Goal: Task Accomplishment & Management: Manage account settings

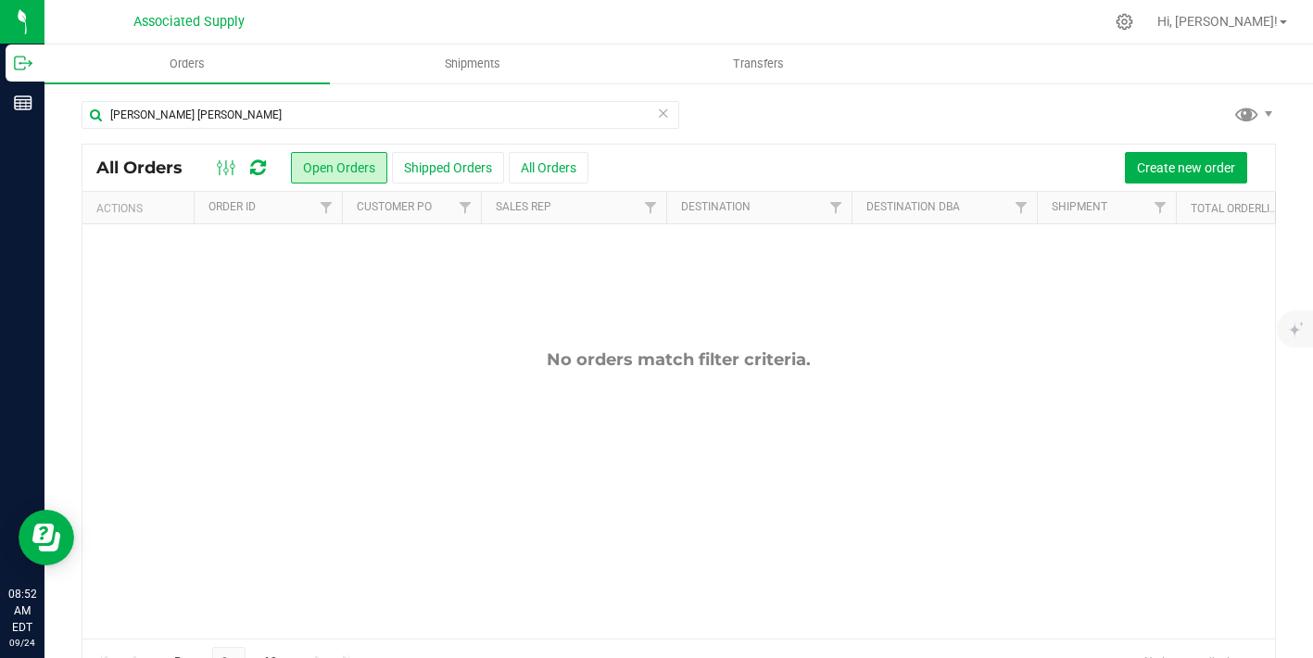
click at [663, 117] on icon at bounding box center [663, 112] width 13 height 22
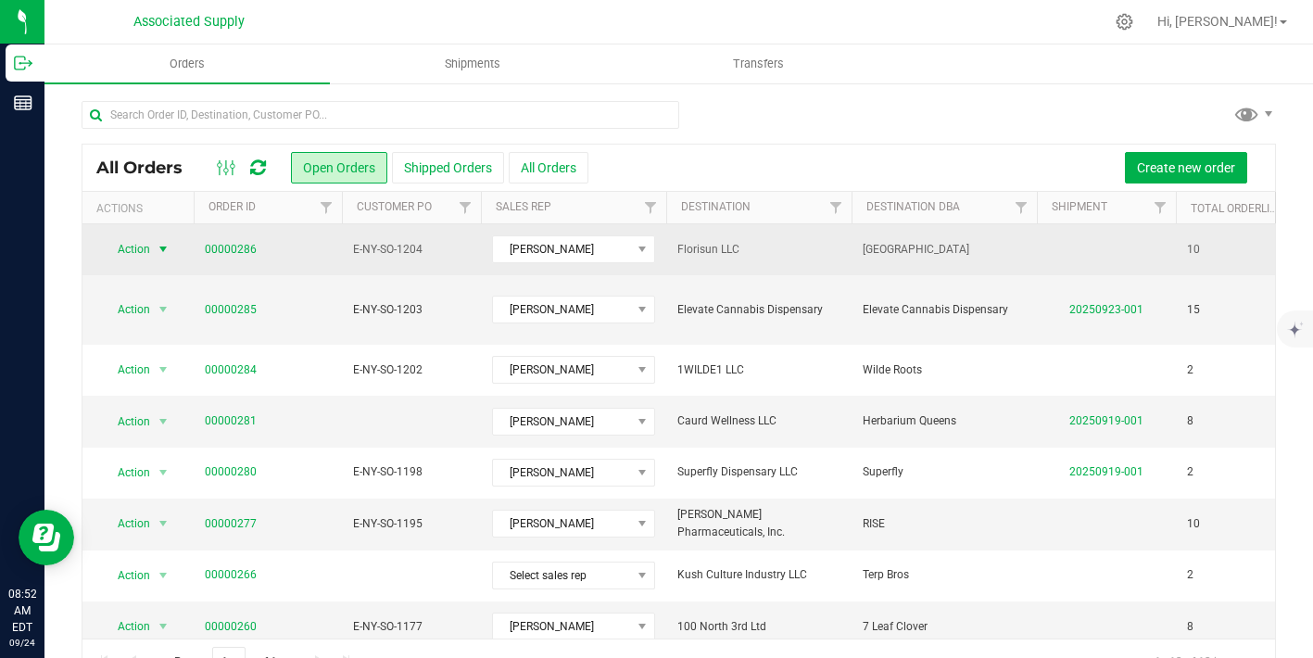
click at [163, 247] on span "select" at bounding box center [163, 249] width 15 height 15
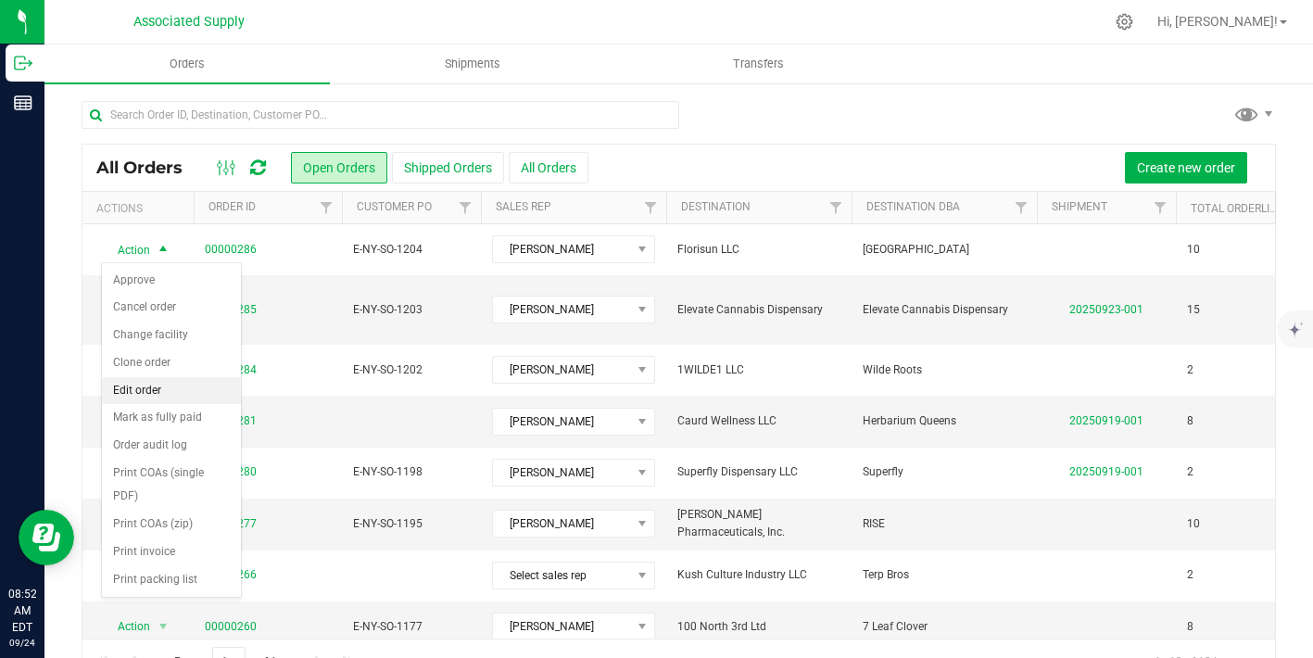
click at [171, 396] on li "Edit order" at bounding box center [171, 391] width 139 height 28
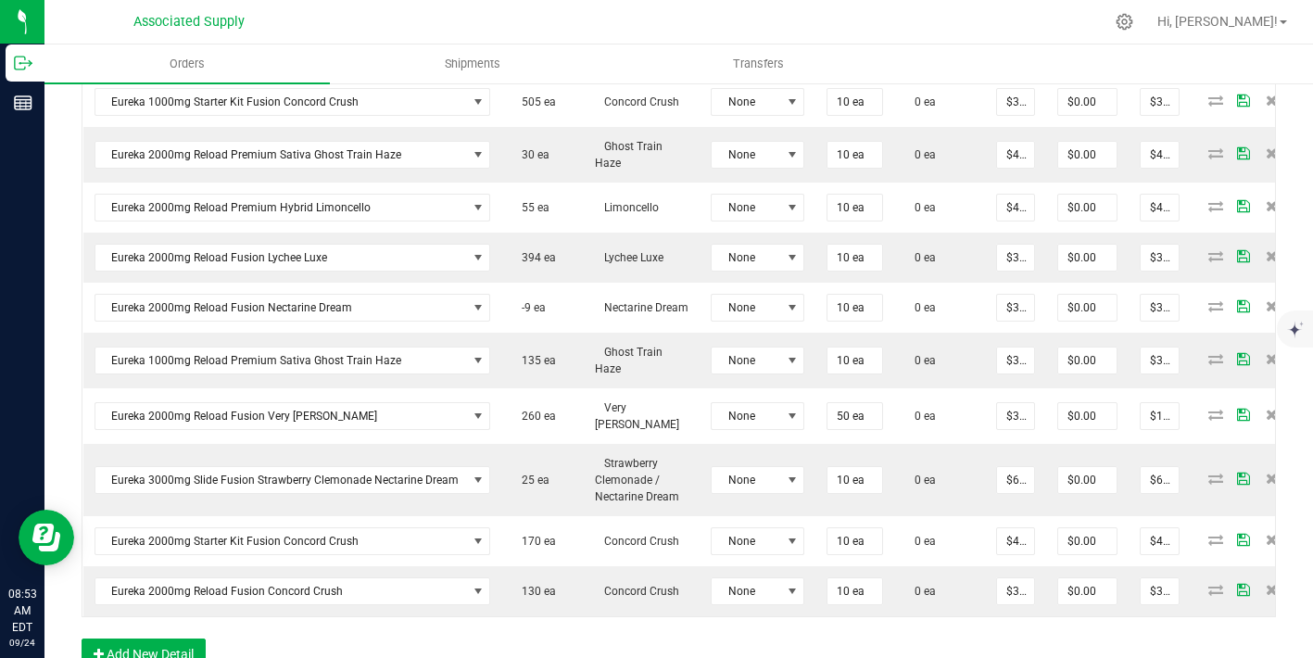
scroll to position [899, 0]
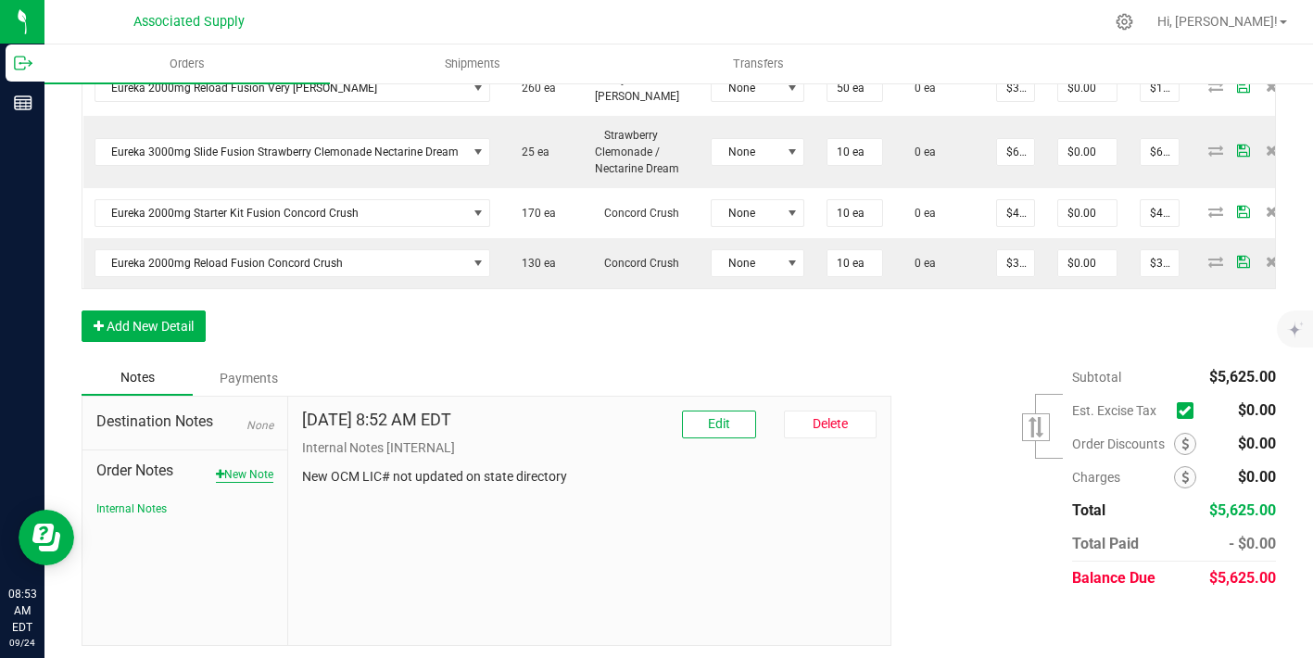
click at [239, 472] on button "New Note" at bounding box center [244, 474] width 57 height 17
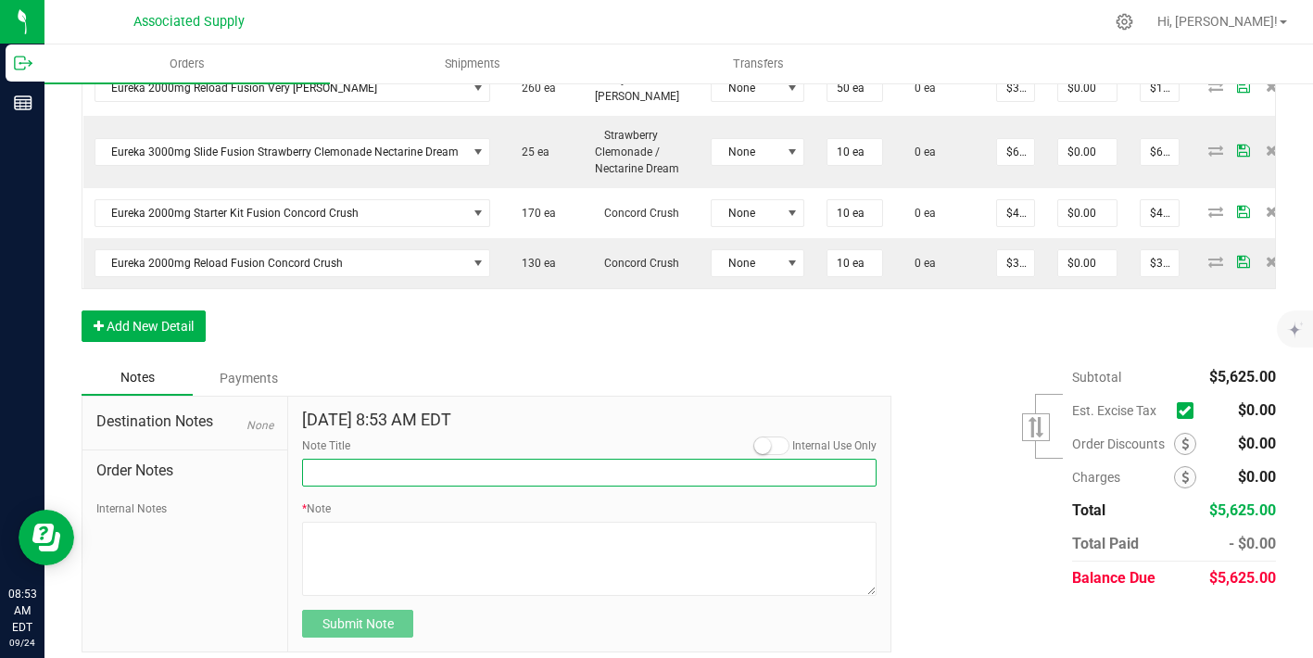
click at [349, 470] on input "Note Title" at bounding box center [589, 473] width 575 height 28
type input "NEW BANKING / WIRE INFO"
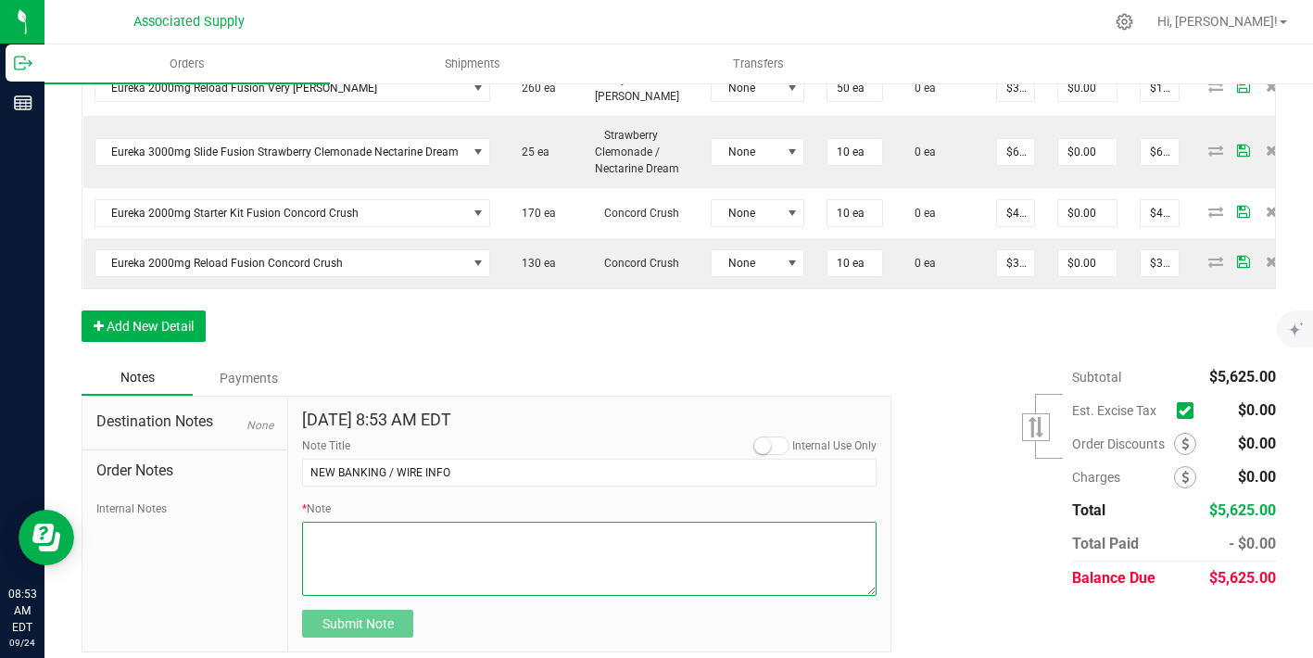
click at [371, 542] on textarea "* Note" at bounding box center [589, 559] width 575 height 74
paste textarea "Bank info for payment. Dime Community bank Routing # [US_BANK_ROUTING_MICR] Acc…"
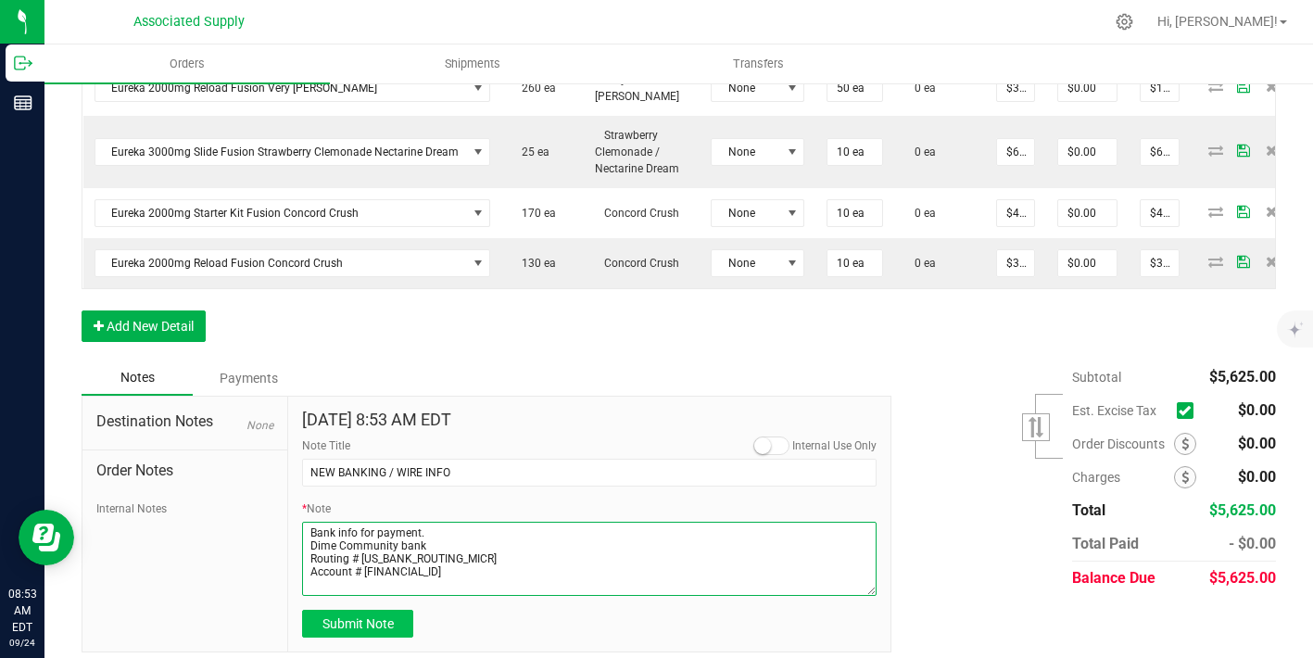
type textarea "Bank info for payment. Dime Community bank Routing # [US_BANK_ROUTING_MICR] Acc…"
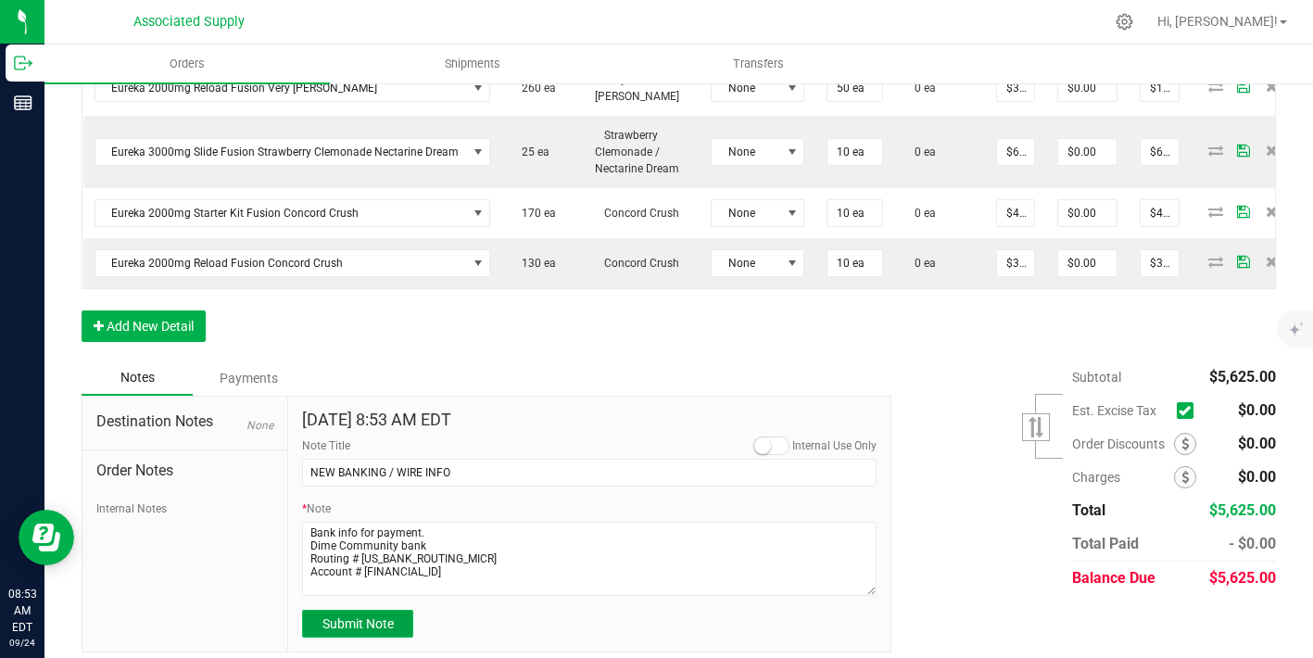
click at [365, 629] on button "Submit Note" at bounding box center [357, 624] width 111 height 28
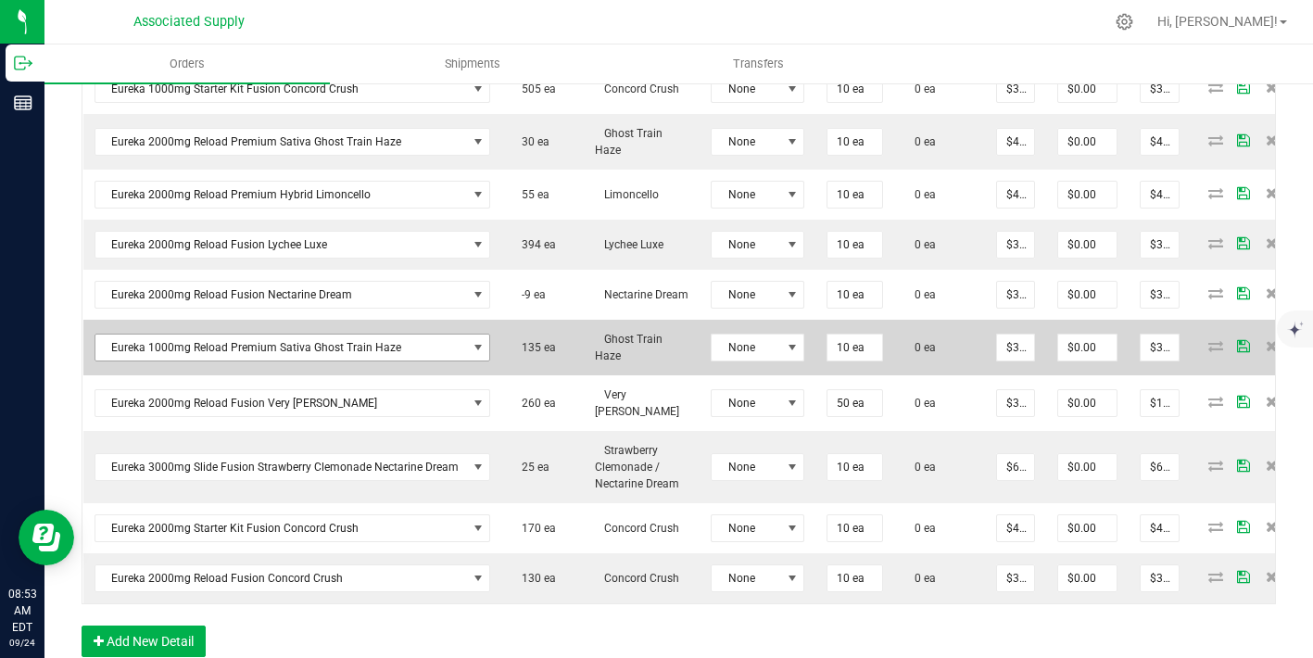
scroll to position [570, 0]
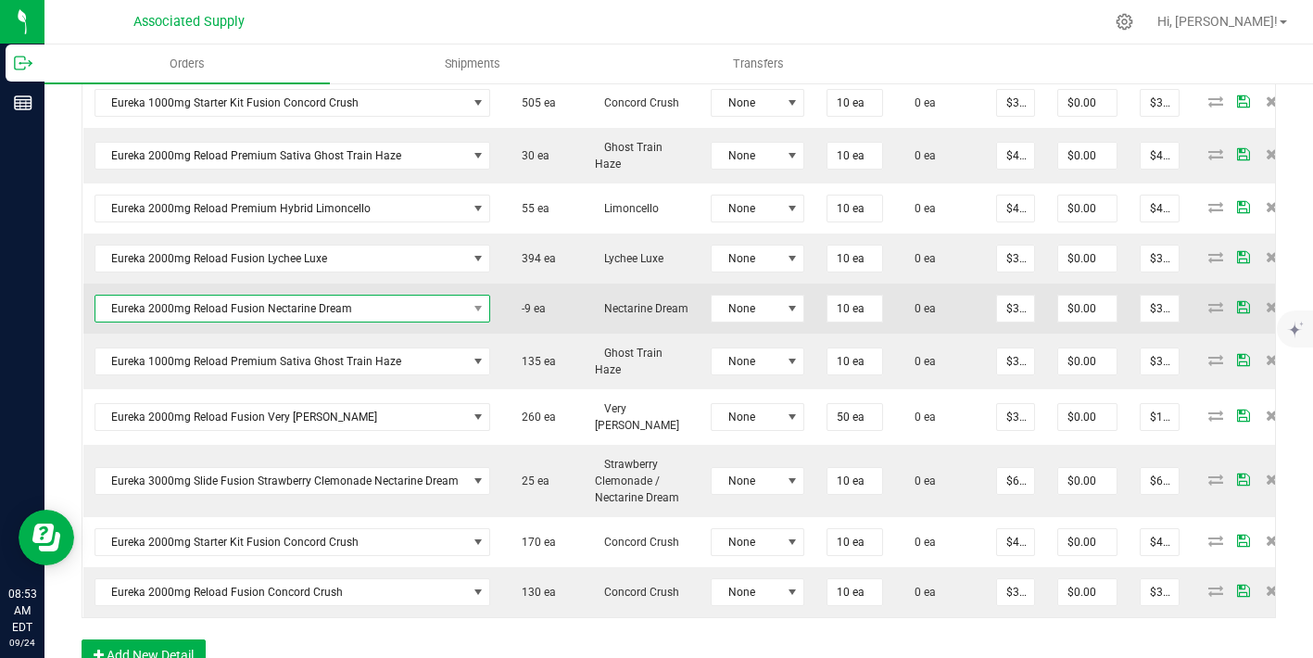
click at [328, 311] on span "Eureka 2000mg Reload Fusion Nectarine Dream" at bounding box center [281, 309] width 372 height 26
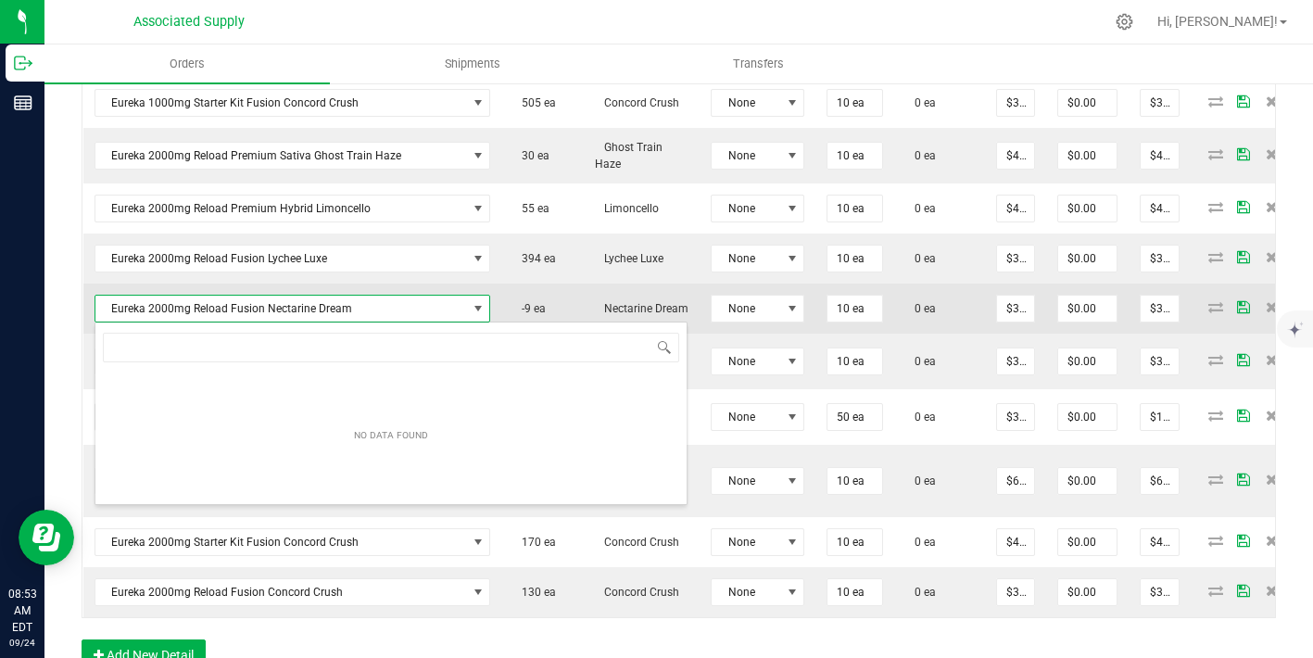
scroll to position [28, 389]
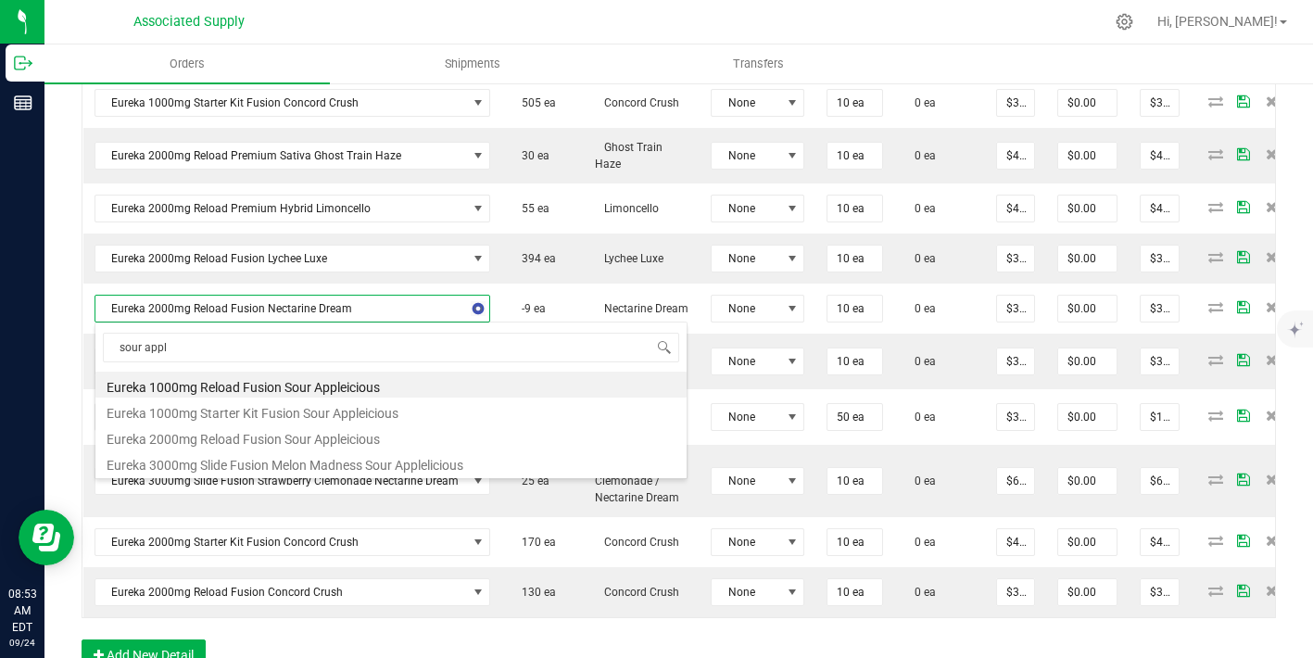
type input "sour apple"
click at [362, 435] on li "Eureka 2000mg Reload Fusion Sour Appleicious" at bounding box center [390, 437] width 591 height 26
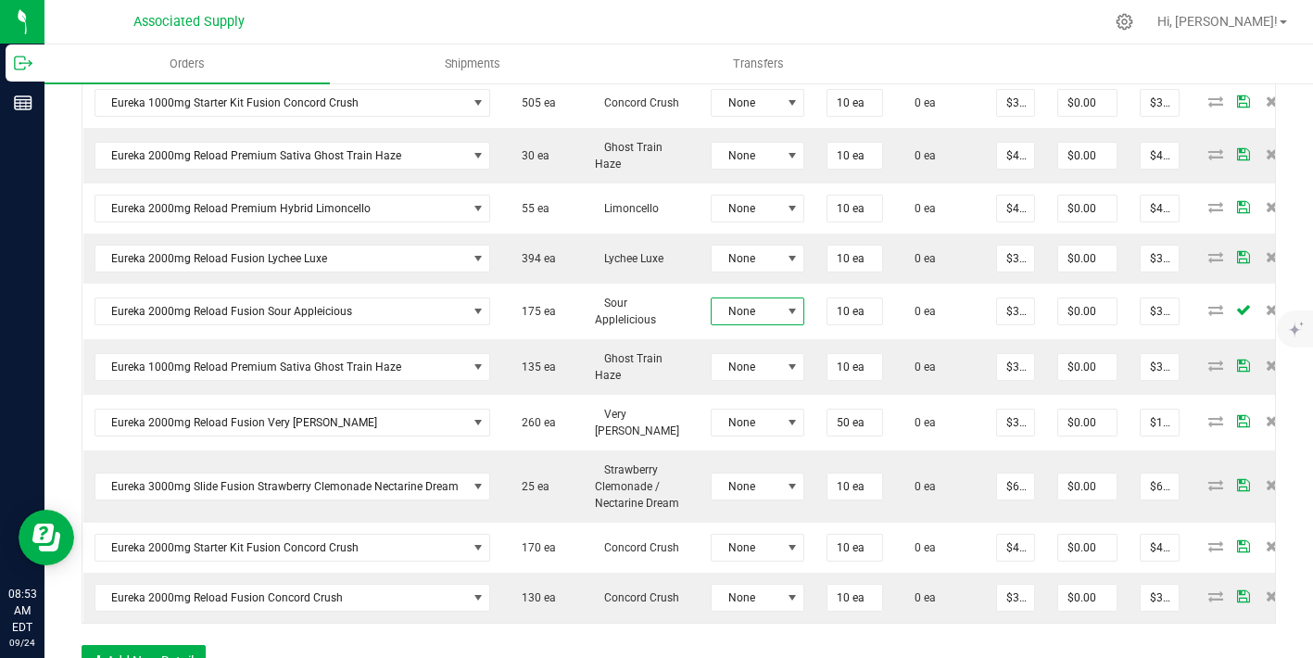
click at [733, 313] on span "None" at bounding box center [746, 311] width 69 height 26
click at [812, 425] on li "EUV-R-SA2G01-008" at bounding box center [790, 422] width 173 height 32
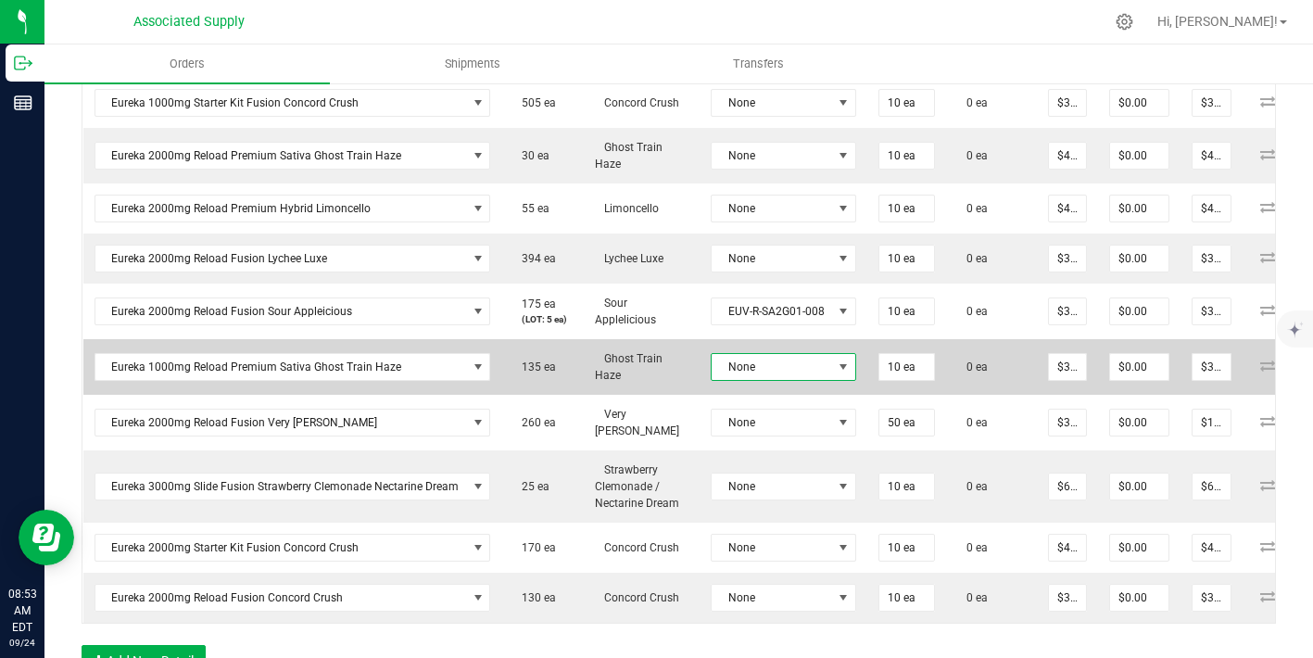
click at [791, 379] on span "None" at bounding box center [784, 367] width 146 height 28
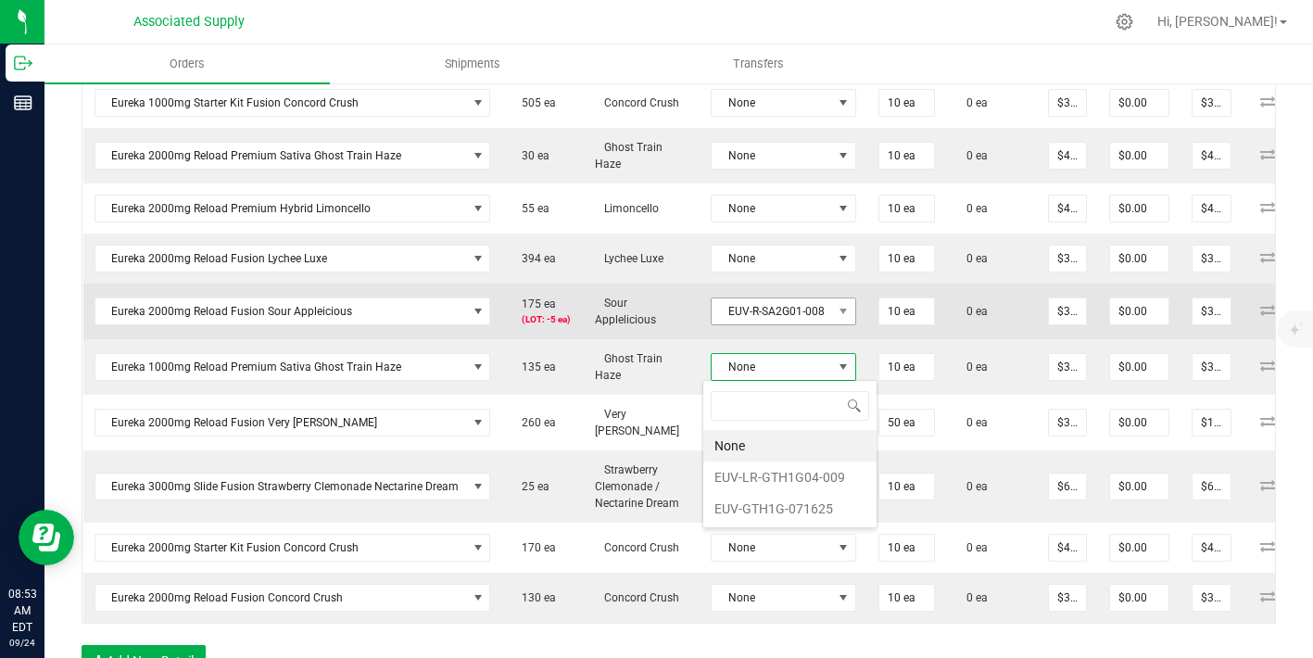
scroll to position [28, 144]
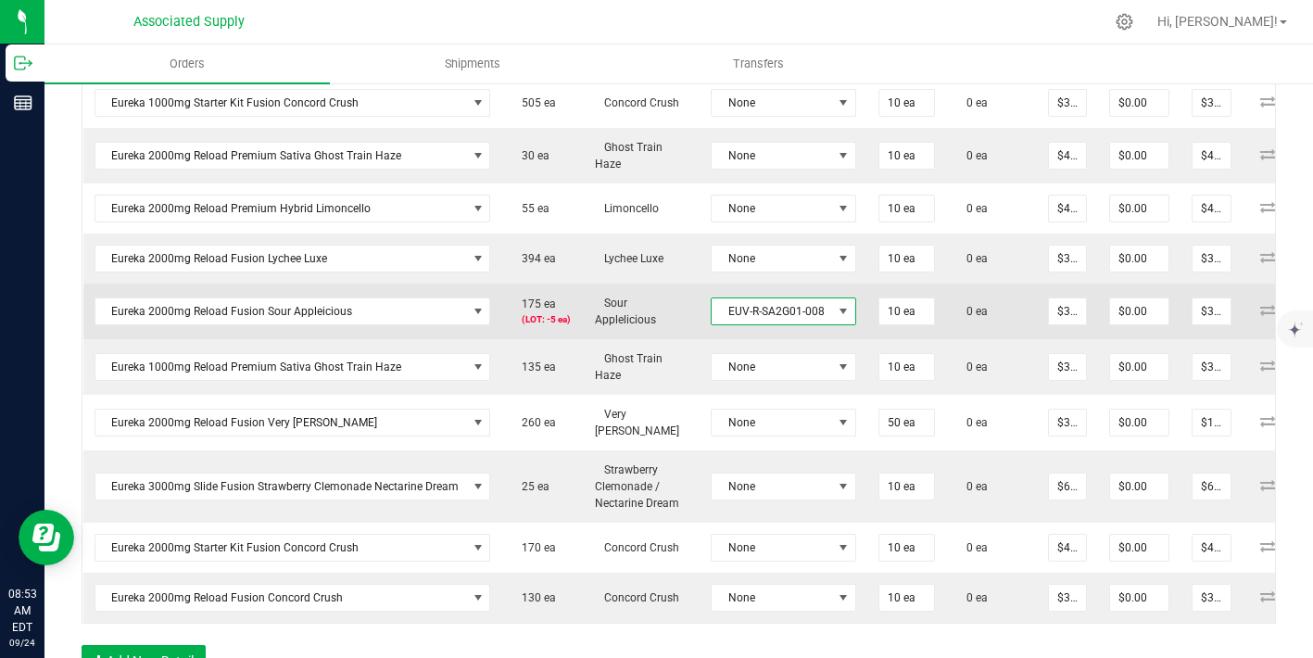
click at [782, 308] on span "EUV-R-SA2G01-008" at bounding box center [772, 311] width 121 height 26
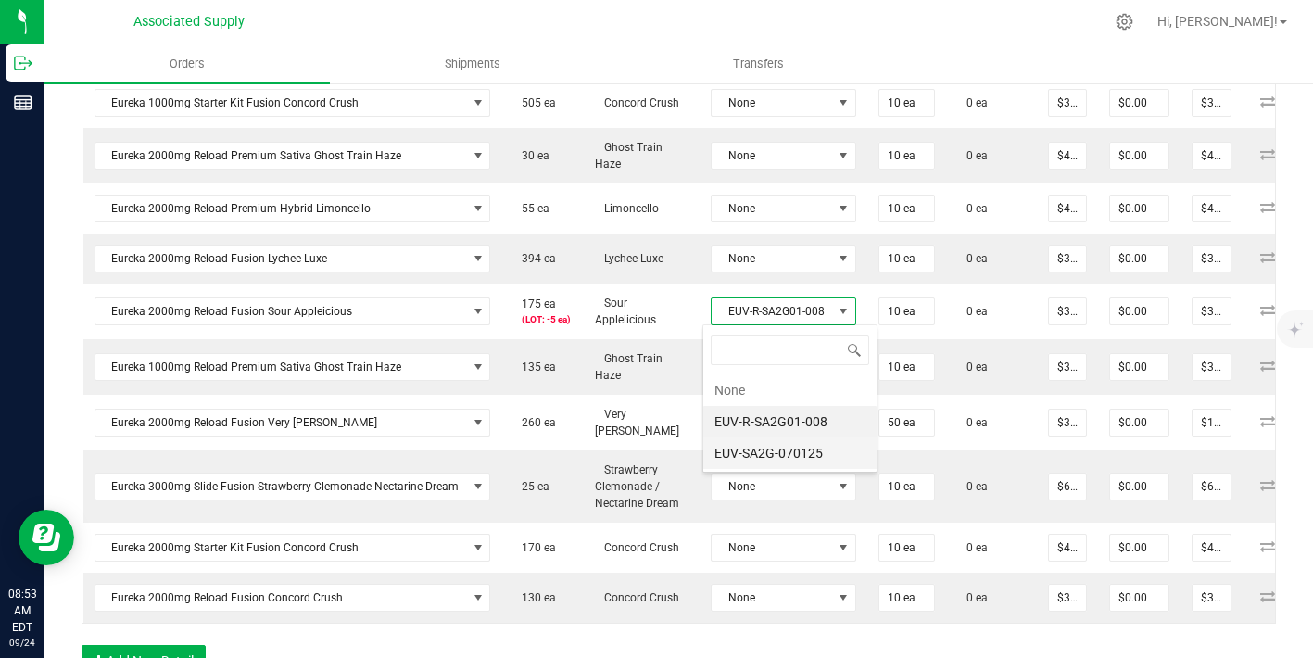
click at [787, 442] on li "EUV-SA2G-070125" at bounding box center [790, 454] width 173 height 32
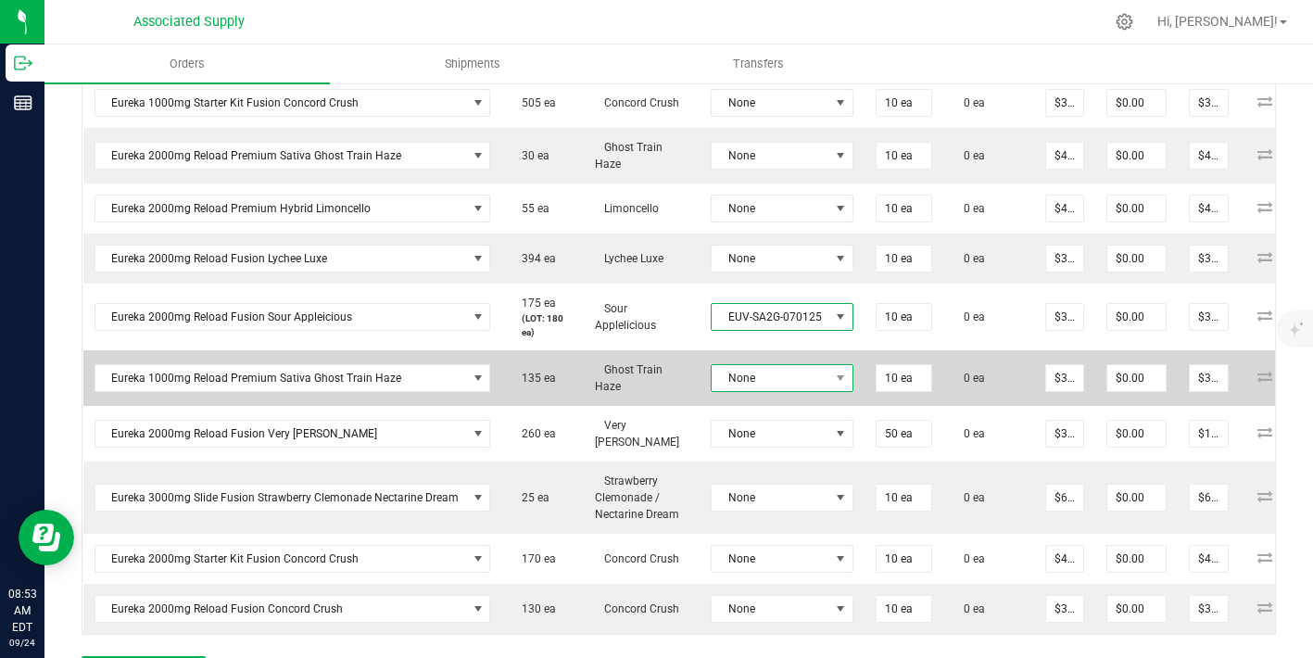
click at [788, 383] on td "None" at bounding box center [782, 378] width 165 height 56
click at [788, 375] on span "None" at bounding box center [771, 378] width 118 height 26
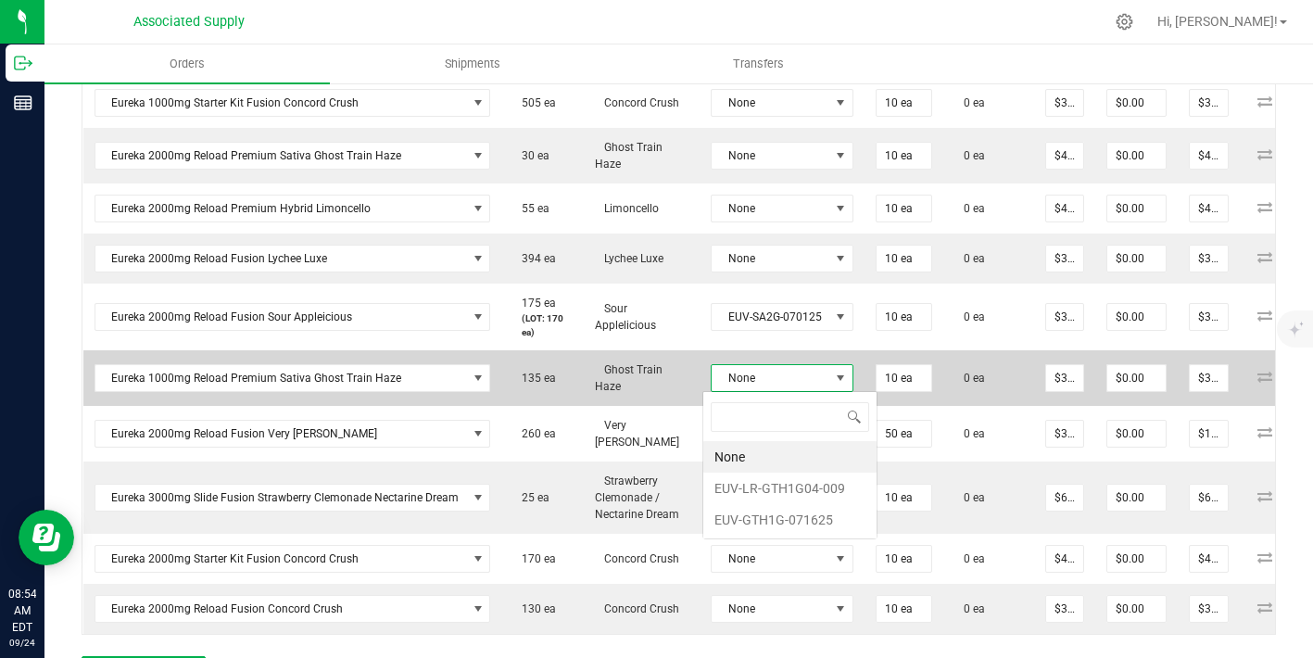
scroll to position [28, 140]
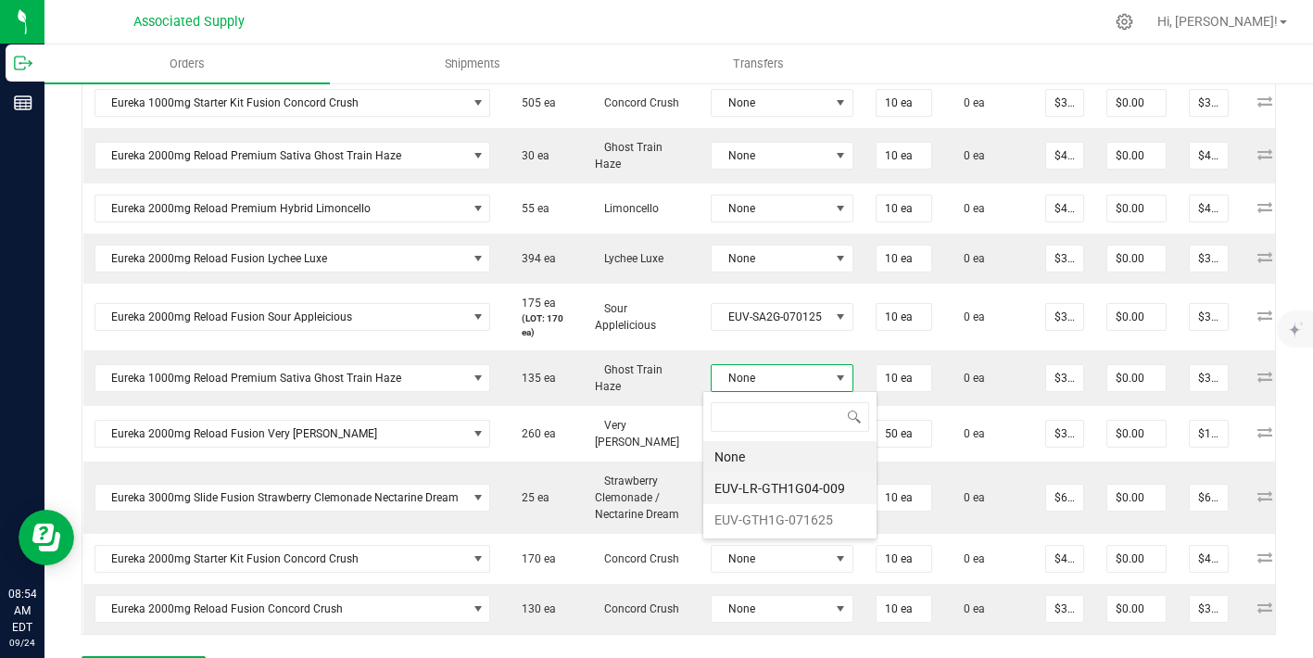
click at [786, 495] on li "EUV-LR-GTH1G04-009" at bounding box center [790, 489] width 173 height 32
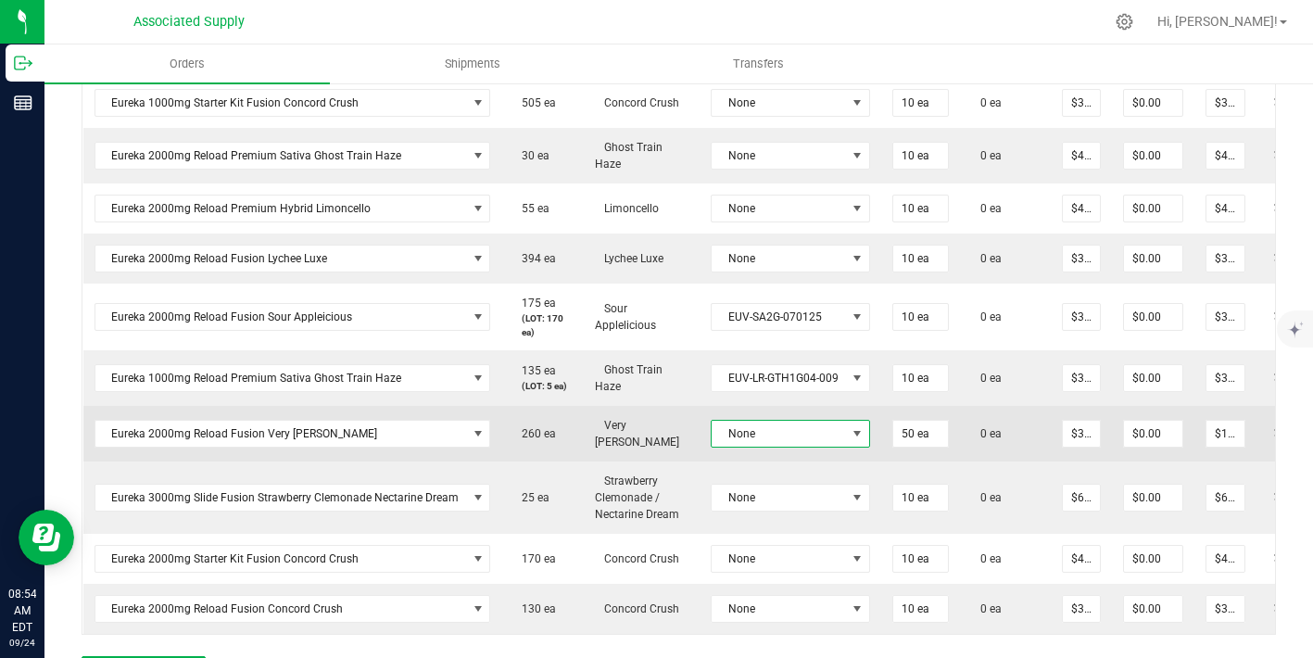
click at [780, 421] on span "None" at bounding box center [779, 434] width 134 height 26
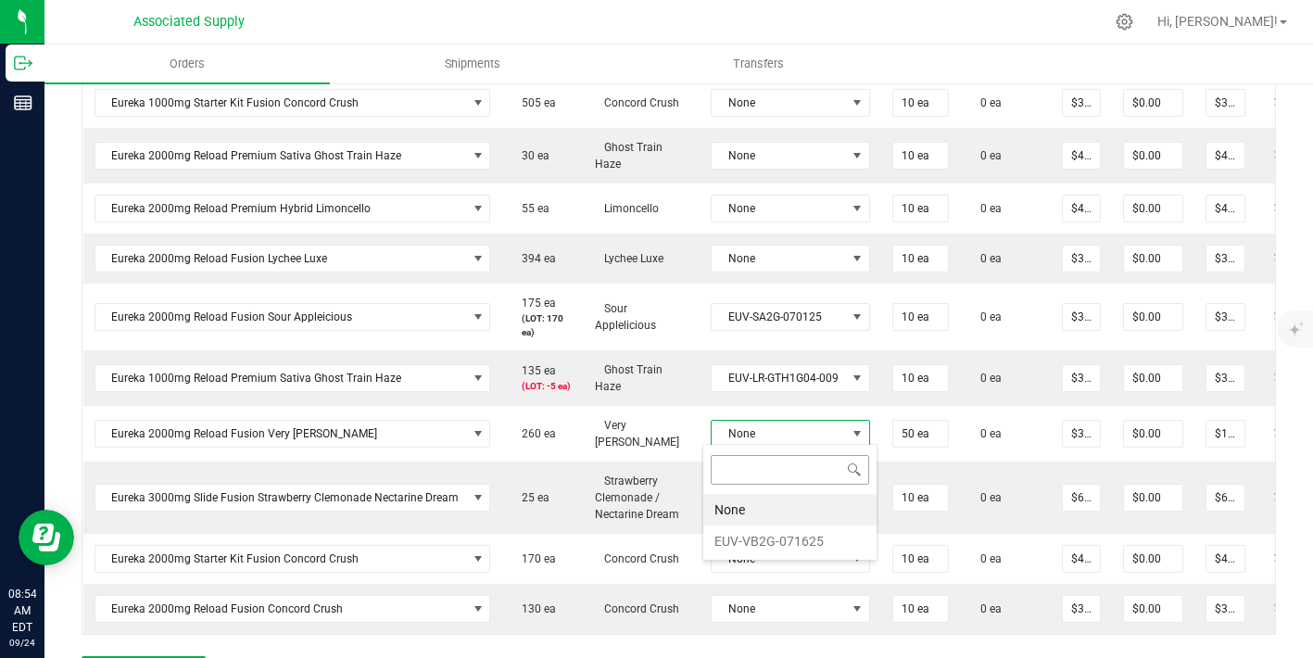
scroll to position [28, 159]
click at [782, 539] on li "EUV-VB2G-071625" at bounding box center [790, 542] width 173 height 32
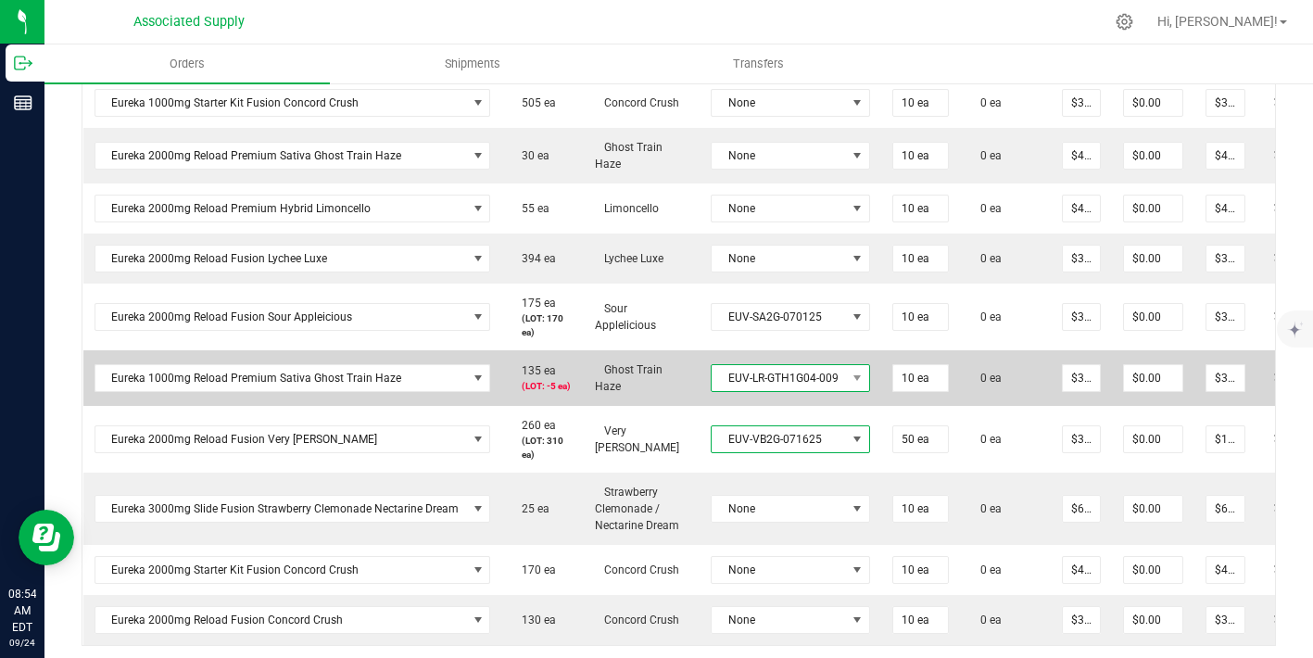
click at [791, 384] on span "EUV-LR-GTH1G04-009" at bounding box center [779, 378] width 134 height 26
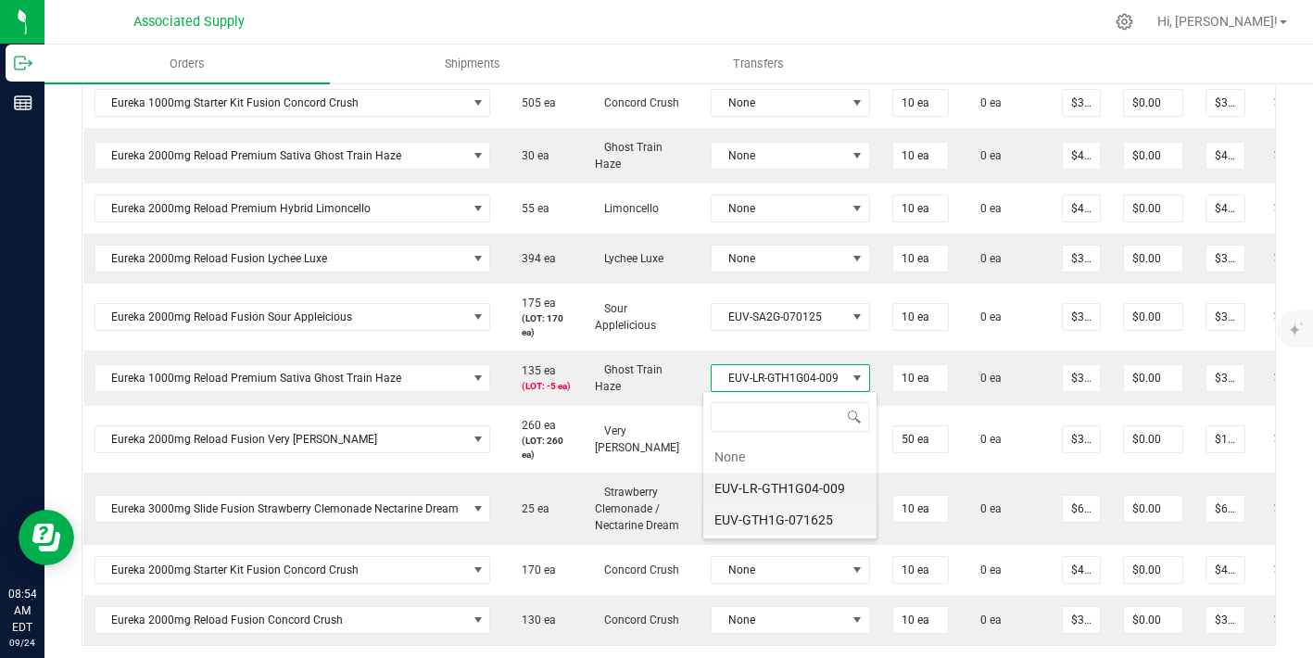
click at [803, 520] on li "EUV-GTH1G-071625" at bounding box center [790, 520] width 173 height 32
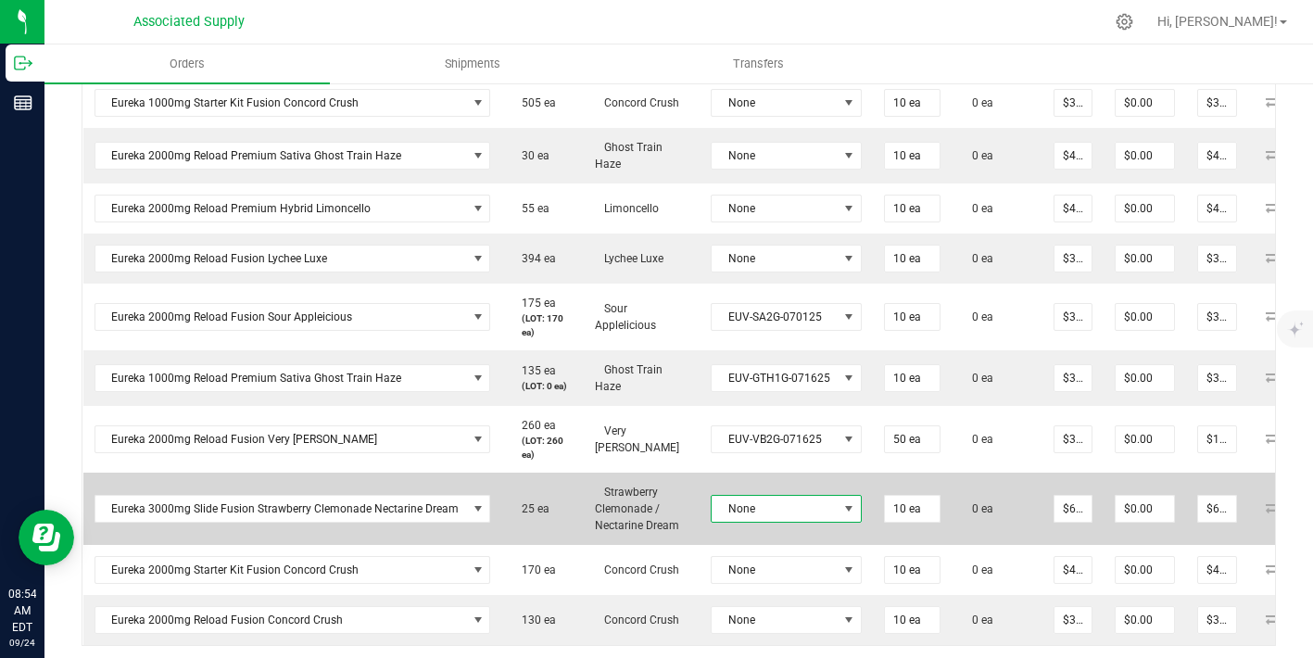
click at [807, 516] on span "None" at bounding box center [775, 509] width 126 height 26
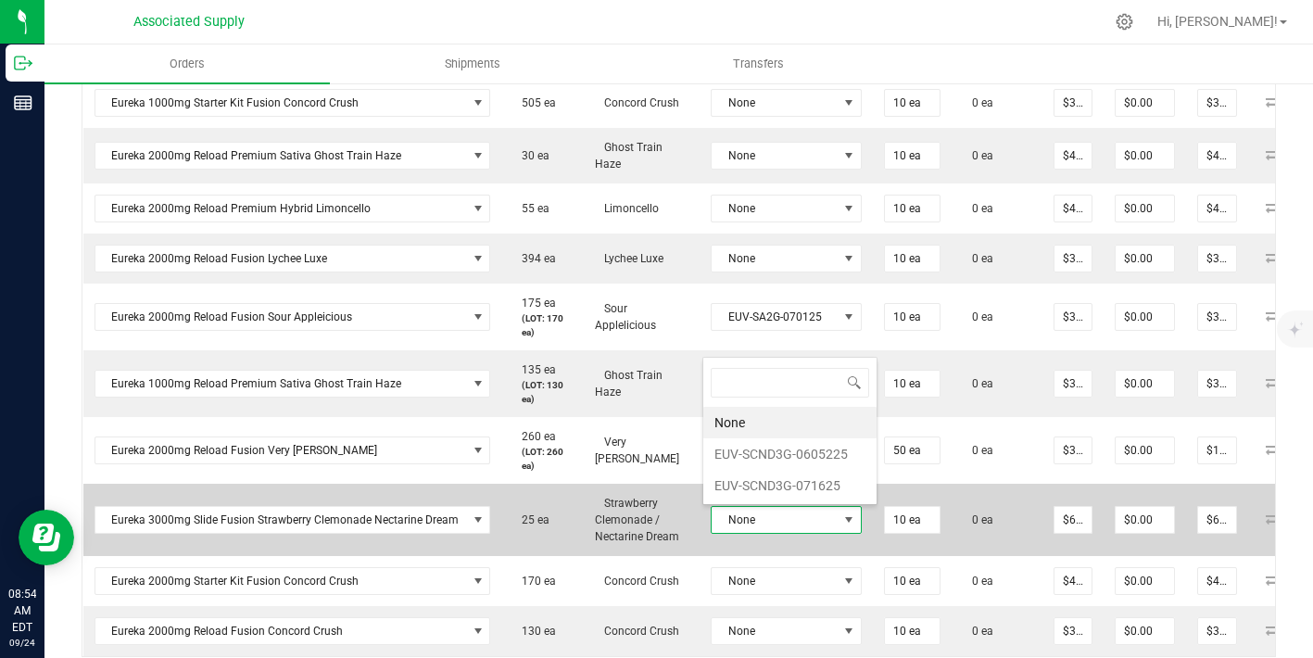
scroll to position [28, 148]
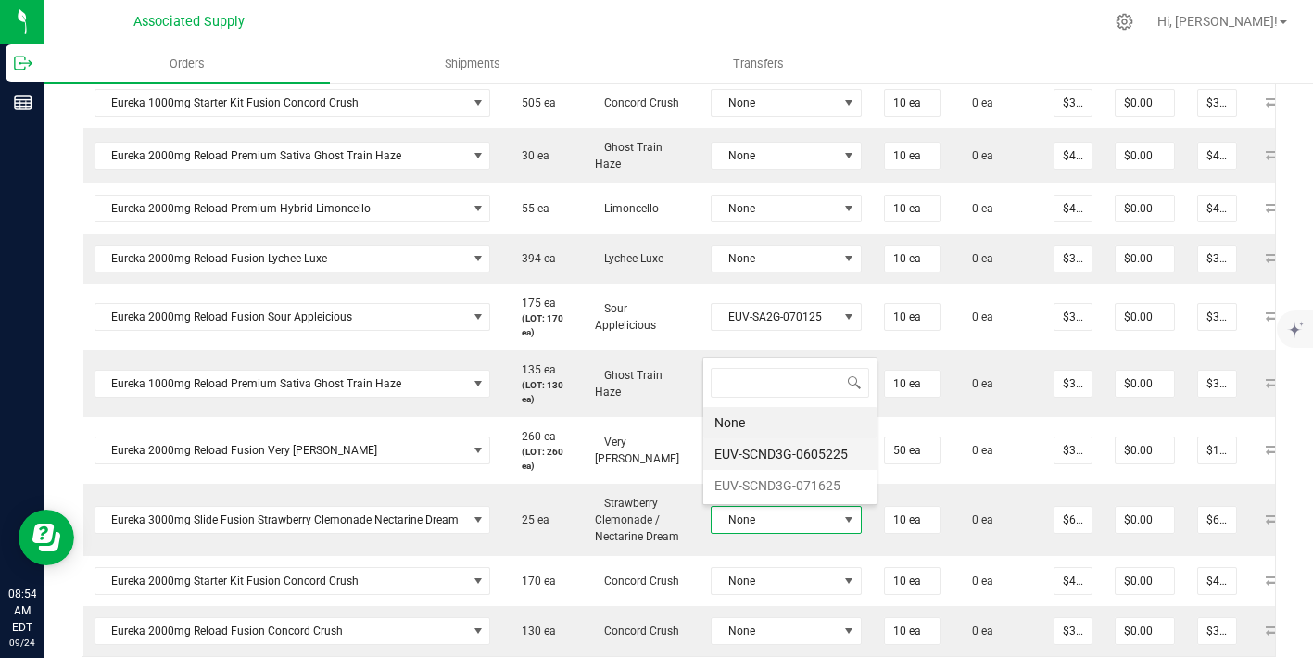
click at [805, 452] on li "EUV-SCND3G-0605225" at bounding box center [790, 454] width 173 height 32
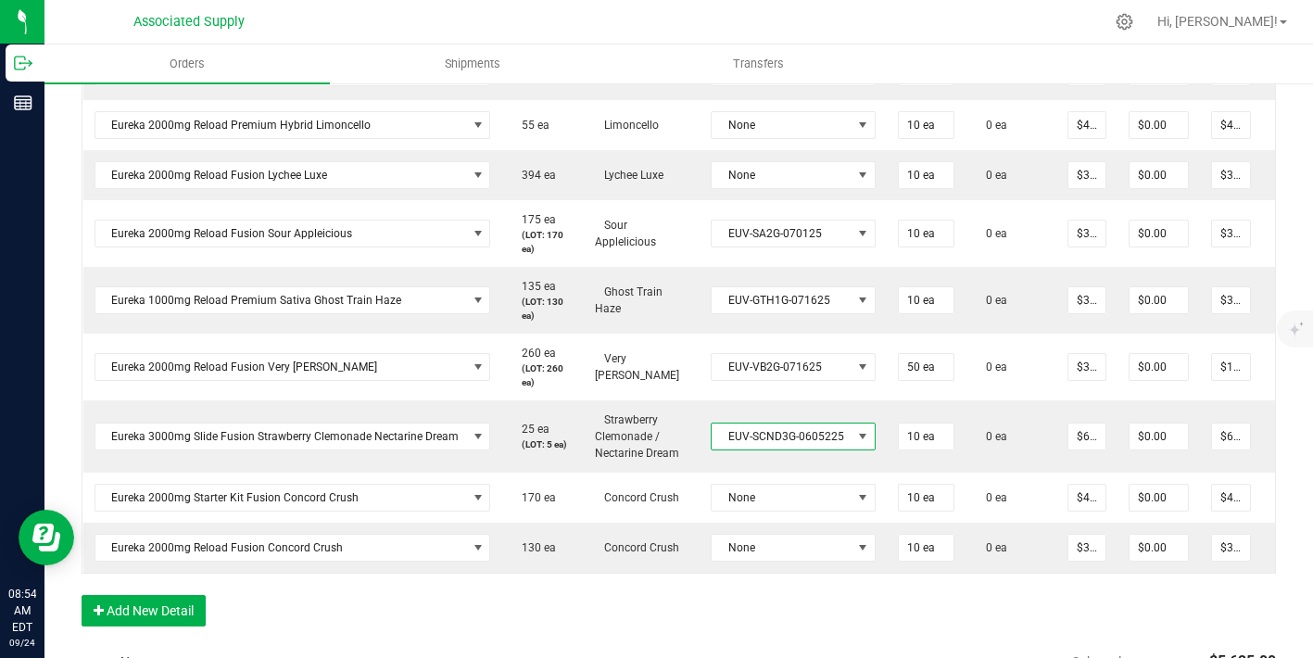
scroll to position [677, 0]
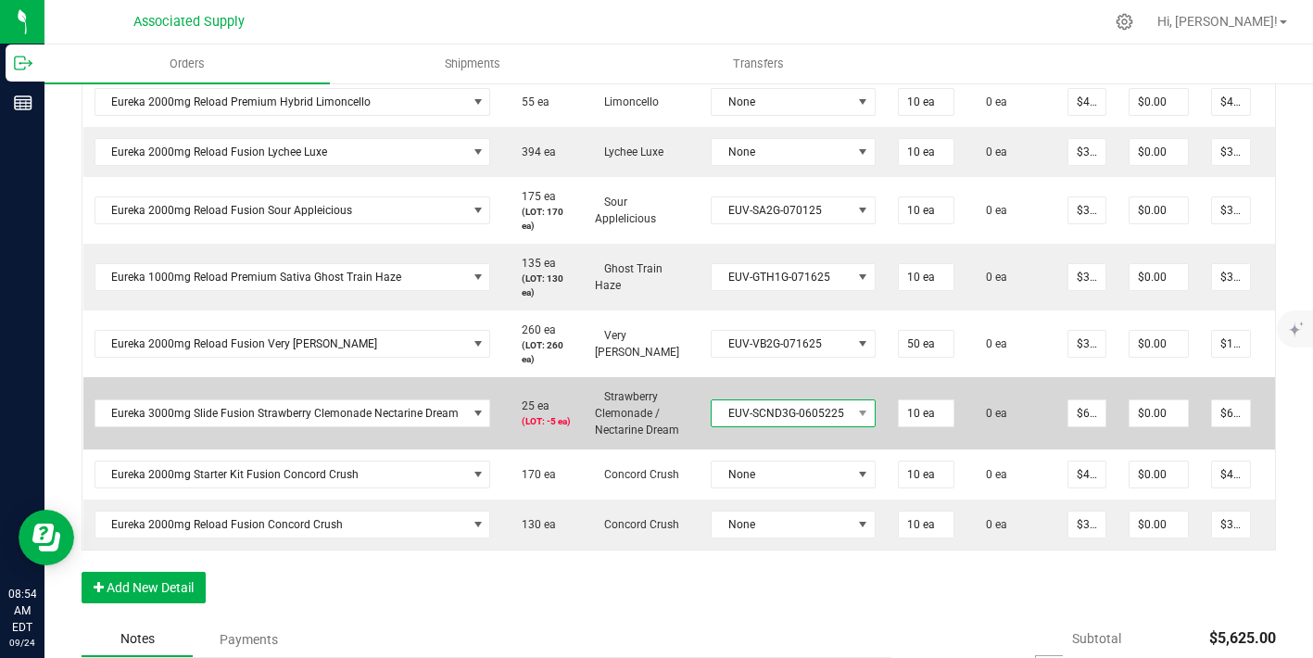
click at [801, 412] on span "EUV-SCND3G-0605225" at bounding box center [782, 413] width 140 height 26
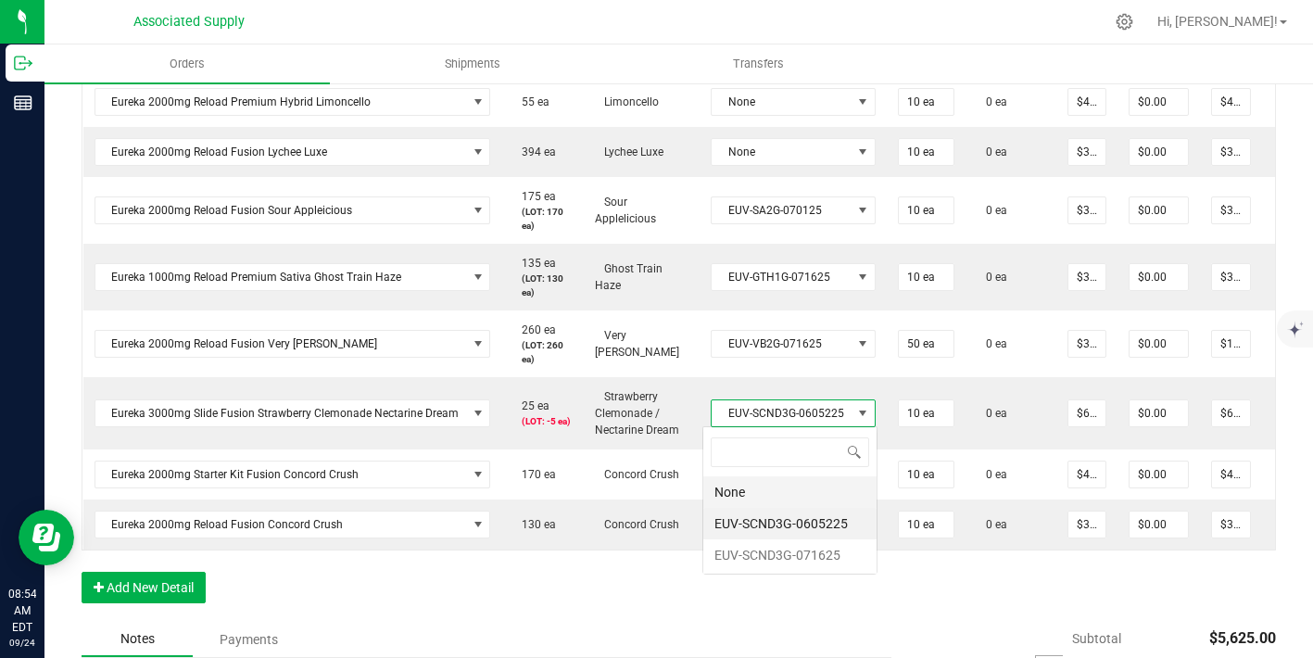
scroll to position [28, 161]
click at [805, 559] on li "EUV-SCND3G-071625" at bounding box center [790, 555] width 173 height 32
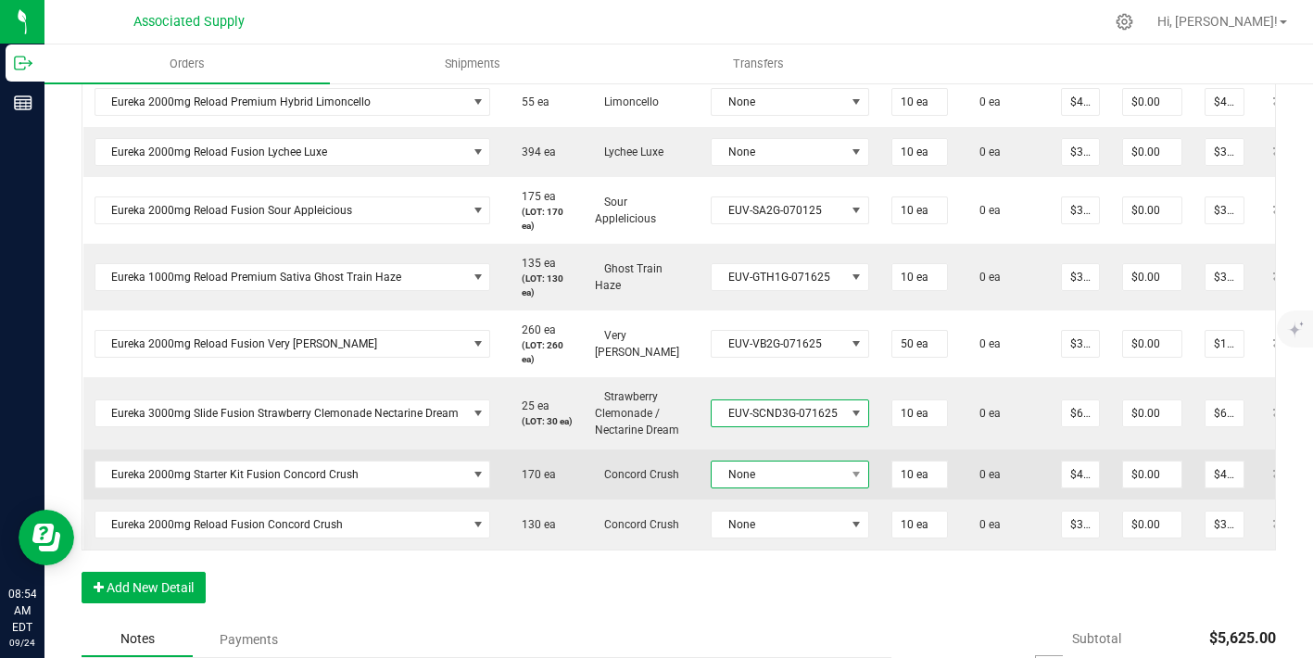
click at [791, 480] on span "None" at bounding box center [778, 475] width 133 height 26
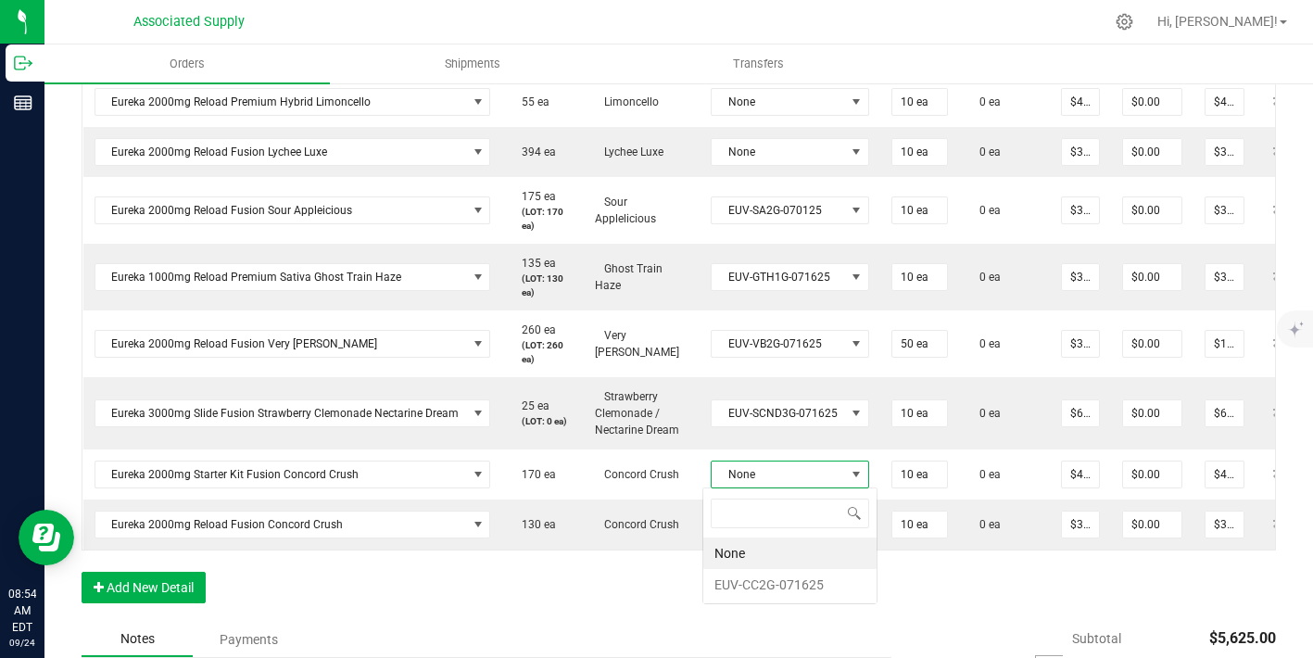
scroll to position [28, 156]
click at [795, 592] on li "EUV-CC2G-071625" at bounding box center [790, 585] width 173 height 32
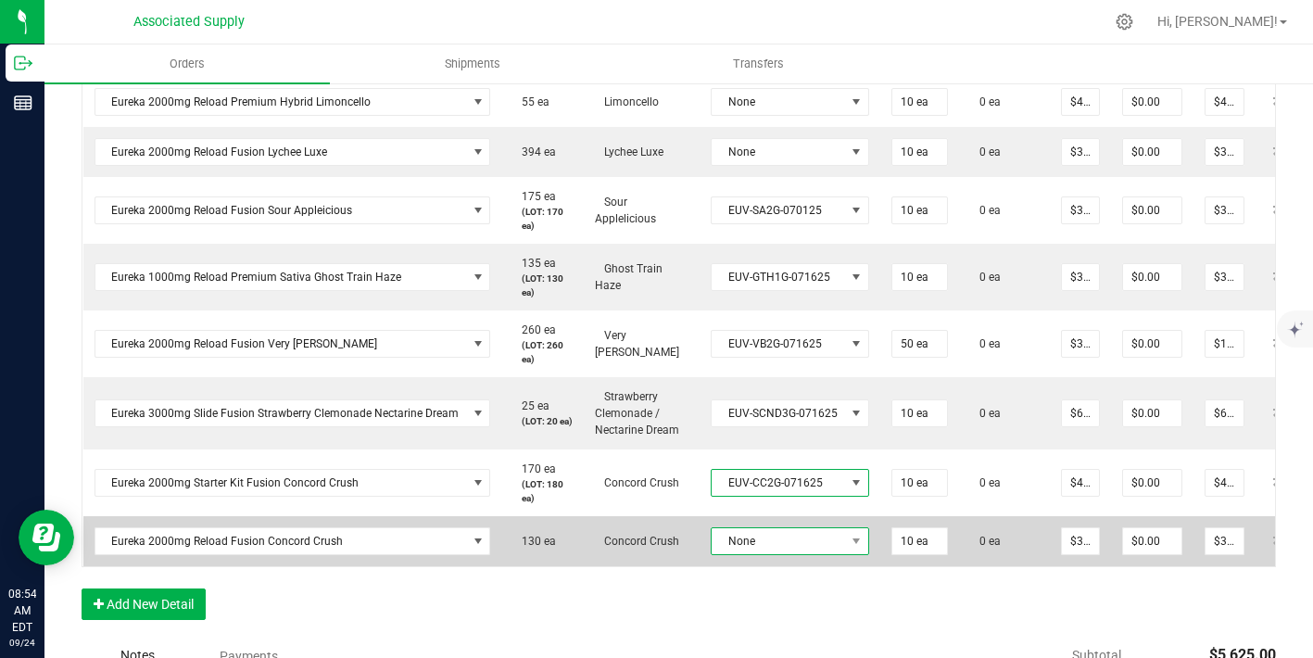
click at [795, 542] on span "None" at bounding box center [778, 541] width 133 height 26
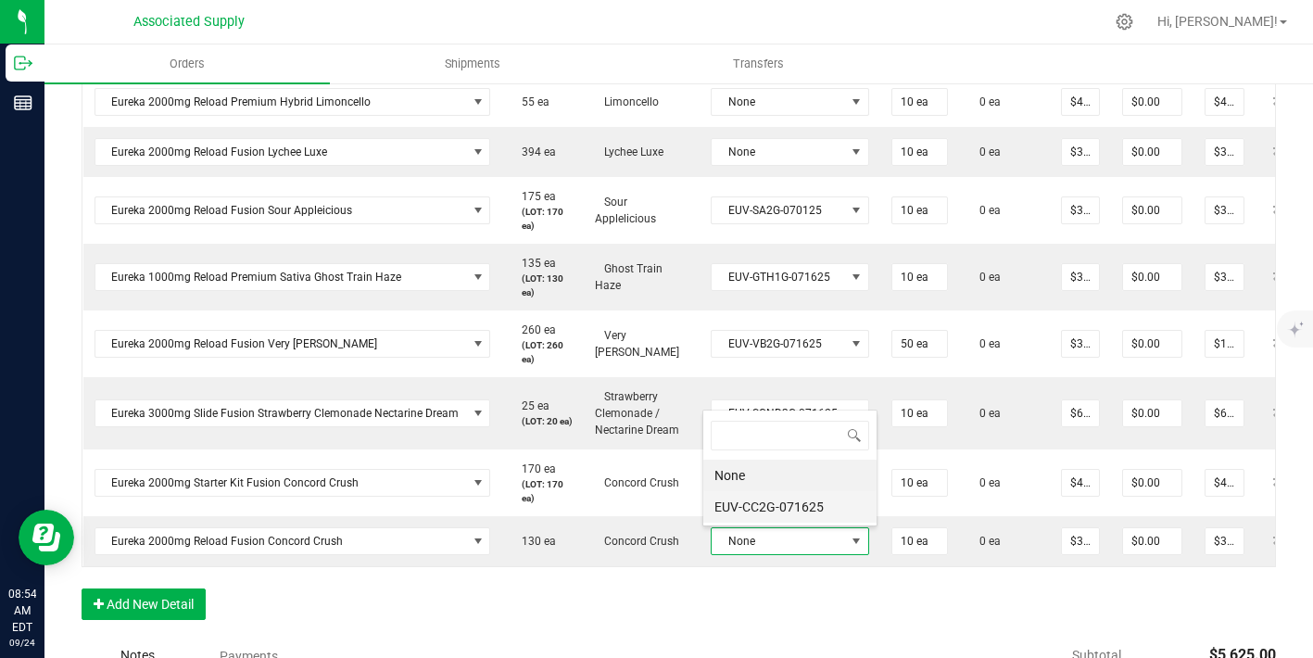
click at [791, 514] on li "EUV-CC2G-071625" at bounding box center [790, 507] width 173 height 32
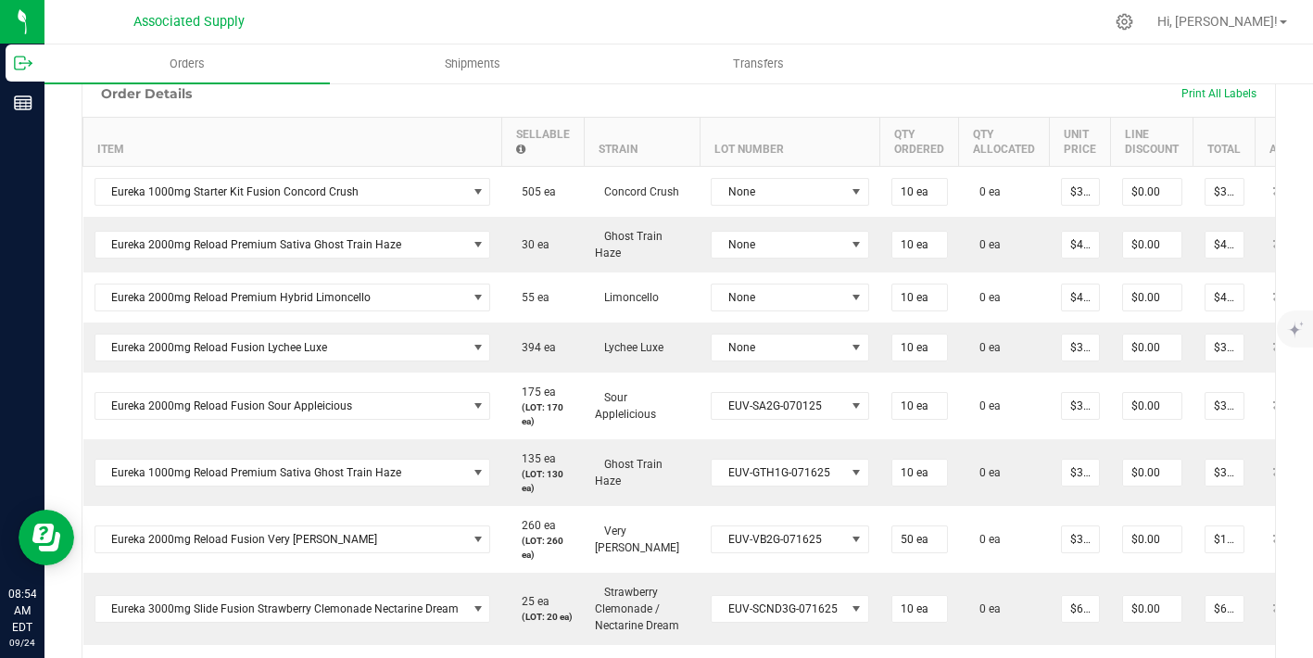
scroll to position [468, 0]
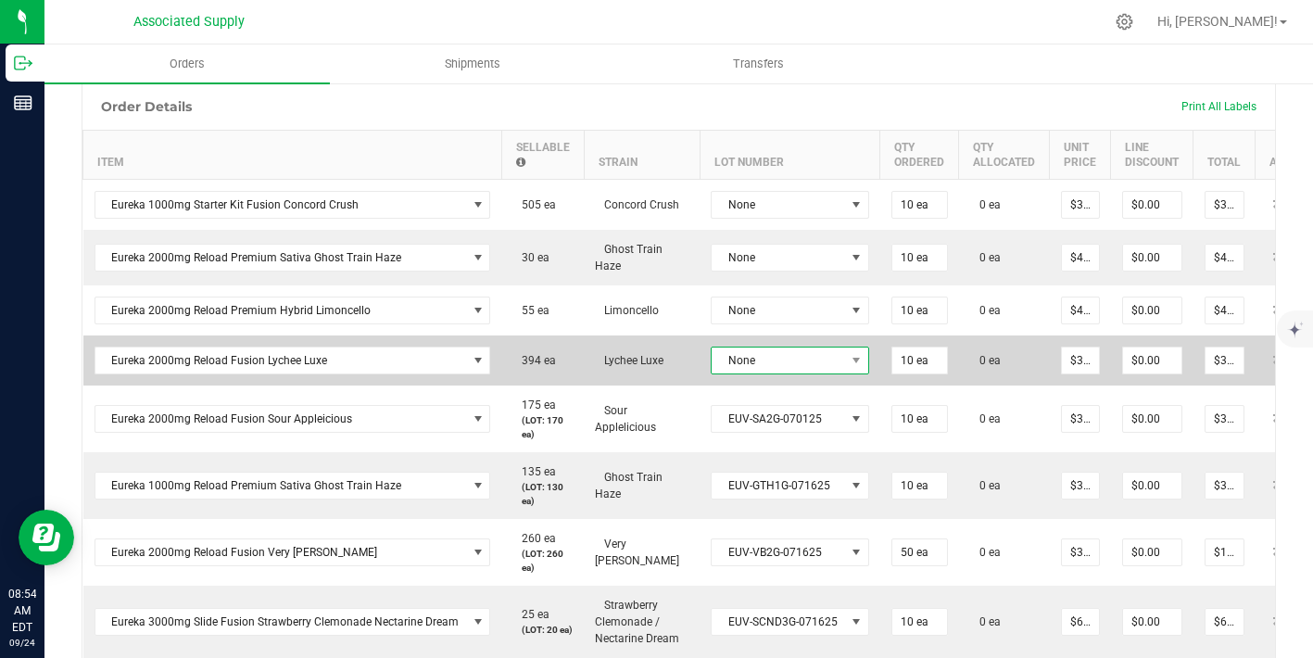
click at [789, 367] on span "None" at bounding box center [778, 361] width 133 height 26
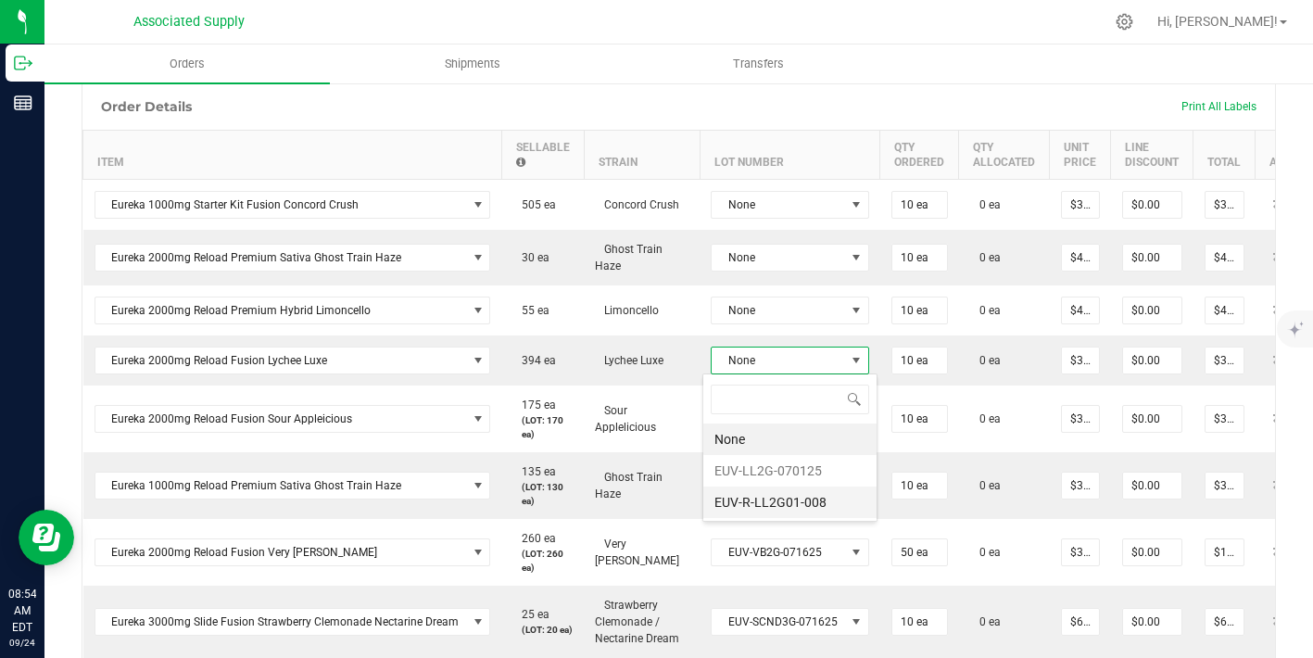
click at [793, 493] on li "EUV-R-LL2G01-008" at bounding box center [790, 503] width 173 height 32
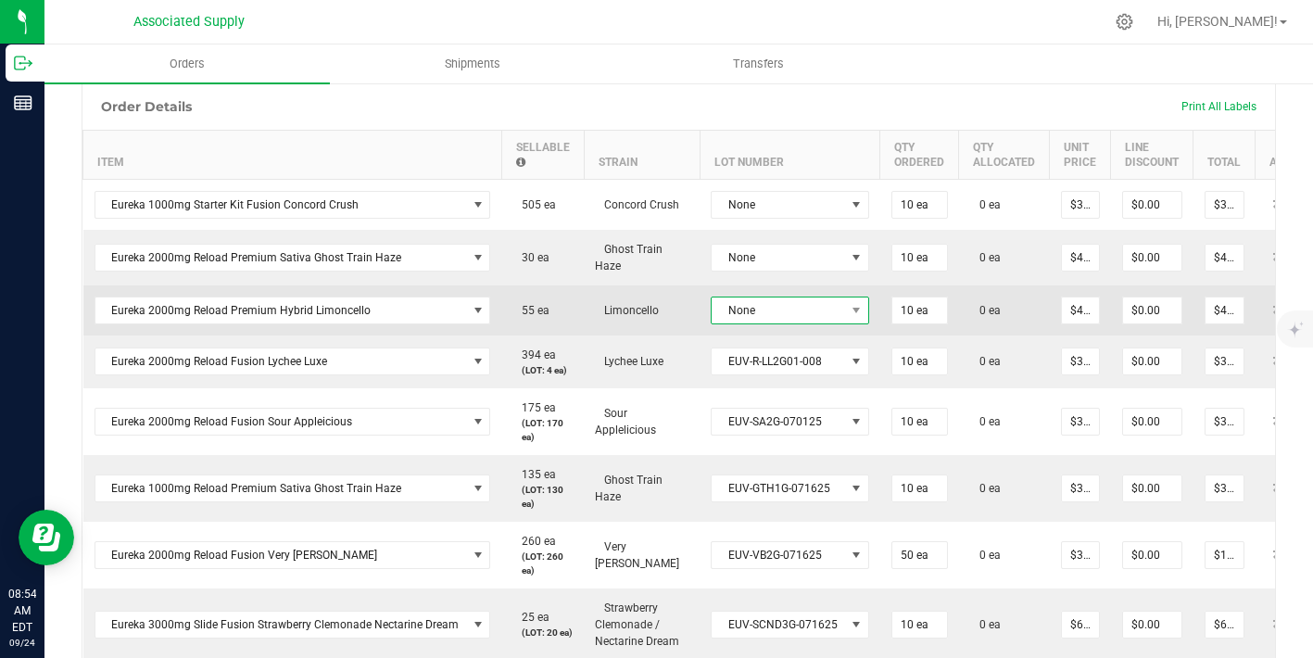
click at [800, 319] on span "None" at bounding box center [778, 311] width 133 height 26
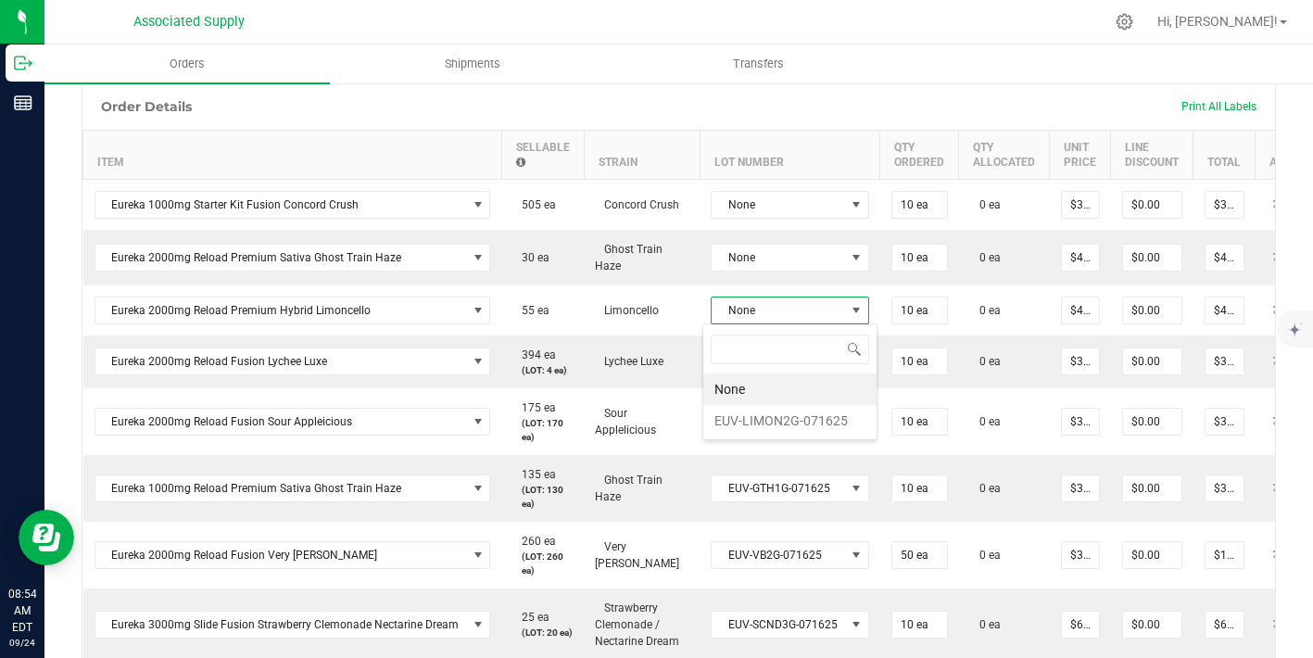
scroll to position [0, 0]
click at [803, 418] on li "EUV-LIMON2G-071625" at bounding box center [790, 421] width 173 height 32
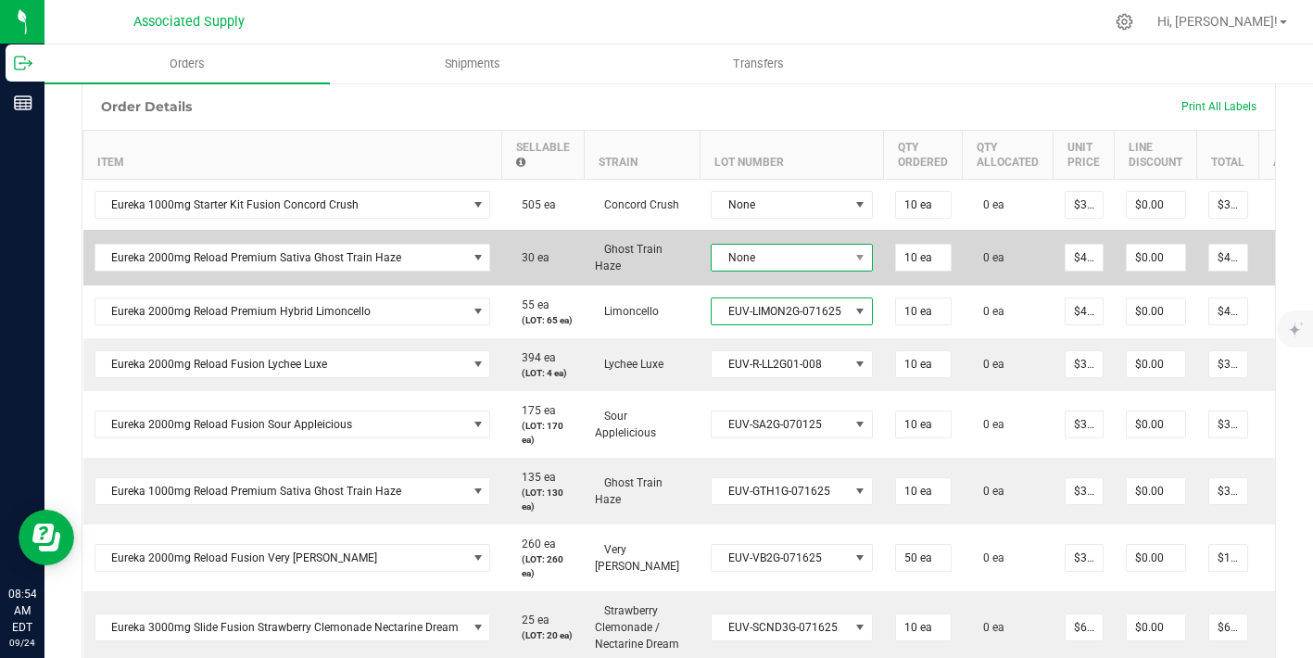
click at [775, 260] on span "None" at bounding box center [780, 258] width 137 height 26
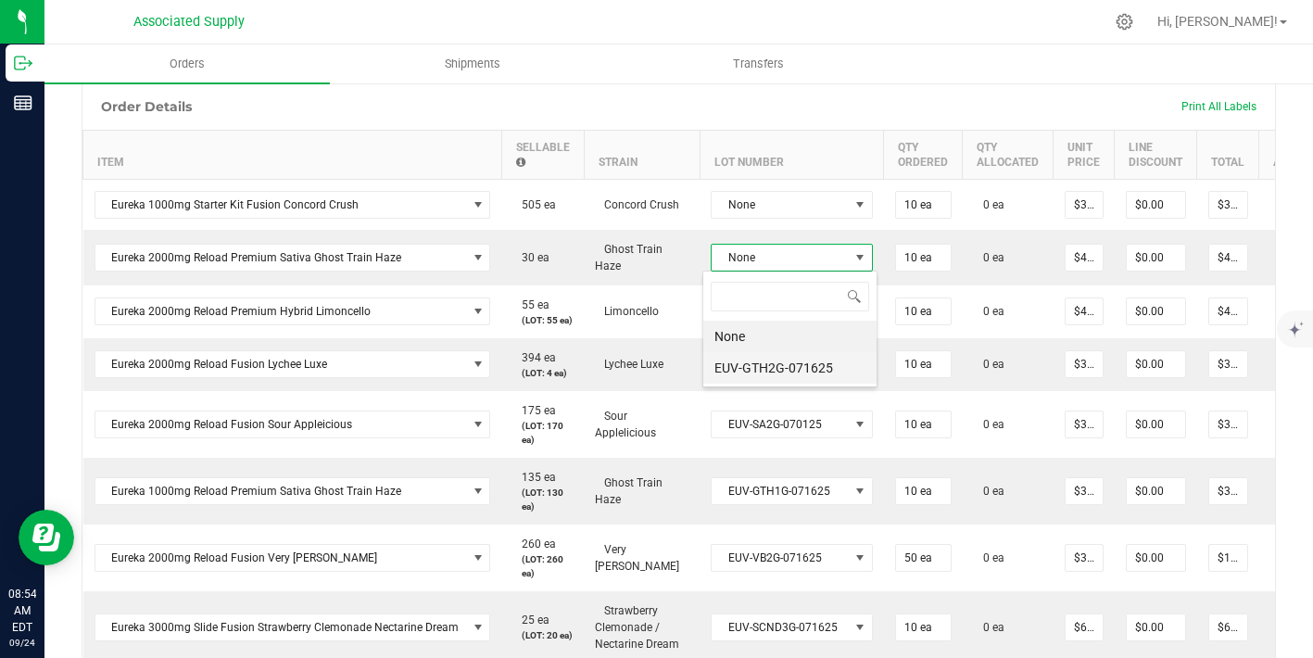
click at [776, 363] on li "EUV-GTH2G-071625" at bounding box center [790, 368] width 173 height 32
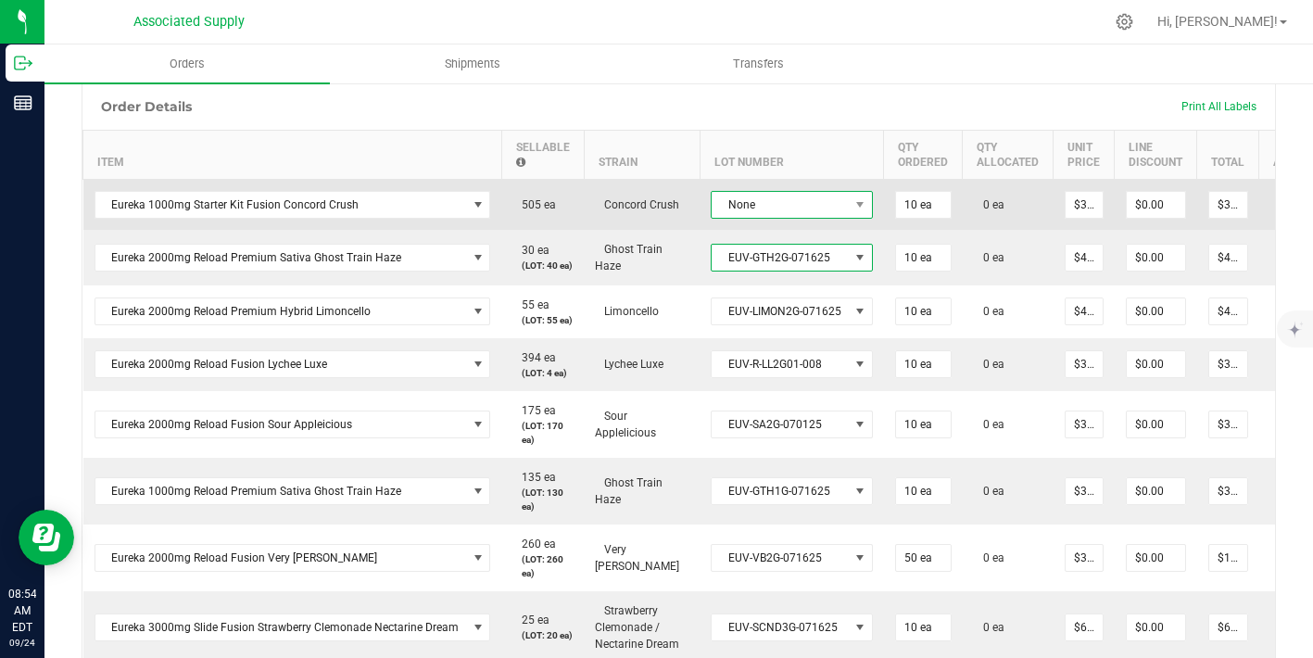
click at [774, 202] on span "None" at bounding box center [780, 205] width 137 height 26
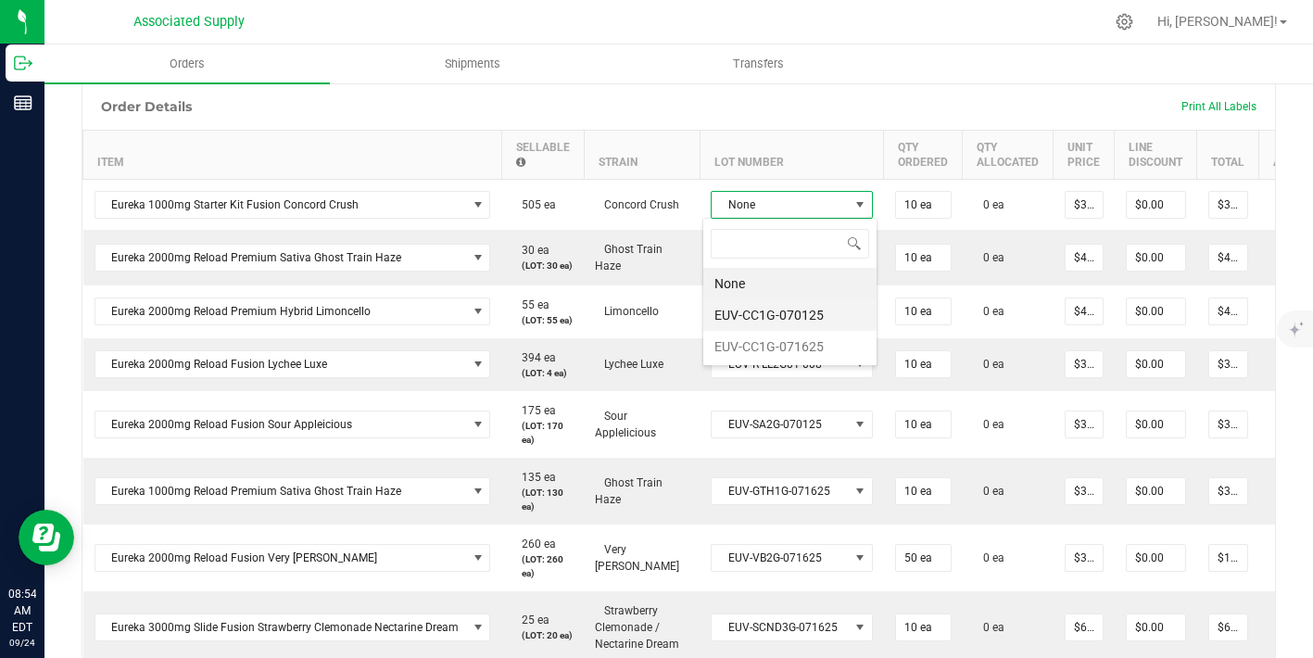
click at [810, 321] on li "EUV-CC1G-070125" at bounding box center [790, 315] width 173 height 32
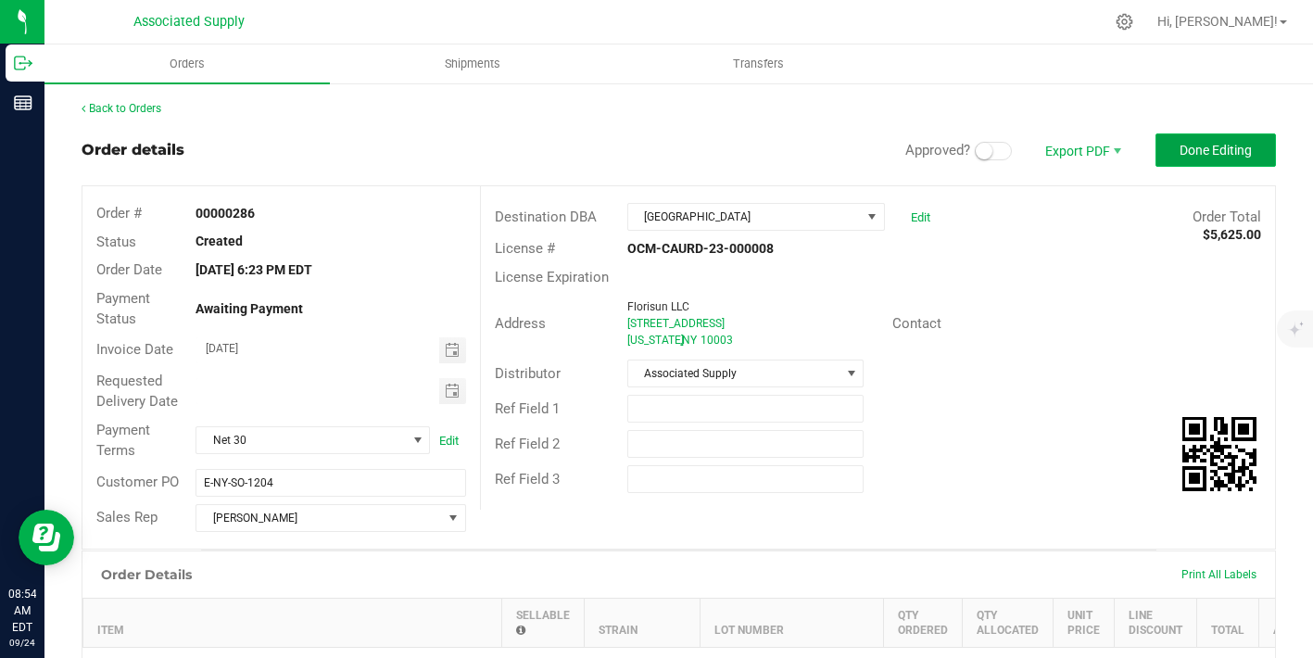
click at [1180, 146] on span "Done Editing" at bounding box center [1216, 150] width 72 height 15
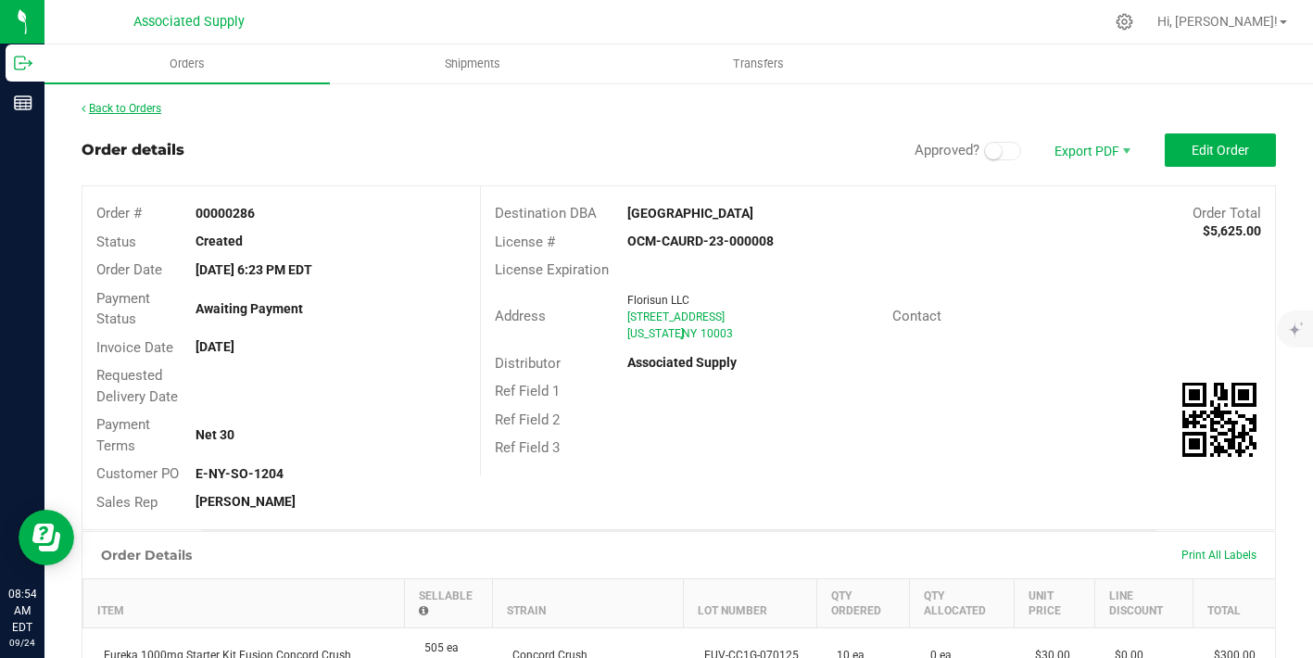
click at [152, 106] on link "Back to Orders" at bounding box center [122, 108] width 80 height 13
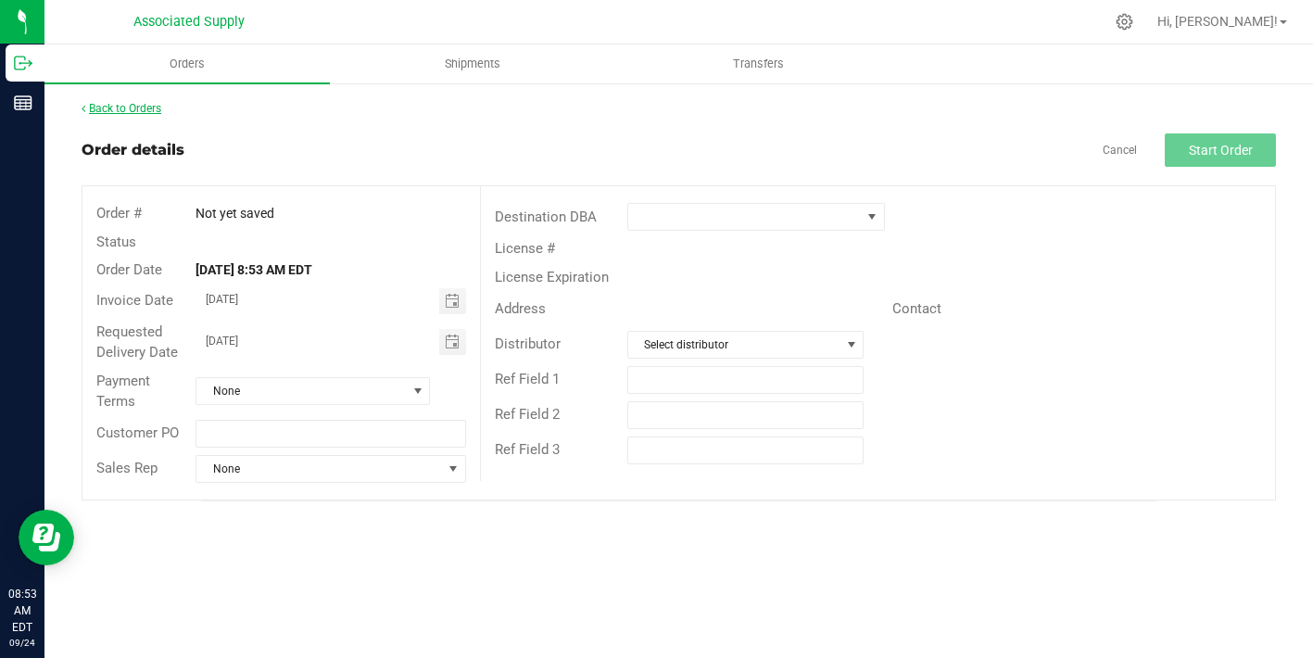
click at [156, 108] on link "Back to Orders" at bounding box center [122, 108] width 80 height 13
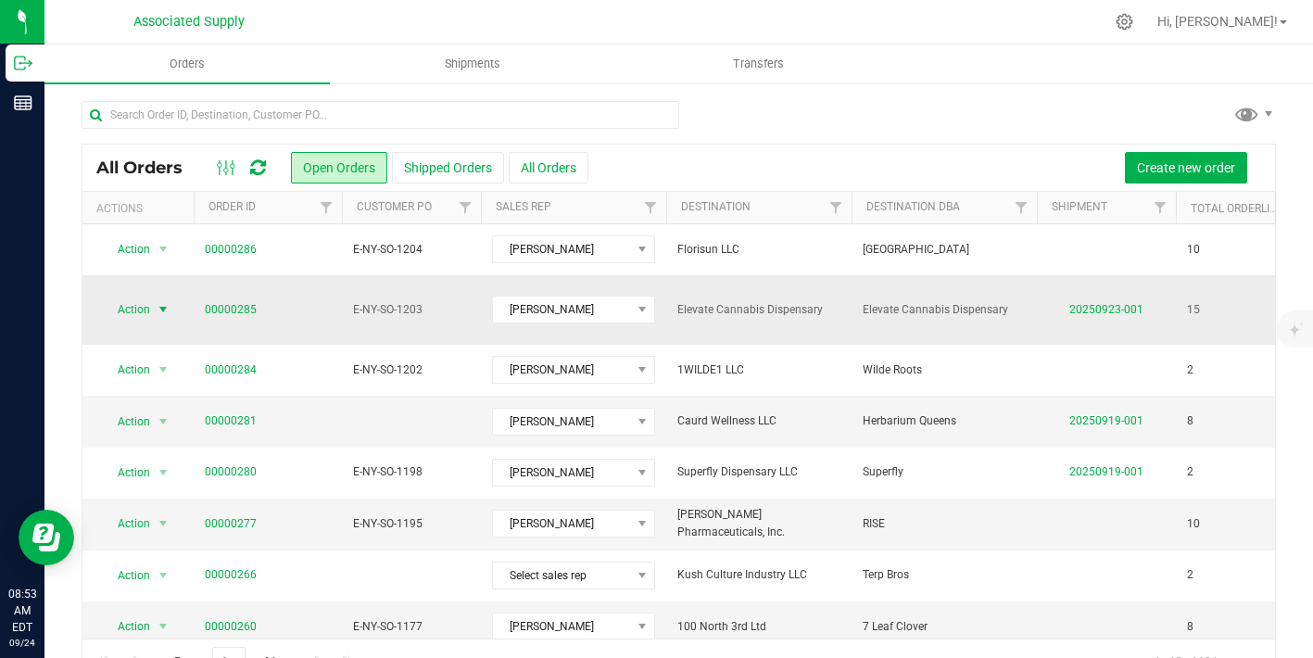
click at [160, 304] on span "select" at bounding box center [163, 309] width 15 height 15
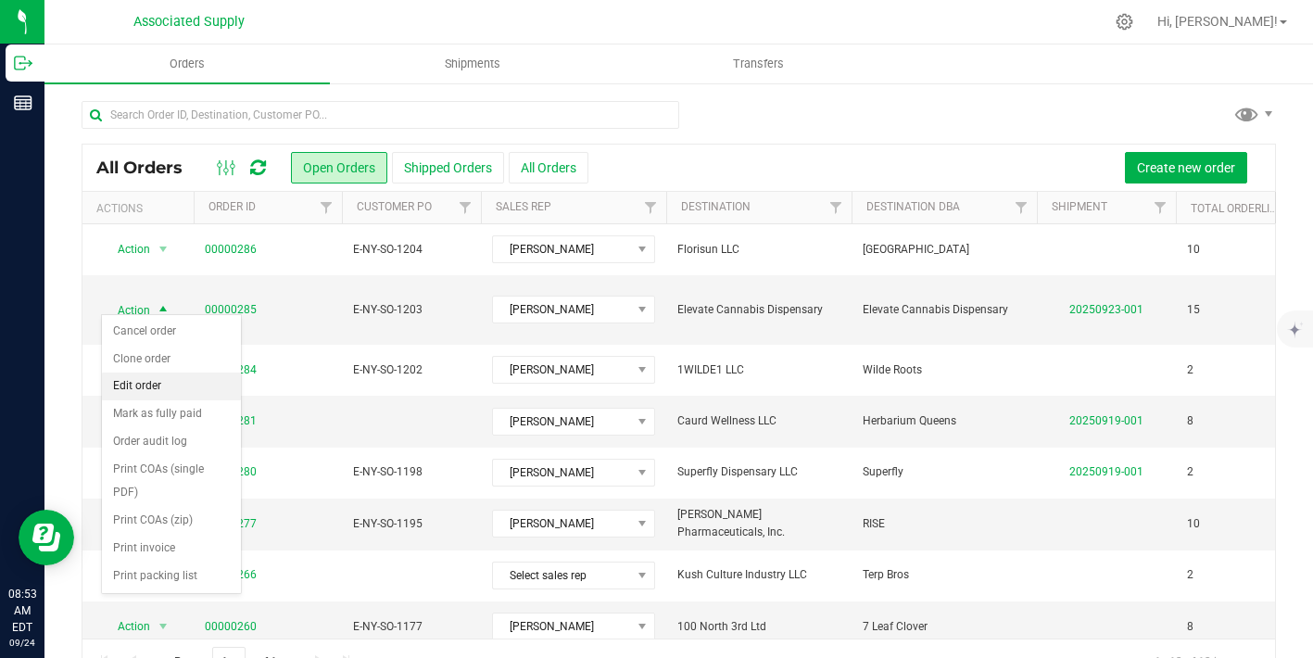
click at [165, 391] on li "Edit order" at bounding box center [171, 387] width 139 height 28
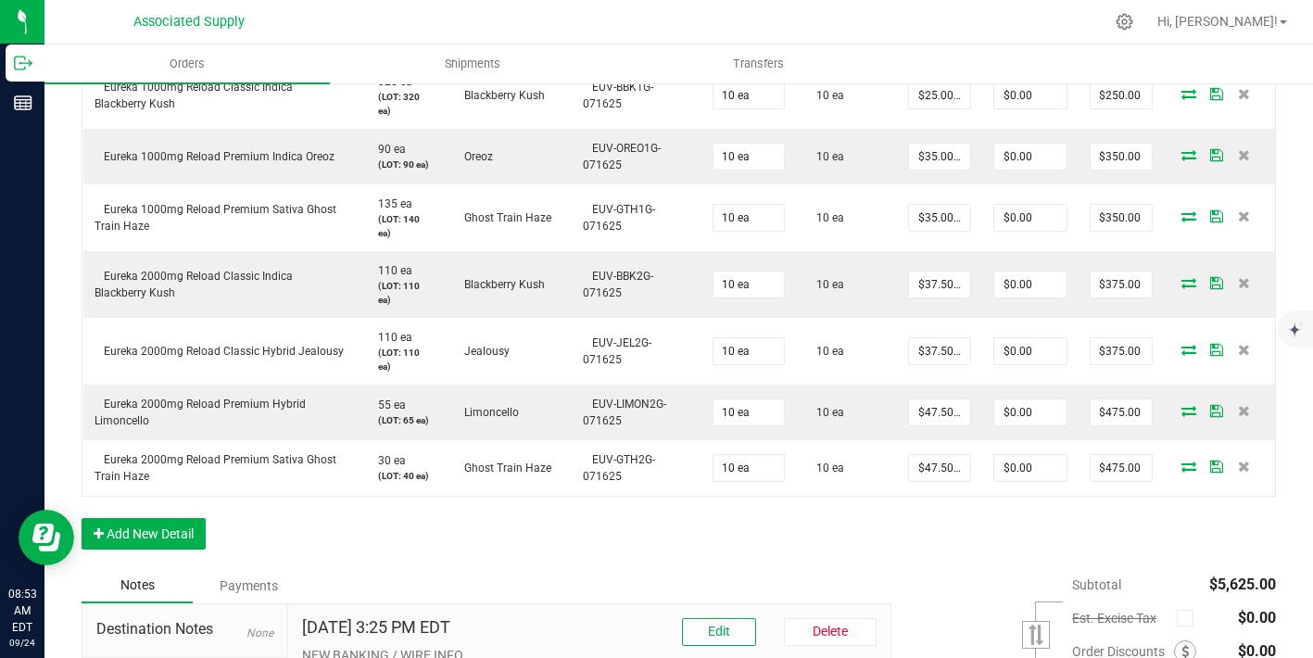
scroll to position [1329, 0]
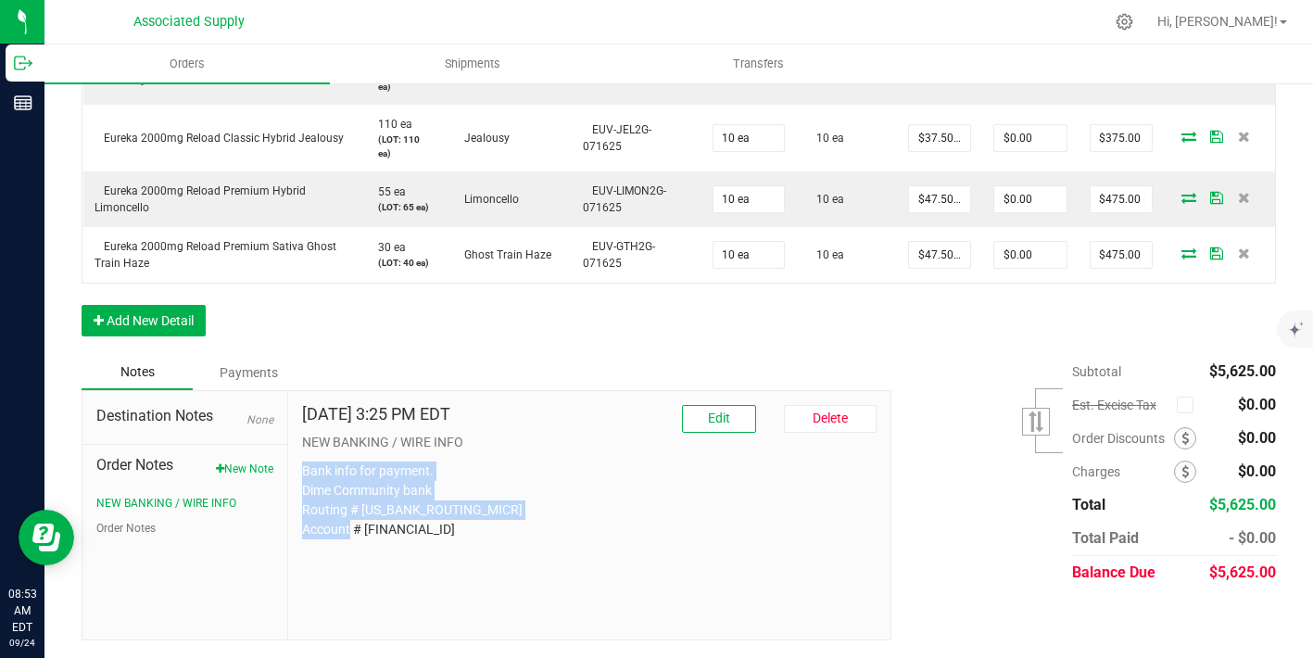
drag, startPoint x: 437, startPoint y: 529, endPoint x: 293, endPoint y: 460, distance: 159.6
click at [293, 460] on div "Sep 22, 2025 3:25 PM EDT Edit Delete NEW BANKING / WIRE INFO Bank info for paym…" at bounding box center [589, 515] width 603 height 248
copy p "Bank info for payment. Dime Community bank Routing # [US_BANK_ROUTING_MICR] Acc…"
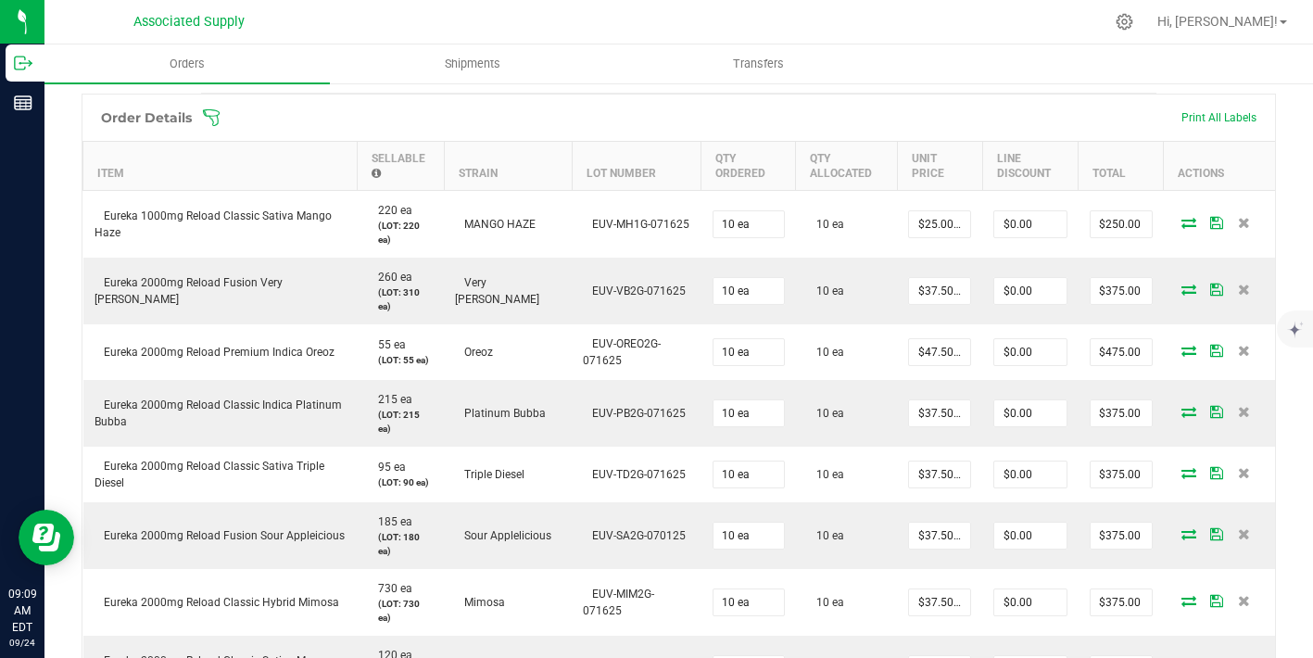
scroll to position [161, 0]
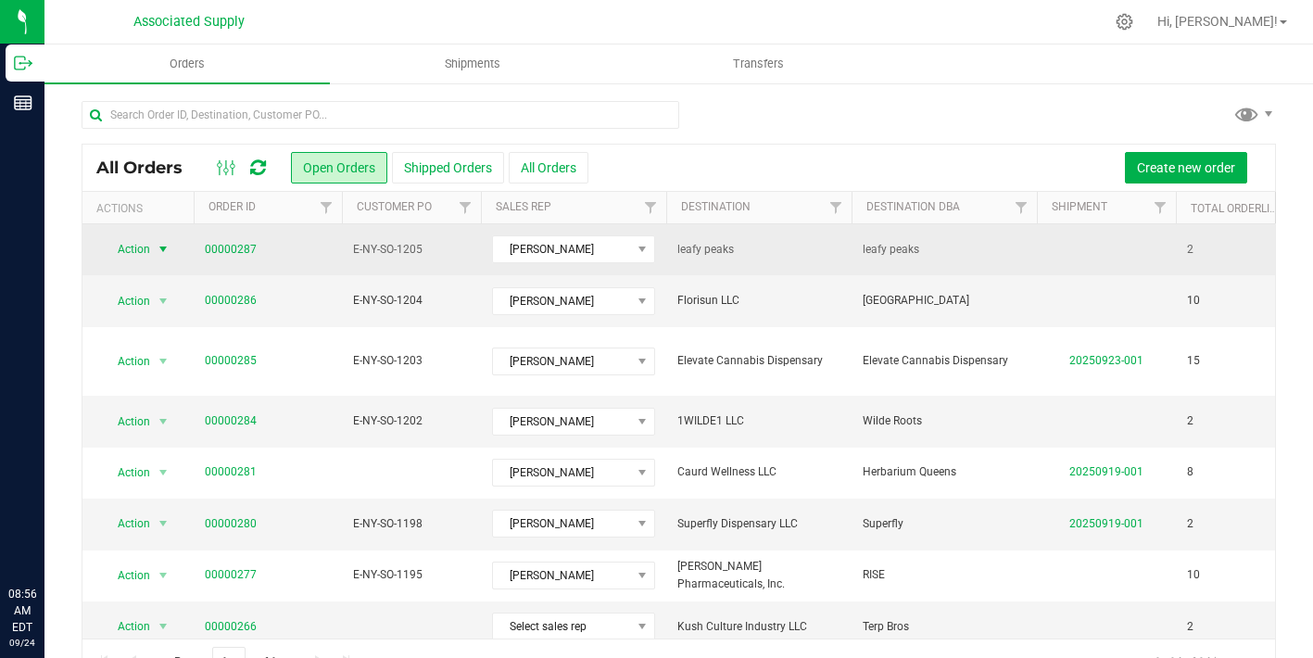
click at [163, 251] on span "select" at bounding box center [163, 249] width 15 height 15
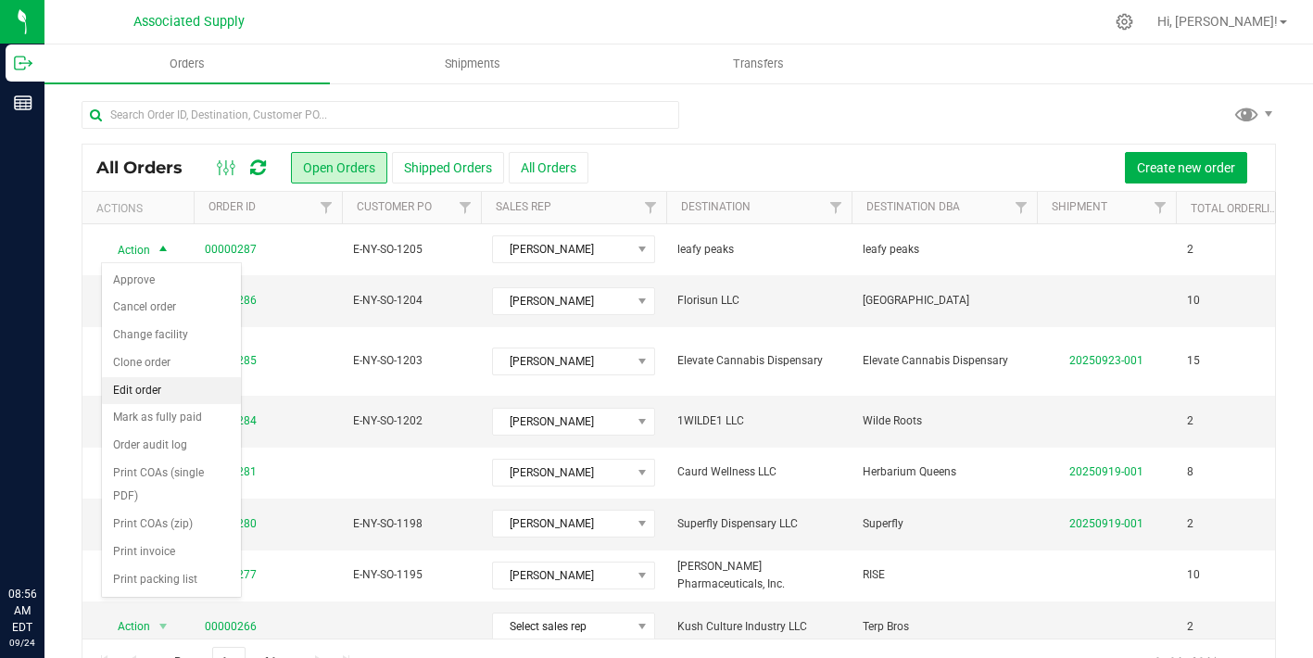
click at [171, 394] on li "Edit order" at bounding box center [171, 391] width 139 height 28
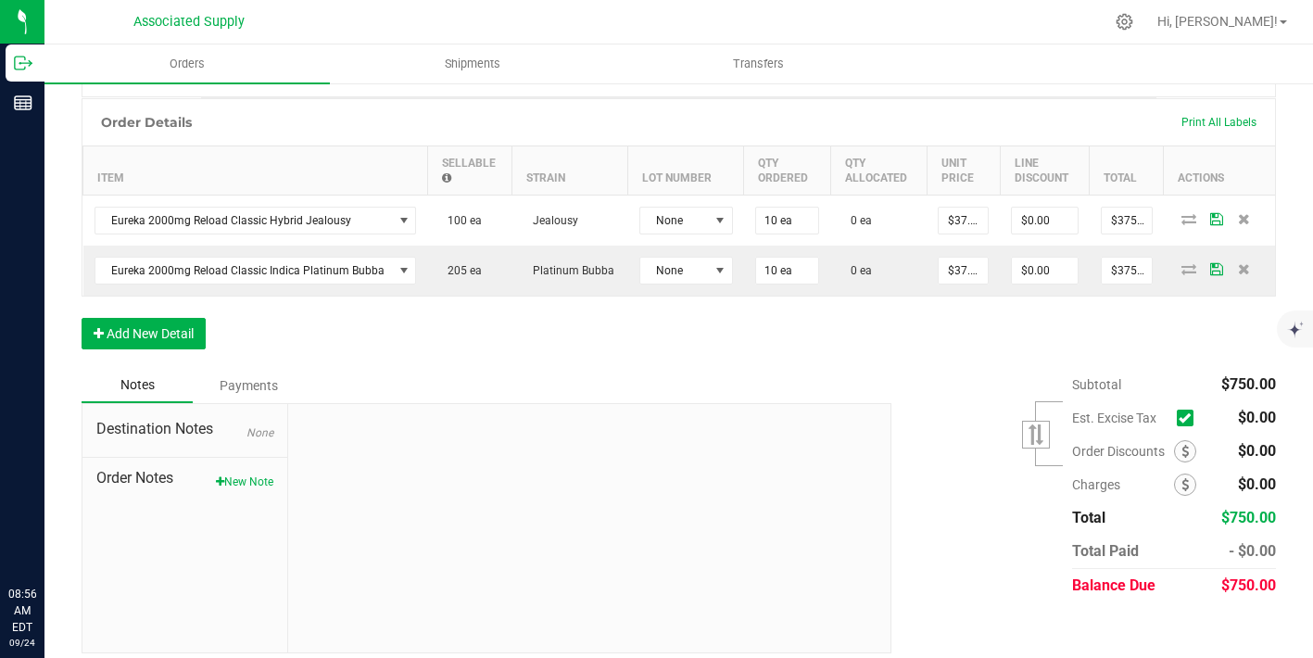
scroll to position [465, 0]
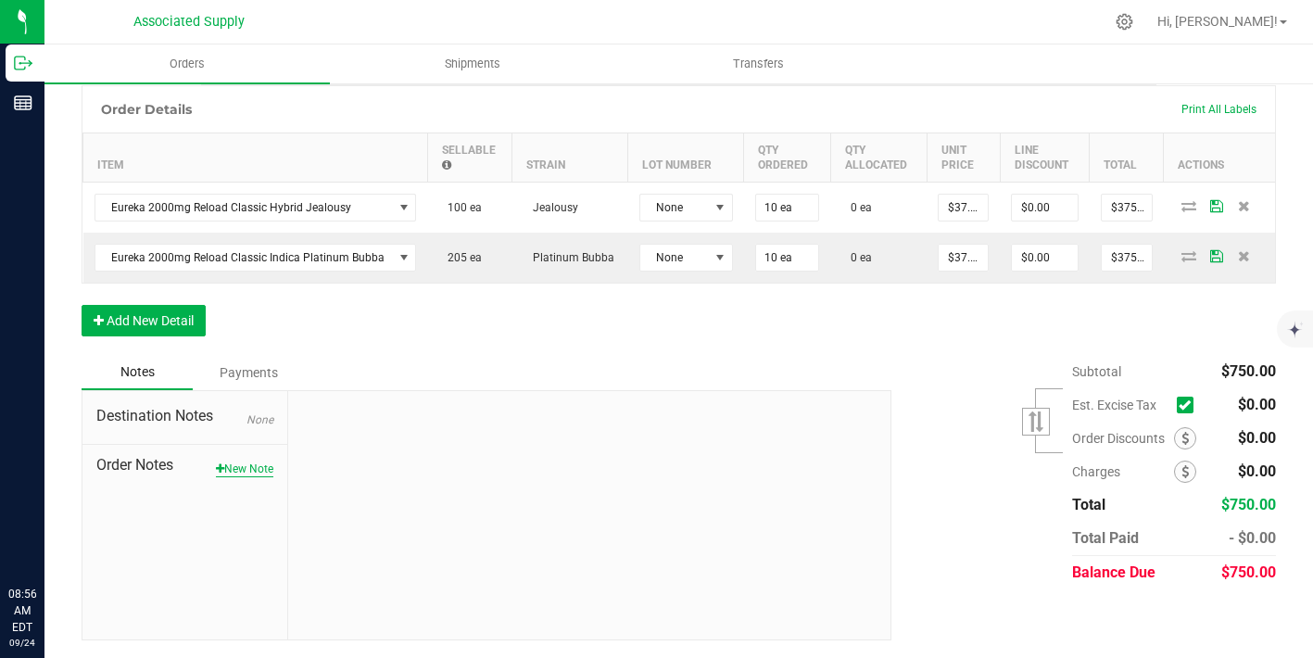
click at [243, 469] on button "New Note" at bounding box center [244, 469] width 57 height 17
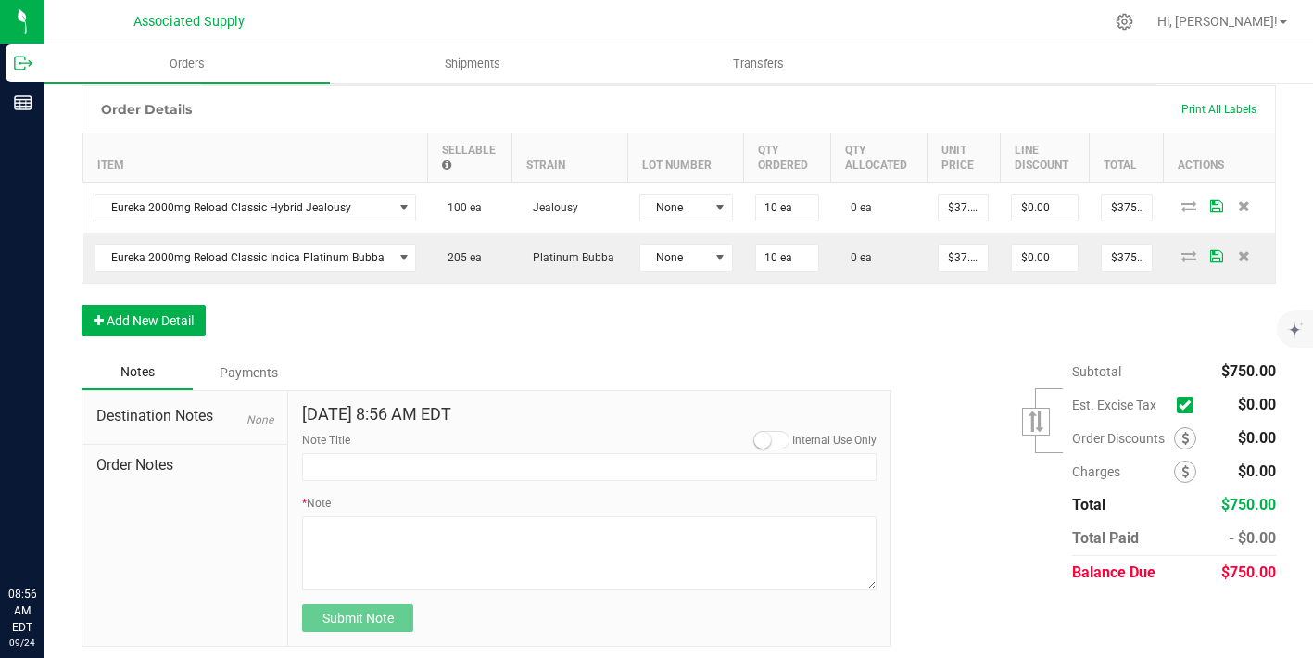
click at [420, 490] on form "Sep 24, 2025 8:56 AM EDT Internal Use Only Note Title * Note Submit Note" at bounding box center [589, 519] width 575 height 228
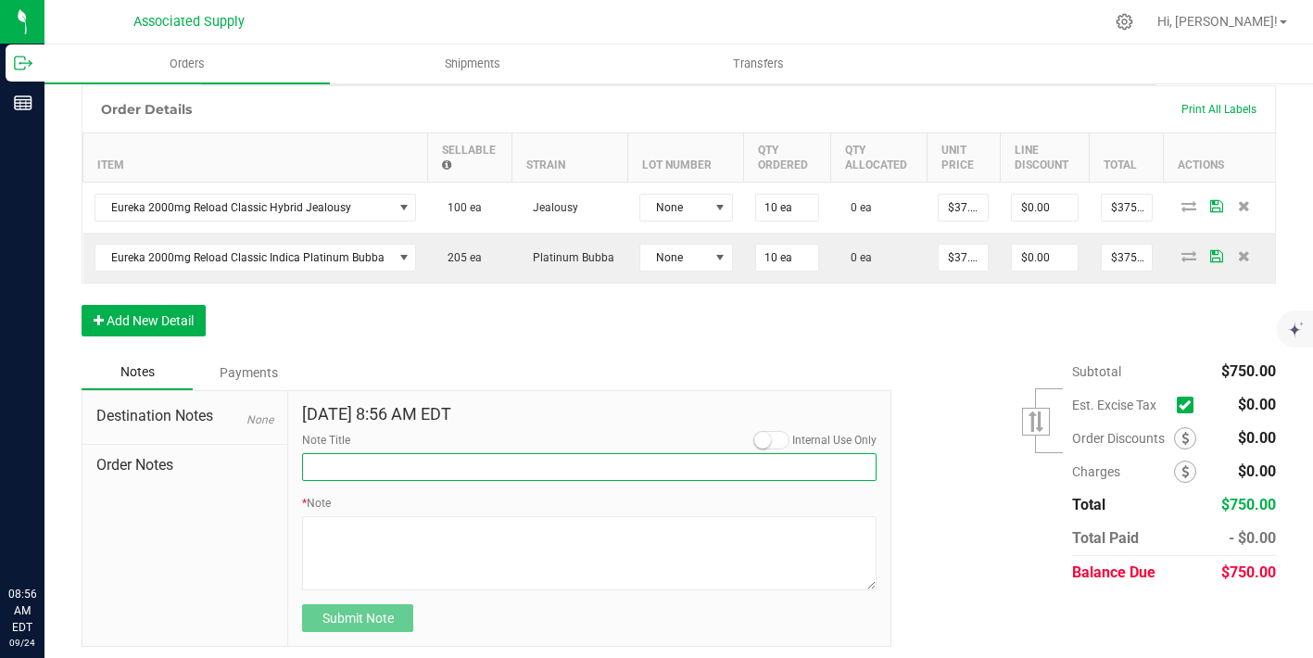
click at [407, 473] on input "Note Title" at bounding box center [589, 467] width 575 height 28
type input "NEW BANKING / WIRE INFO"
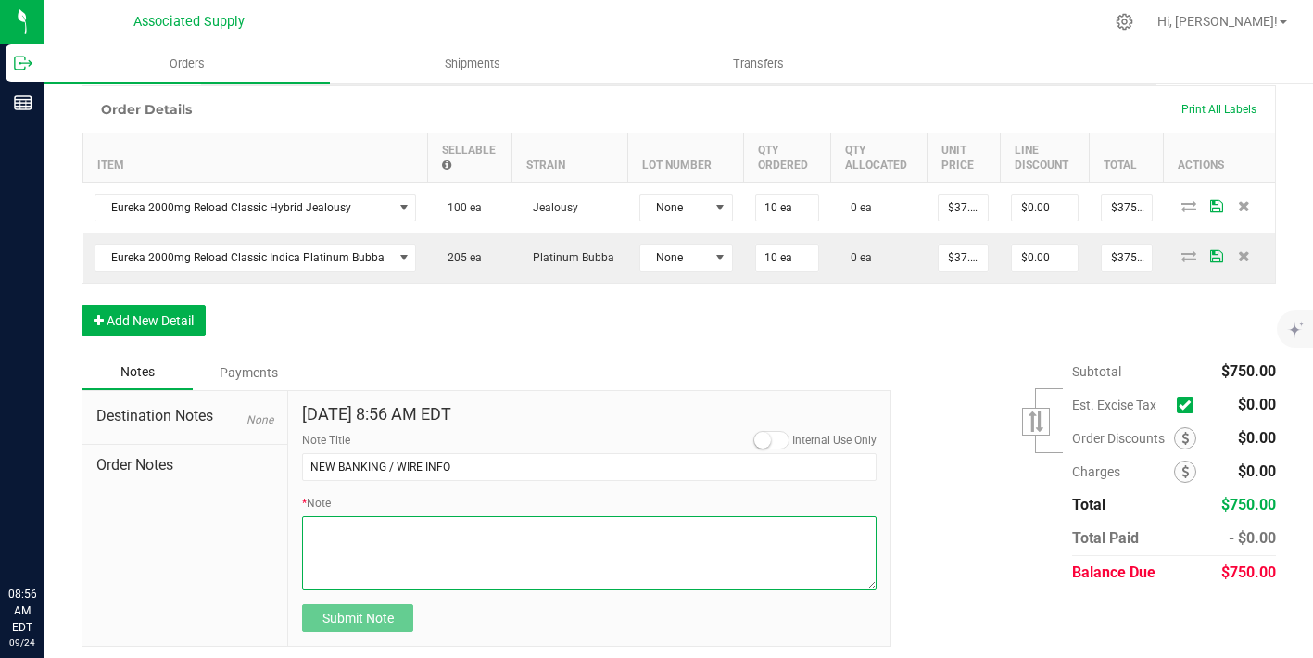
click at [382, 543] on textarea "* Note" at bounding box center [589, 553] width 575 height 74
paste textarea "Bank info for payment. Dime Community bank Routing # [US_BANK_ROUTING_MICR] Acc…"
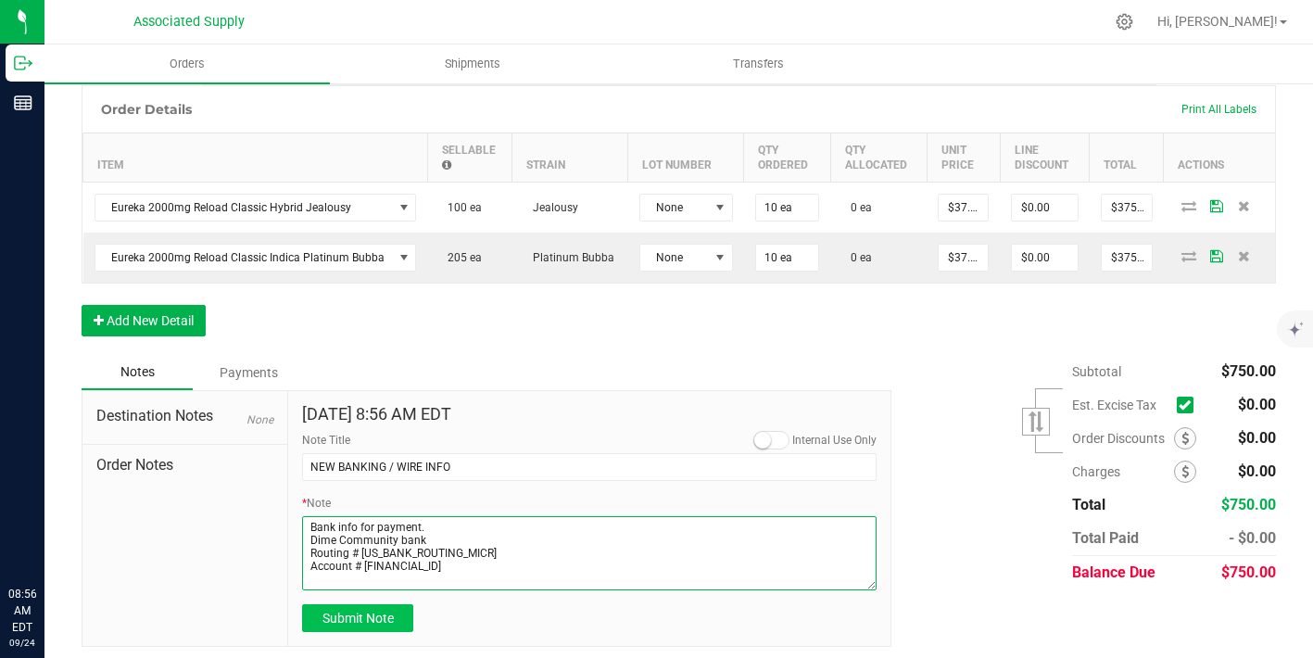
type textarea "Bank info for payment. Dime Community bank Routing # [US_BANK_ROUTING_MICR] Acc…"
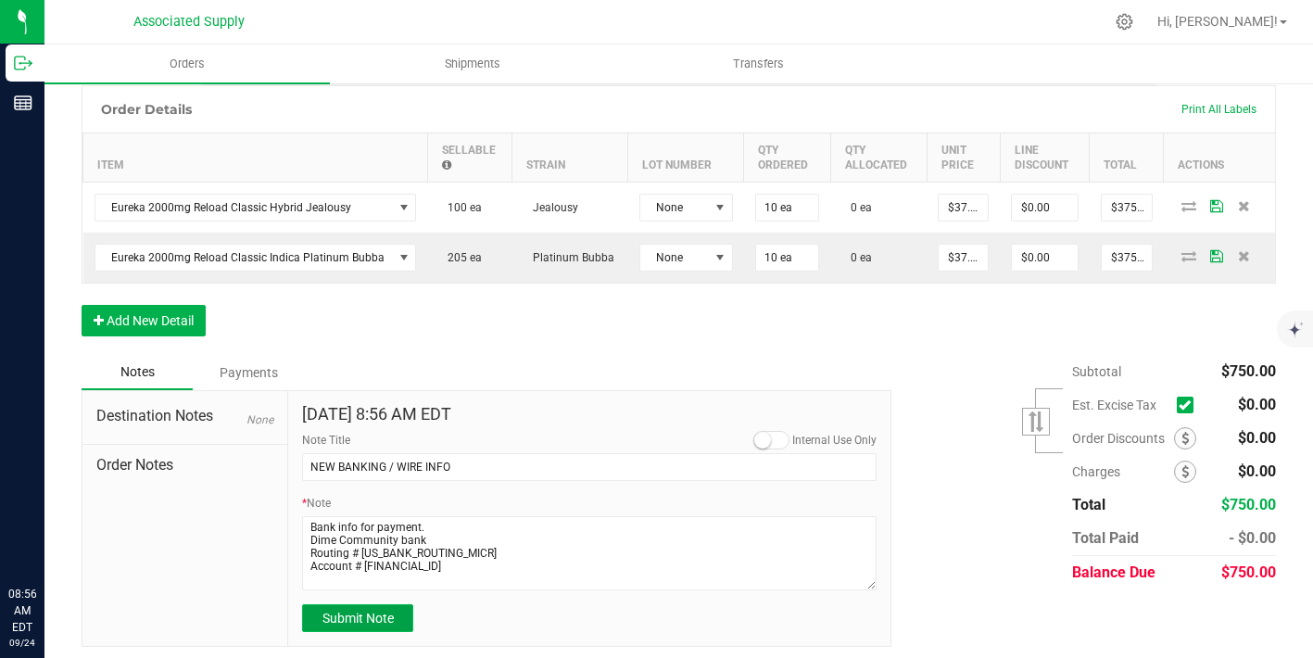
click at [371, 620] on span "Submit Note" at bounding box center [358, 618] width 71 height 15
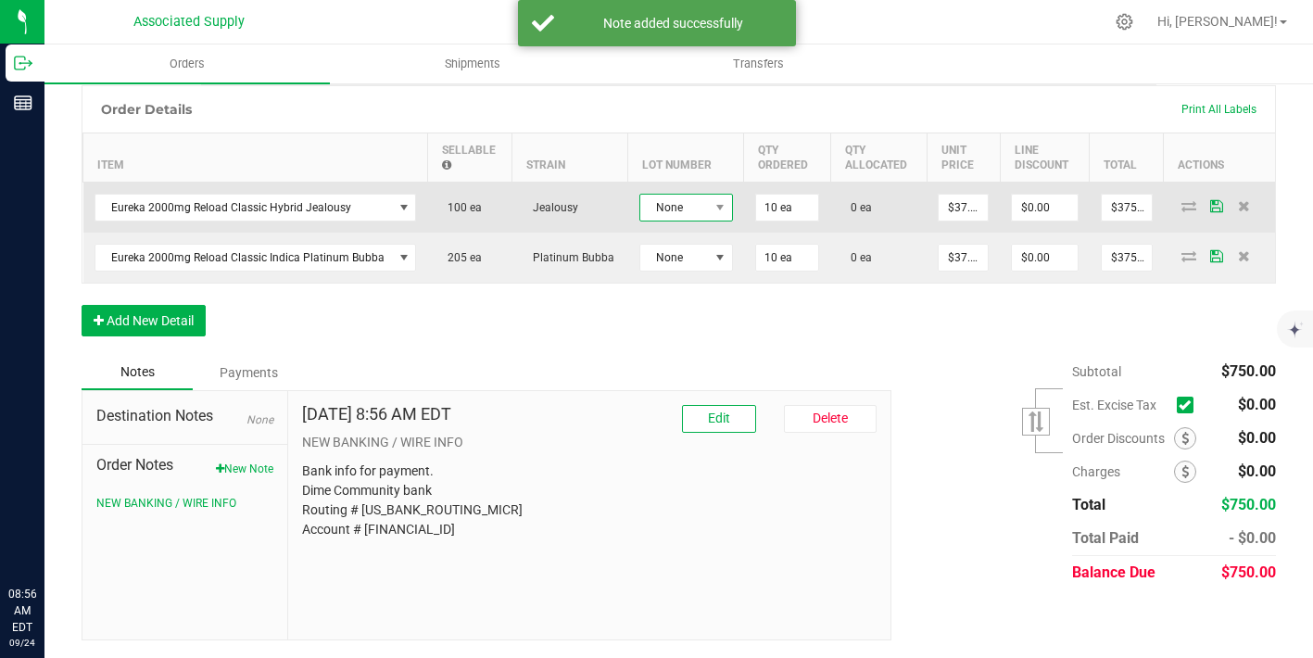
click at [690, 212] on span "None" at bounding box center [675, 208] width 69 height 26
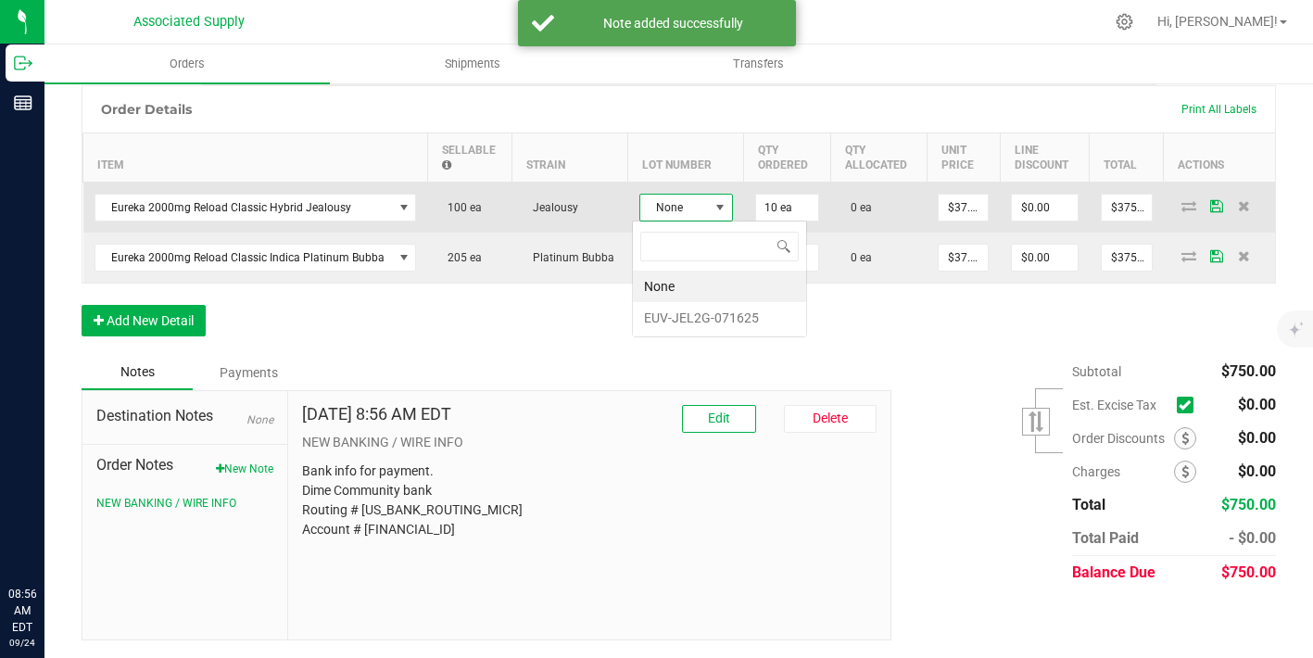
scroll to position [28, 94]
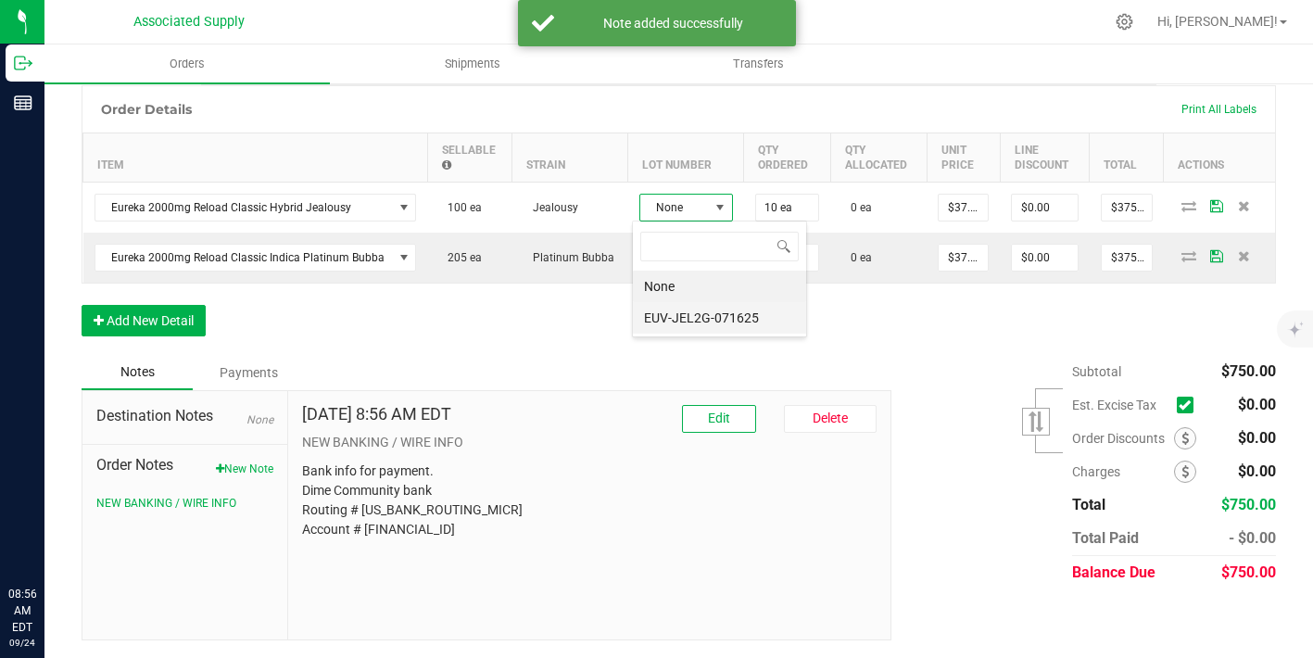
click at [716, 302] on li "EUV-JEL2G-071625" at bounding box center [719, 318] width 173 height 32
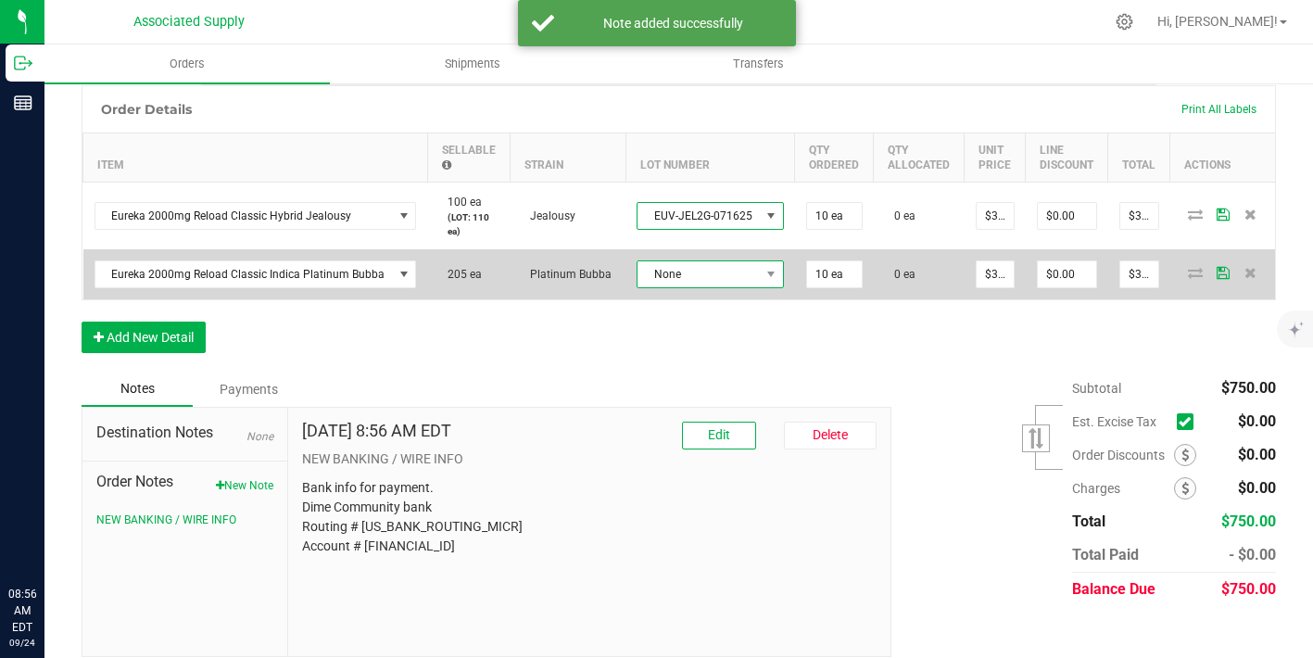
click at [707, 274] on span "None" at bounding box center [699, 274] width 122 height 26
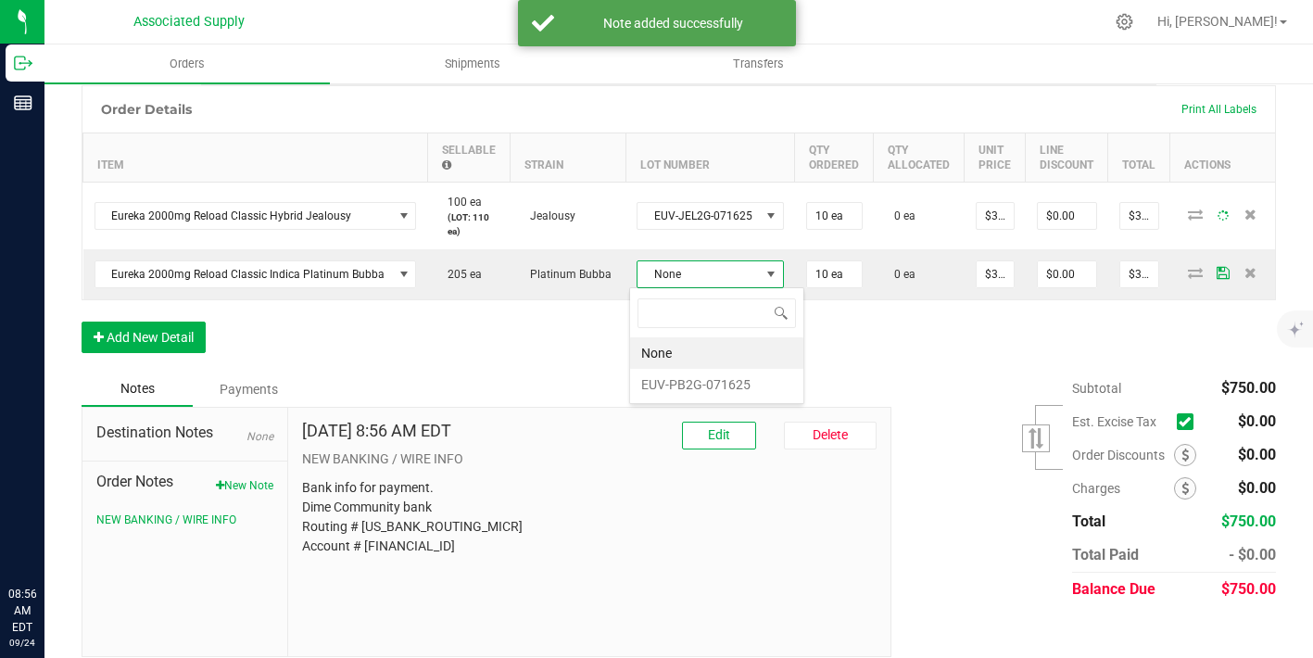
scroll to position [28, 145]
click at [734, 382] on li "EUV-PB2G-071625" at bounding box center [716, 385] width 173 height 32
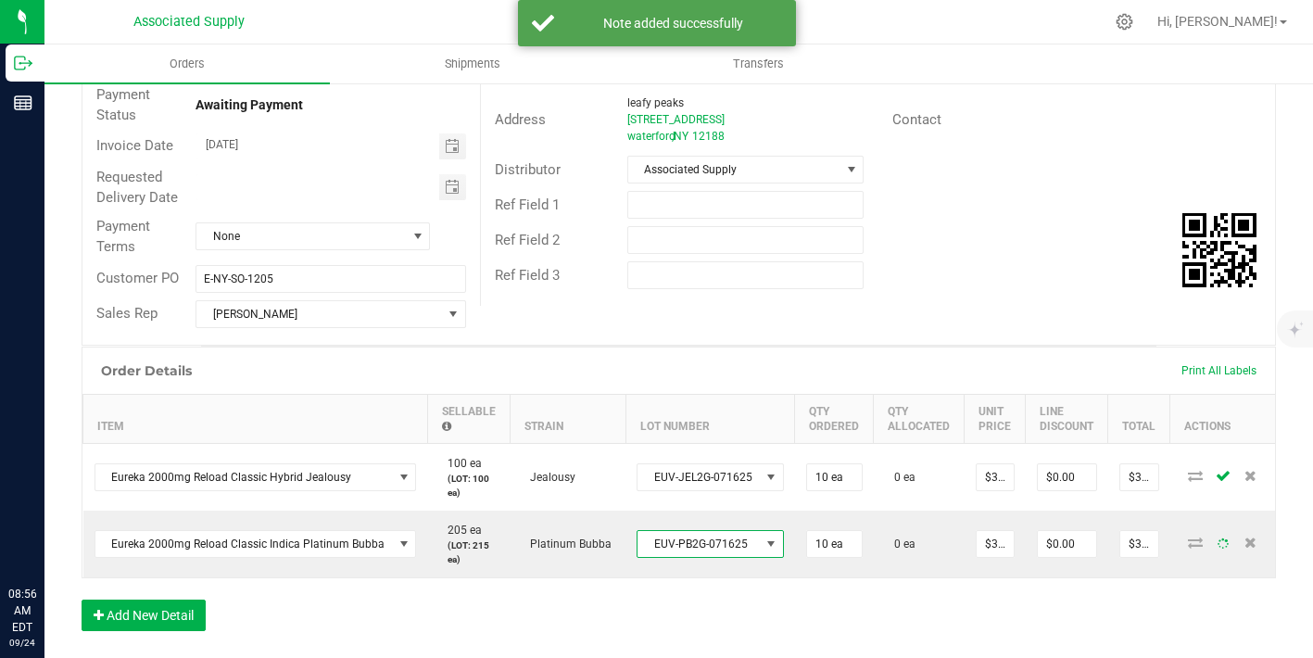
scroll to position [0, 0]
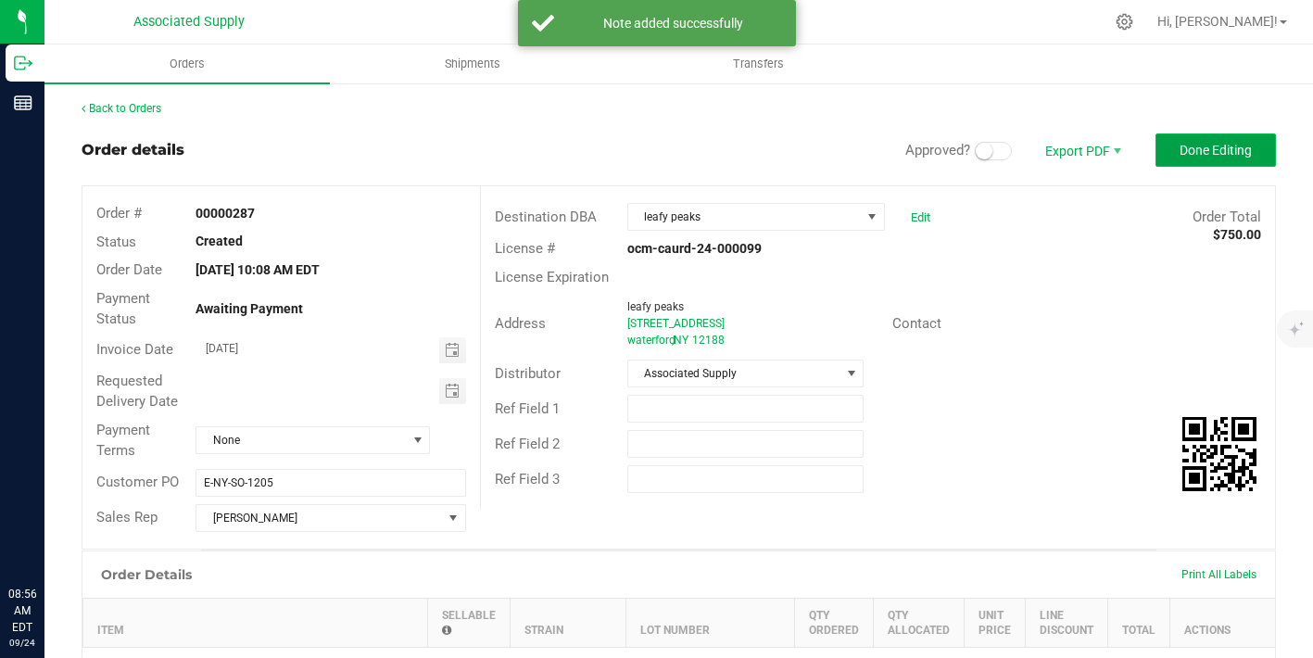
click at [1236, 138] on button "Done Editing" at bounding box center [1216, 149] width 121 height 33
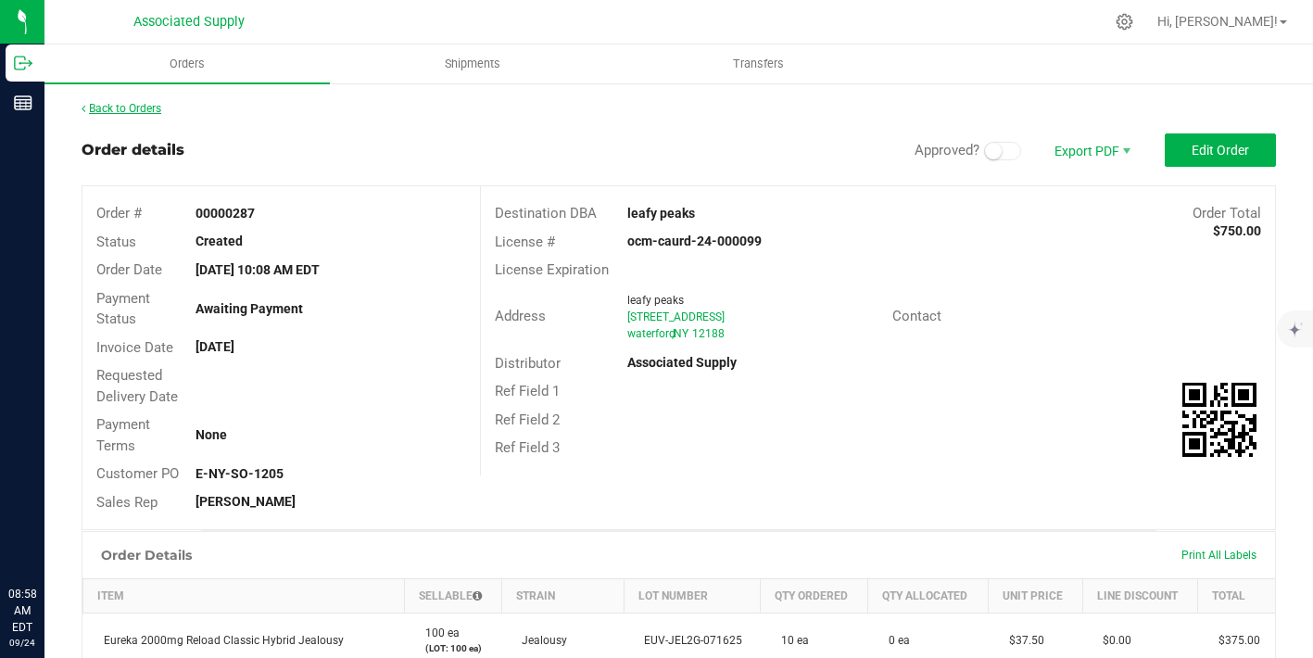
click at [135, 105] on link "Back to Orders" at bounding box center [122, 108] width 80 height 13
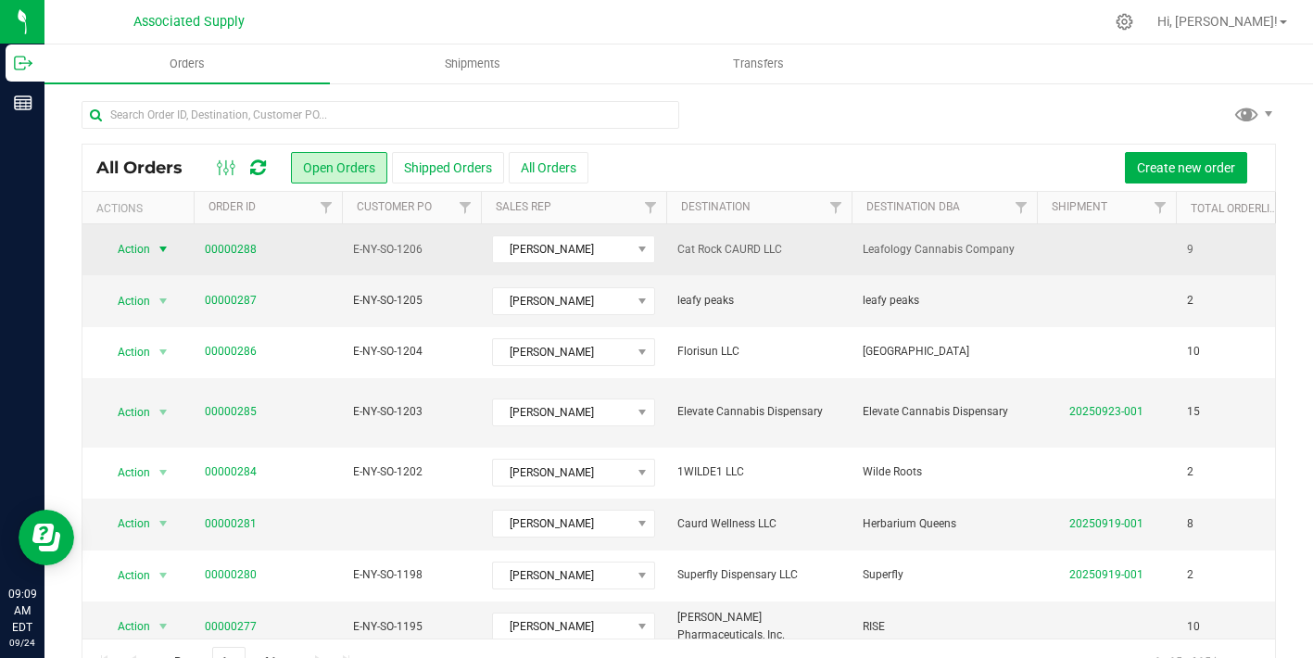
click at [166, 247] on span "select" at bounding box center [163, 249] width 15 height 15
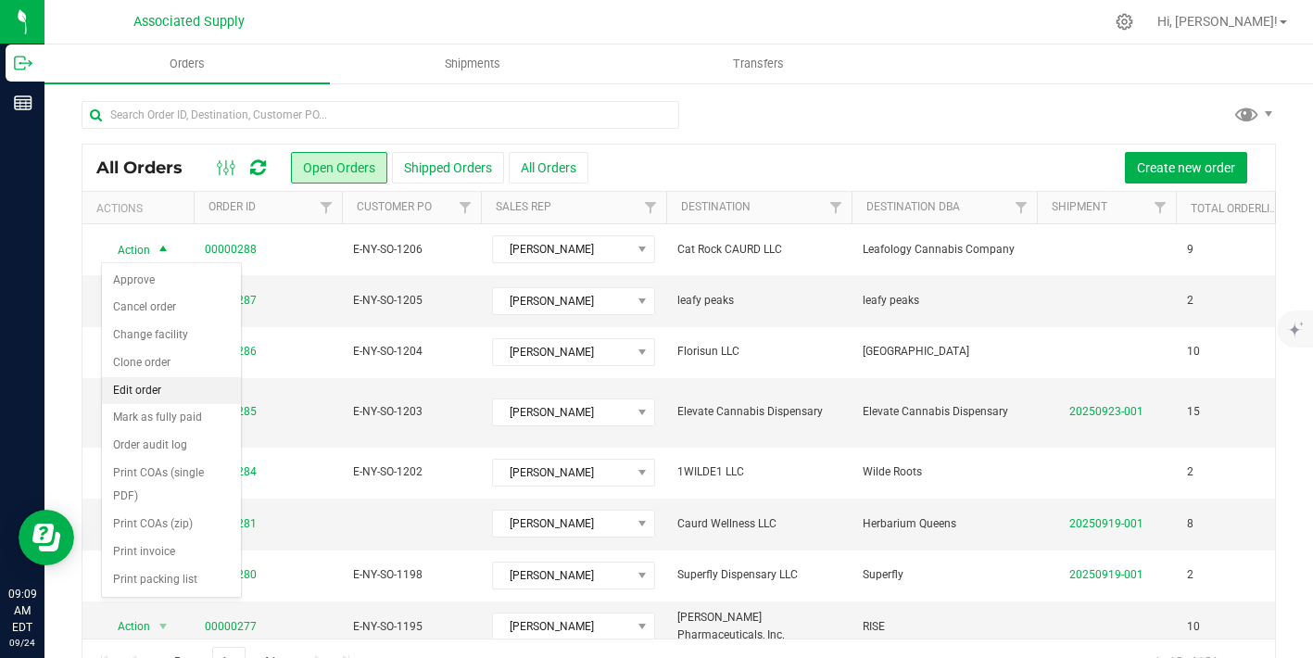
click at [171, 388] on li "Edit order" at bounding box center [171, 391] width 139 height 28
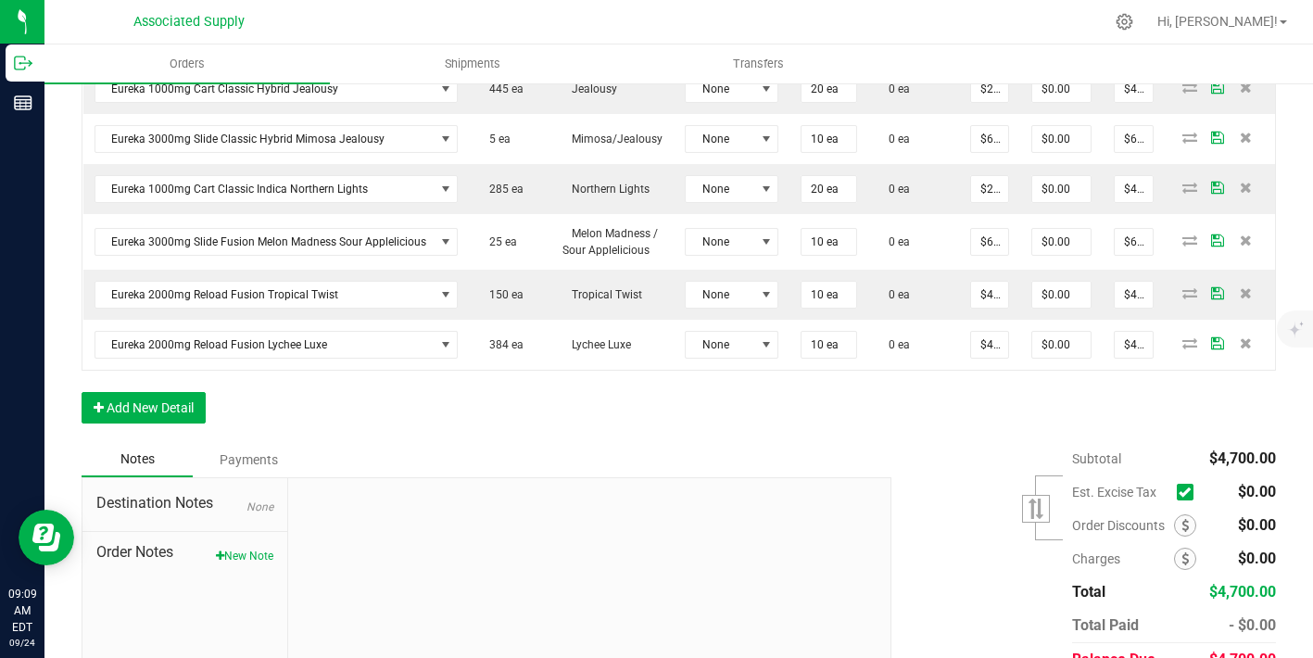
scroll to position [821, 0]
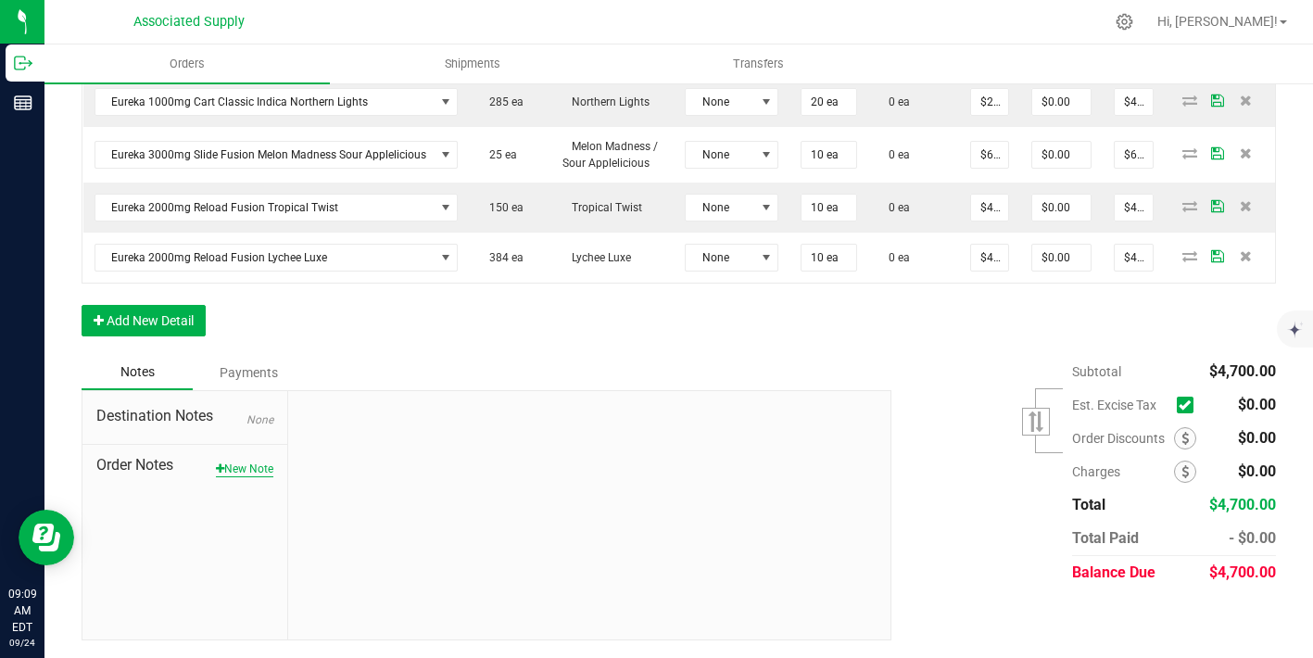
click at [248, 463] on button "New Note" at bounding box center [244, 469] width 57 height 17
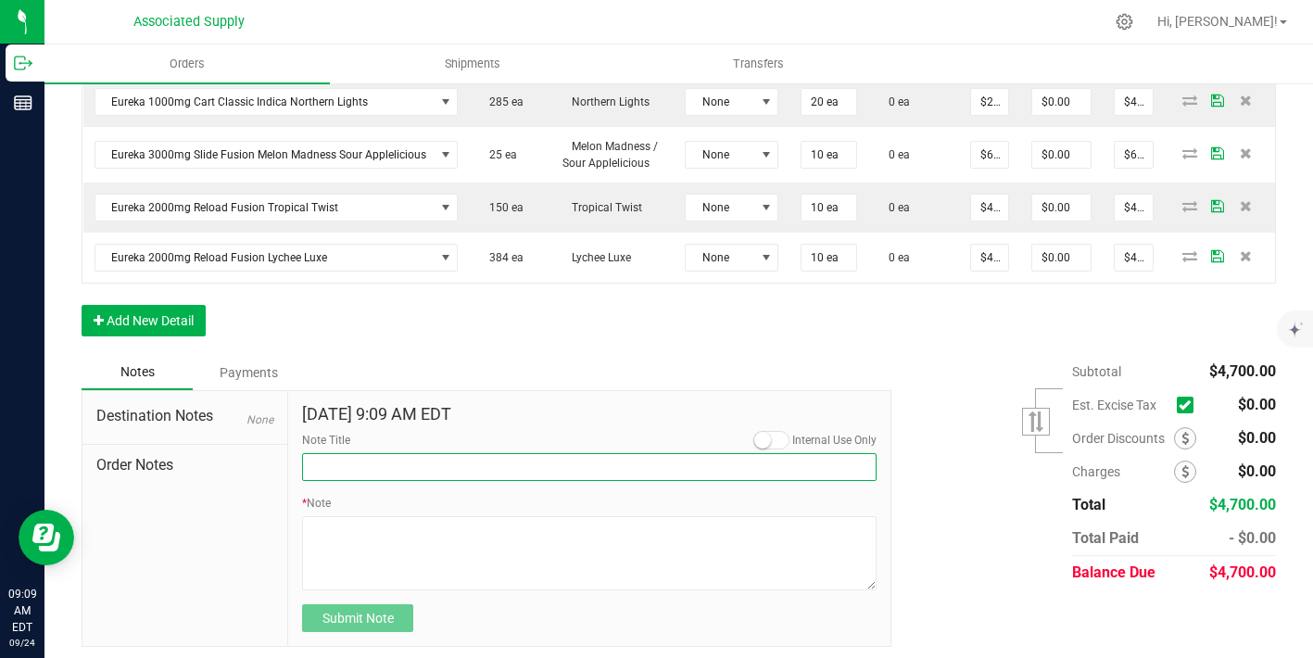
click at [360, 472] on input "Note Title" at bounding box center [589, 467] width 575 height 28
type input "NEW BANKING / WIRE INFO"
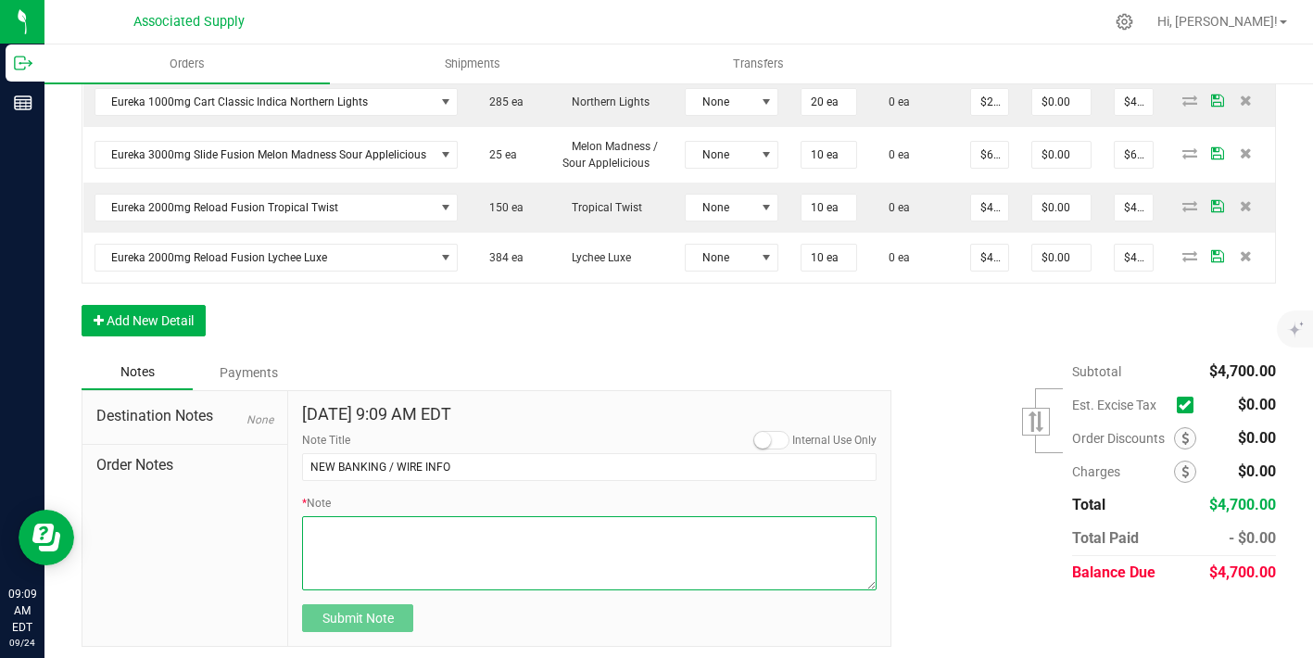
click at [375, 542] on textarea "* Note" at bounding box center [589, 553] width 575 height 74
paste textarea "Bank info for payment. Dime Community bank Routing # [US_BANK_ROUTING_MICR] Acc…"
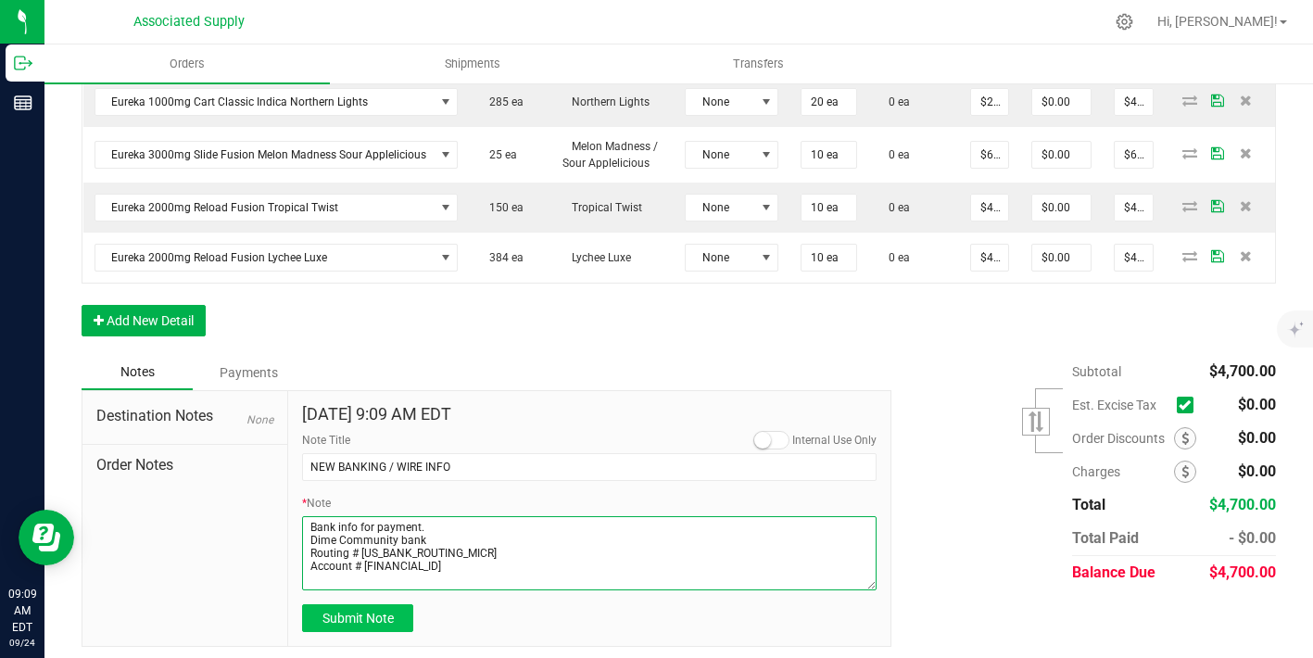
type textarea "Bank info for payment. Dime Community bank Routing # [US_BANK_ROUTING_MICR] Acc…"
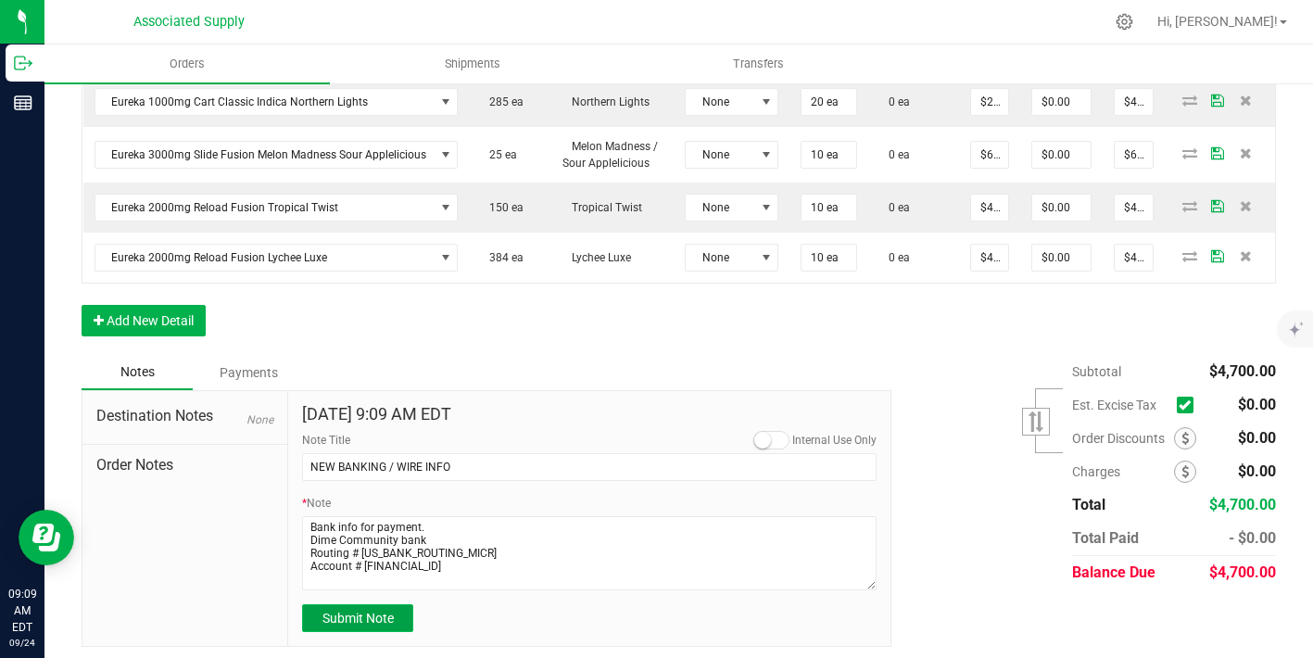
click at [372, 616] on span "Submit Note" at bounding box center [358, 618] width 71 height 15
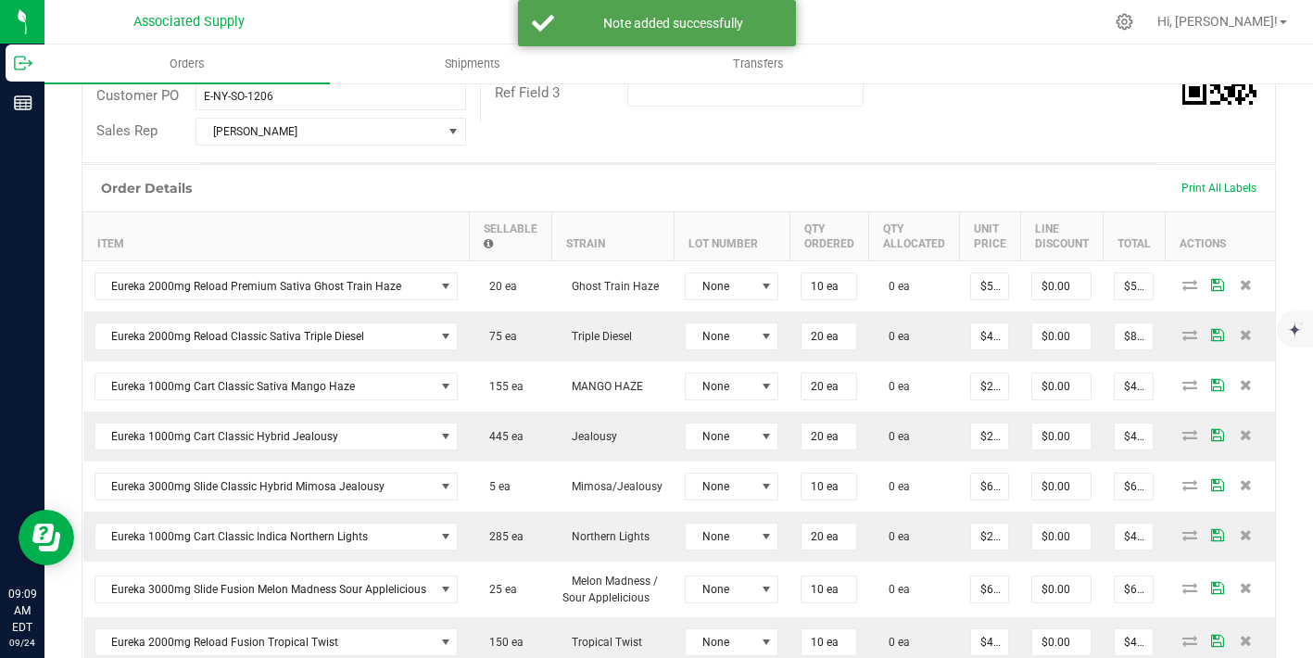
scroll to position [267, 0]
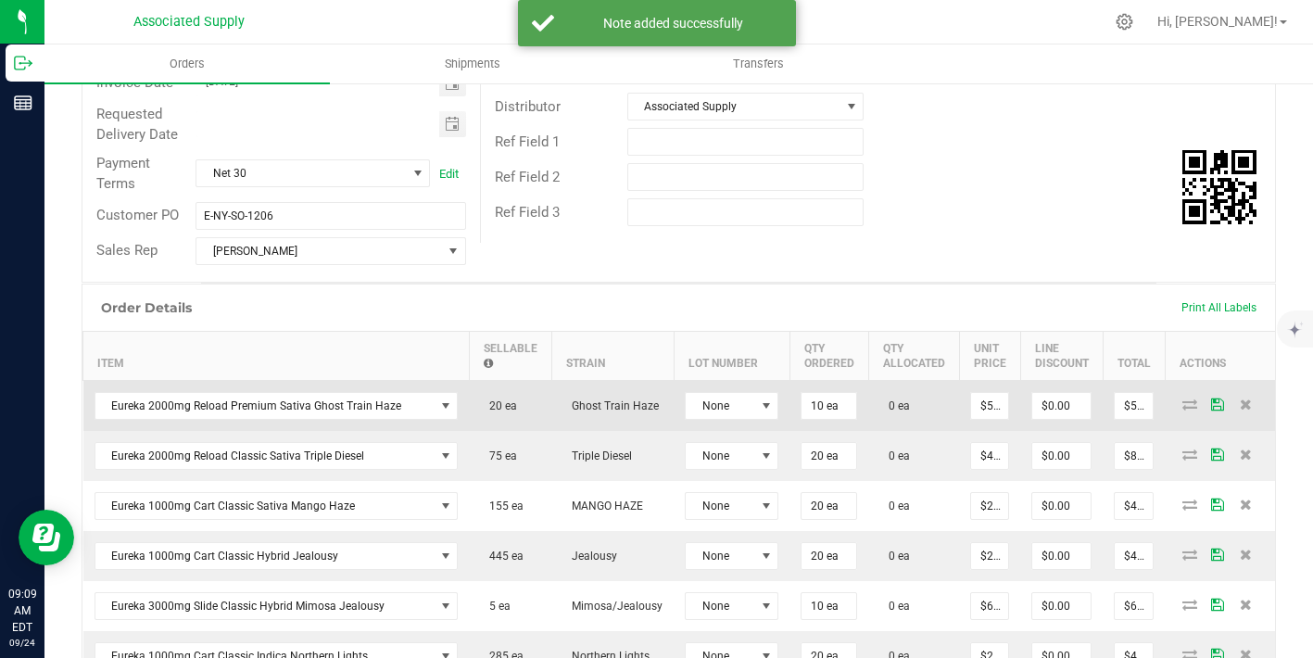
click at [729, 387] on td "None" at bounding box center [732, 405] width 116 height 51
click at [729, 400] on span "None" at bounding box center [720, 406] width 69 height 26
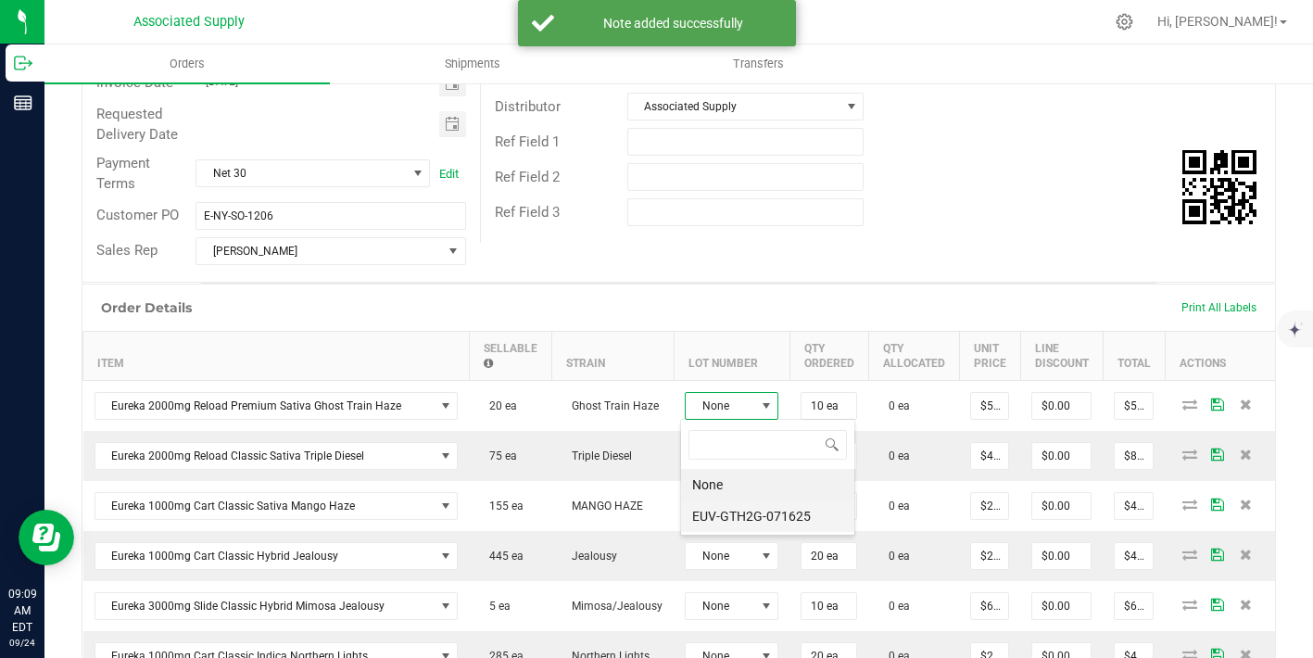
scroll to position [28, 94]
click at [748, 529] on li "EUV-GTH2G-071625" at bounding box center [767, 517] width 173 height 32
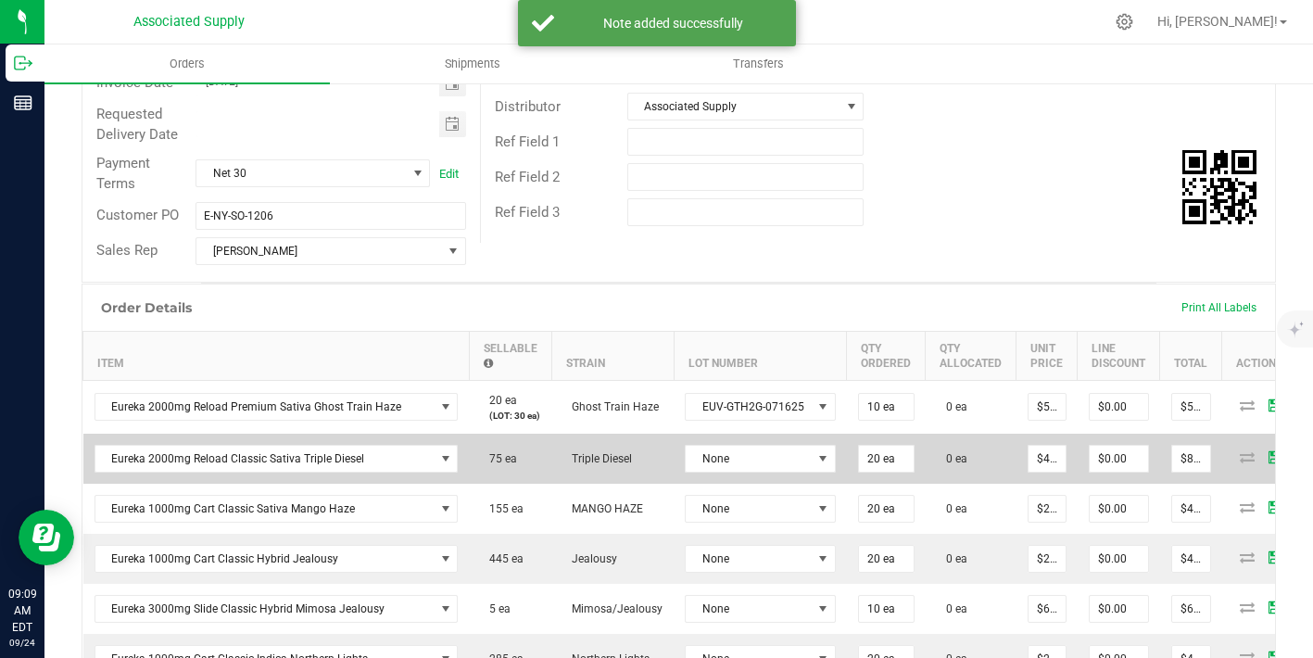
click at [733, 451] on td "None" at bounding box center [760, 459] width 173 height 50
click at [735, 461] on span "None" at bounding box center [749, 459] width 126 height 26
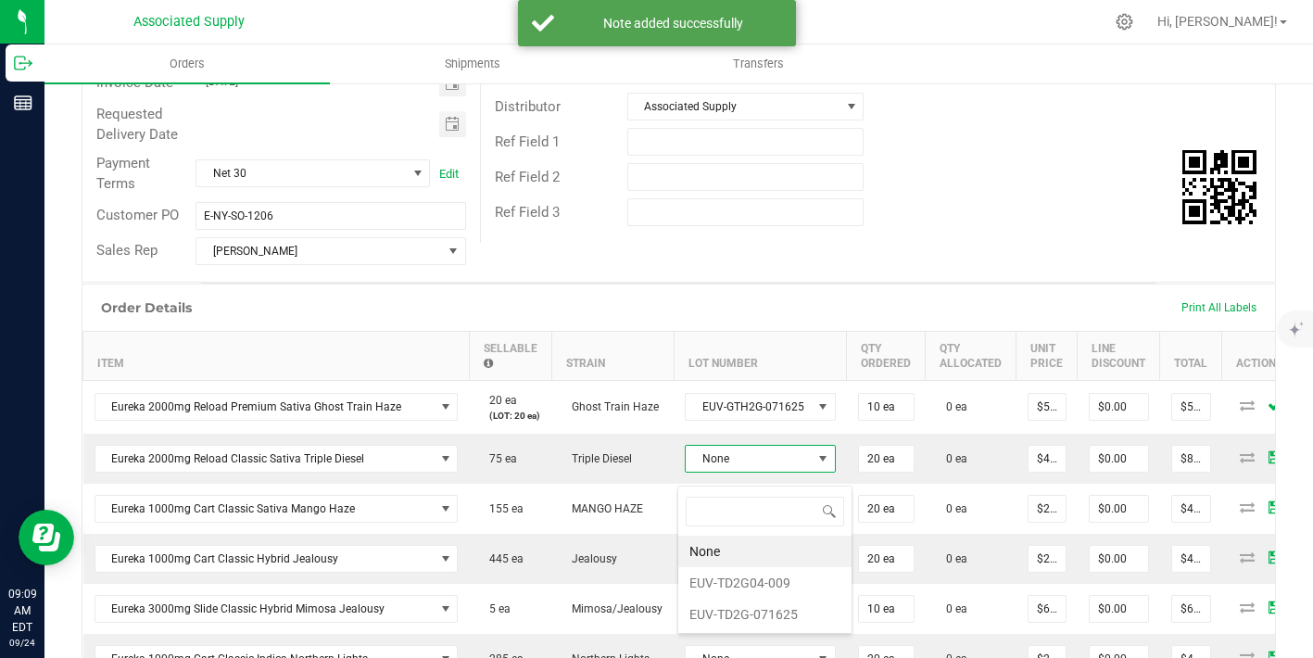
scroll to position [28, 148]
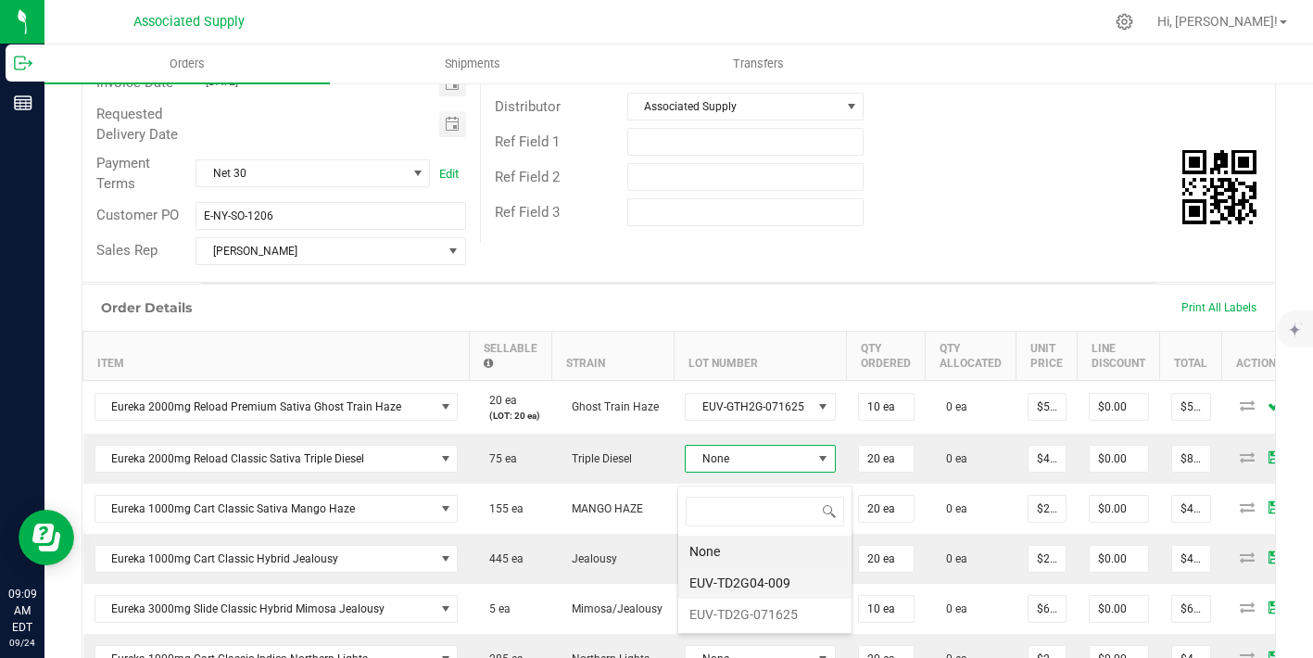
click at [757, 588] on li "EUV-TD2G04-009" at bounding box center [765, 583] width 173 height 32
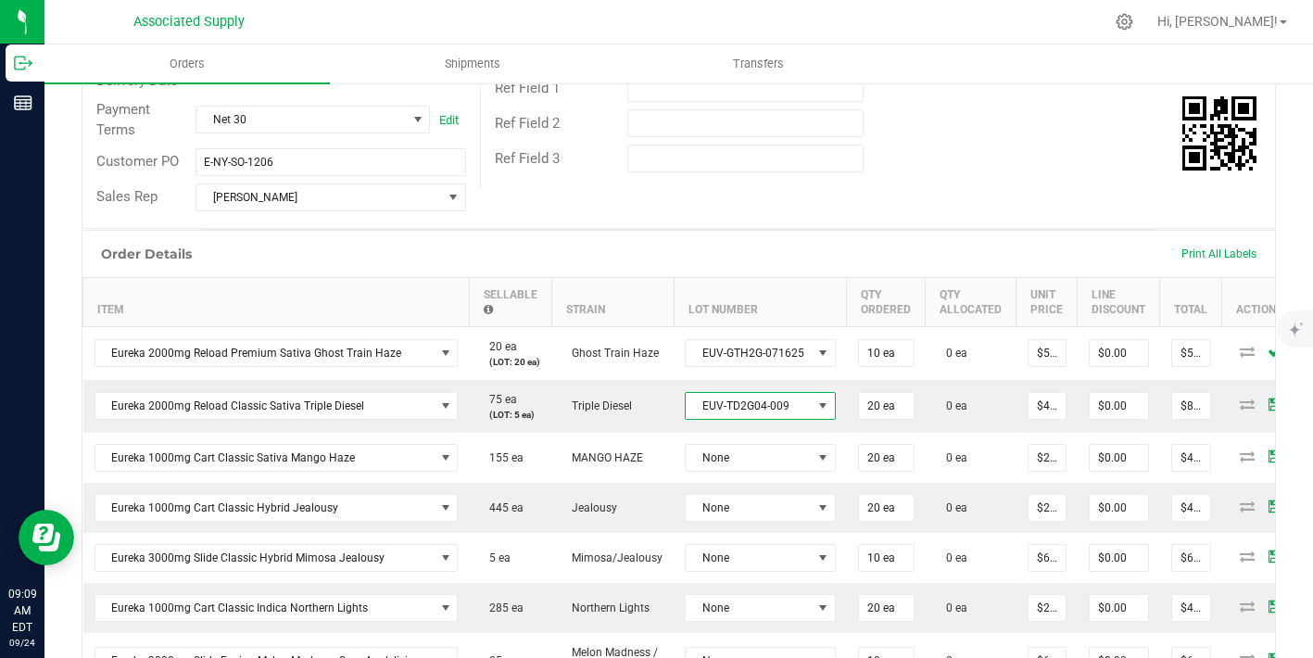
scroll to position [375, 0]
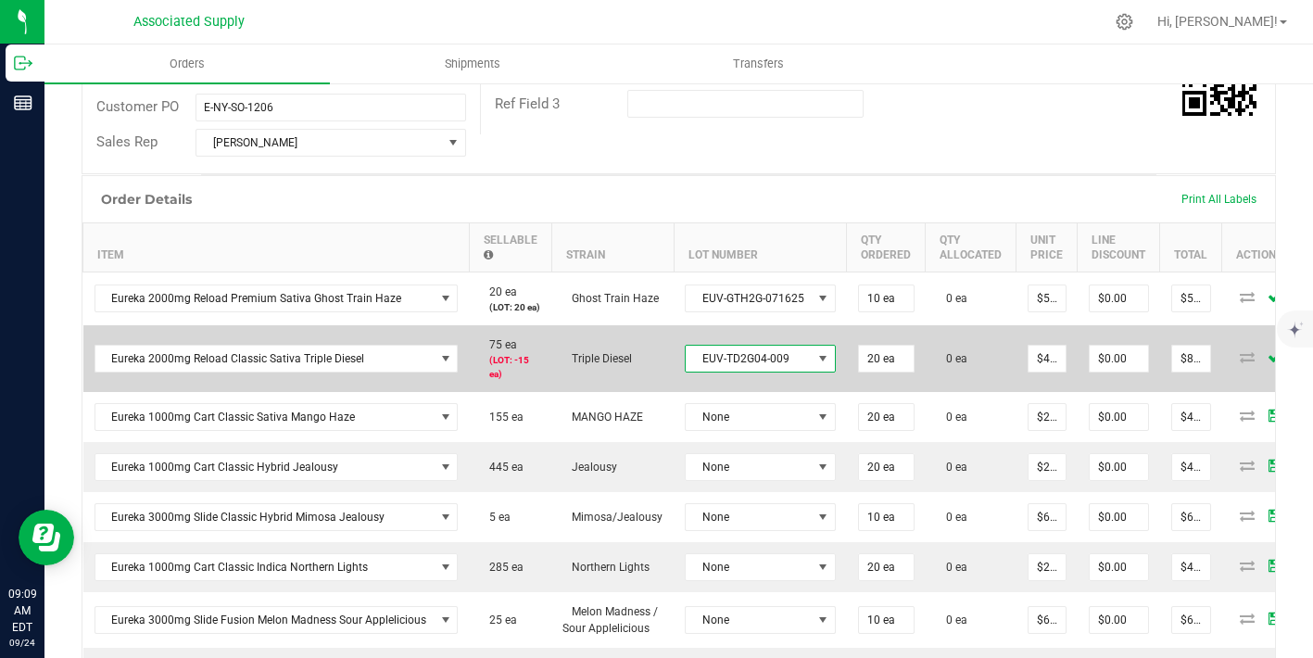
click at [740, 365] on span "EUV-TD2G04-009" at bounding box center [749, 359] width 126 height 26
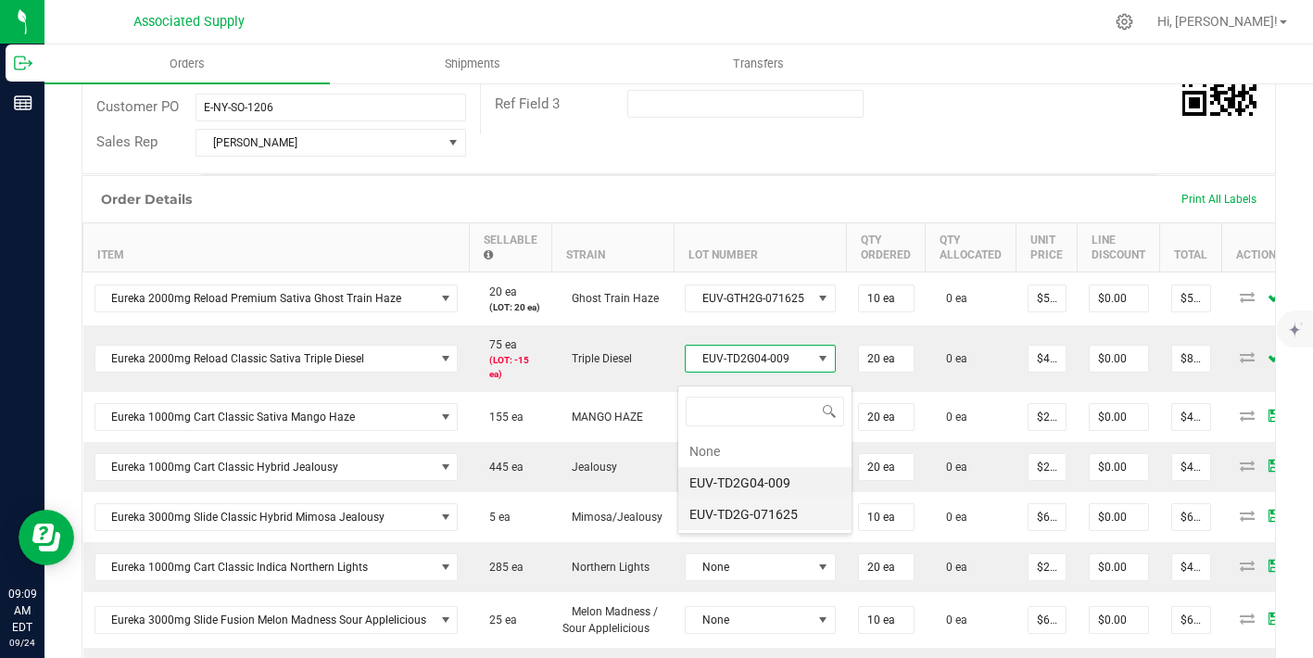
scroll to position [28, 148]
click at [748, 512] on li "EUV-TD2G-071625" at bounding box center [765, 515] width 173 height 32
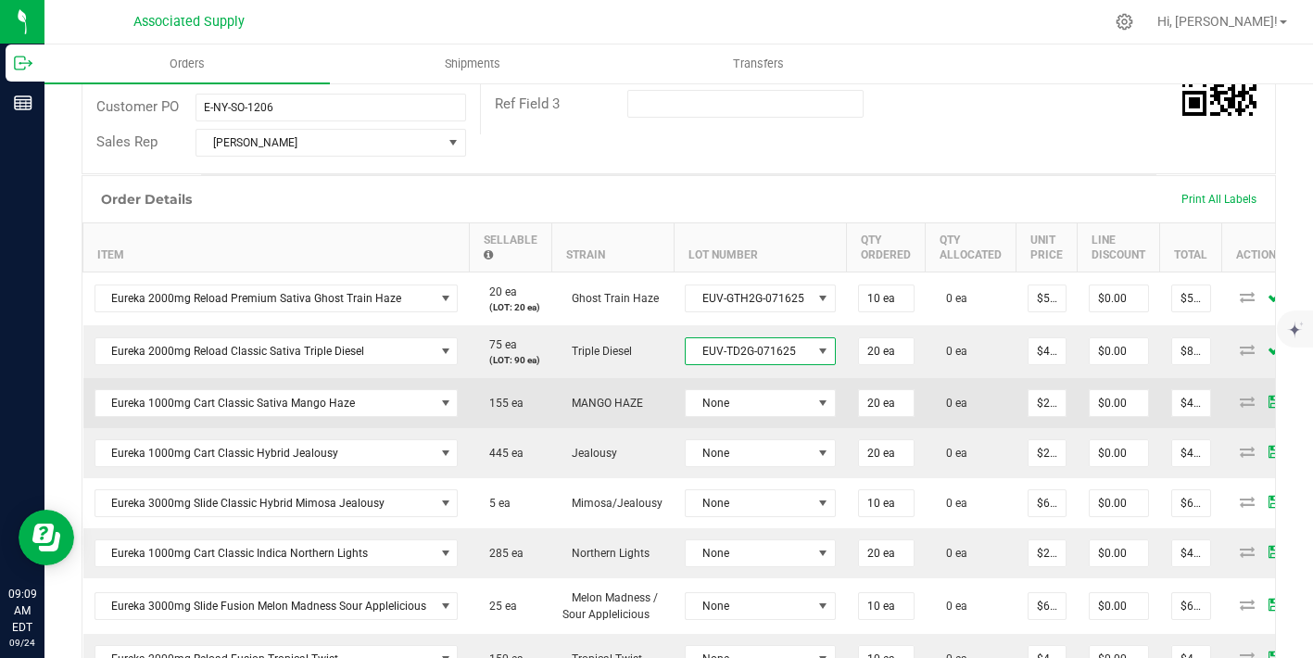
click at [753, 412] on td "None" at bounding box center [760, 403] width 173 height 50
click at [746, 416] on span "None" at bounding box center [749, 403] width 126 height 26
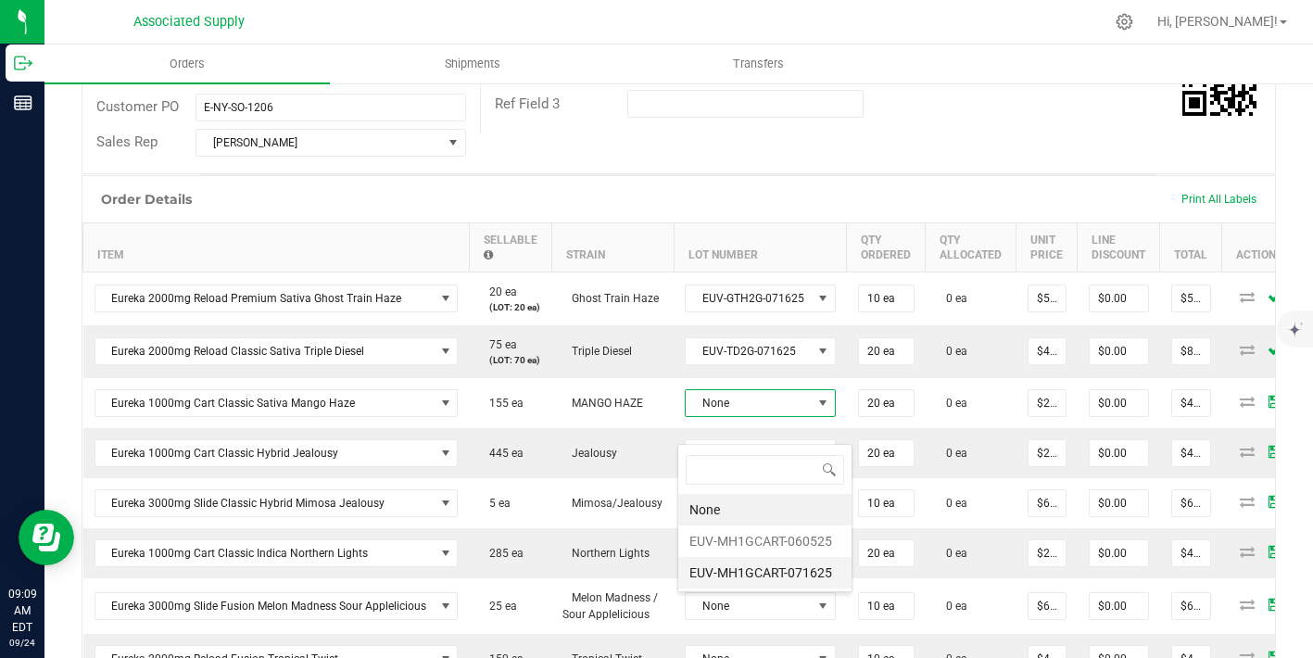
click at [749, 559] on li "EUV-MH1GCART-071625" at bounding box center [765, 573] width 173 height 32
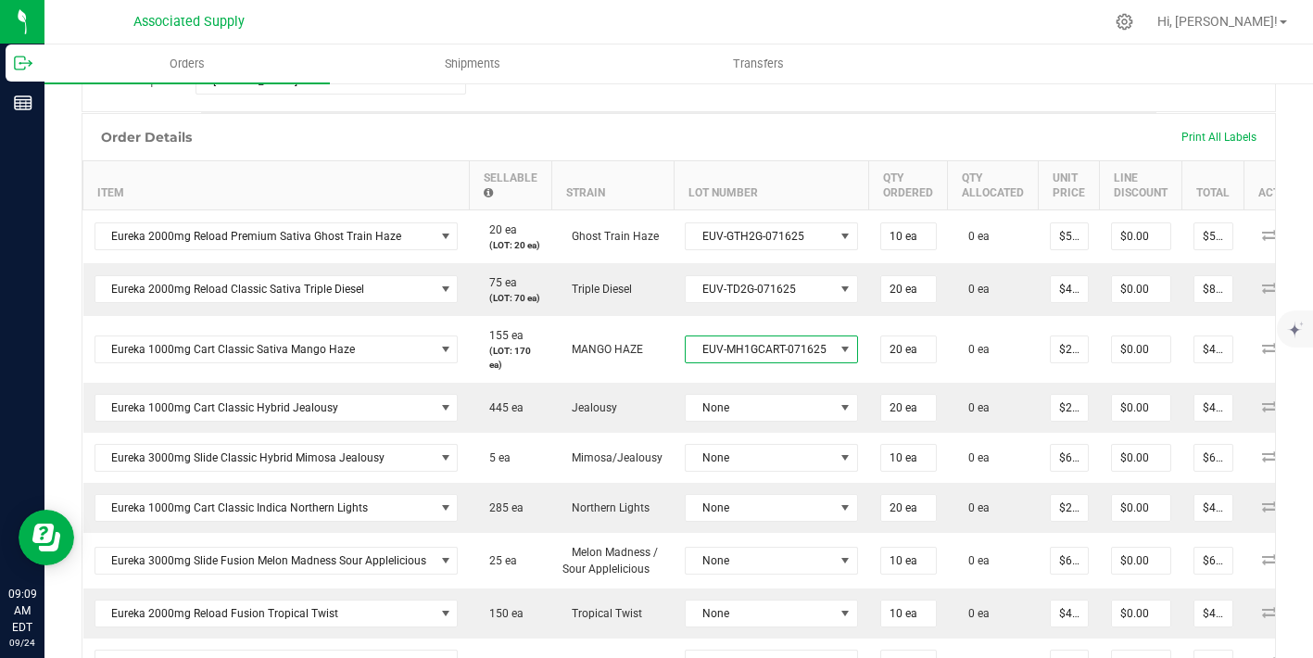
scroll to position [502, 0]
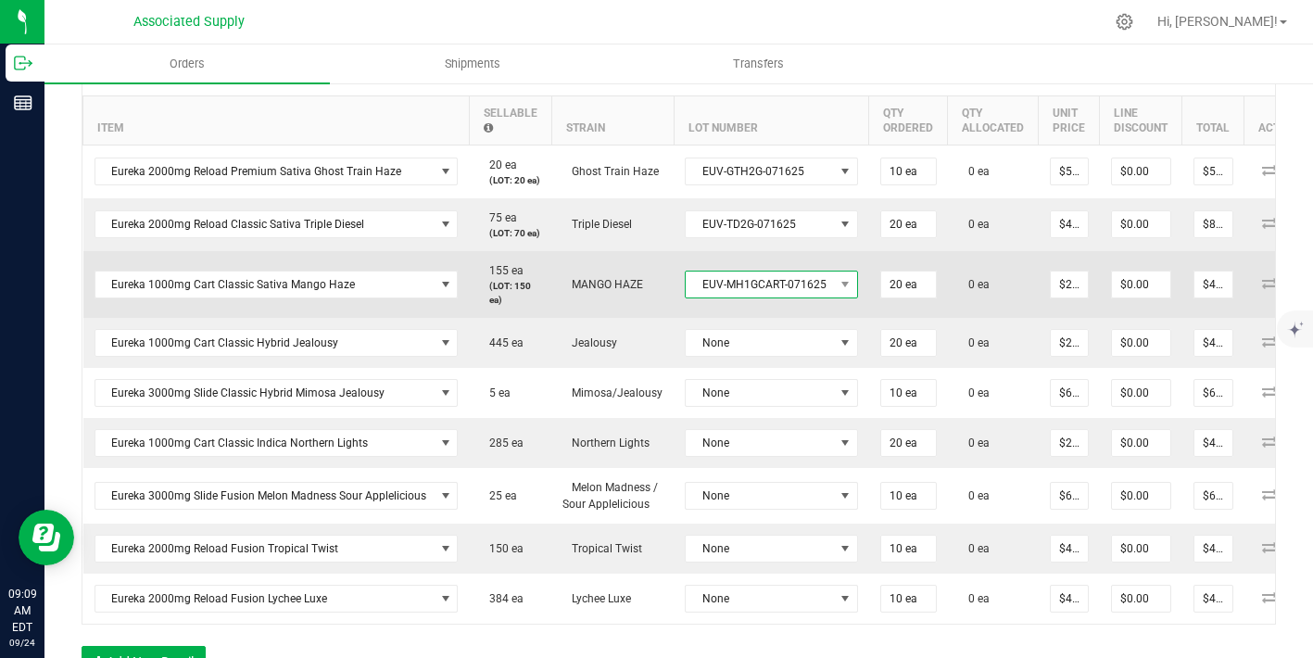
click at [743, 298] on span "EUV-MH1GCART-071625" at bounding box center [760, 285] width 148 height 26
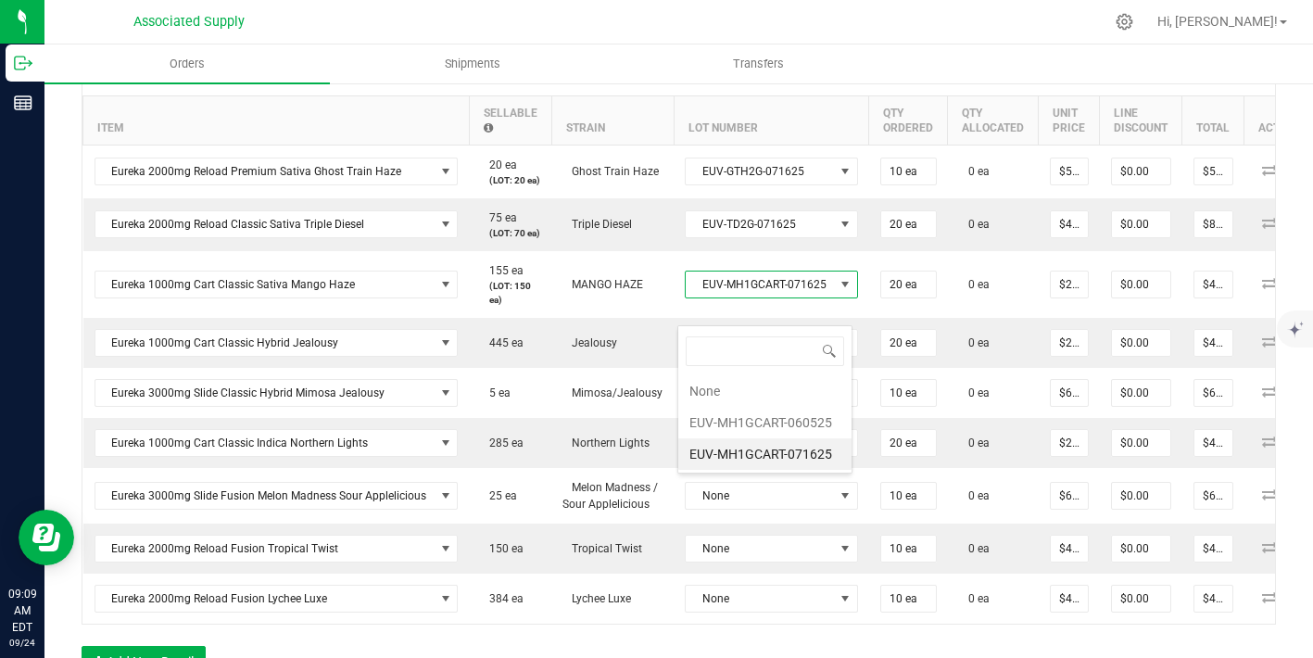
click at [773, 457] on li "EUV-MH1GCART-071625" at bounding box center [765, 454] width 173 height 32
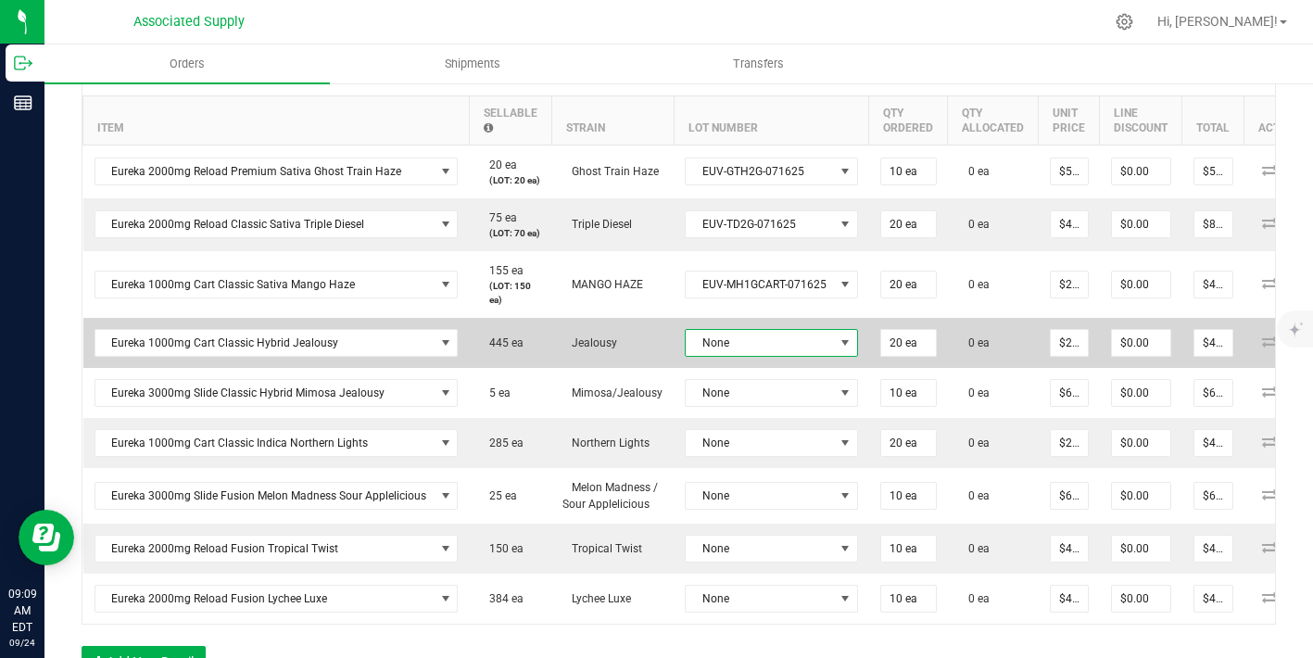
click at [747, 356] on span "None" at bounding box center [760, 343] width 148 height 26
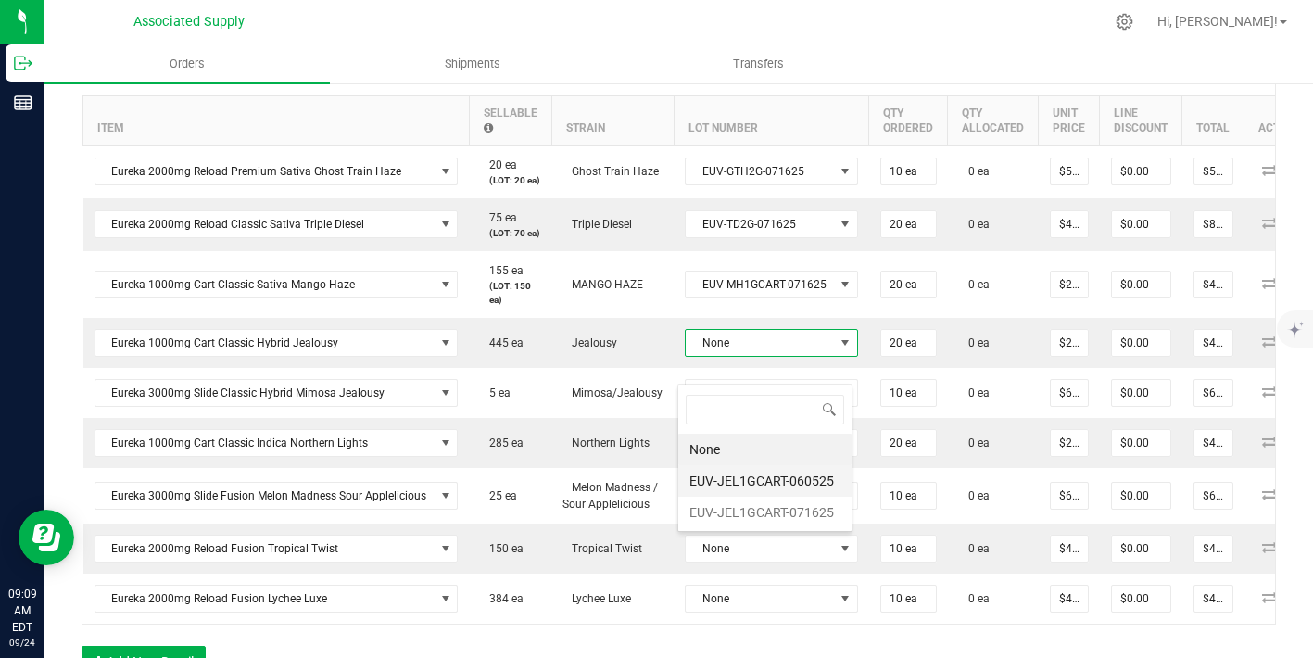
click at [752, 485] on li "EUV-JEL1GCART-060525" at bounding box center [765, 481] width 173 height 32
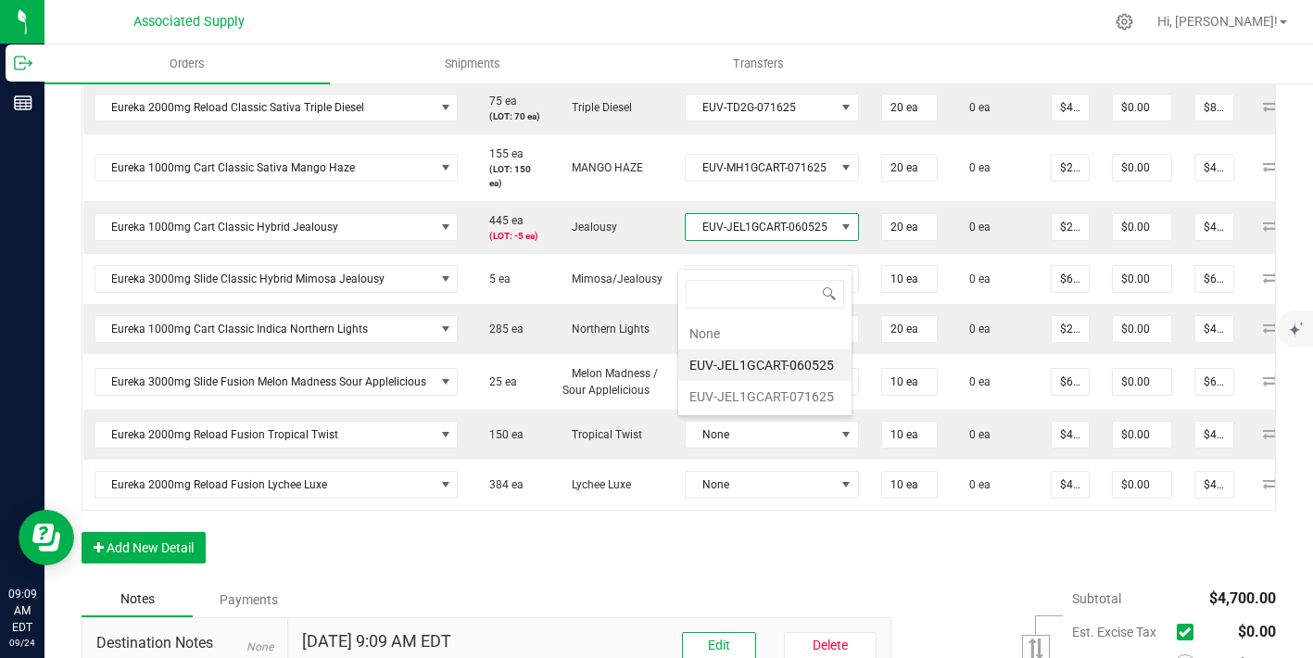
scroll to position [28, 171]
click at [744, 396] on li "EUV-JEL1GCART-071625" at bounding box center [765, 397] width 173 height 32
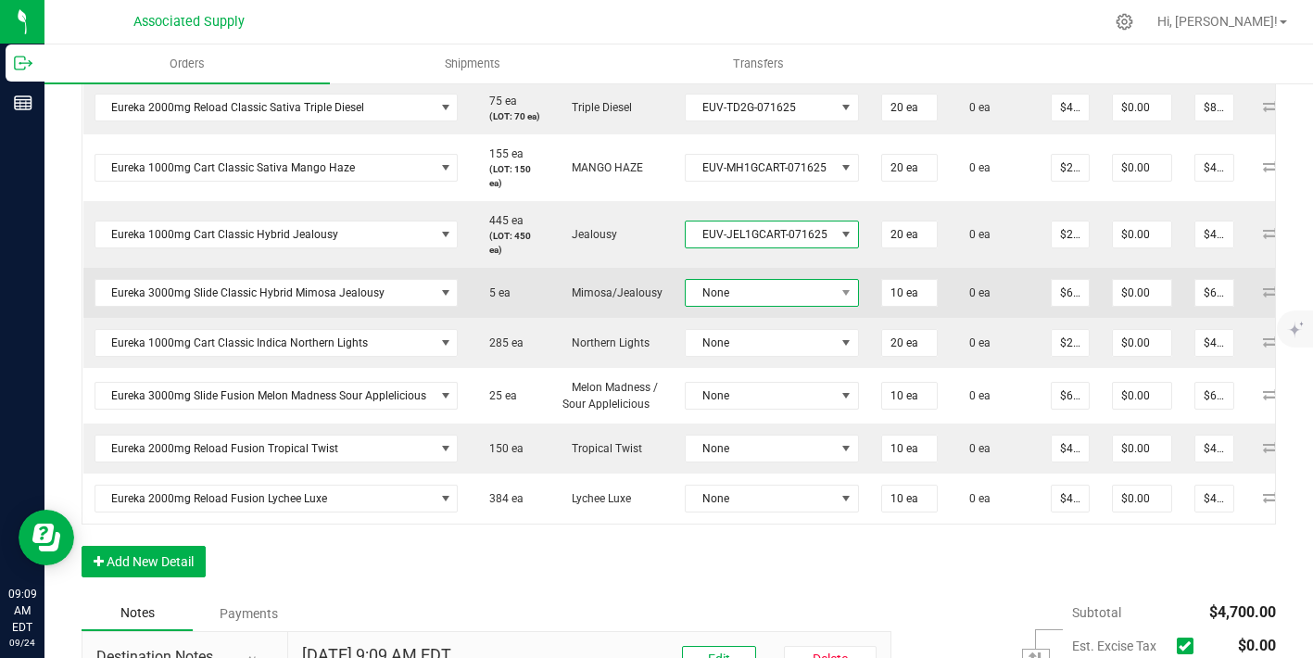
click at [747, 306] on span "None" at bounding box center [760, 293] width 149 height 26
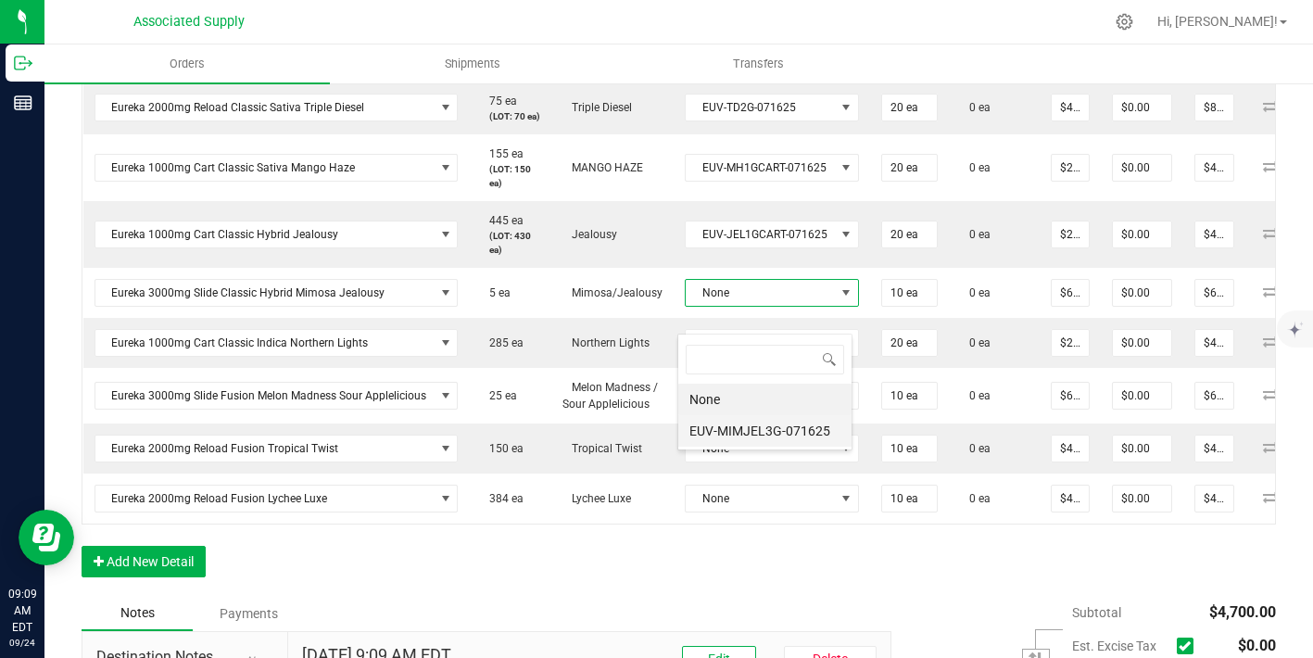
click at [755, 424] on li "EUV-MIMJEL3G-071625" at bounding box center [765, 431] width 173 height 32
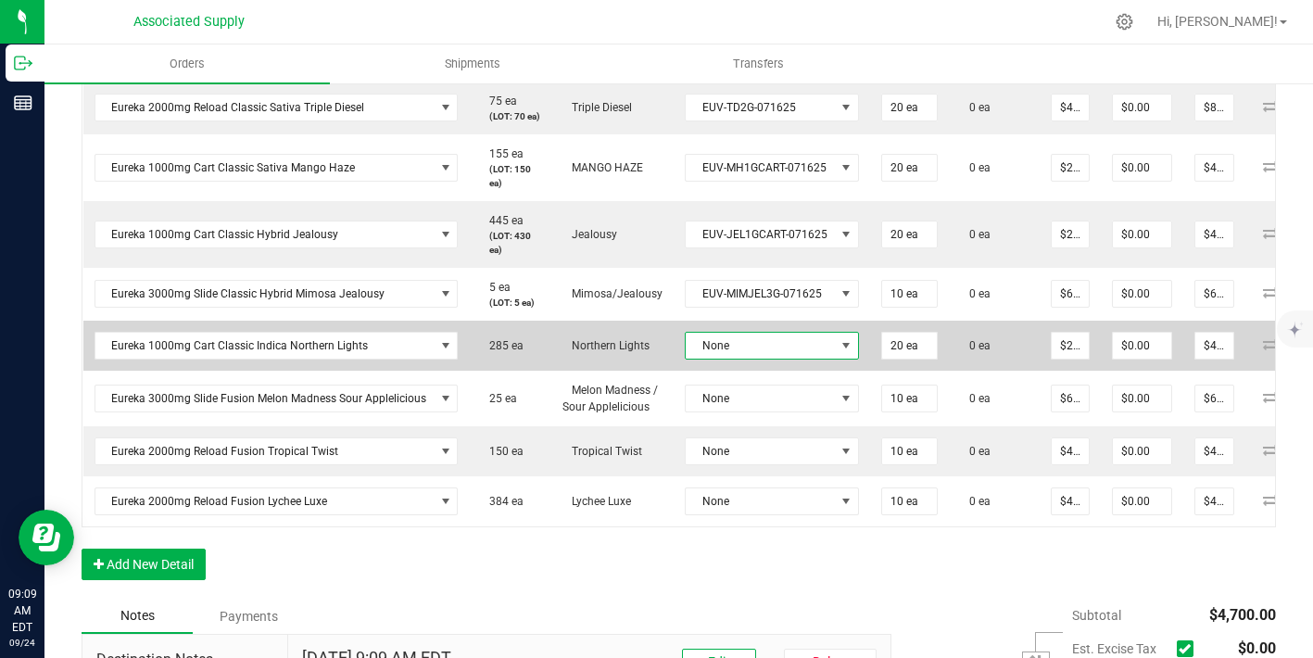
click at [785, 359] on span "None" at bounding box center [760, 346] width 149 height 26
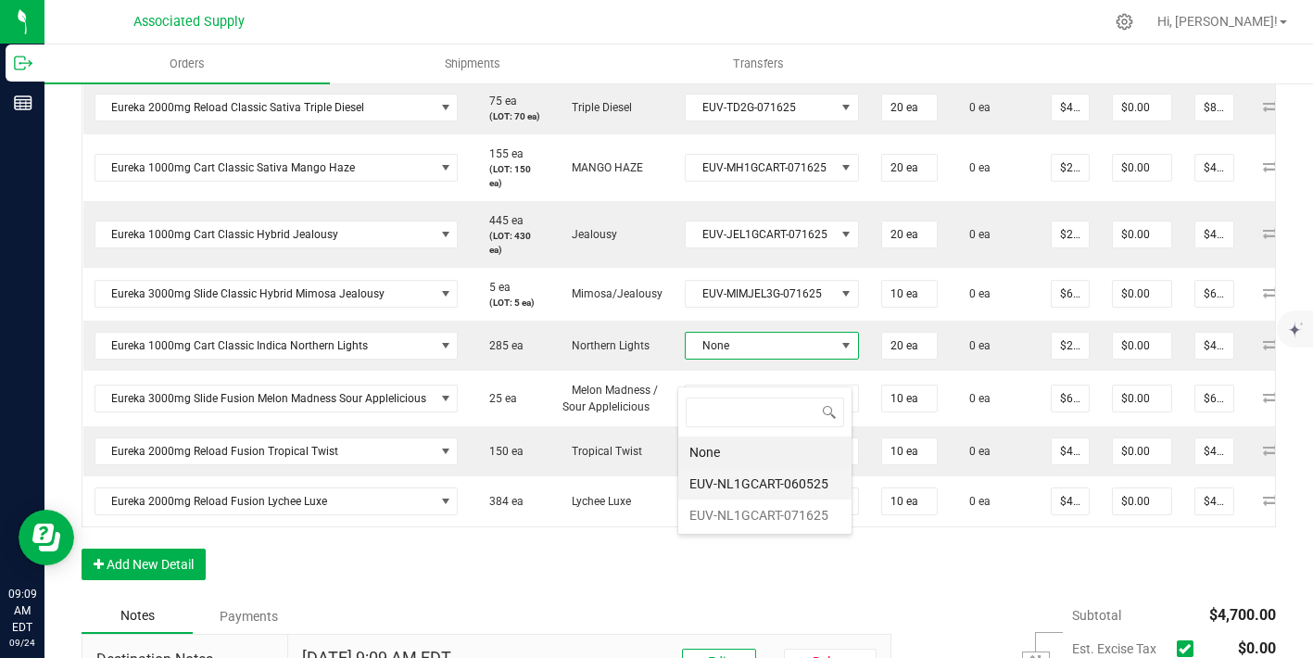
click at [770, 491] on li "EUV-NL1GCART-060525" at bounding box center [765, 484] width 173 height 32
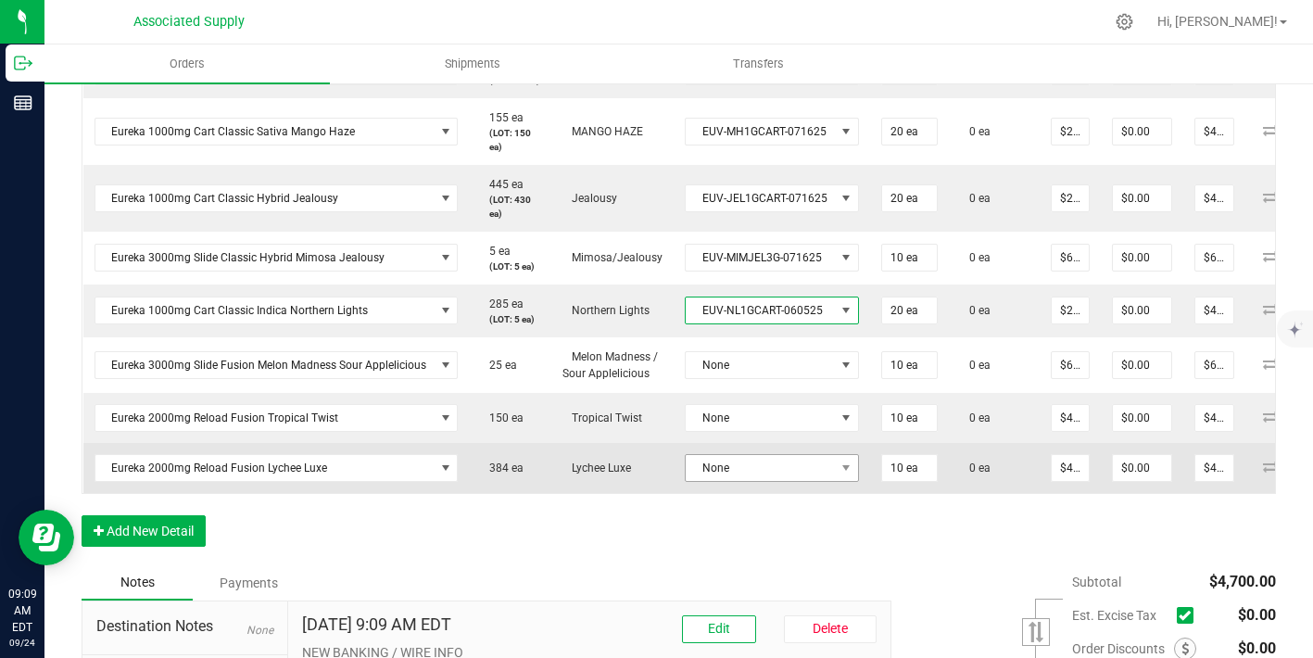
scroll to position [682, 0]
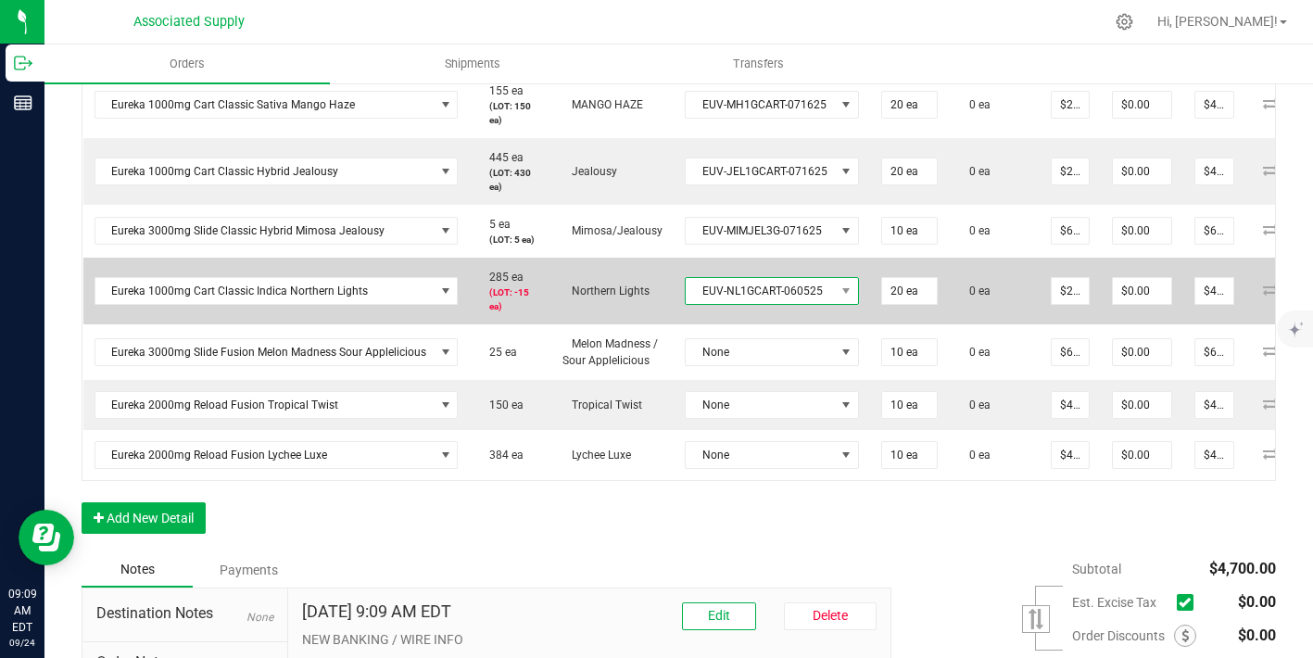
click at [772, 304] on span "EUV-NL1GCART-060525" at bounding box center [760, 291] width 149 height 26
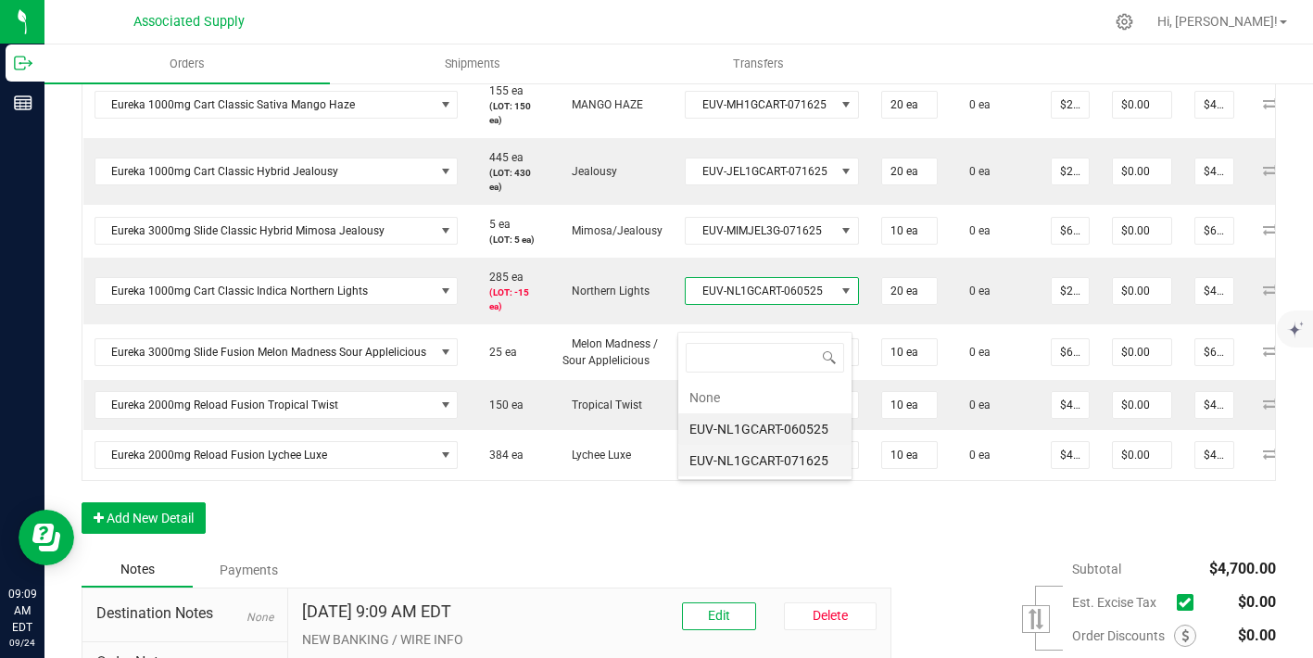
scroll to position [28, 171]
click at [757, 450] on li "EUV-NL1GCART-071625" at bounding box center [765, 461] width 173 height 32
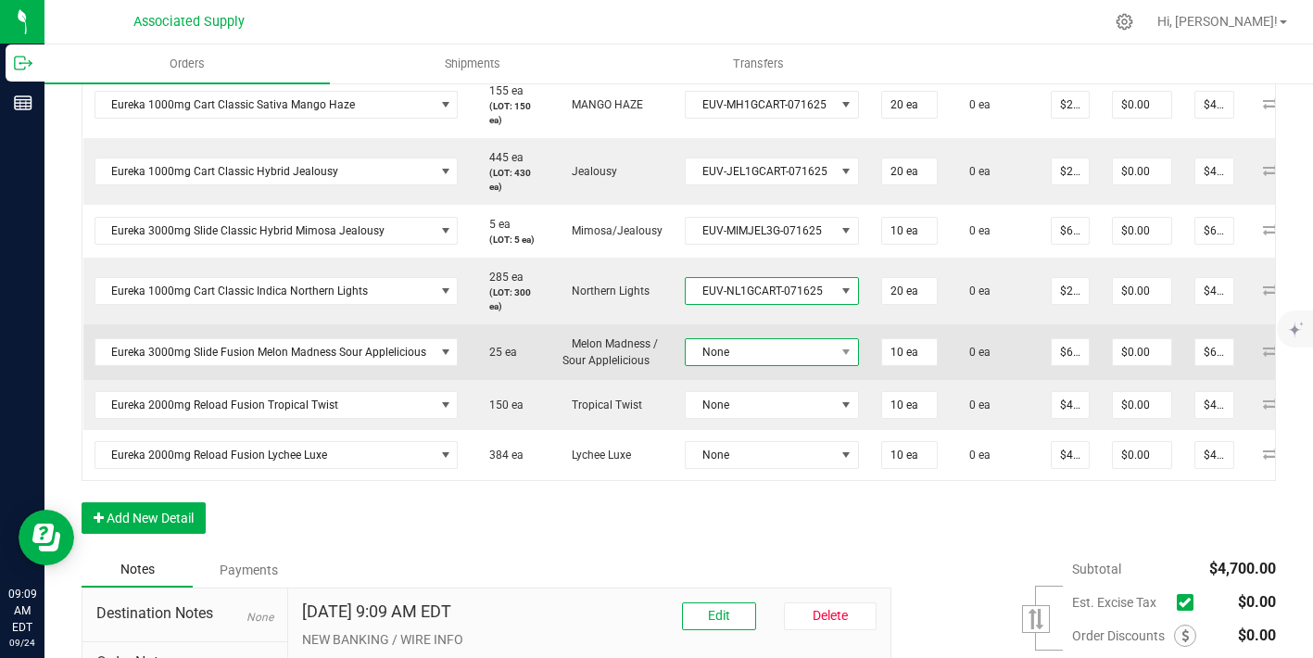
click at [760, 365] on span "None" at bounding box center [760, 352] width 149 height 26
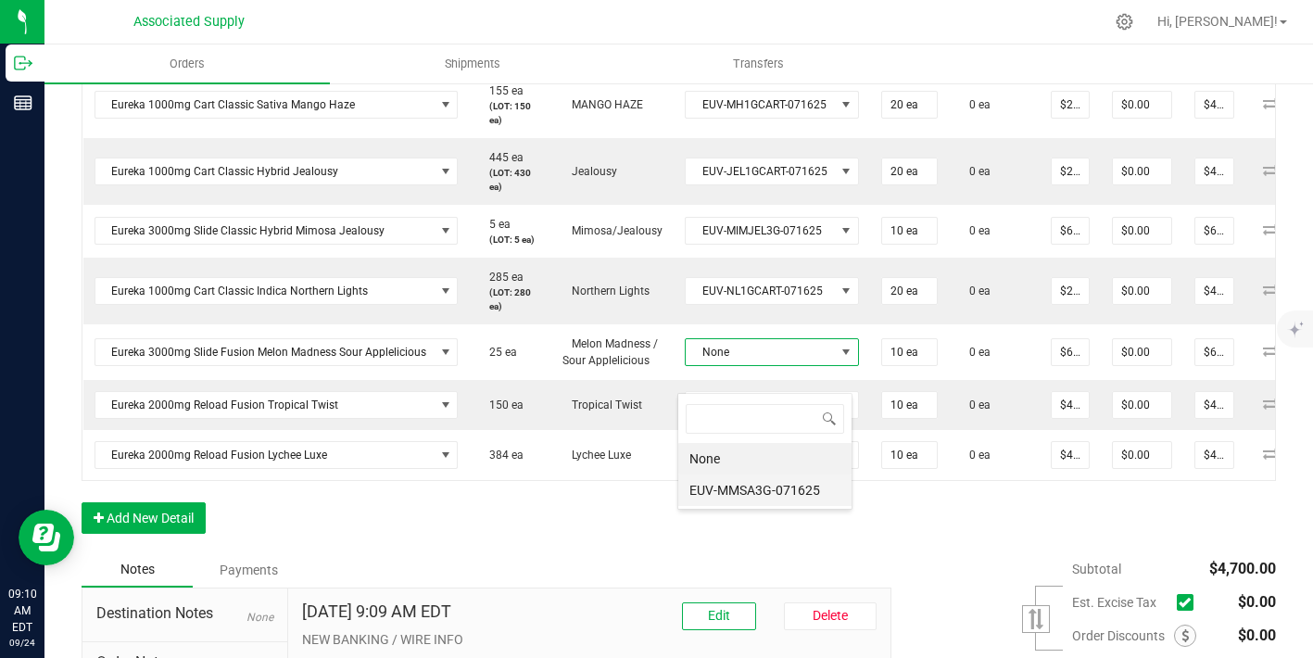
click at [762, 495] on li "EUV-MMSA3G-071625" at bounding box center [765, 491] width 173 height 32
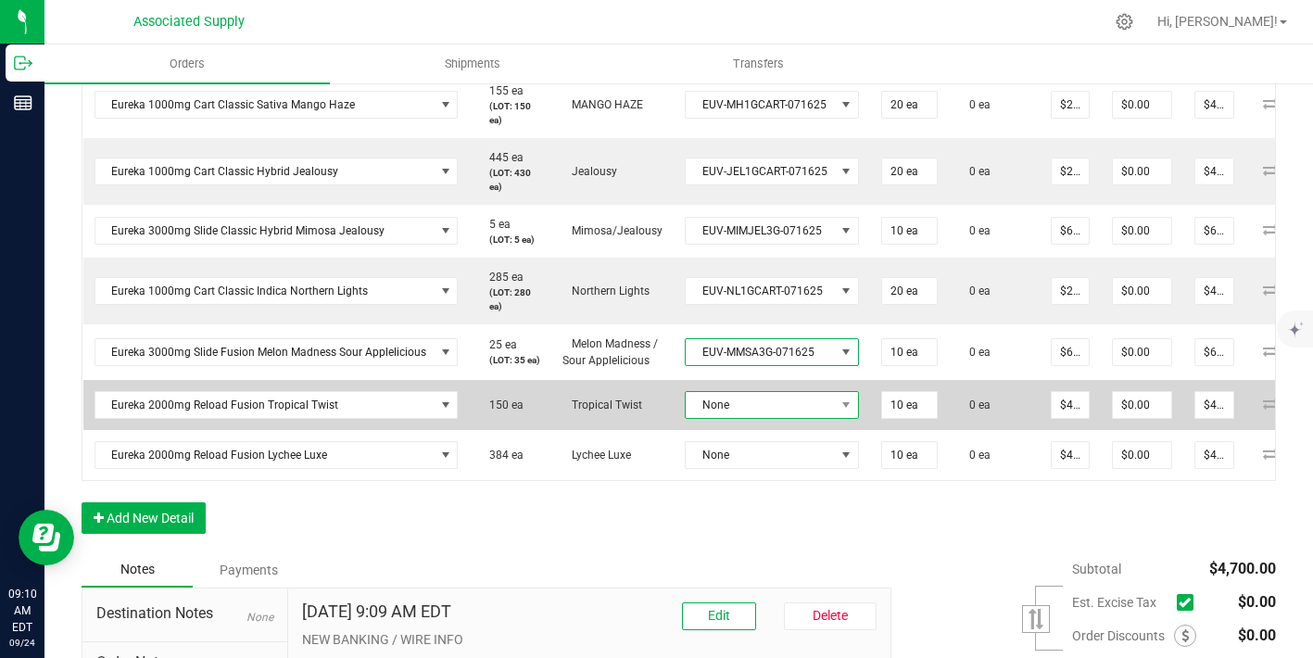
click at [766, 418] on span "None" at bounding box center [760, 405] width 149 height 26
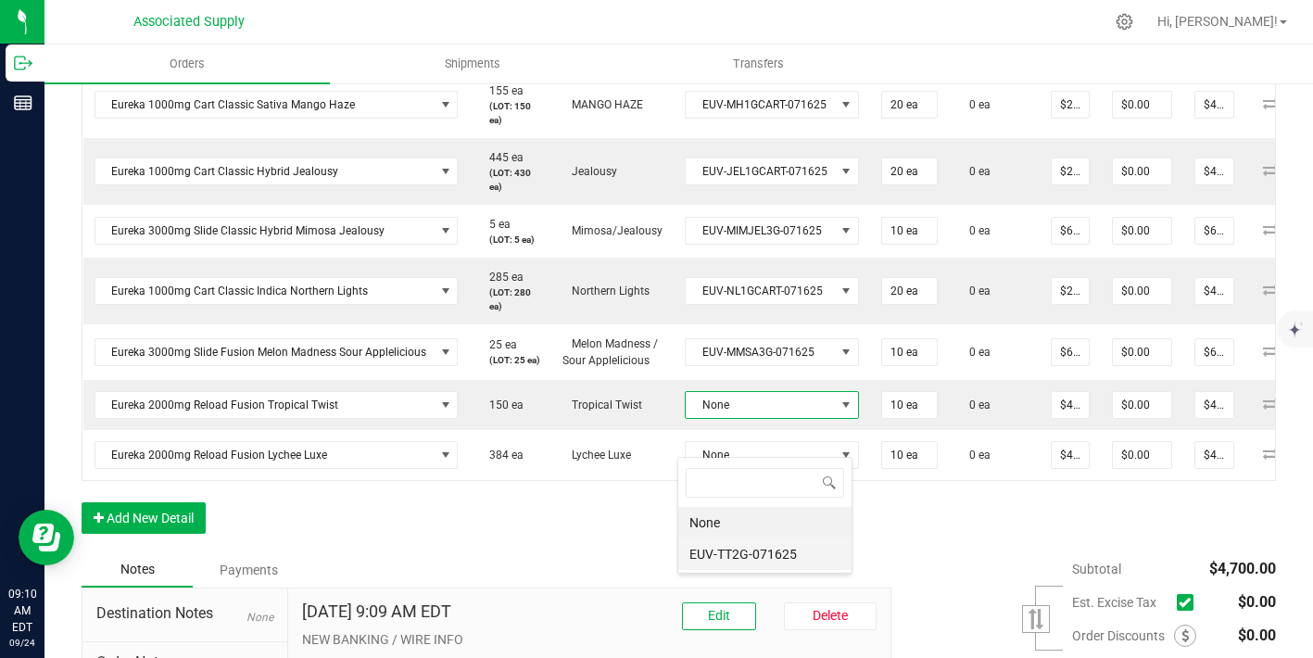
click at [748, 561] on li "EUV-TT2G-071625" at bounding box center [765, 555] width 173 height 32
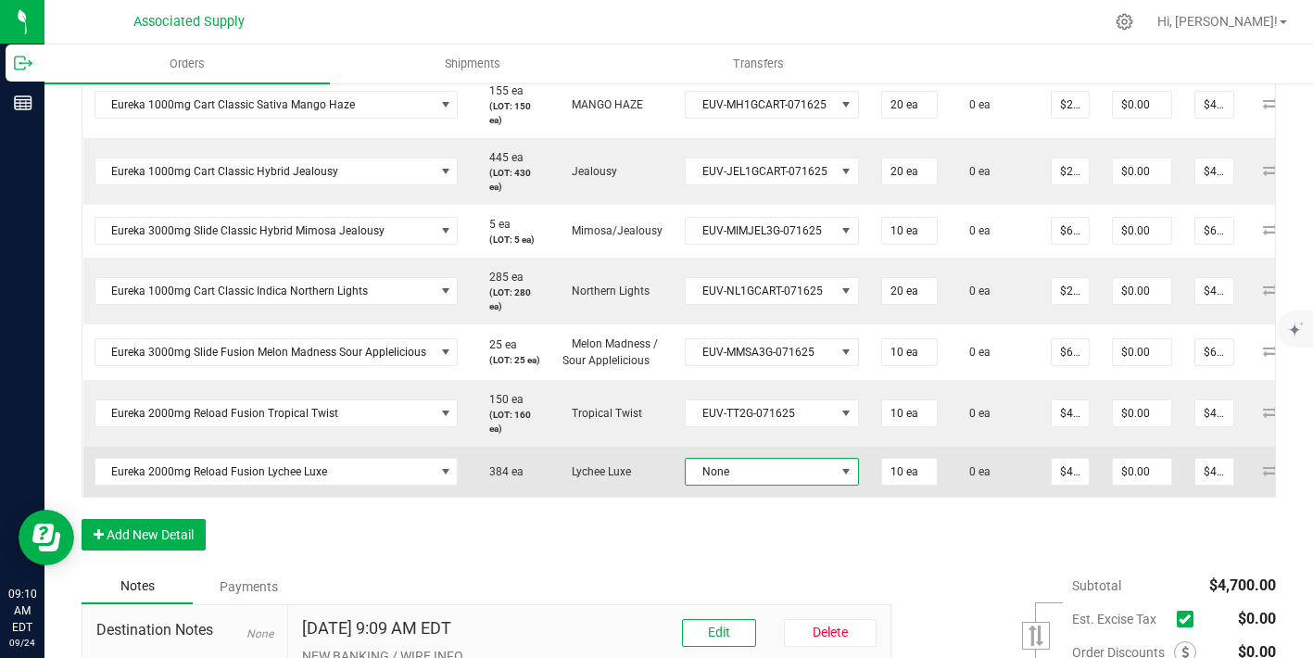
click at [757, 485] on span "None" at bounding box center [760, 472] width 149 height 26
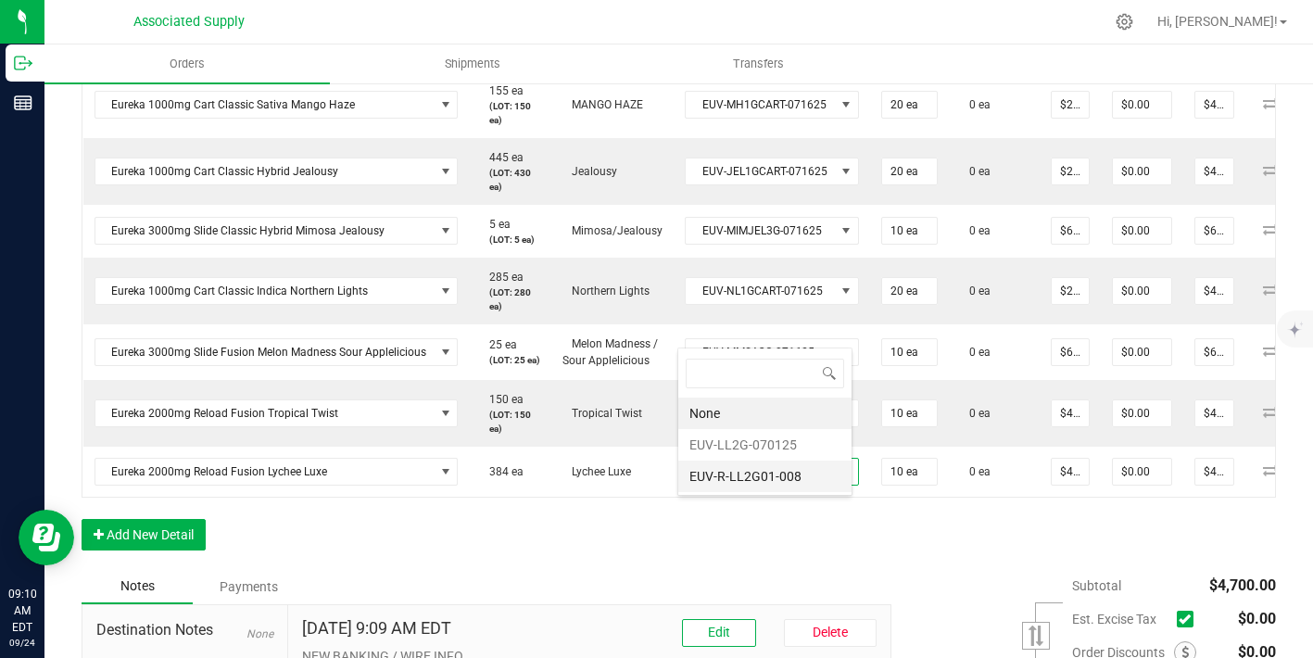
click at [755, 473] on li "EUV-R-LL2G01-008" at bounding box center [765, 477] width 173 height 32
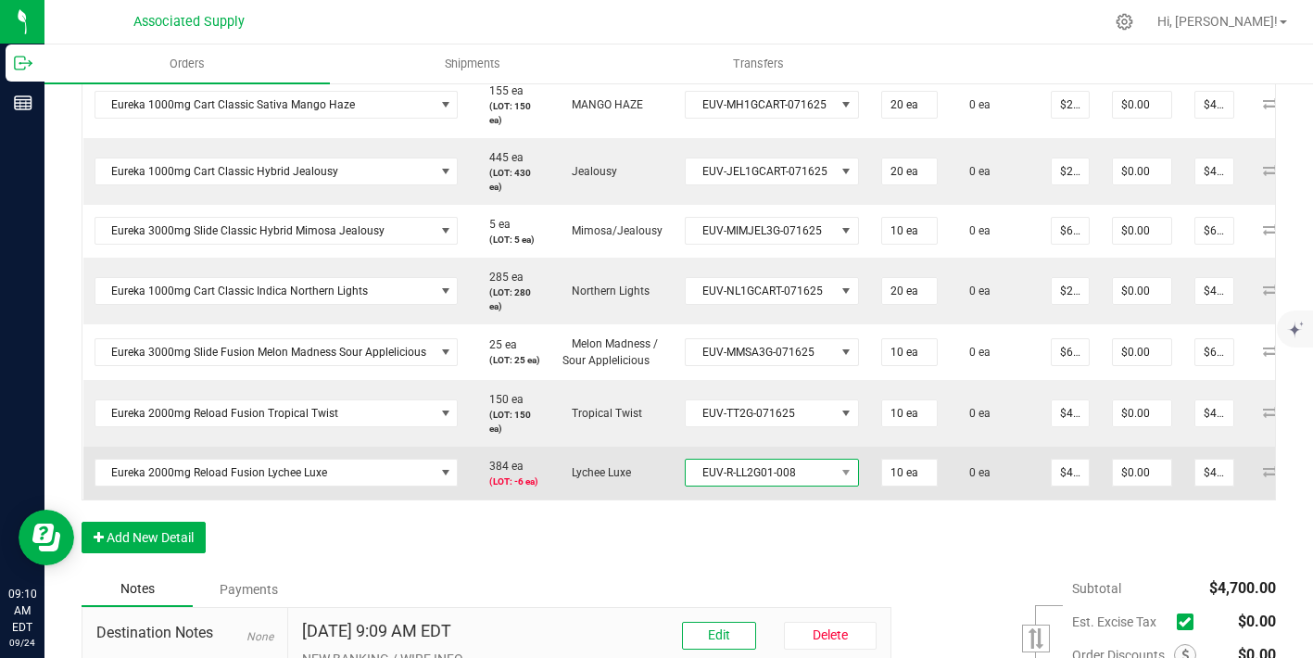
click at [742, 486] on span "EUV-R-LL2G01-008" at bounding box center [760, 473] width 149 height 26
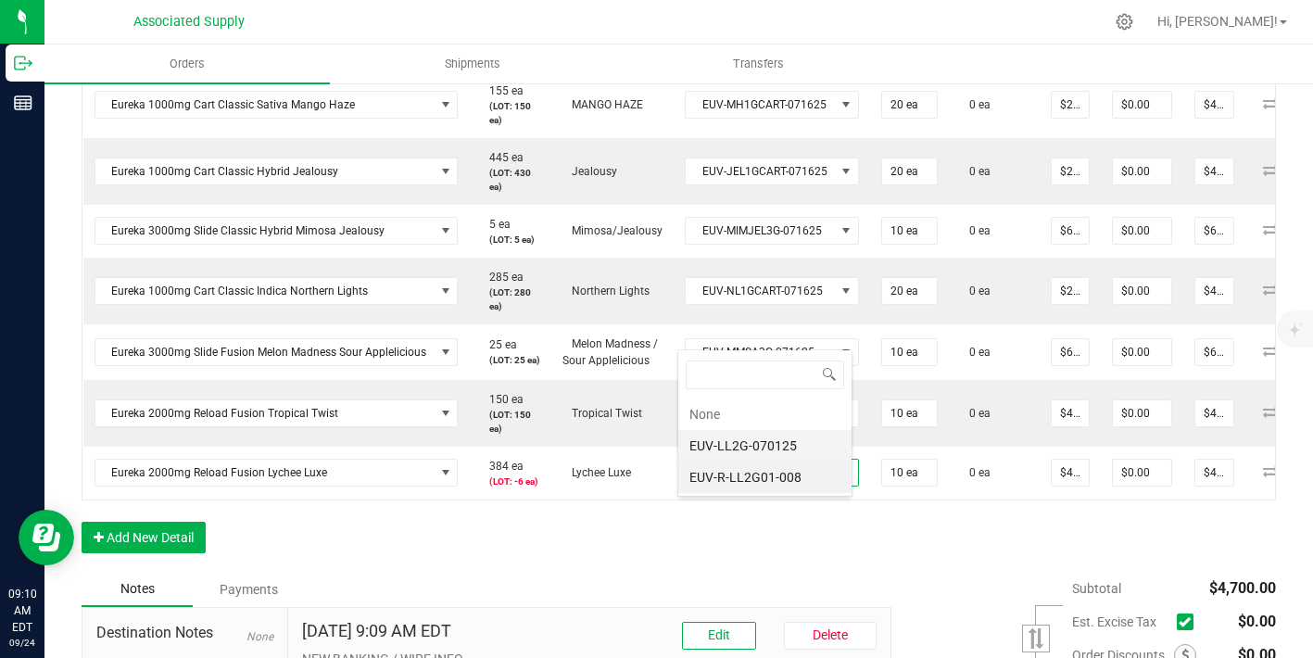
click at [747, 449] on li "EUV-LL2G-070125" at bounding box center [765, 446] width 173 height 32
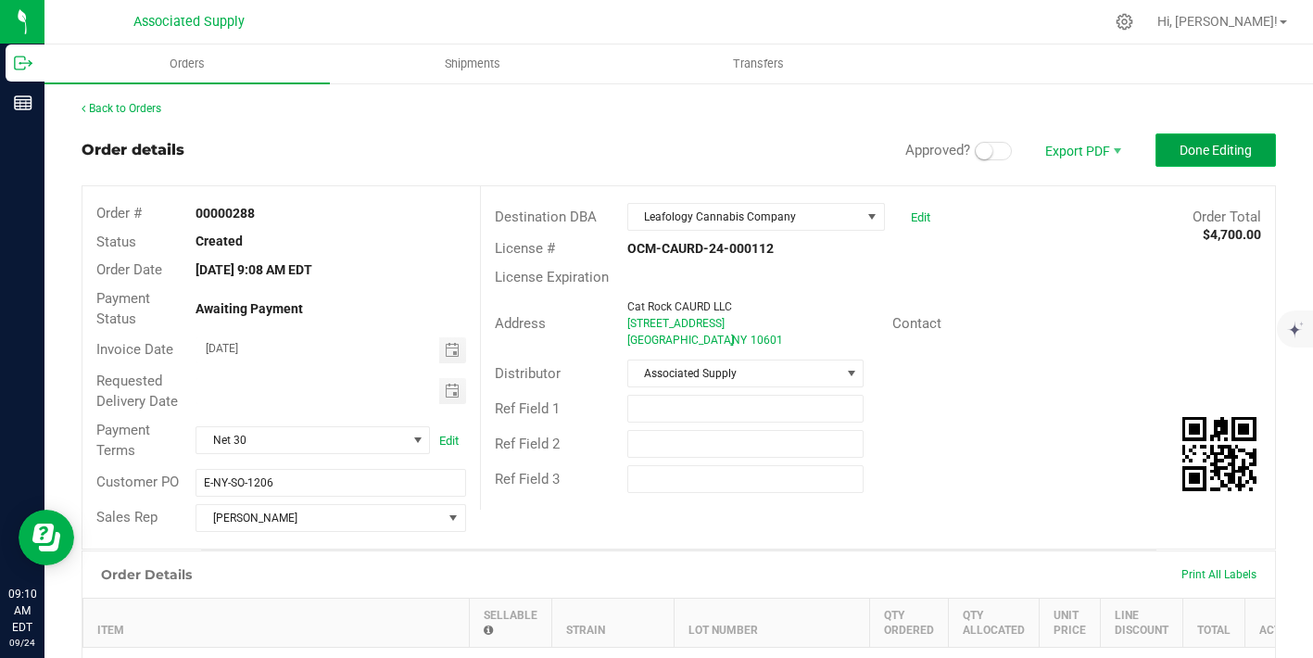
click at [1214, 138] on button "Done Editing" at bounding box center [1216, 149] width 121 height 33
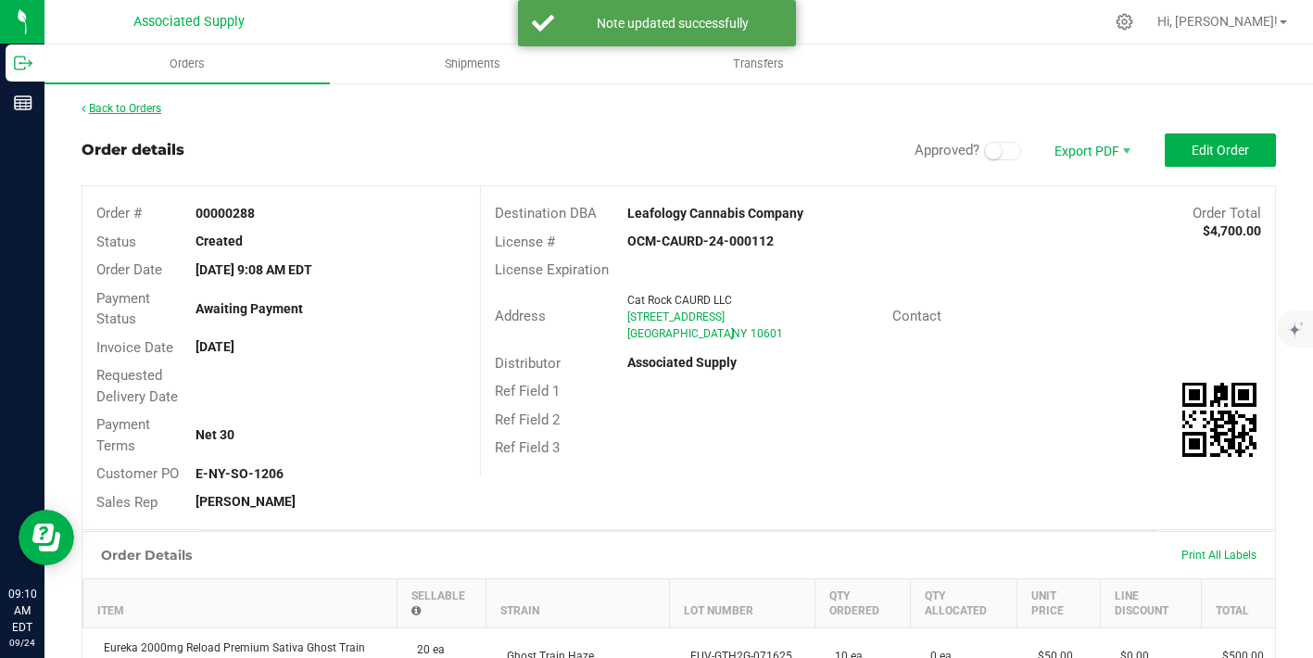
click at [157, 108] on link "Back to Orders" at bounding box center [122, 108] width 80 height 13
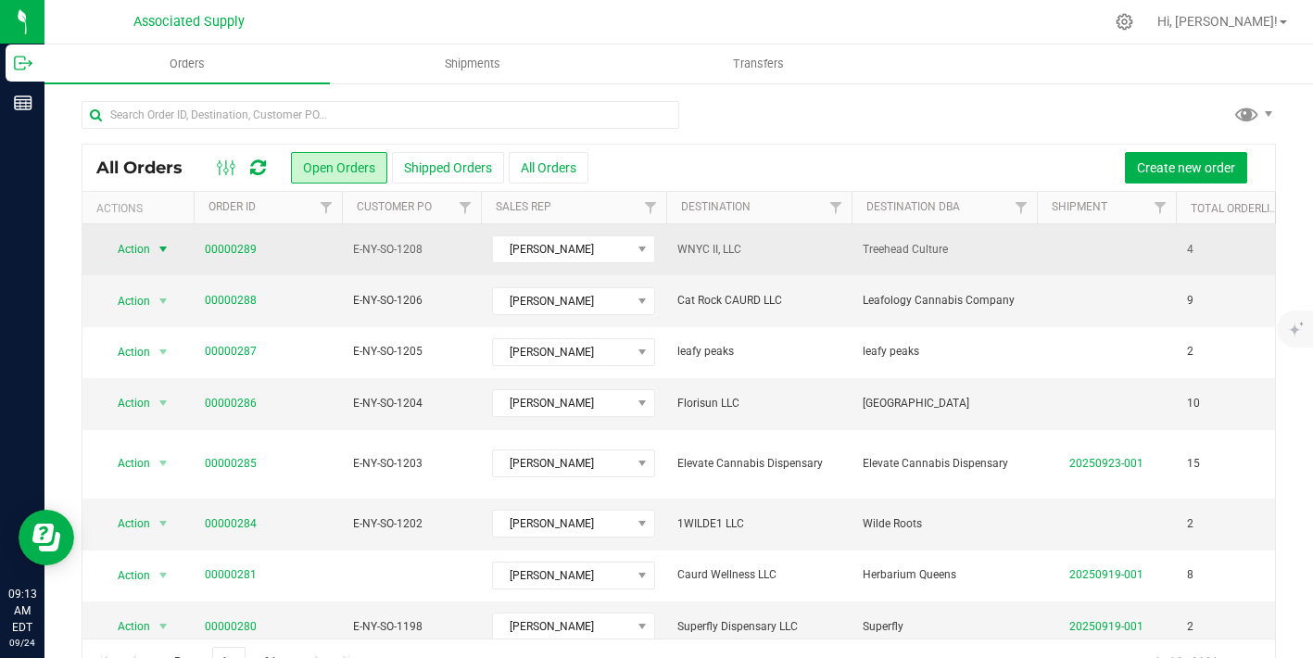
click at [160, 253] on span "select" at bounding box center [163, 249] width 15 height 15
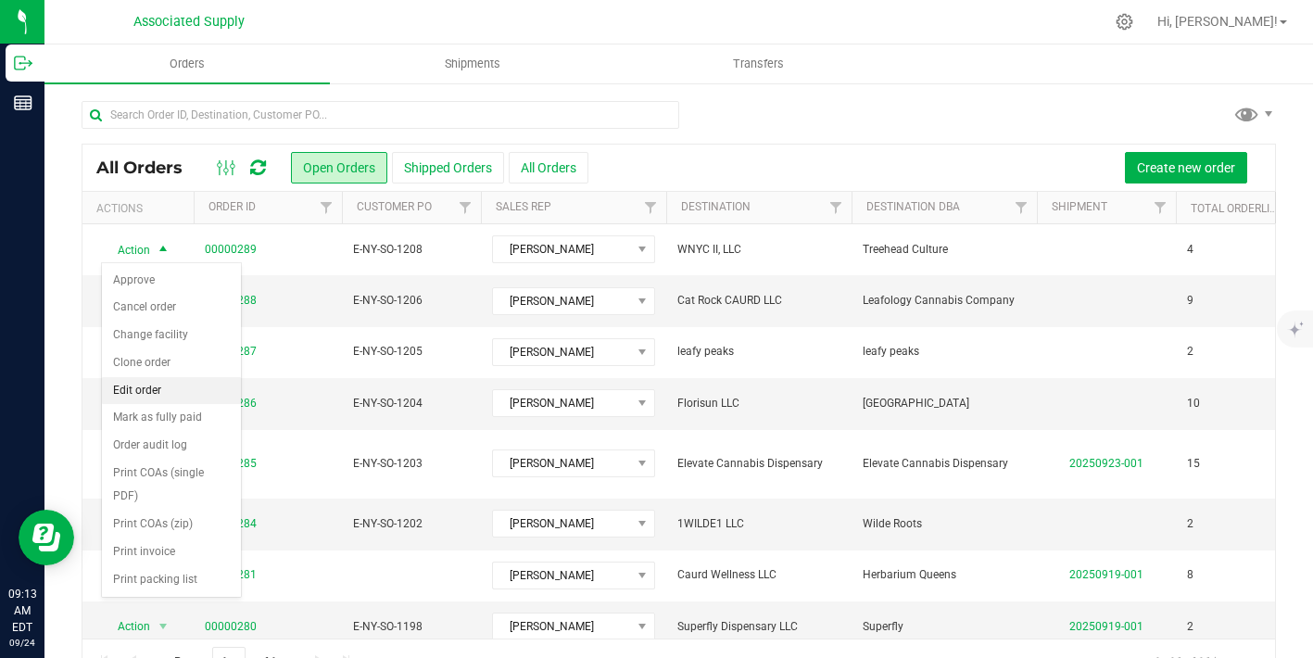
click at [163, 398] on li "Edit order" at bounding box center [171, 391] width 139 height 28
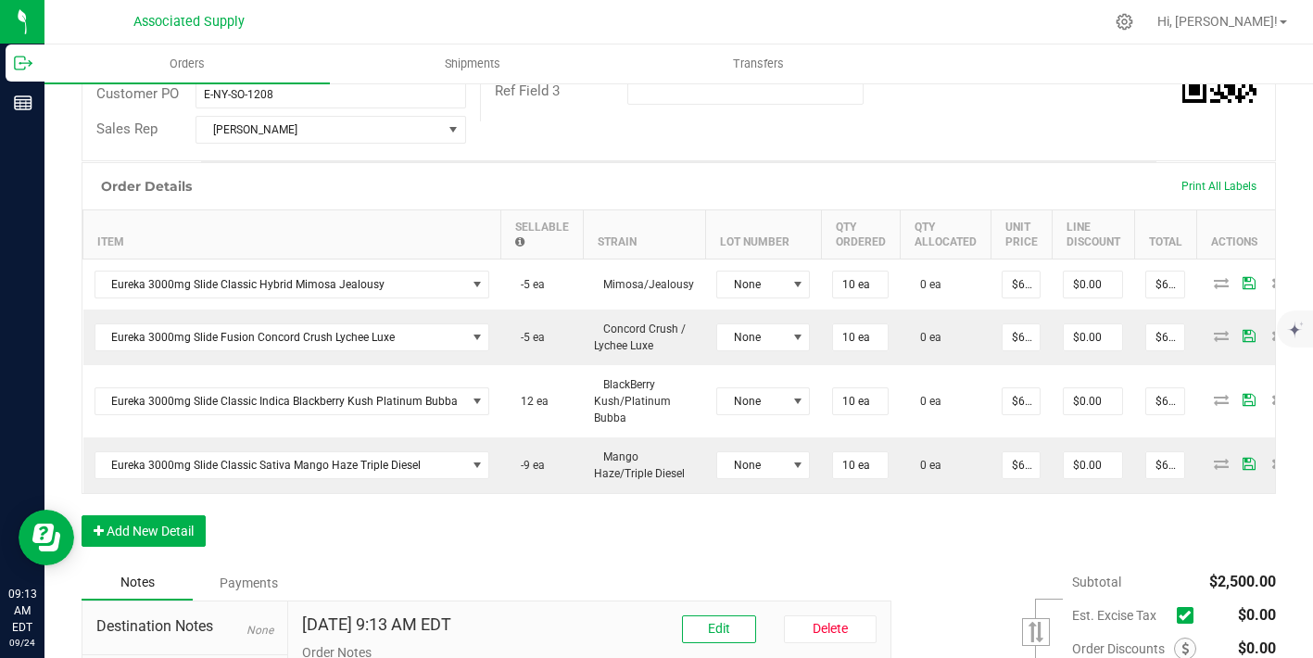
scroll to position [599, 0]
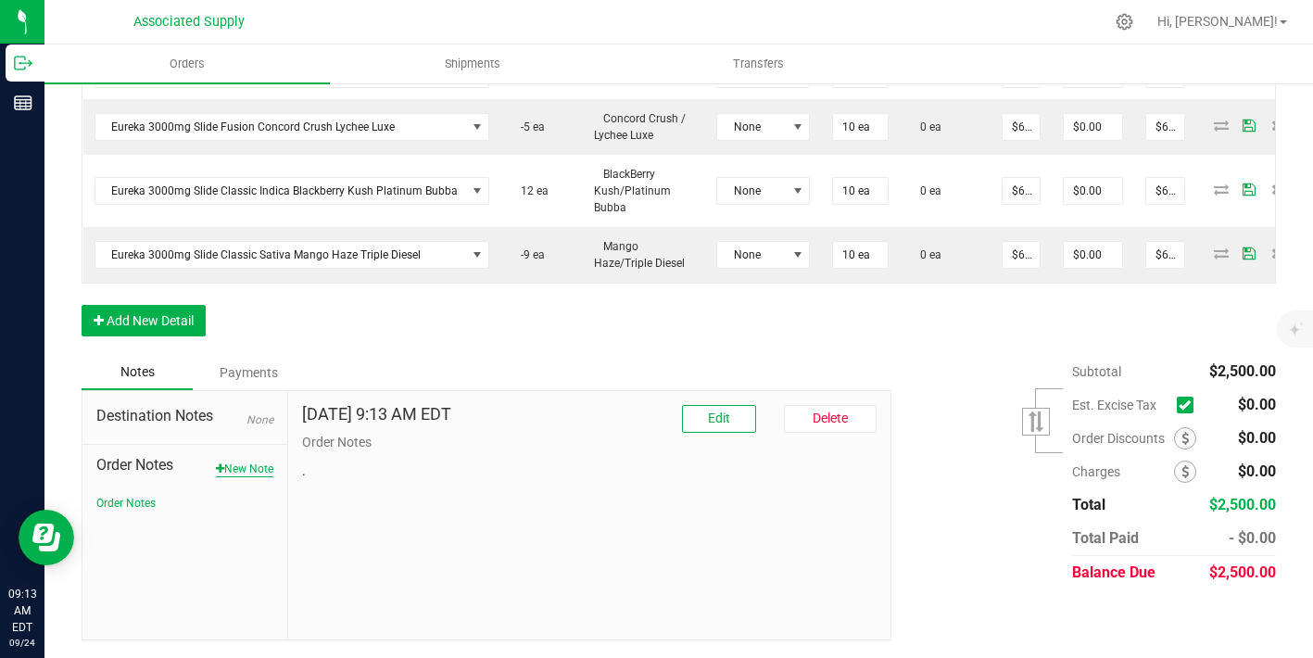
click at [268, 473] on button "New Note" at bounding box center [244, 469] width 57 height 17
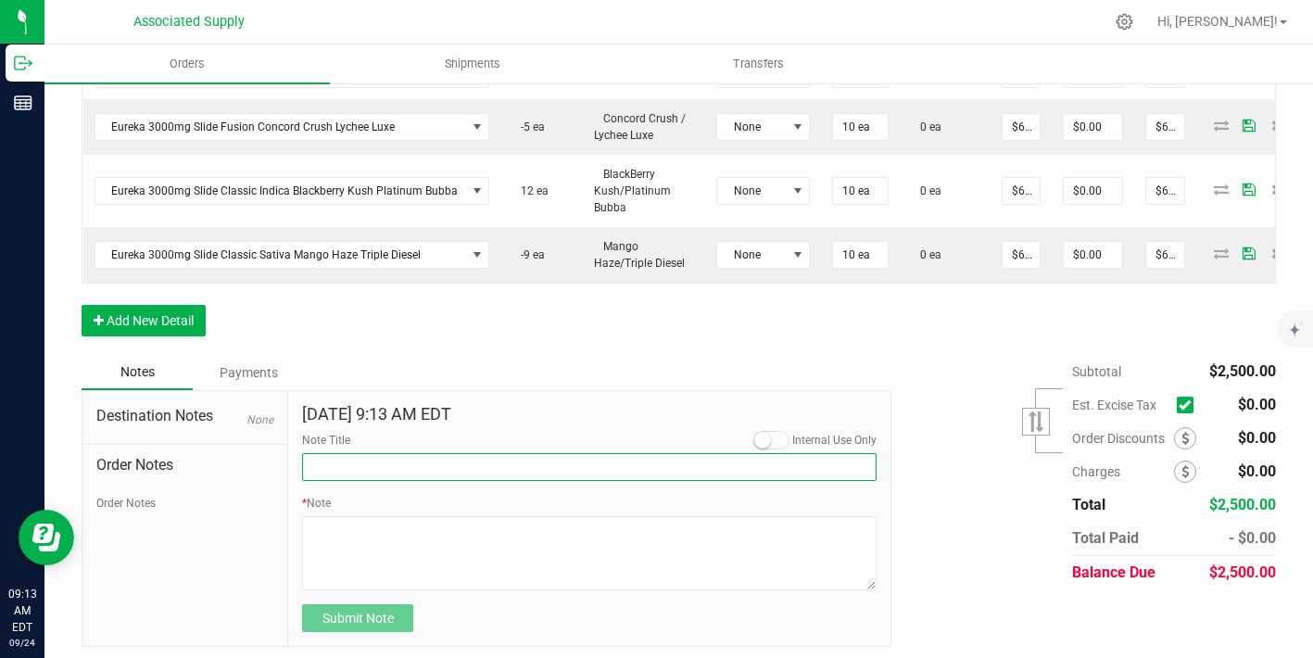
click at [415, 472] on input "Note Title" at bounding box center [589, 467] width 575 height 28
type input "NEW BANKING / WIRE INFO"
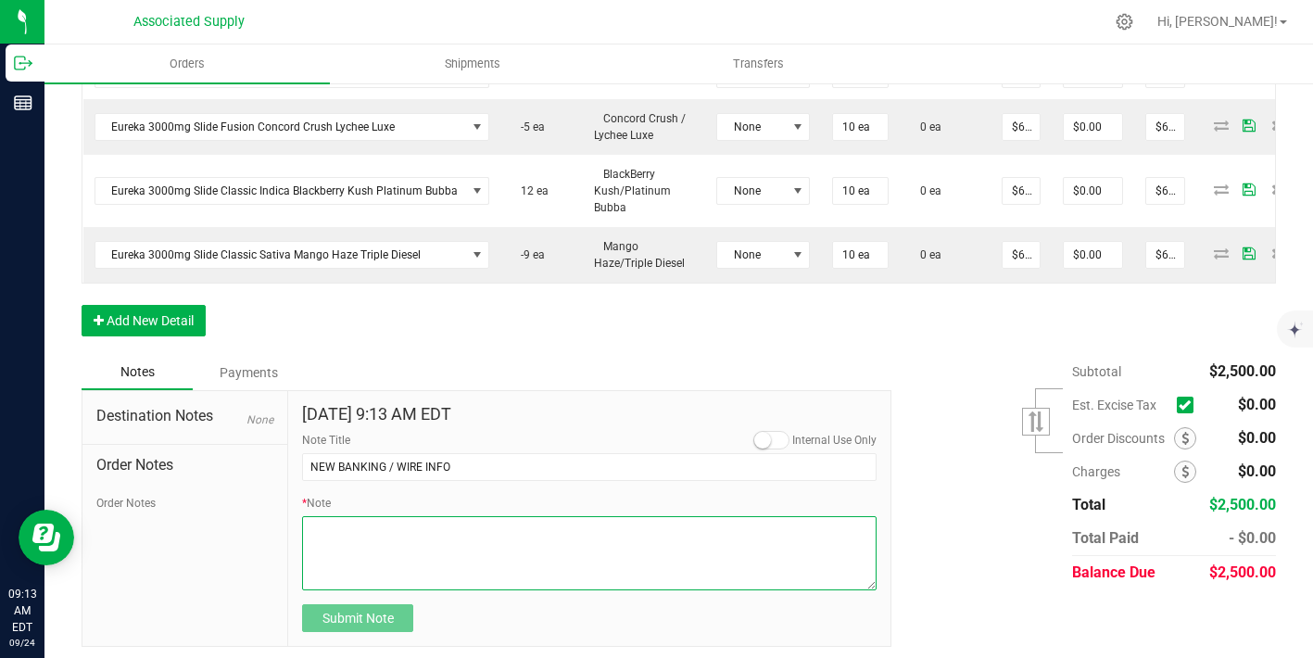
click at [398, 539] on textarea "* Note" at bounding box center [589, 553] width 575 height 74
paste textarea "Bank info for payment. Dime Community bank Routing # [US_BANK_ROUTING_MICR] Acc…"
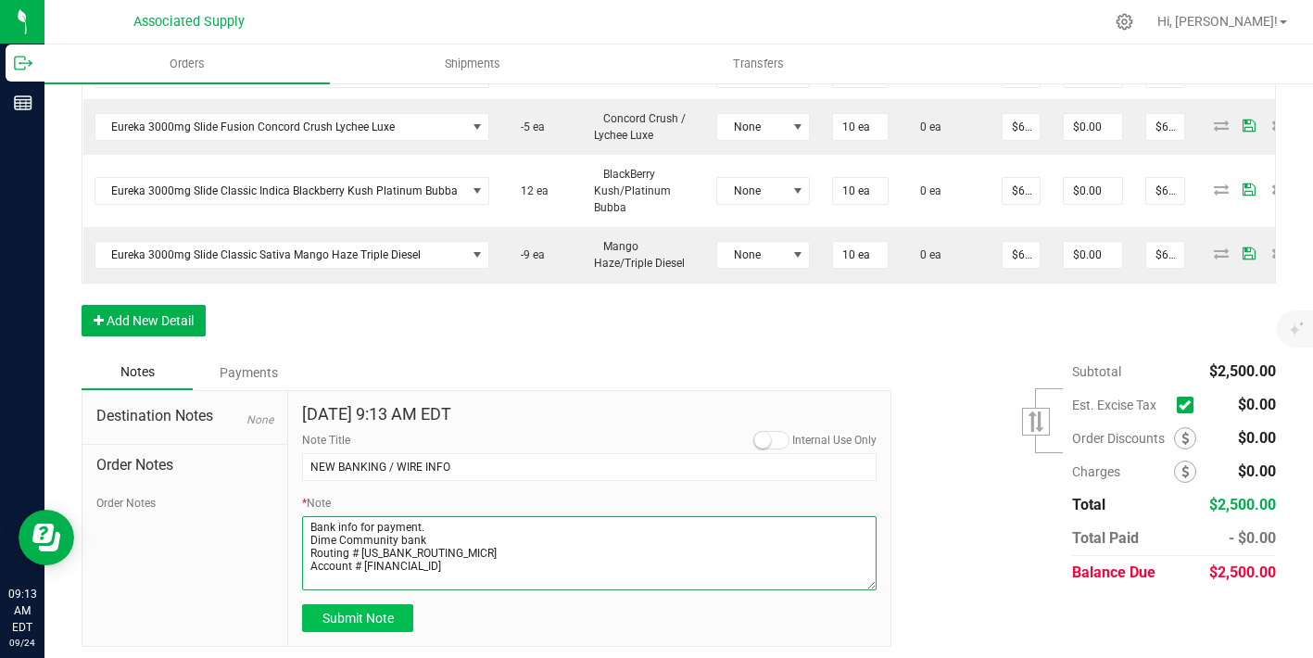
type textarea "Bank info for payment. Dime Community bank Routing # [US_BANK_ROUTING_MICR] Acc…"
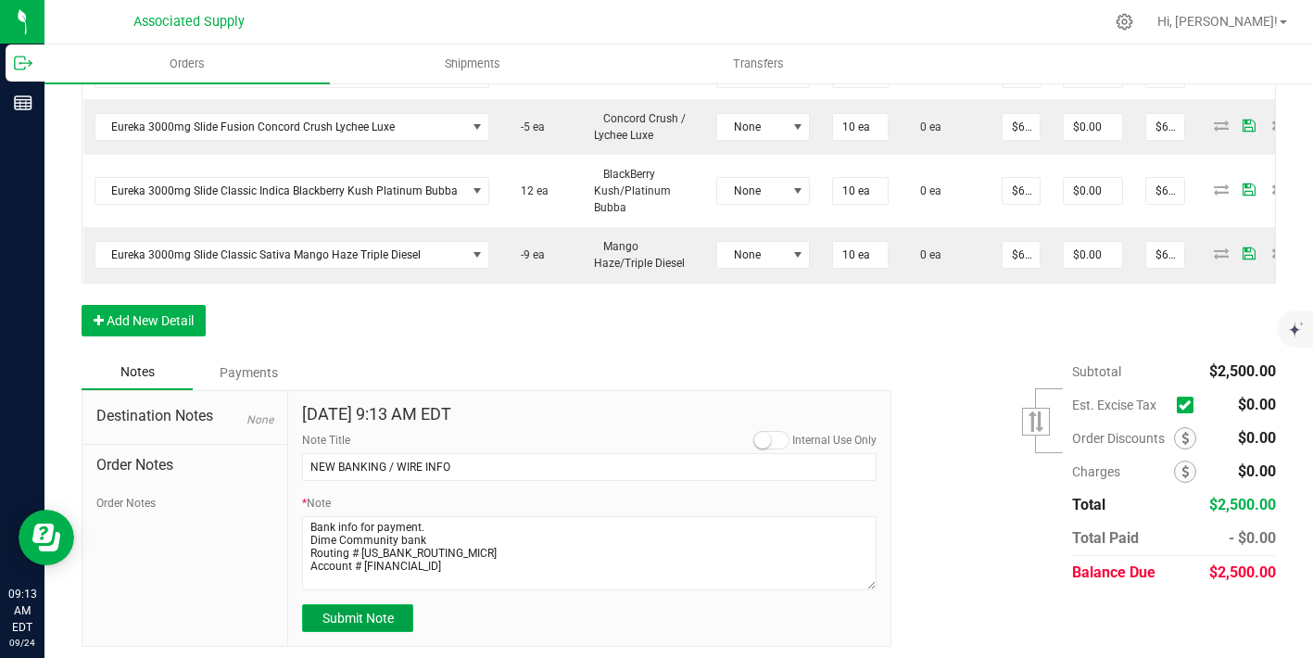
click at [372, 625] on span "Submit Note" at bounding box center [358, 618] width 71 height 15
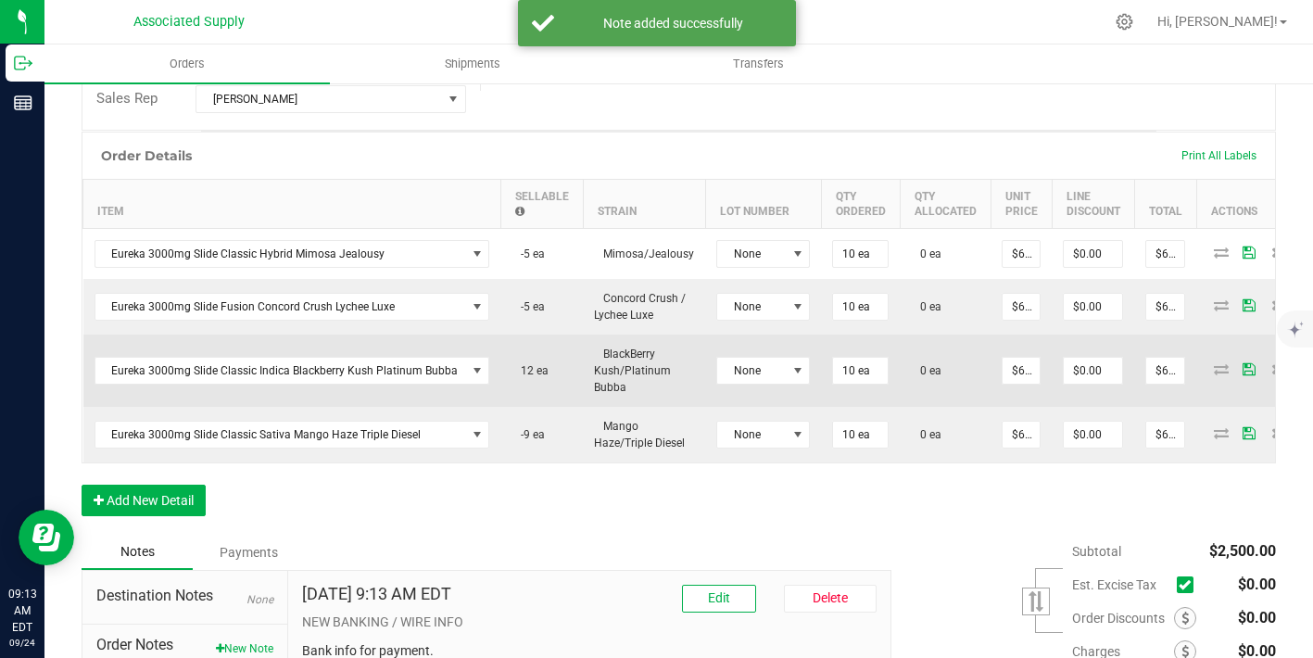
scroll to position [363, 0]
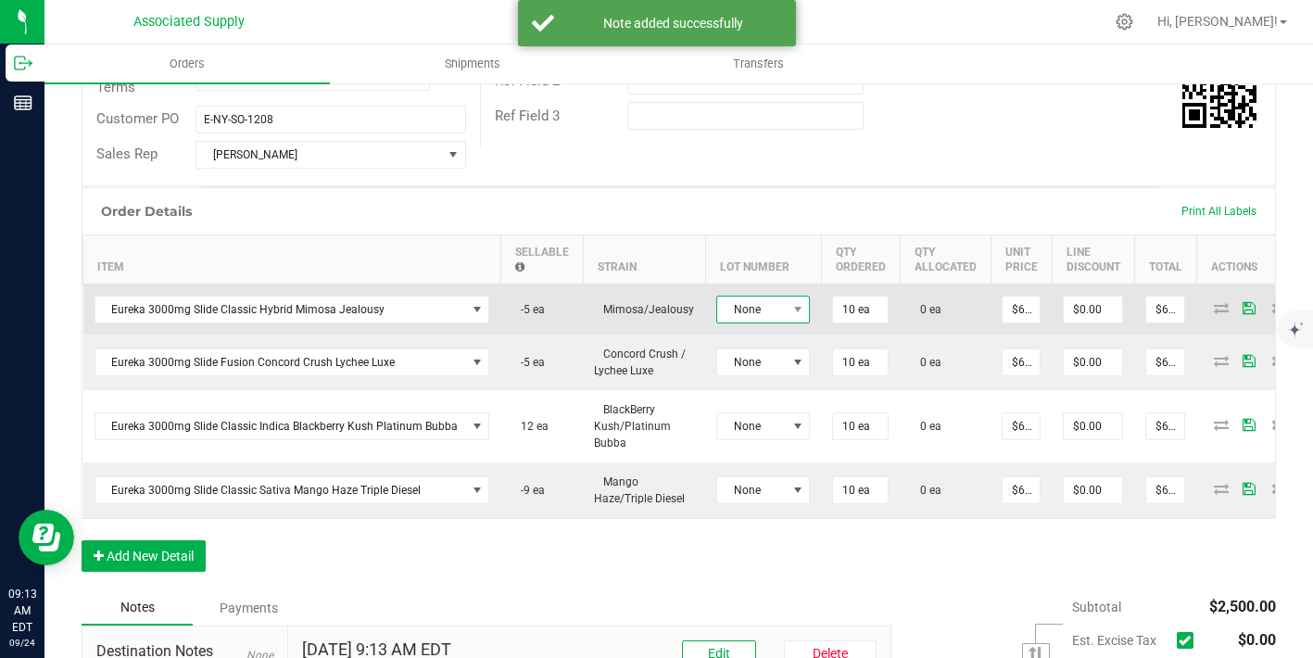
click at [737, 306] on span "None" at bounding box center [751, 310] width 69 height 26
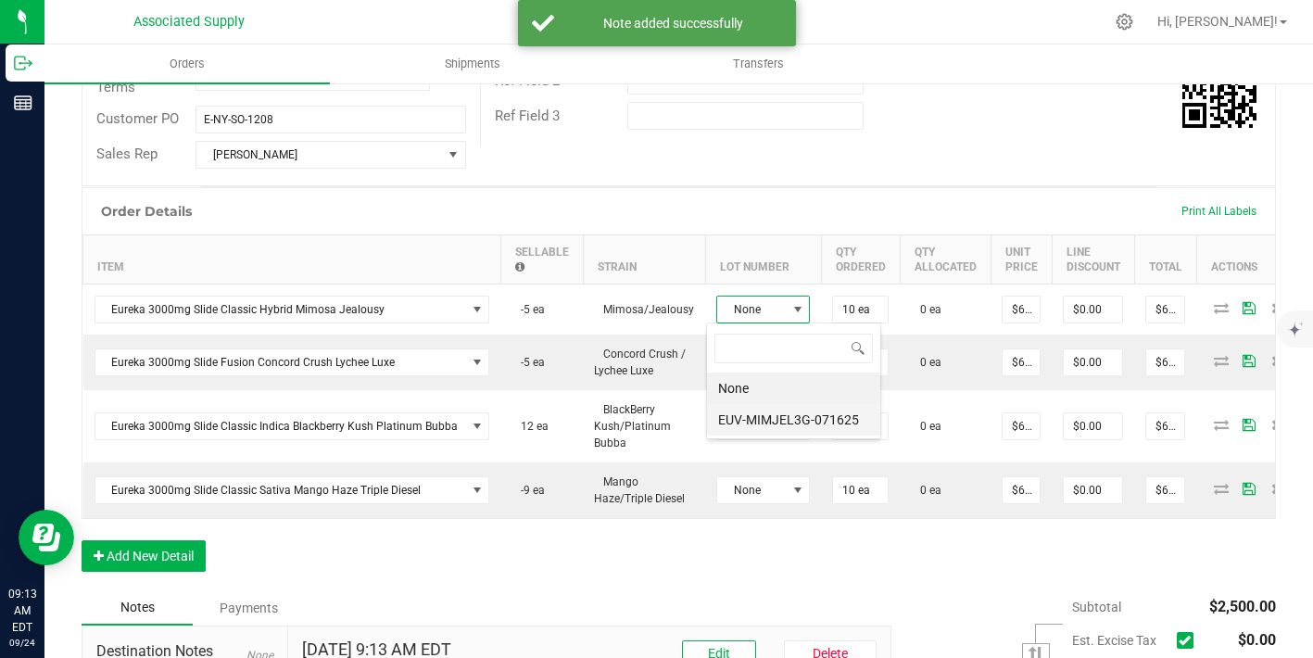
click at [796, 420] on li "EUV-MIMJEL3G-071625" at bounding box center [793, 420] width 173 height 32
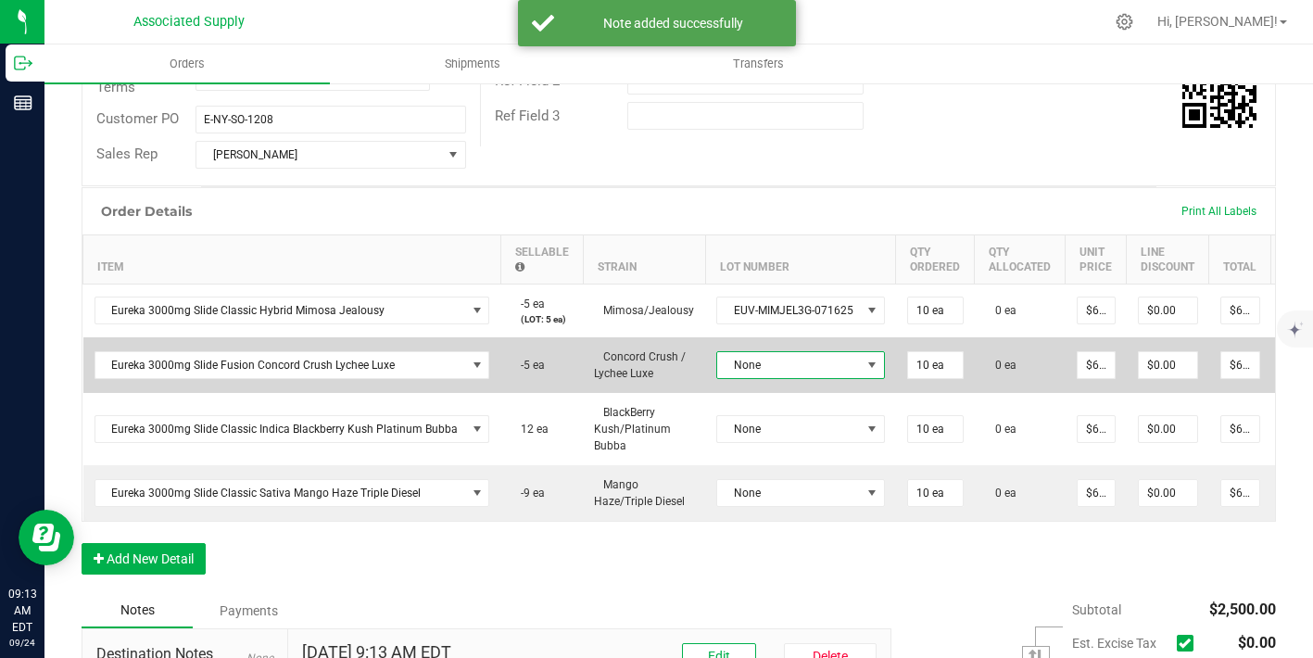
click at [761, 362] on span "None" at bounding box center [789, 365] width 144 height 26
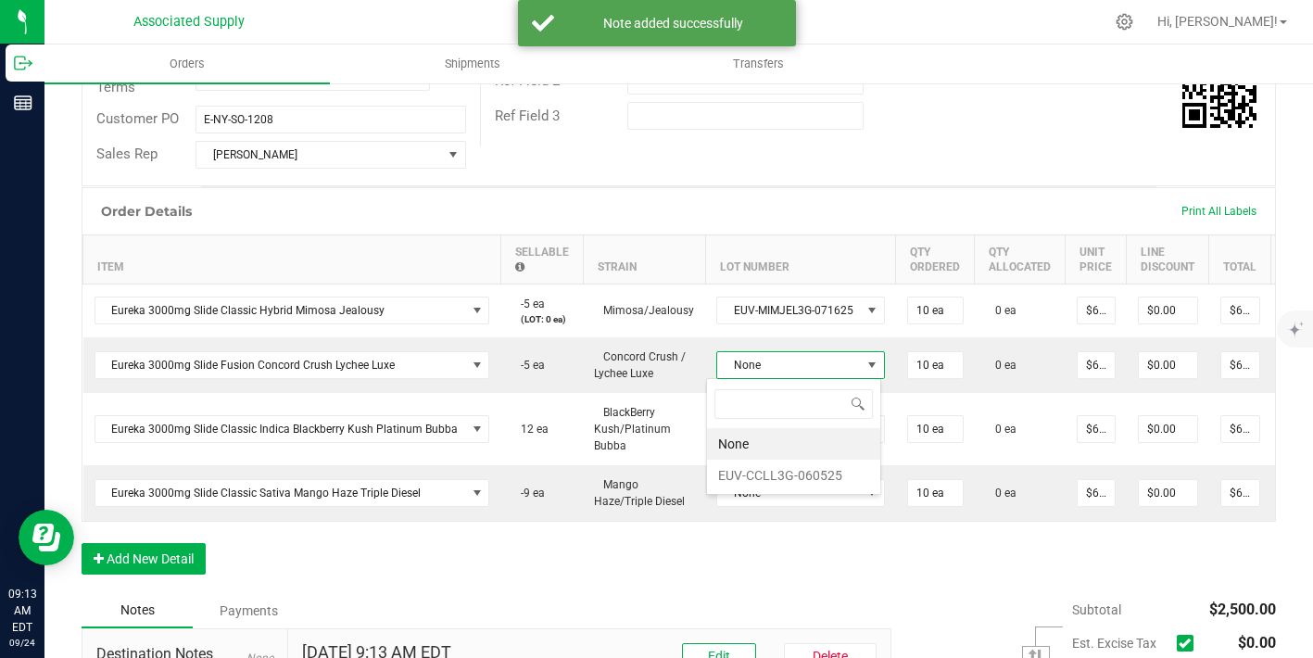
scroll to position [28, 167]
click at [789, 476] on li "EUV-CCLL3G-060525" at bounding box center [793, 476] width 173 height 32
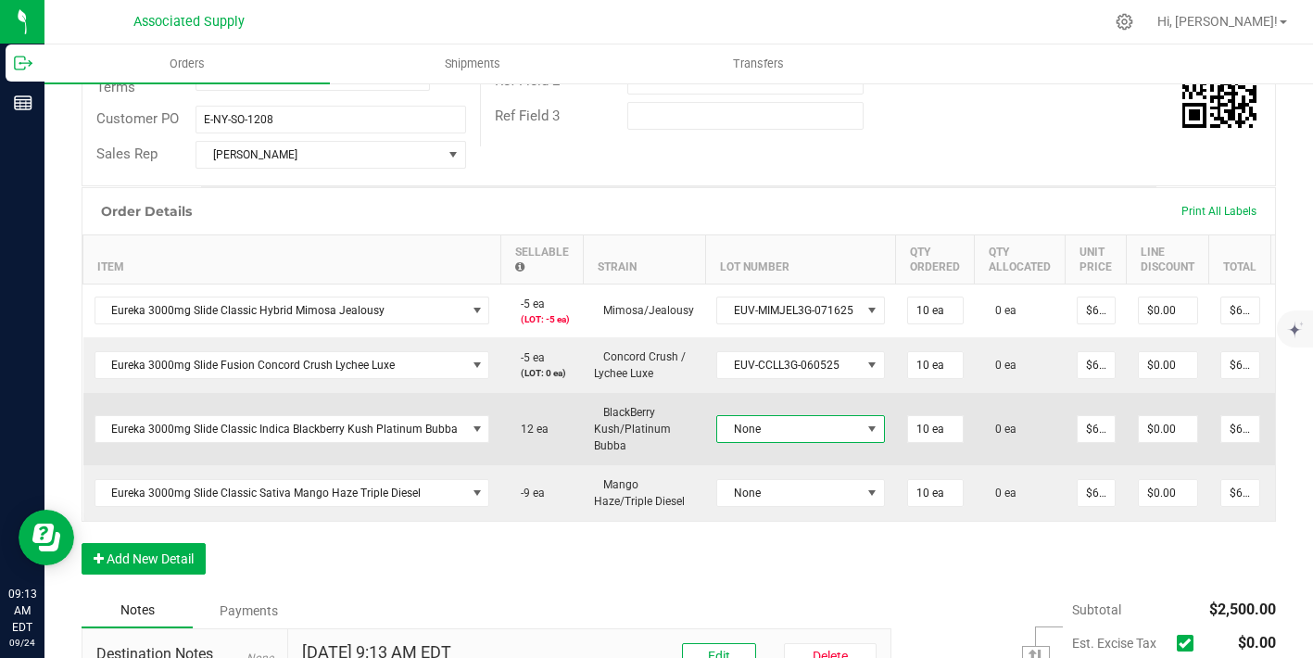
click at [802, 423] on span "None" at bounding box center [789, 429] width 144 height 26
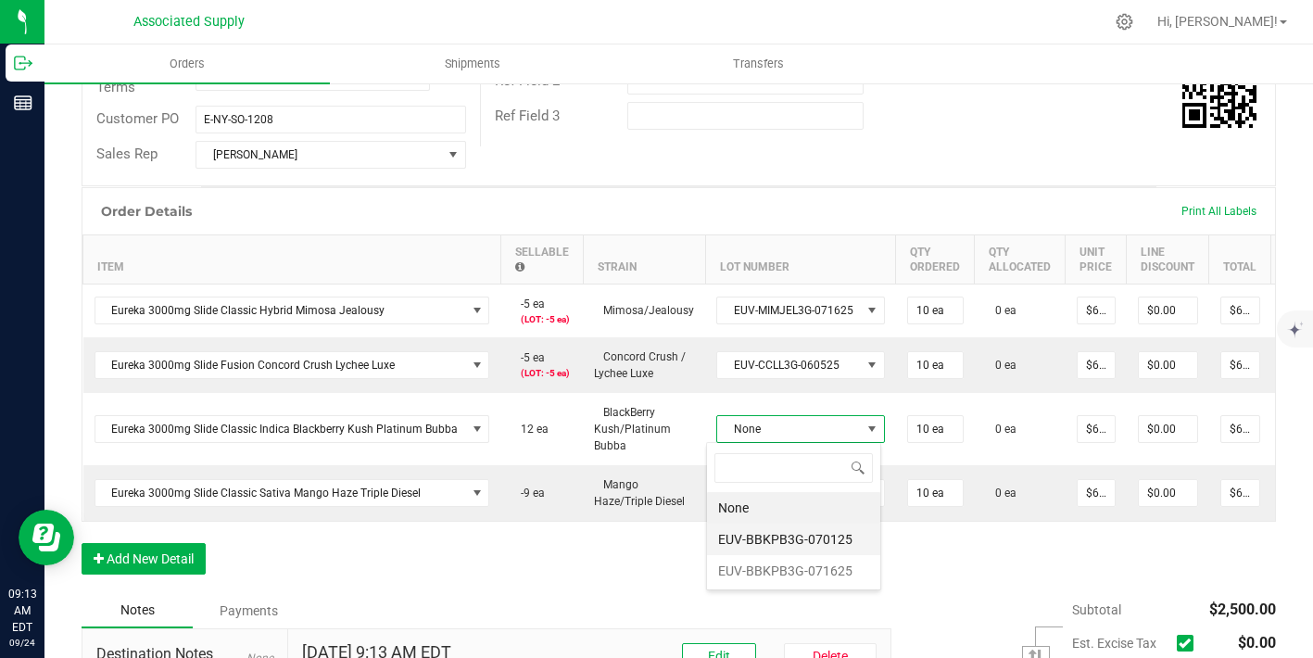
click at [795, 539] on li "EUV-BBKPB3G-070125" at bounding box center [793, 540] width 173 height 32
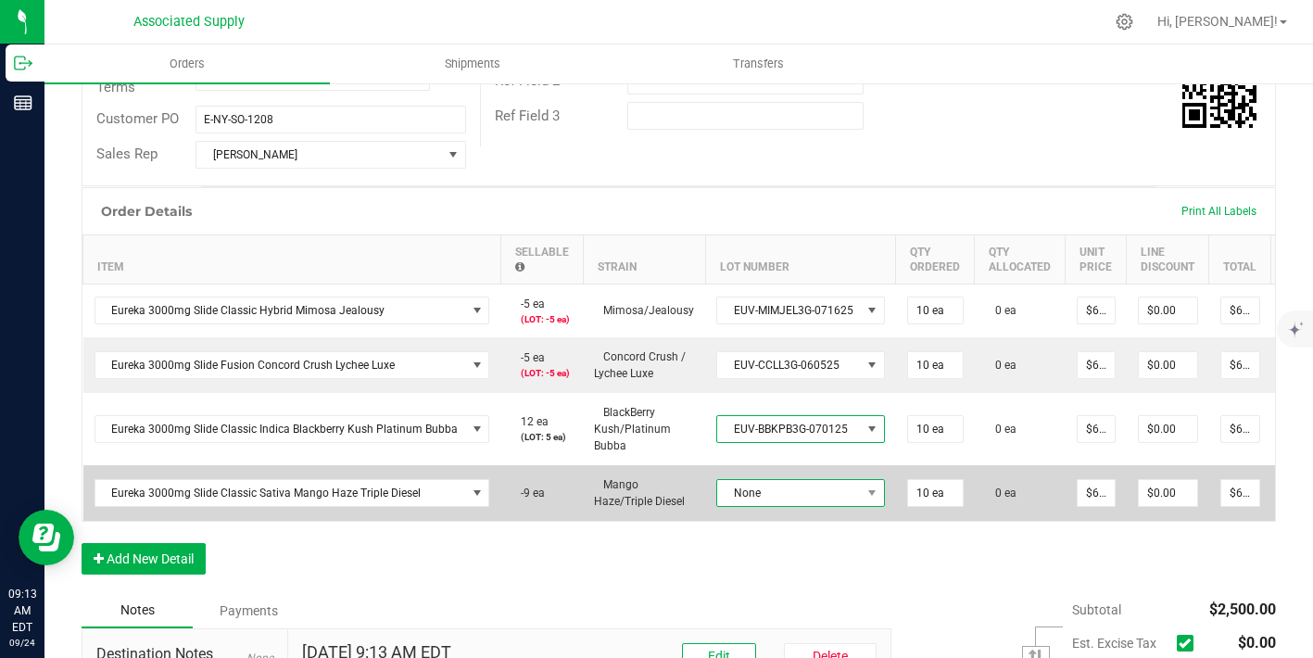
click at [789, 479] on span "None" at bounding box center [801, 493] width 169 height 28
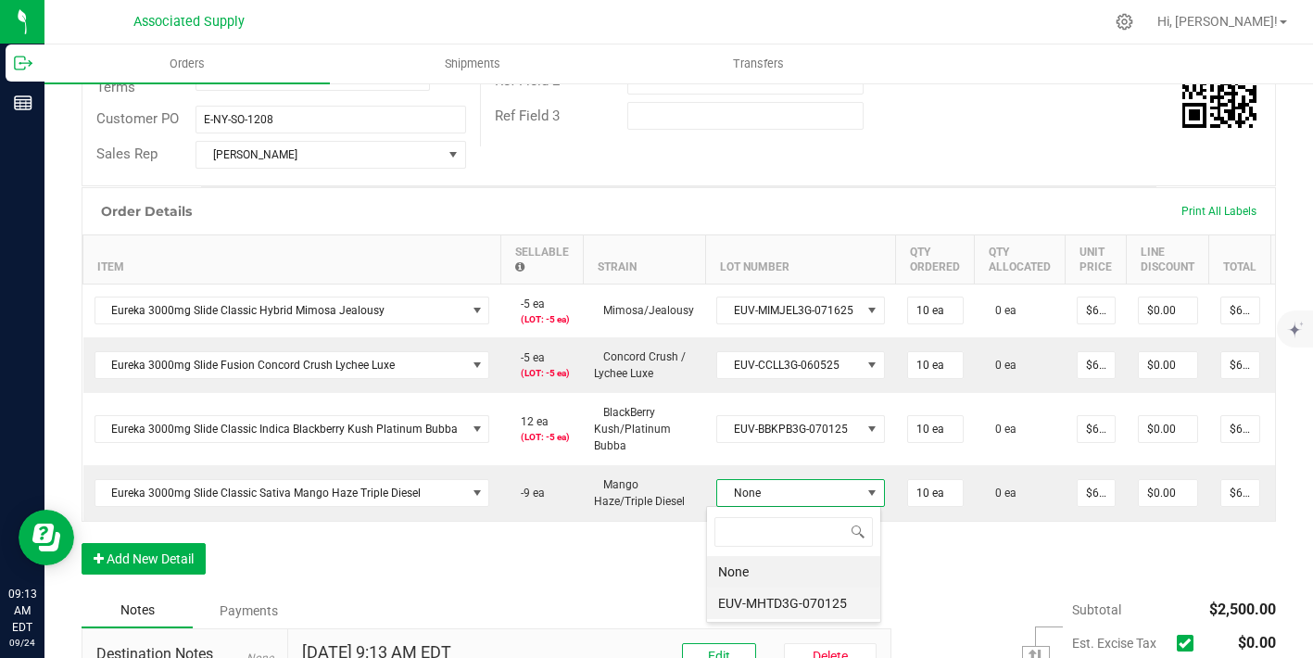
click at [780, 603] on li "EUV-MHTD3G-070125" at bounding box center [793, 604] width 173 height 32
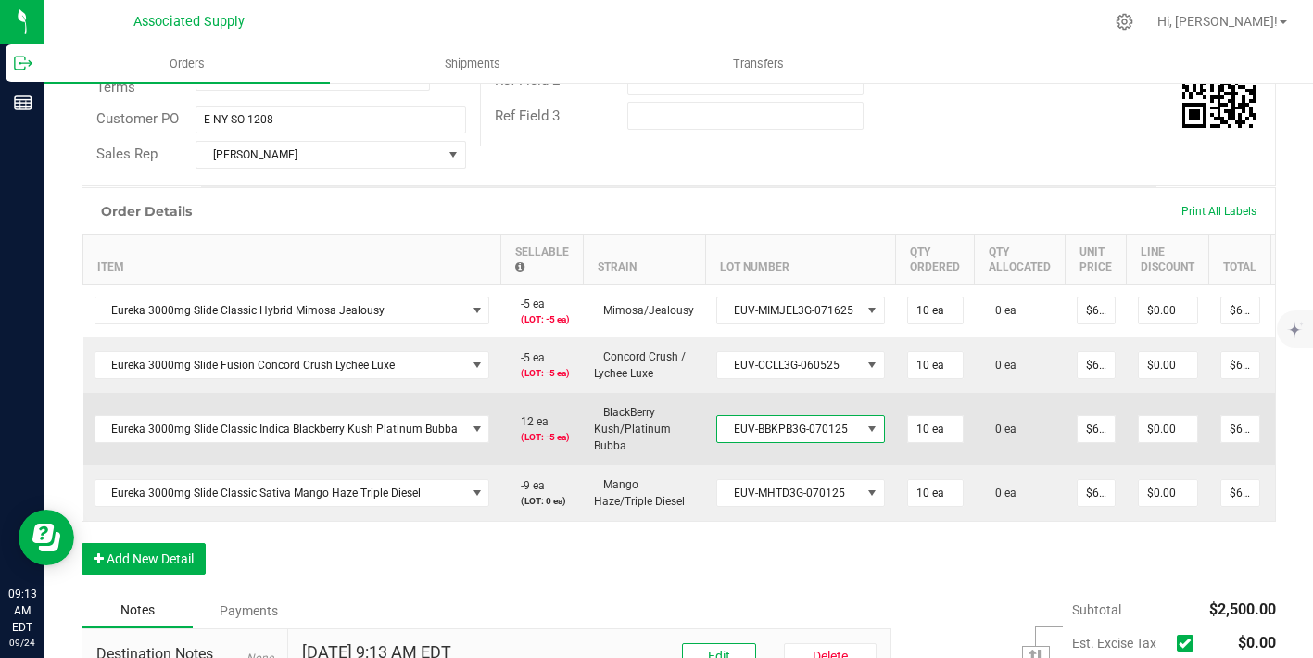
click at [780, 425] on span "EUV-BBKPB3G-070125" at bounding box center [789, 429] width 144 height 26
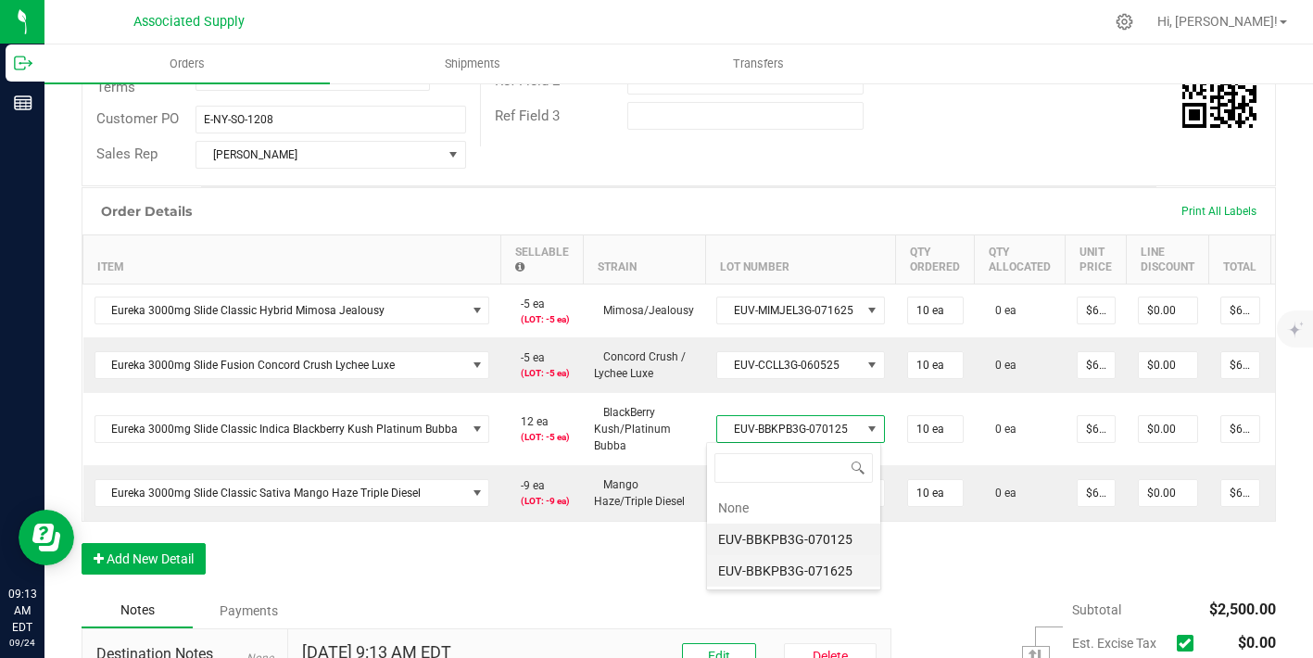
click at [795, 567] on li "EUV-BBKPB3G-071625" at bounding box center [793, 571] width 173 height 32
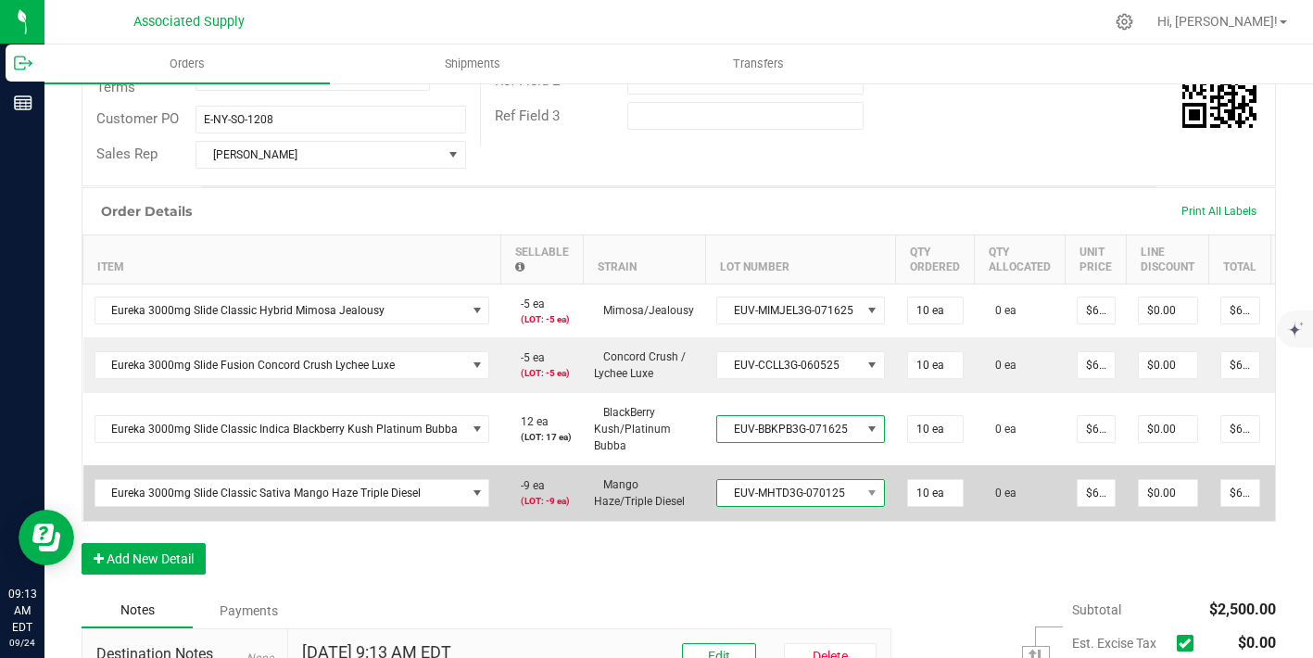
click at [797, 491] on span "EUV-MHTD3G-070125" at bounding box center [789, 493] width 144 height 26
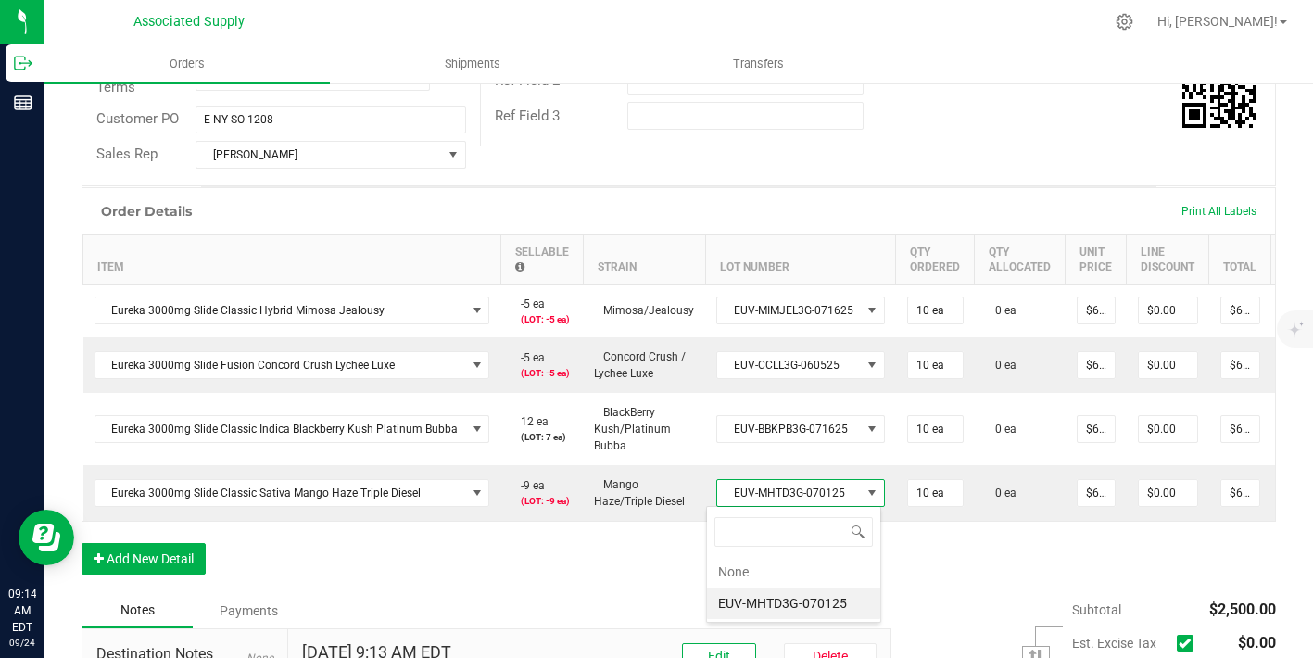
click at [780, 612] on li "EUV-MHTD3G-070125" at bounding box center [793, 604] width 173 height 32
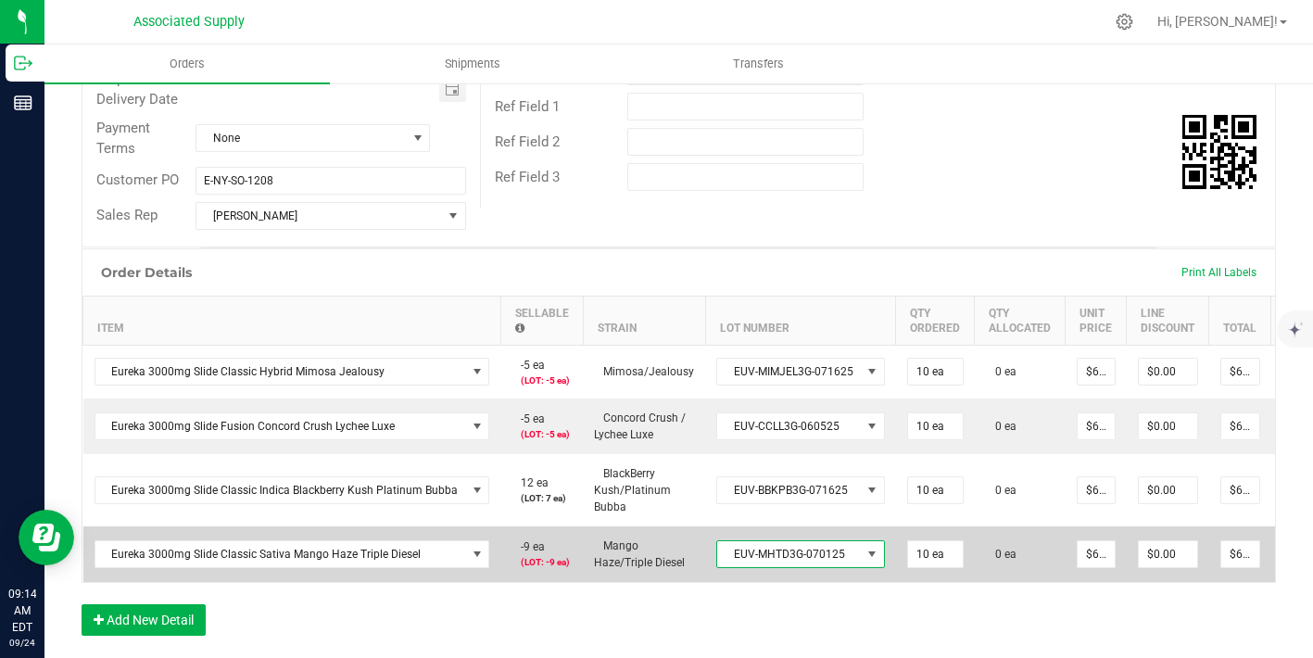
scroll to position [309, 0]
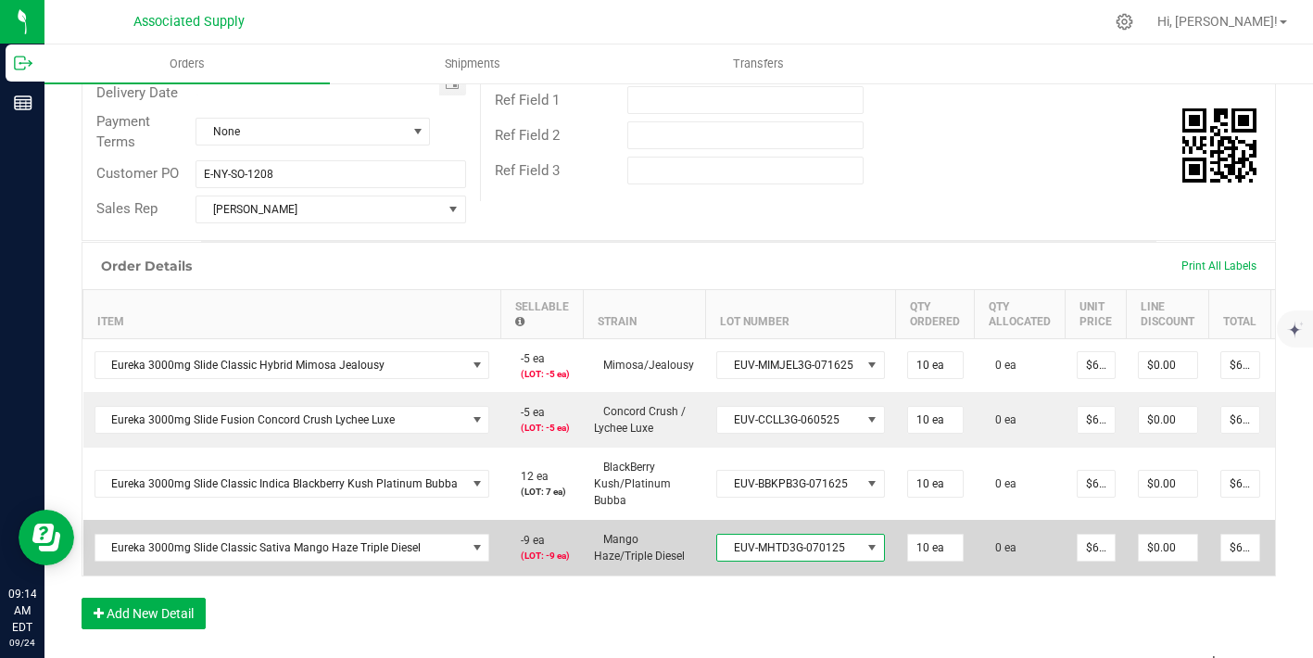
click at [844, 547] on span "EUV-MHTD3G-070125" at bounding box center [789, 548] width 144 height 26
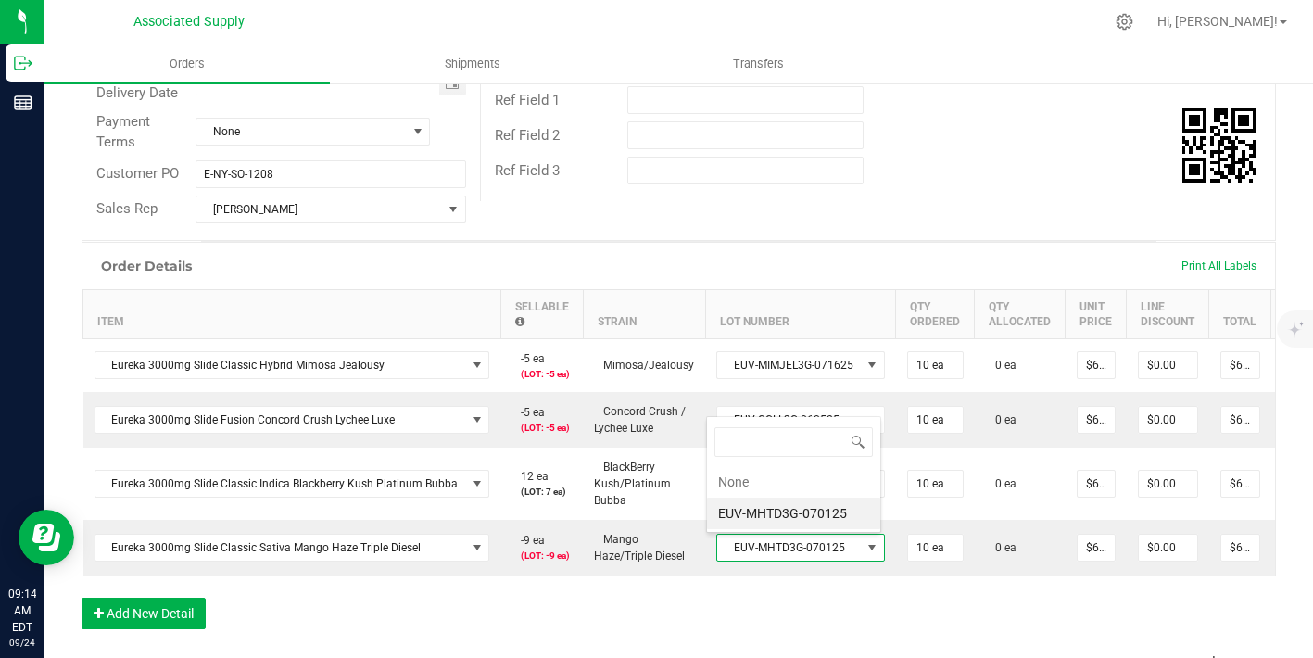
scroll to position [28, 167]
click at [783, 475] on li "None" at bounding box center [793, 482] width 173 height 32
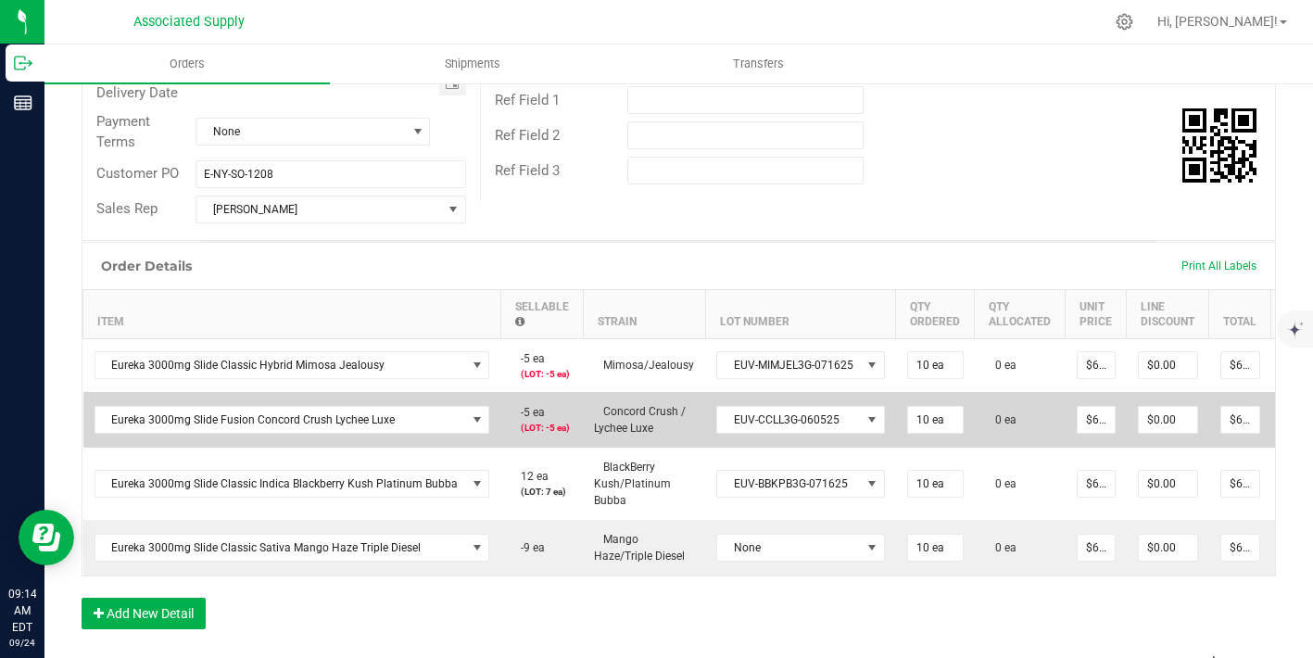
click at [859, 397] on td "EUV-CCLL3G-060525" at bounding box center [800, 420] width 191 height 56
click at [843, 423] on span "EUV-CCLL3G-060525" at bounding box center [789, 420] width 144 height 26
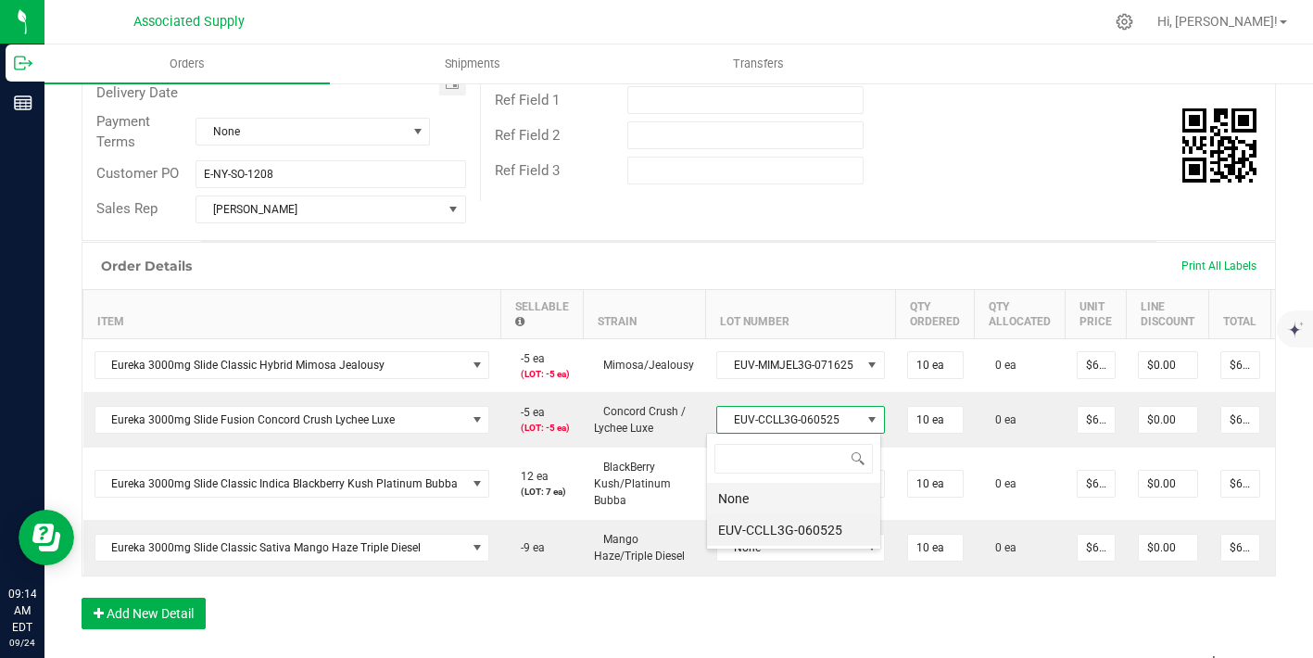
click at [773, 504] on li "None" at bounding box center [793, 499] width 173 height 32
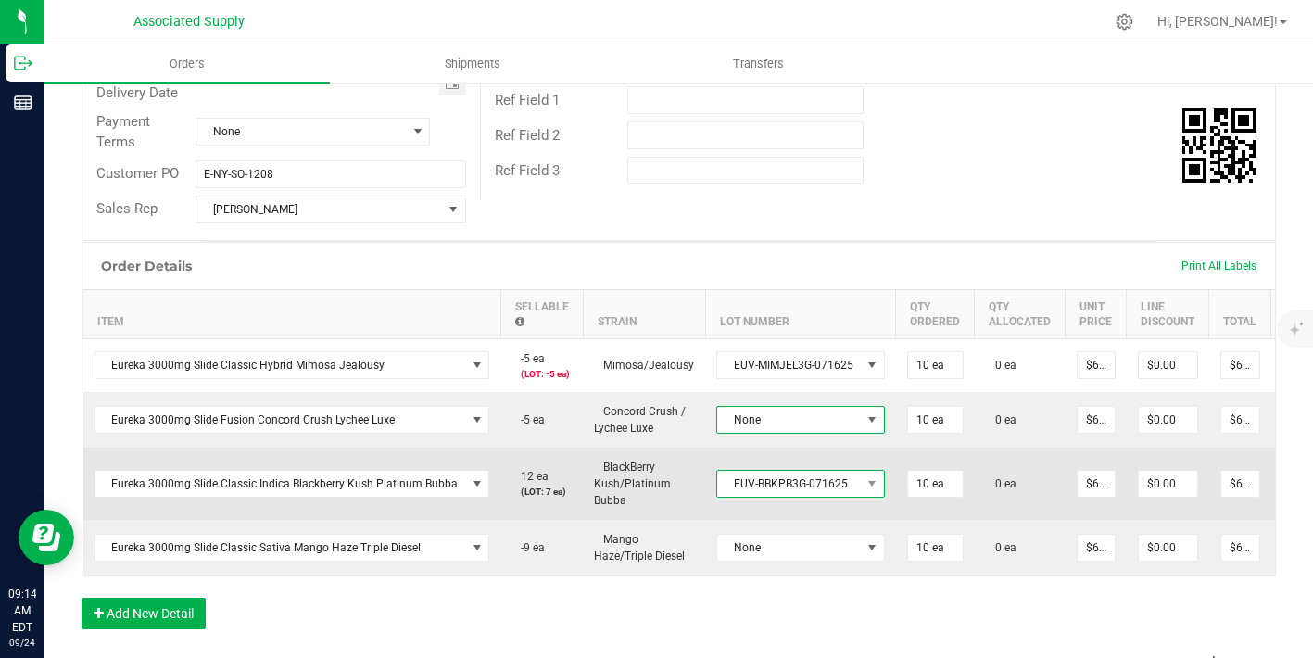
click at [792, 480] on span "EUV-BBKPB3G-071625" at bounding box center [789, 484] width 144 height 26
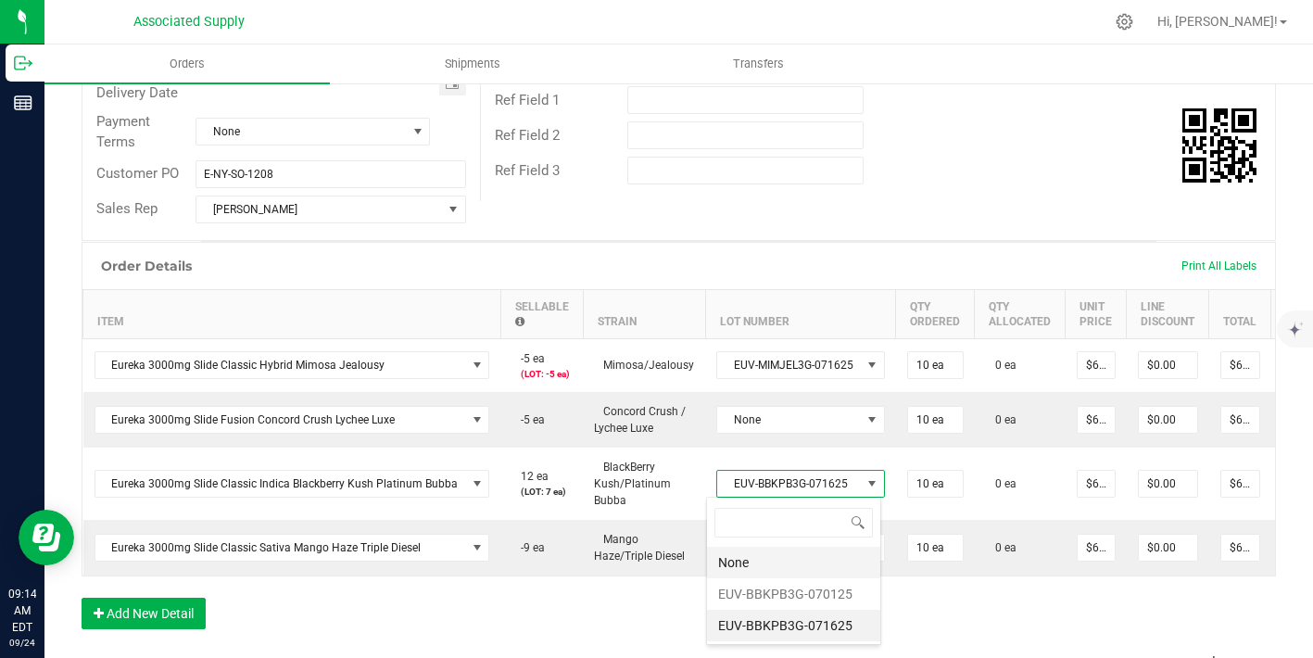
click at [772, 567] on li "None" at bounding box center [793, 563] width 173 height 32
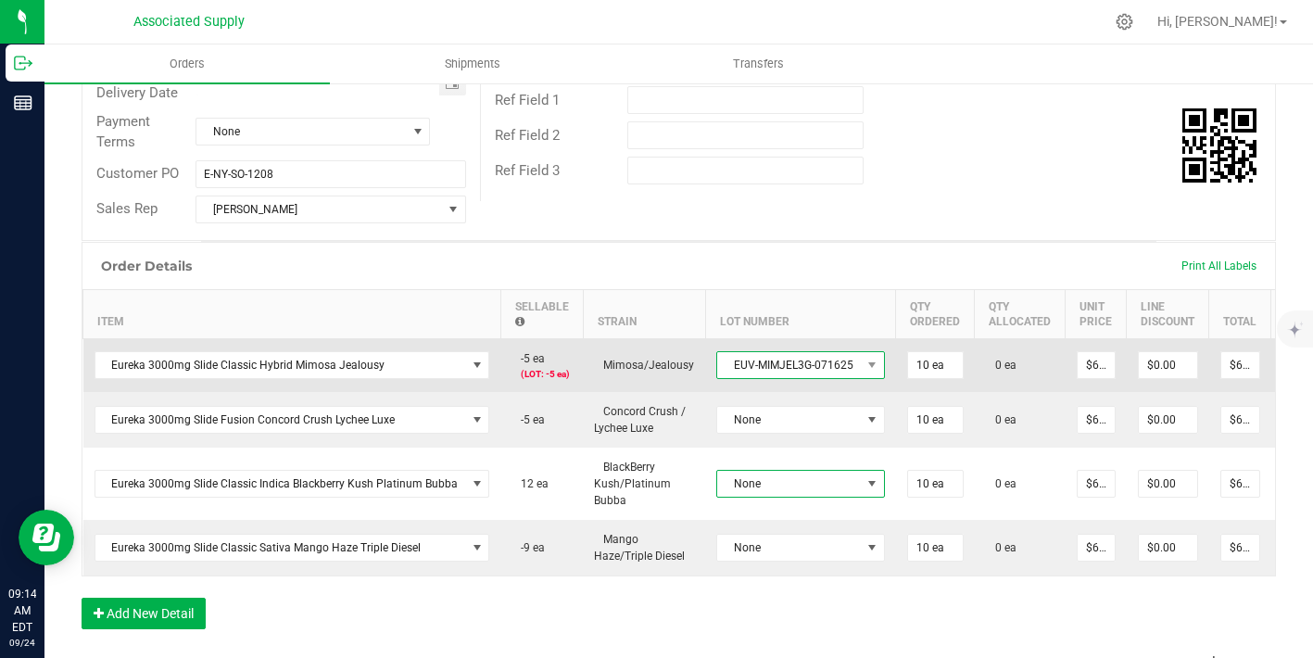
click at [818, 357] on span "EUV-MIMJEL3G-071625" at bounding box center [789, 365] width 144 height 26
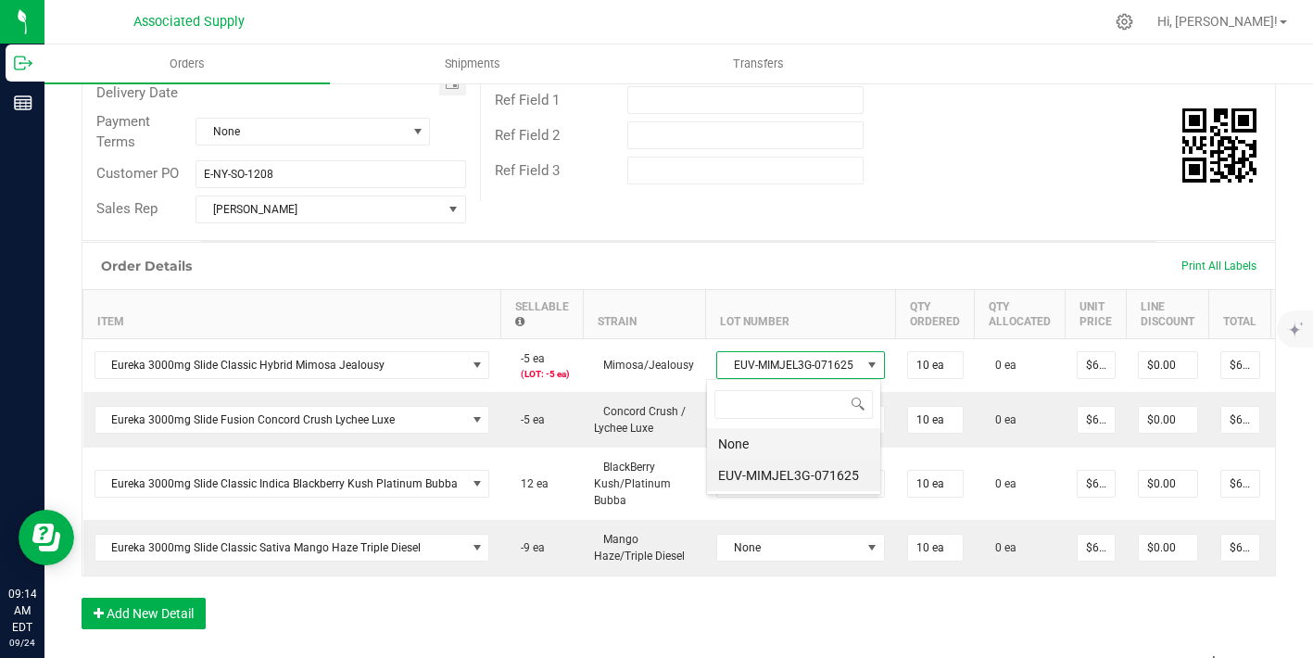
click at [791, 448] on li "None" at bounding box center [793, 444] width 173 height 32
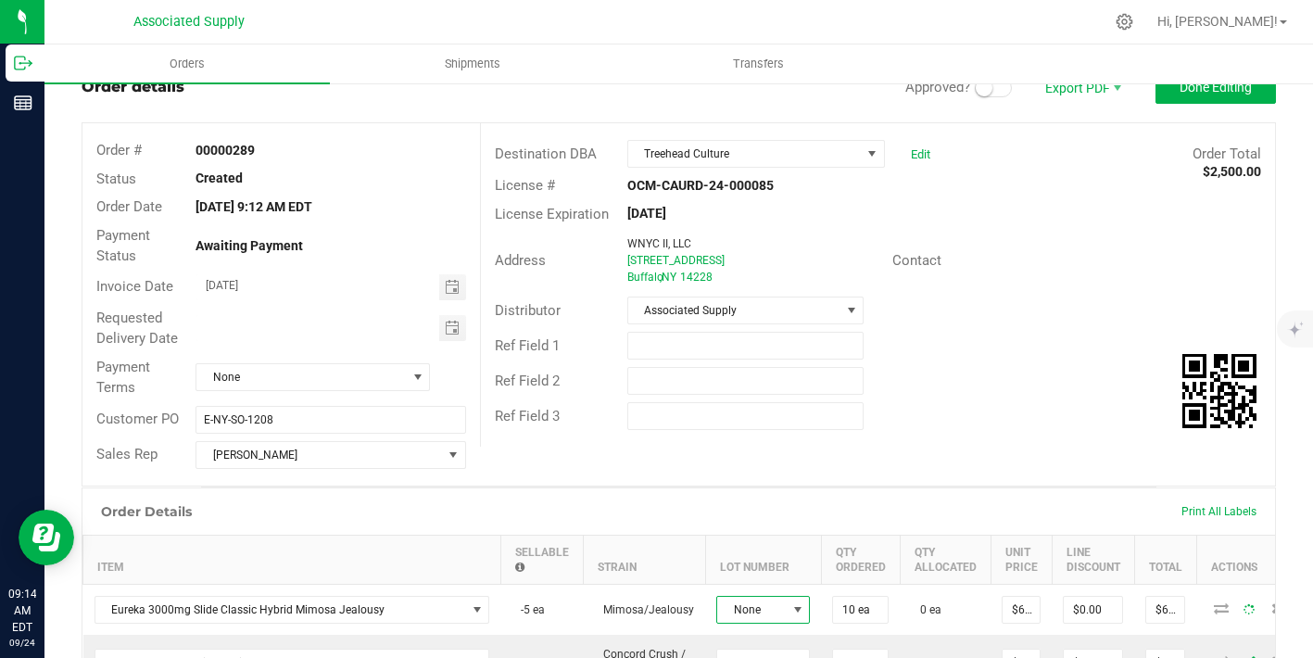
scroll to position [0, 0]
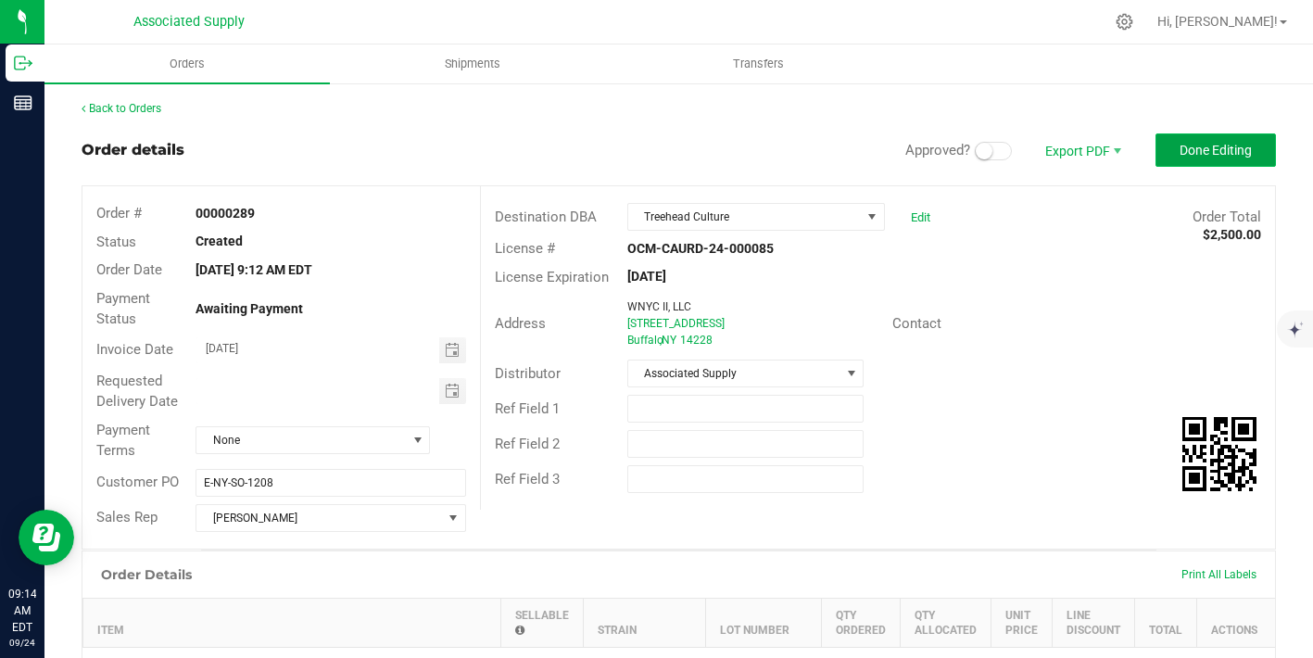
click at [1244, 134] on button "Done Editing" at bounding box center [1216, 149] width 121 height 33
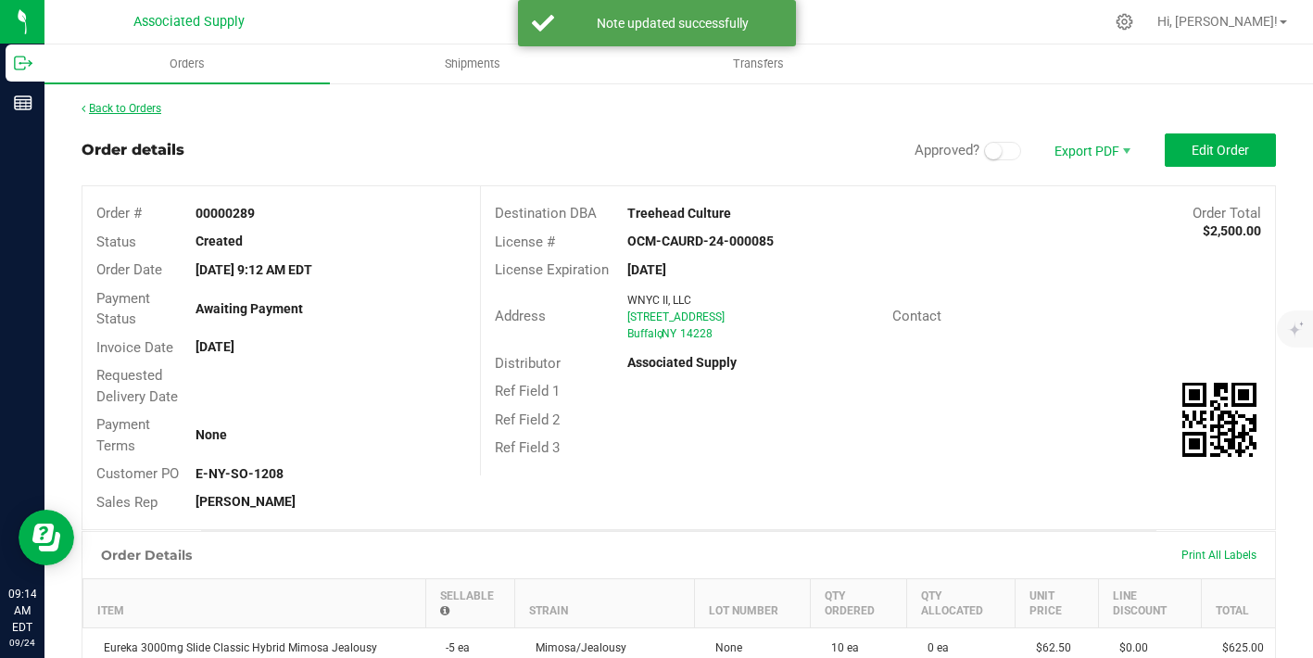
click at [151, 108] on link "Back to Orders" at bounding box center [122, 108] width 80 height 13
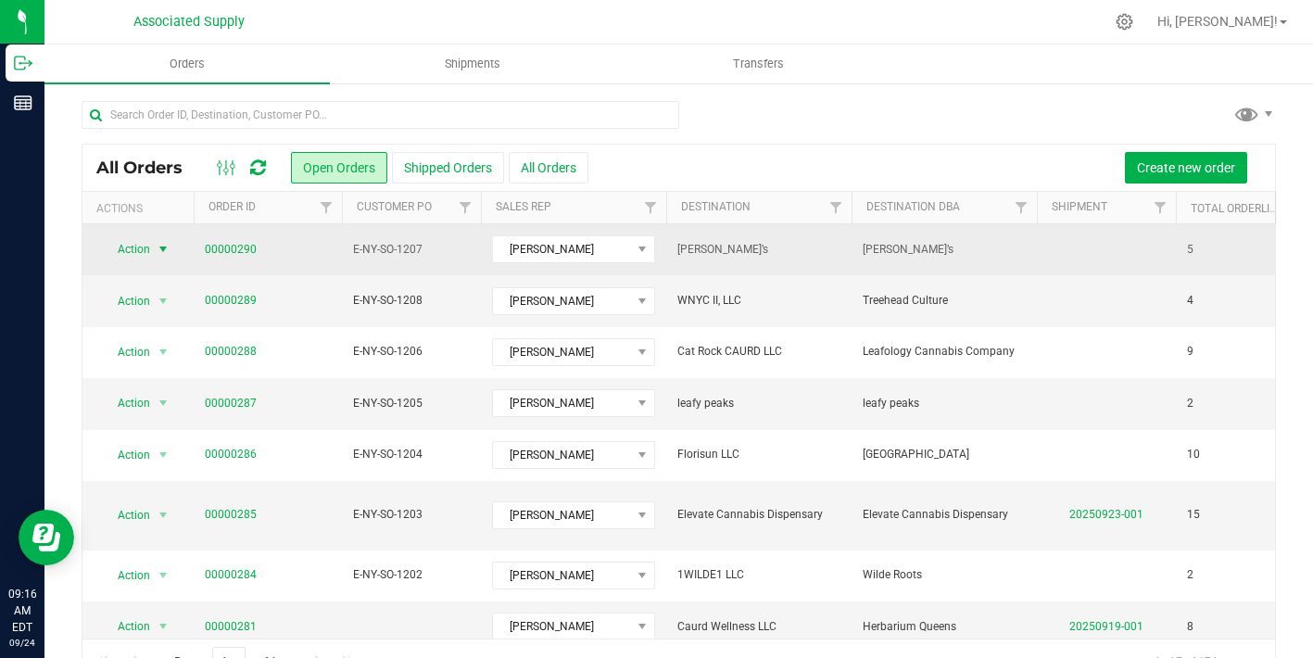
click at [167, 248] on span "select" at bounding box center [163, 249] width 15 height 15
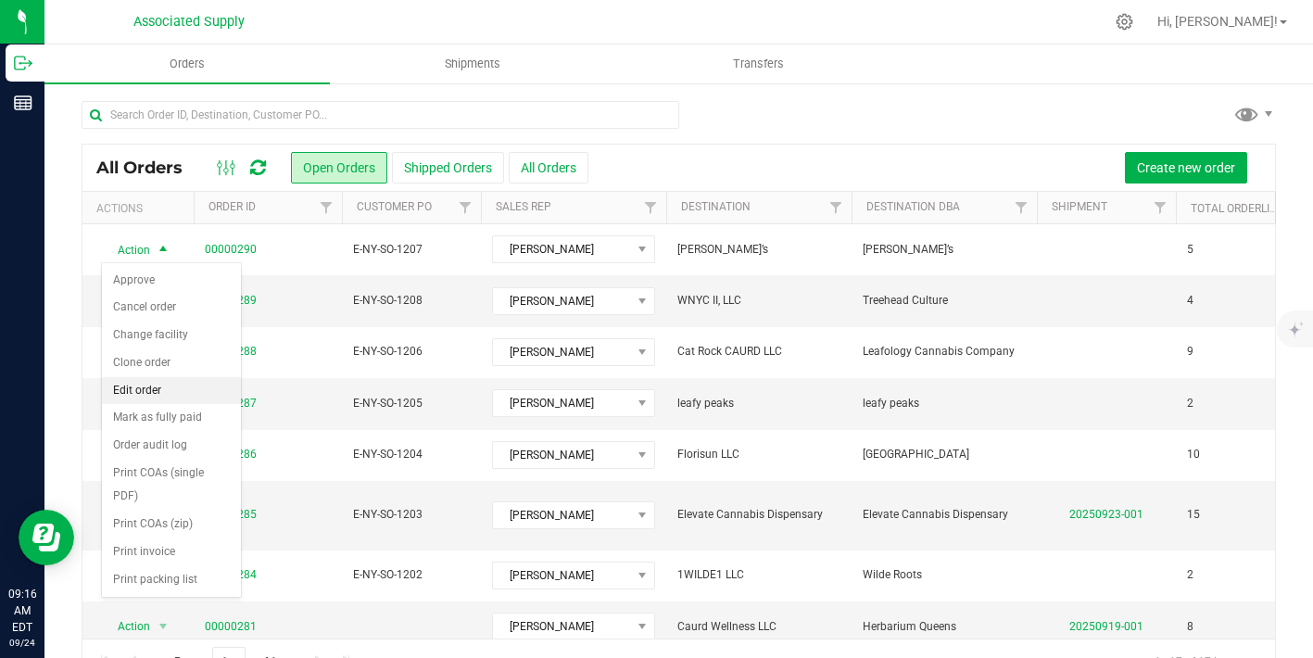
click at [146, 387] on li "Edit order" at bounding box center [171, 391] width 139 height 28
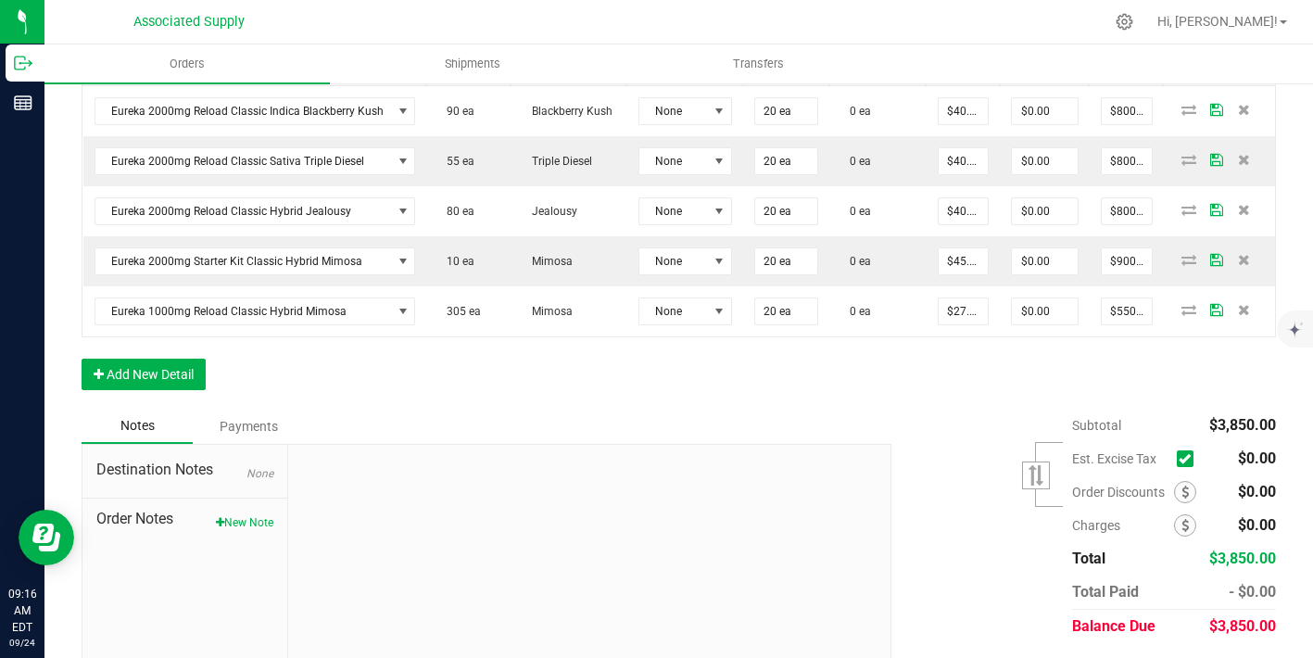
scroll to position [615, 0]
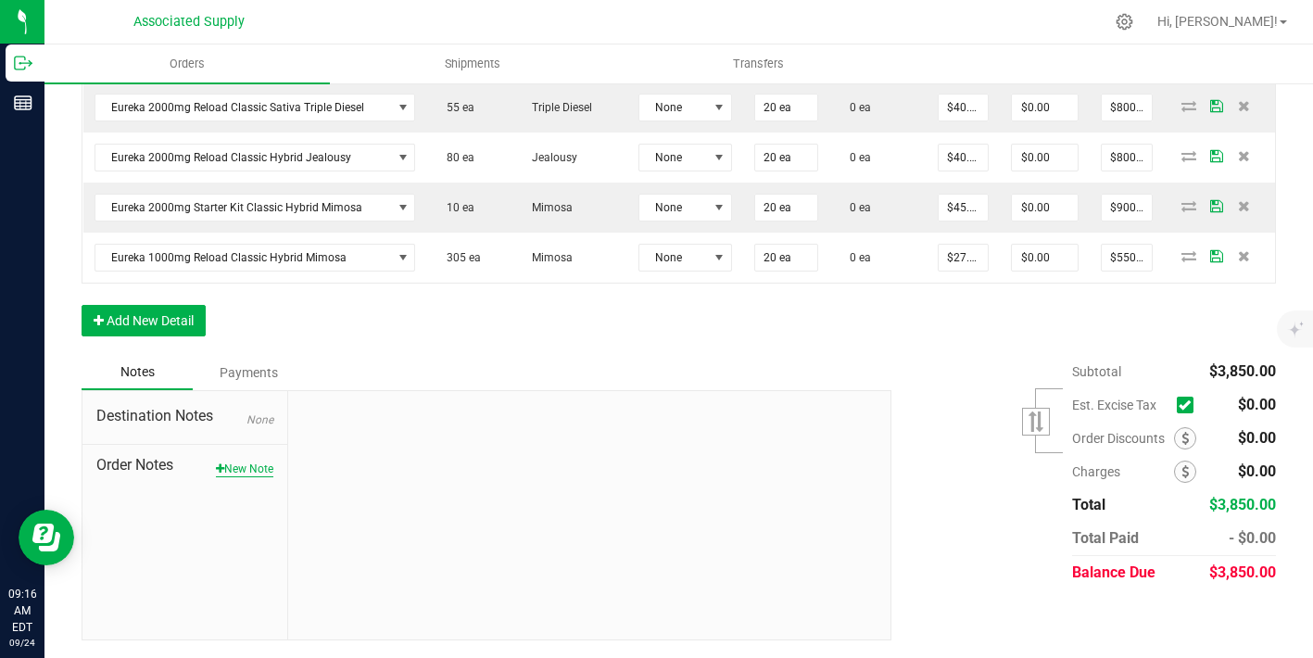
click at [260, 461] on button "New Note" at bounding box center [244, 469] width 57 height 17
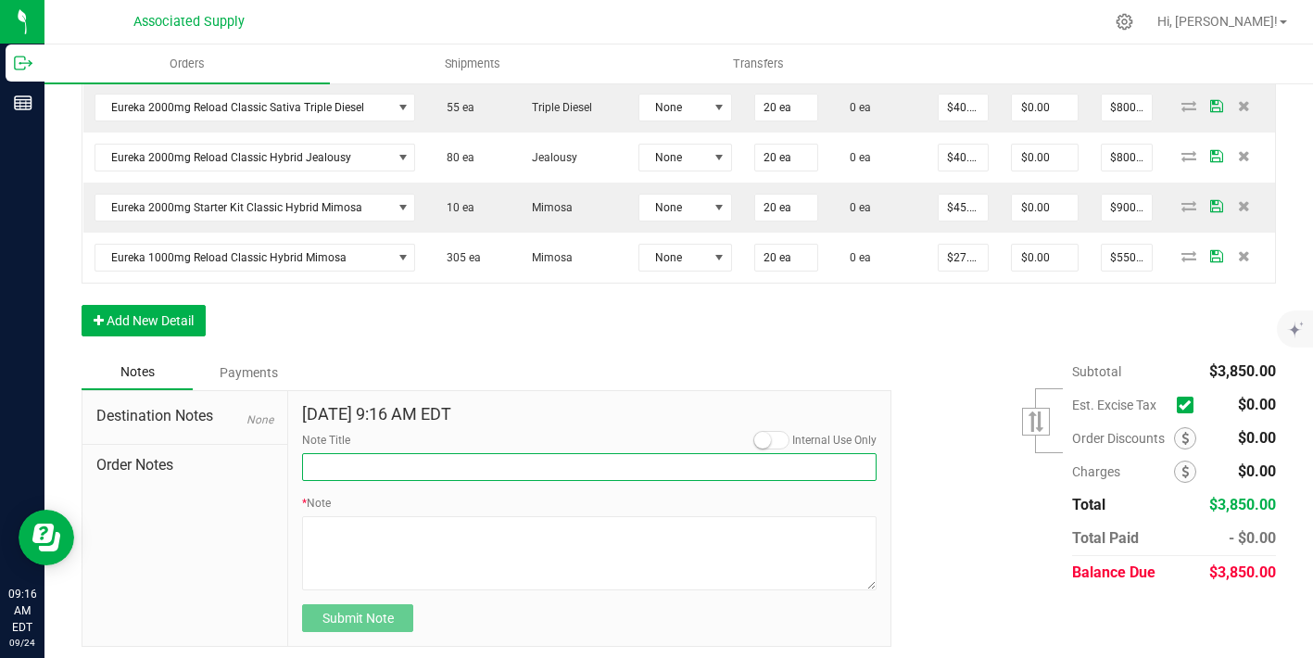
click at [359, 461] on input "Note Title" at bounding box center [589, 467] width 575 height 28
type input "NEW BANKING / WIRE INFO"
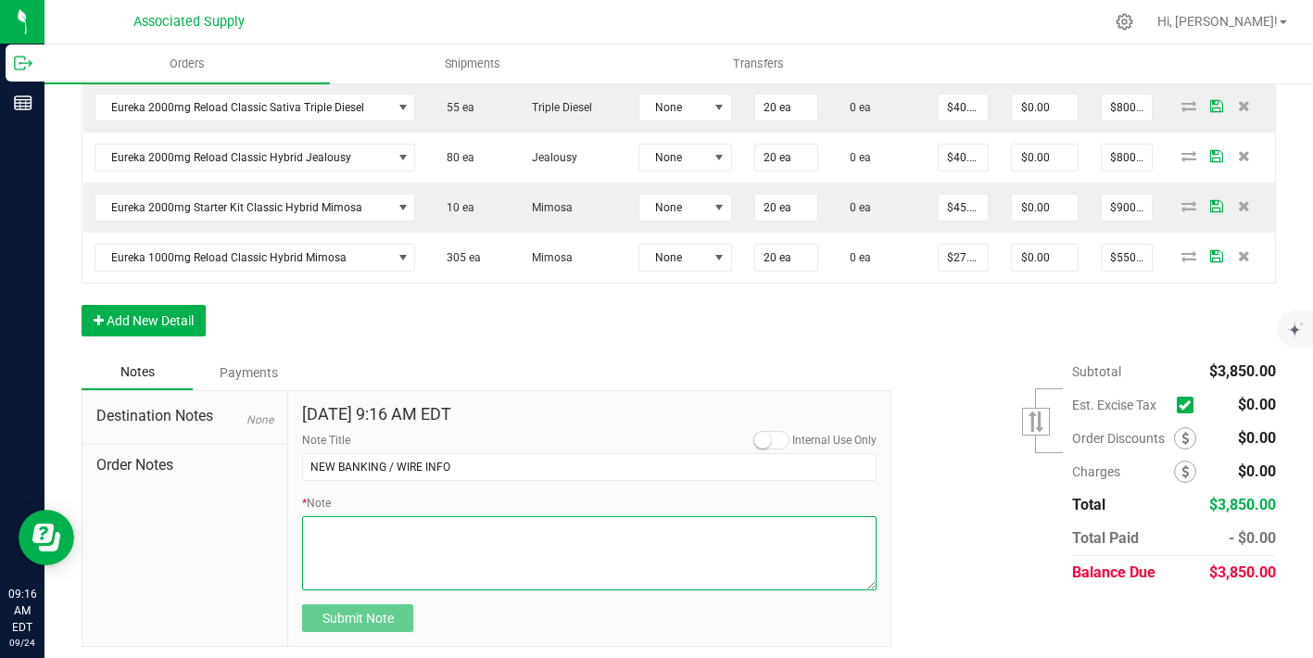
click at [396, 534] on textarea "* Note" at bounding box center [589, 553] width 575 height 74
paste textarea "Bank info for payment. Dime Community bank Routing # [US_BANK_ROUTING_MICR] Acc…"
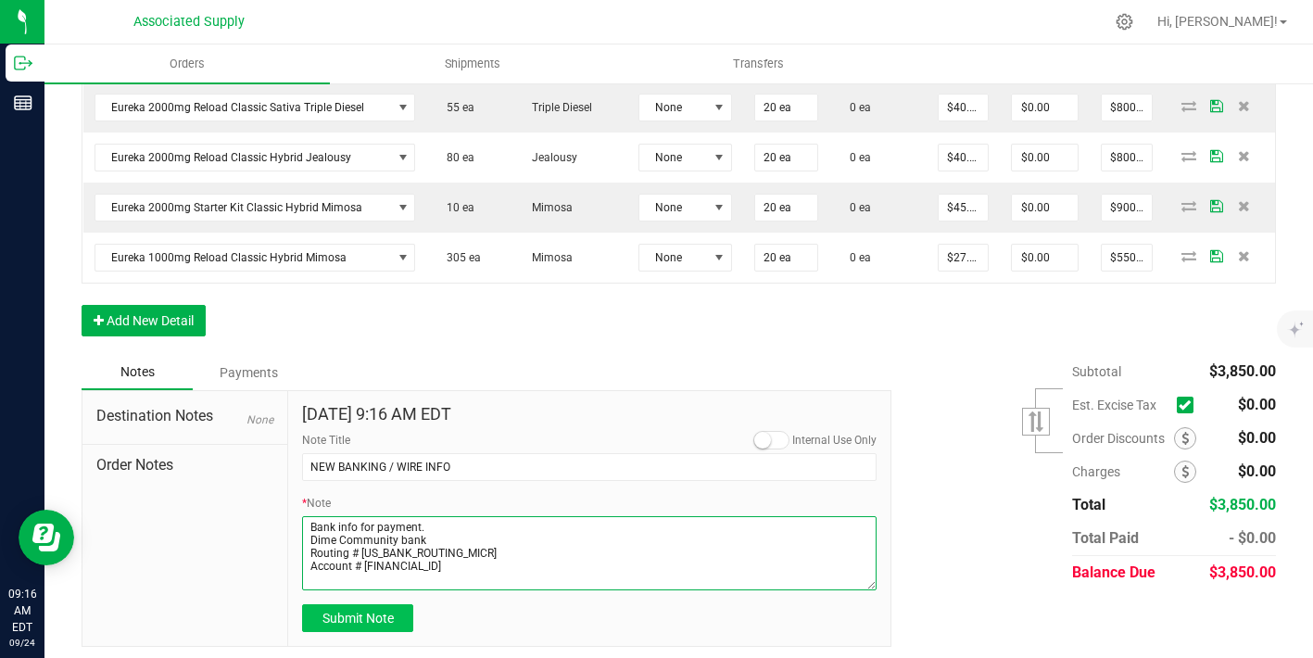
type textarea "Bank info for payment. Dime Community bank Routing # [US_BANK_ROUTING_MICR] Acc…"
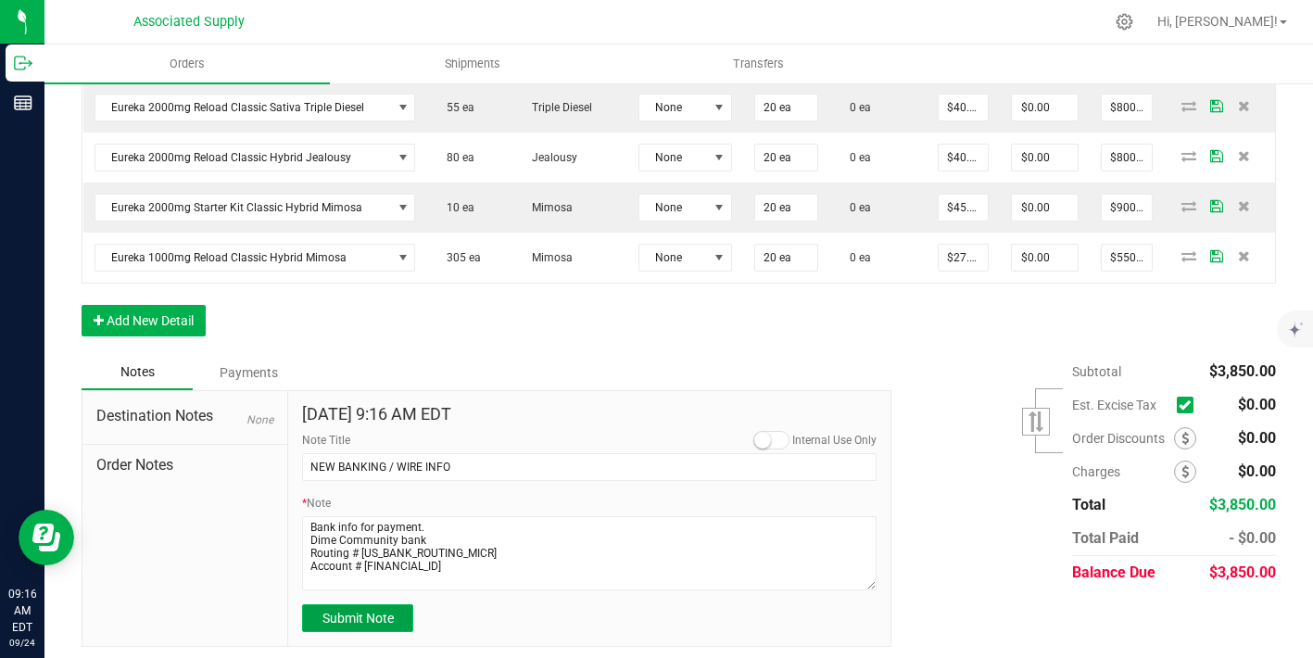
click at [365, 628] on button "Submit Note" at bounding box center [357, 618] width 111 height 28
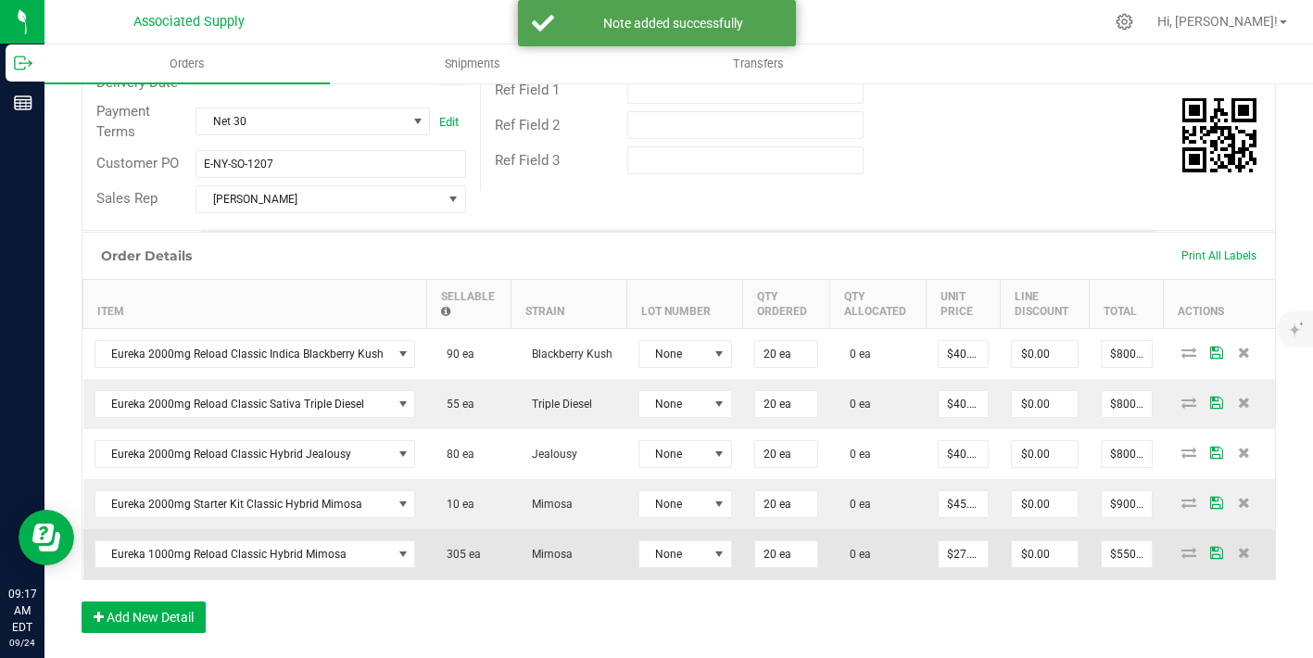
scroll to position [258, 0]
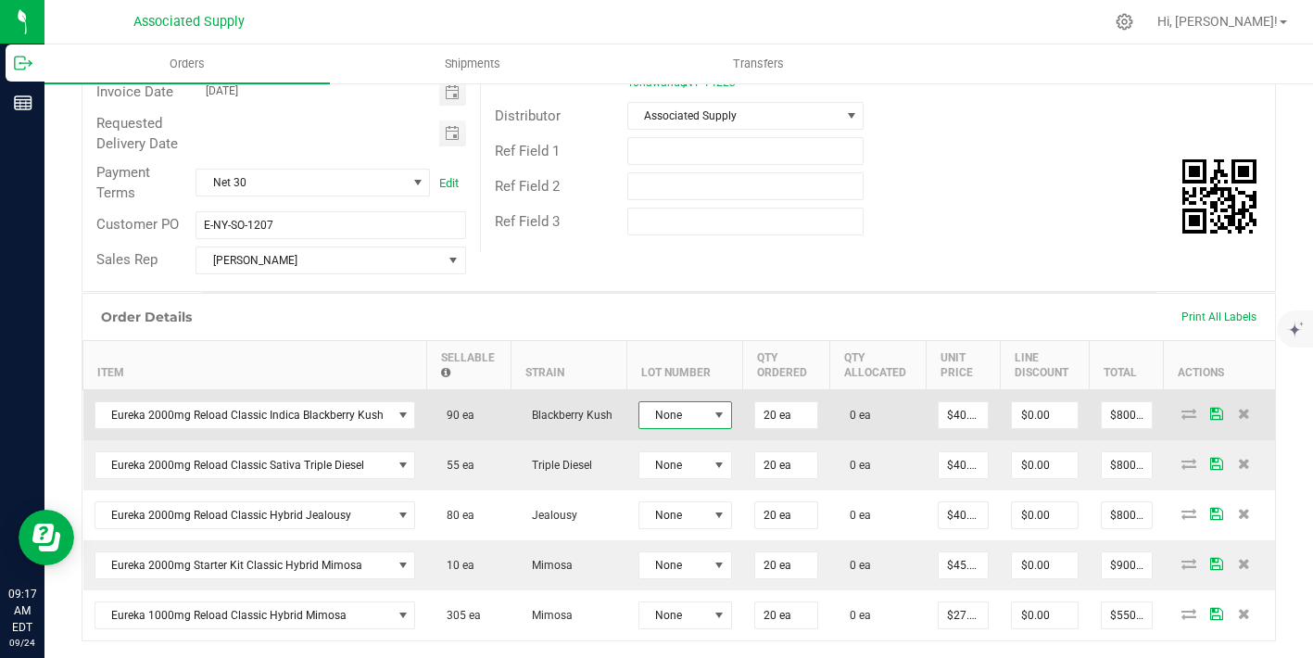
click at [714, 408] on span at bounding box center [719, 415] width 15 height 15
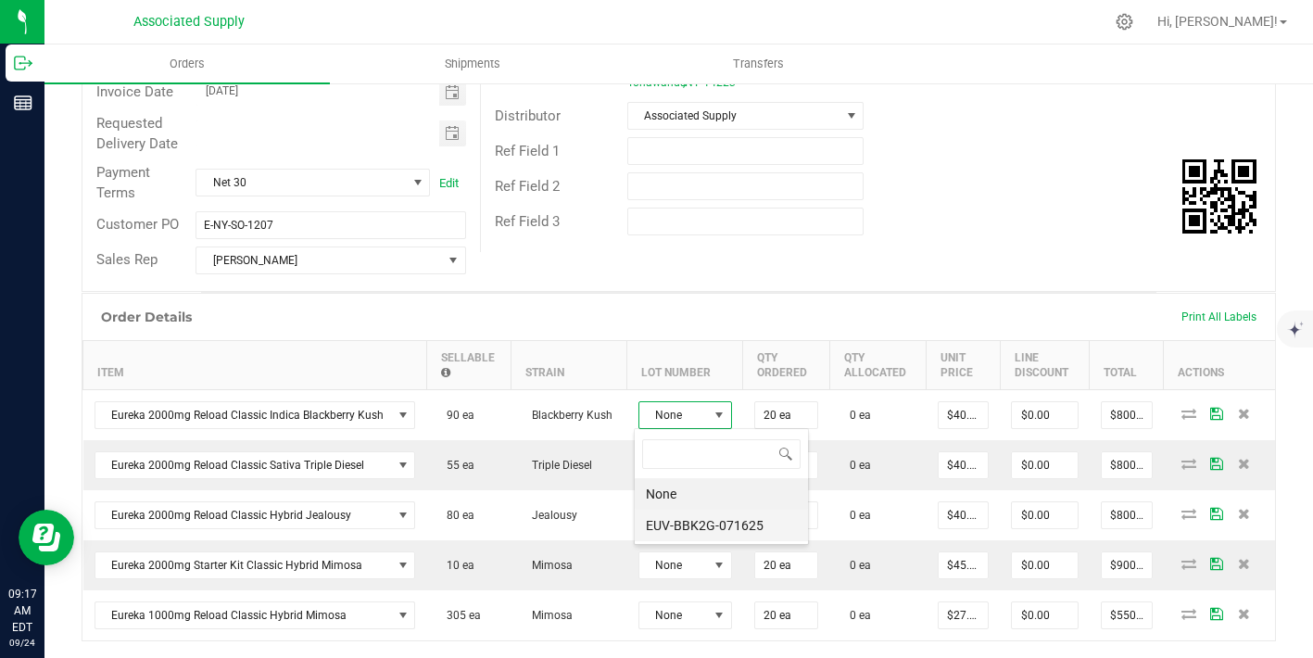
click at [712, 515] on li "EUV-BBK2G-071625" at bounding box center [721, 526] width 173 height 32
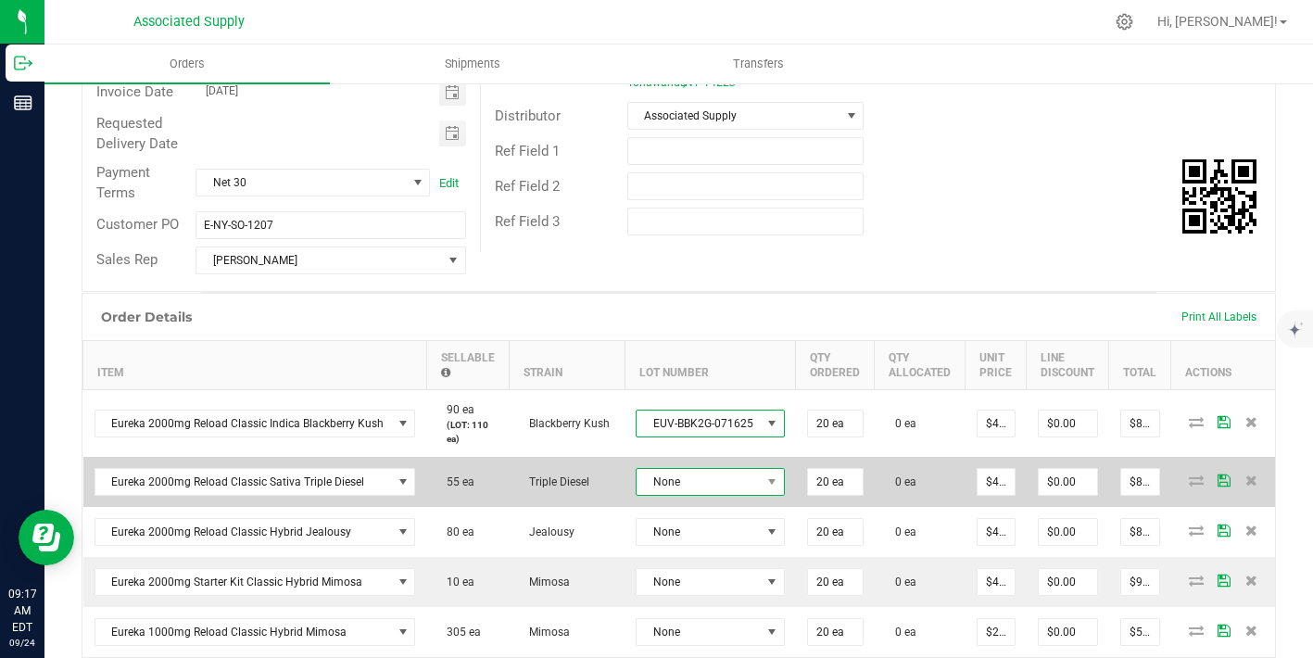
click at [710, 468] on span "None" at bounding box center [710, 482] width 149 height 28
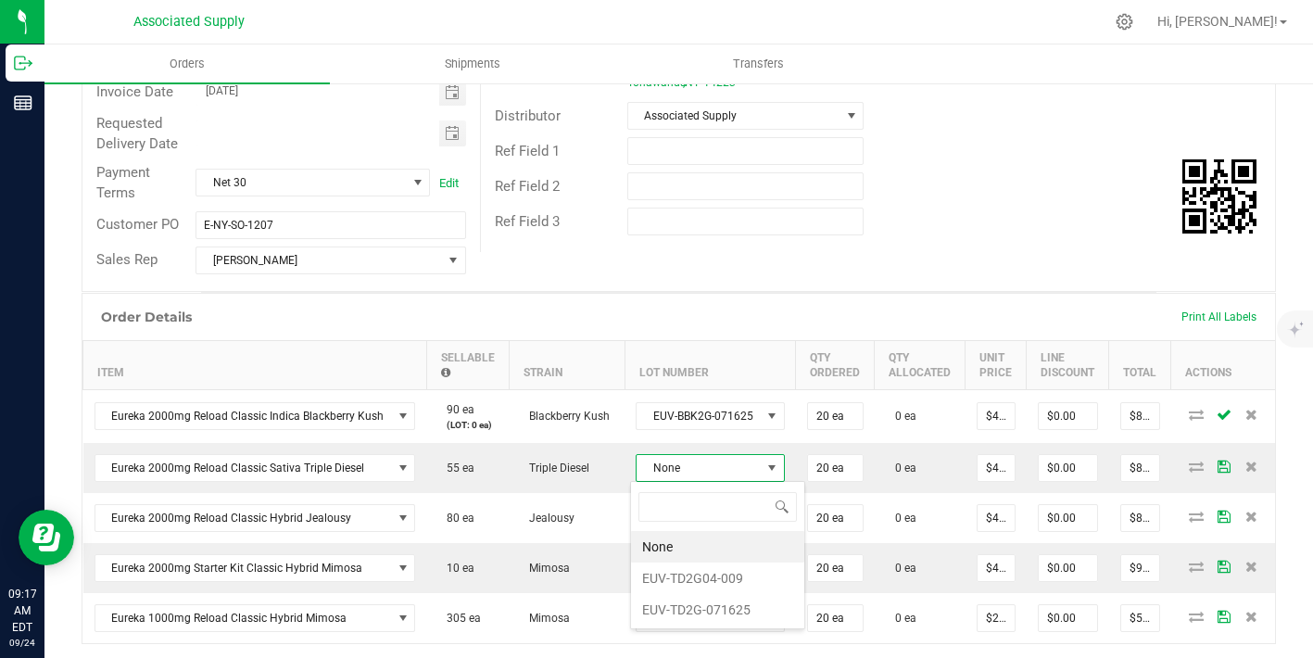
scroll to position [92665, 92546]
click at [710, 573] on li "None" at bounding box center [717, 561] width 173 height 32
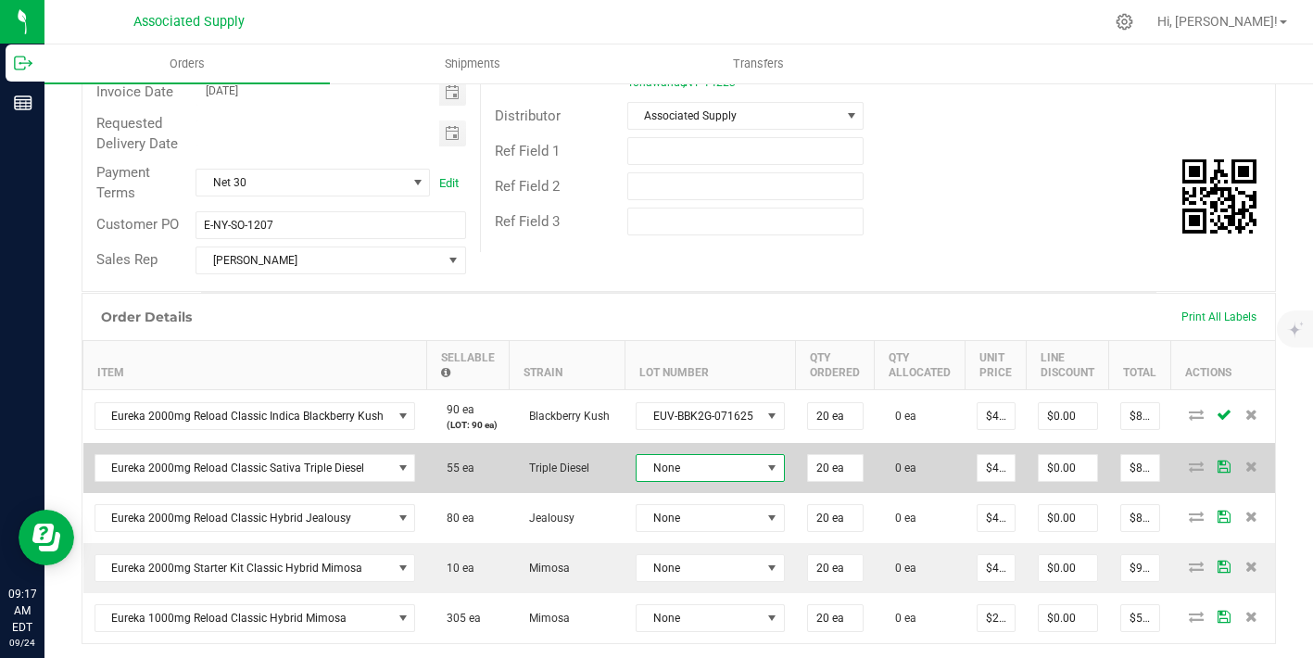
click at [723, 474] on span "None" at bounding box center [699, 468] width 124 height 26
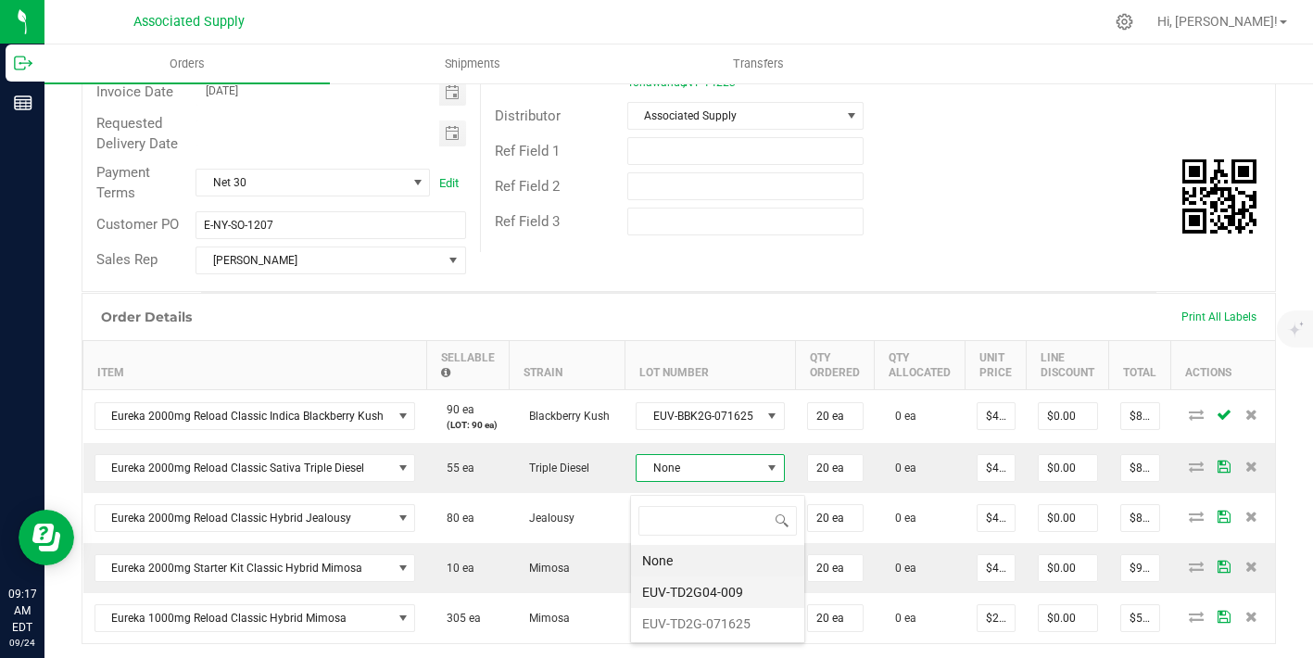
click at [707, 604] on li "EUV-TD2G04-009" at bounding box center [717, 593] width 173 height 32
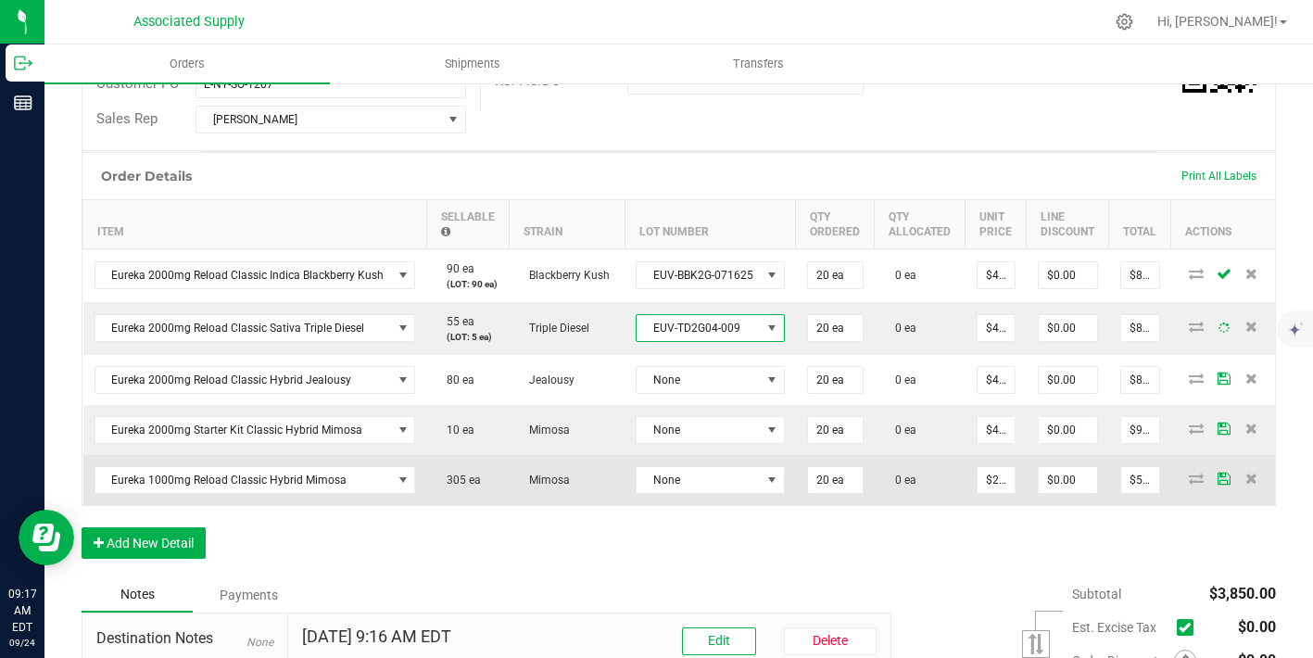
scroll to position [528, 0]
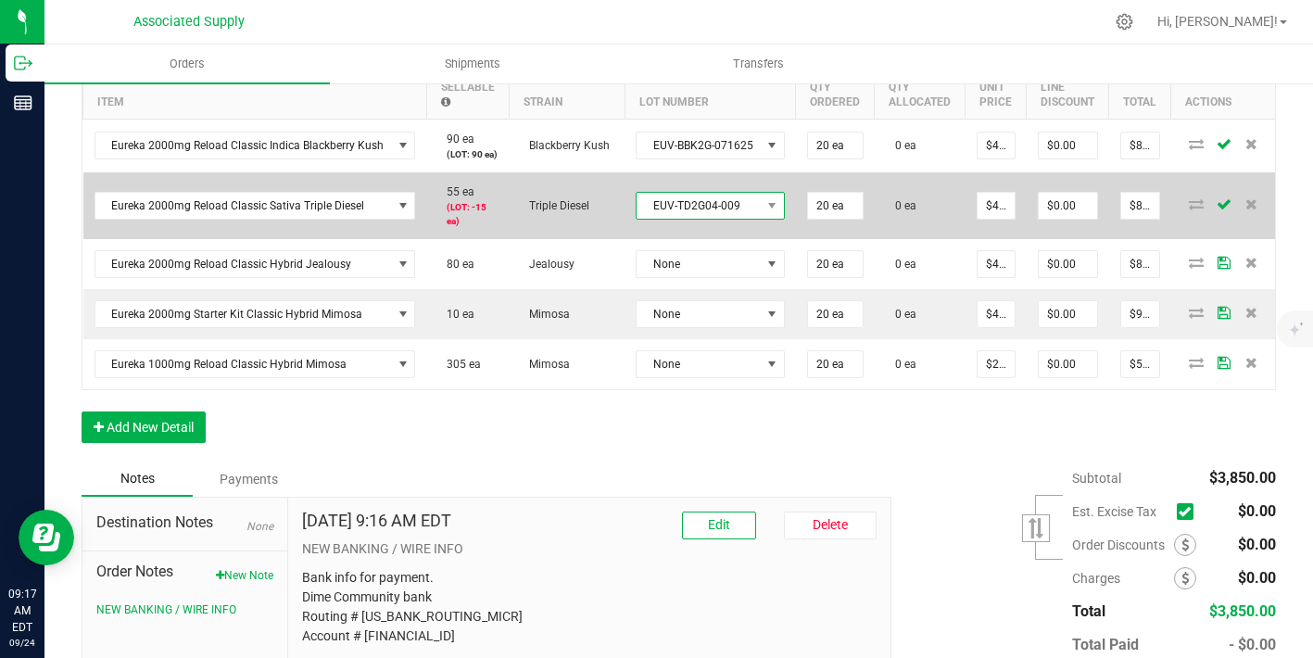
click at [708, 219] on span "EUV-TD2G04-009" at bounding box center [699, 206] width 124 height 26
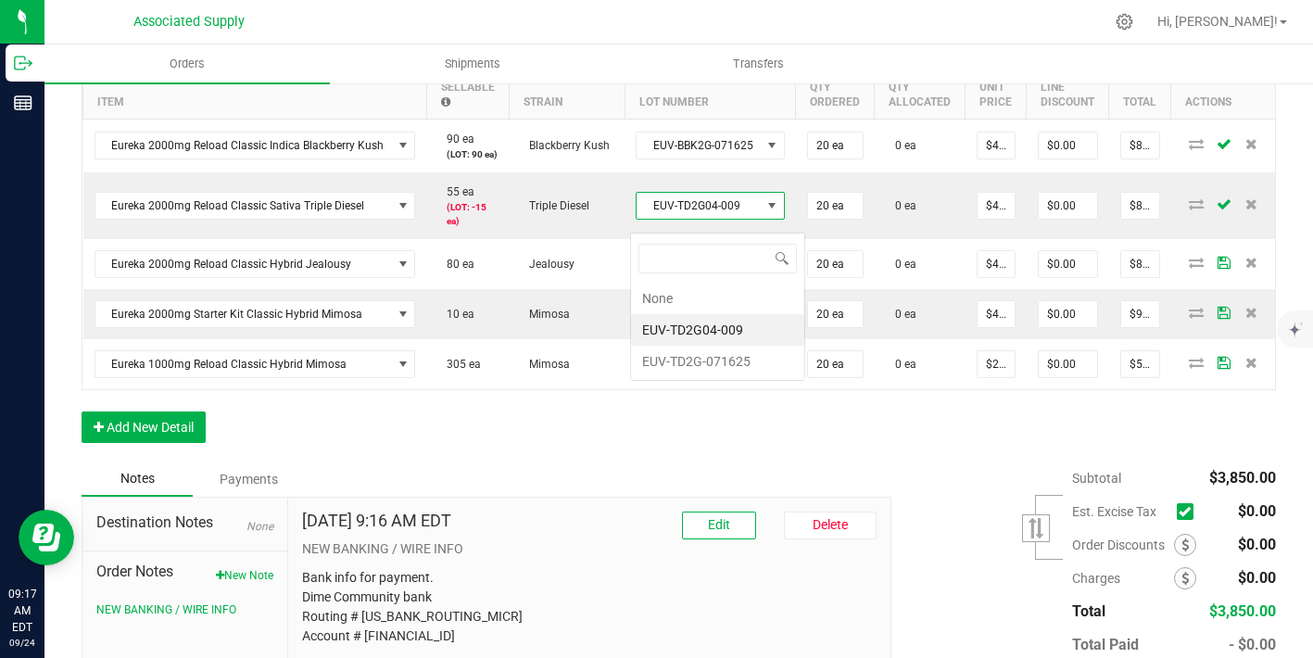
scroll to position [28, 147]
click at [704, 366] on li "EUV-TD2G-071625" at bounding box center [717, 362] width 173 height 32
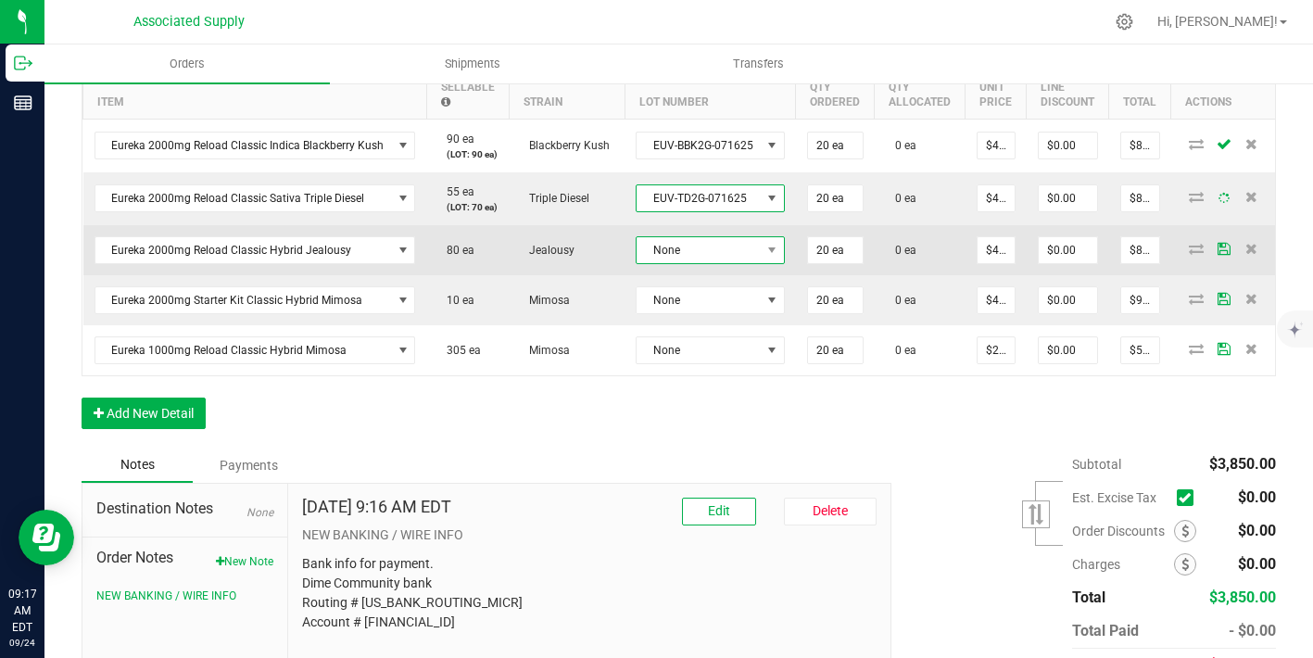
click at [716, 263] on span "None" at bounding box center [699, 250] width 124 height 26
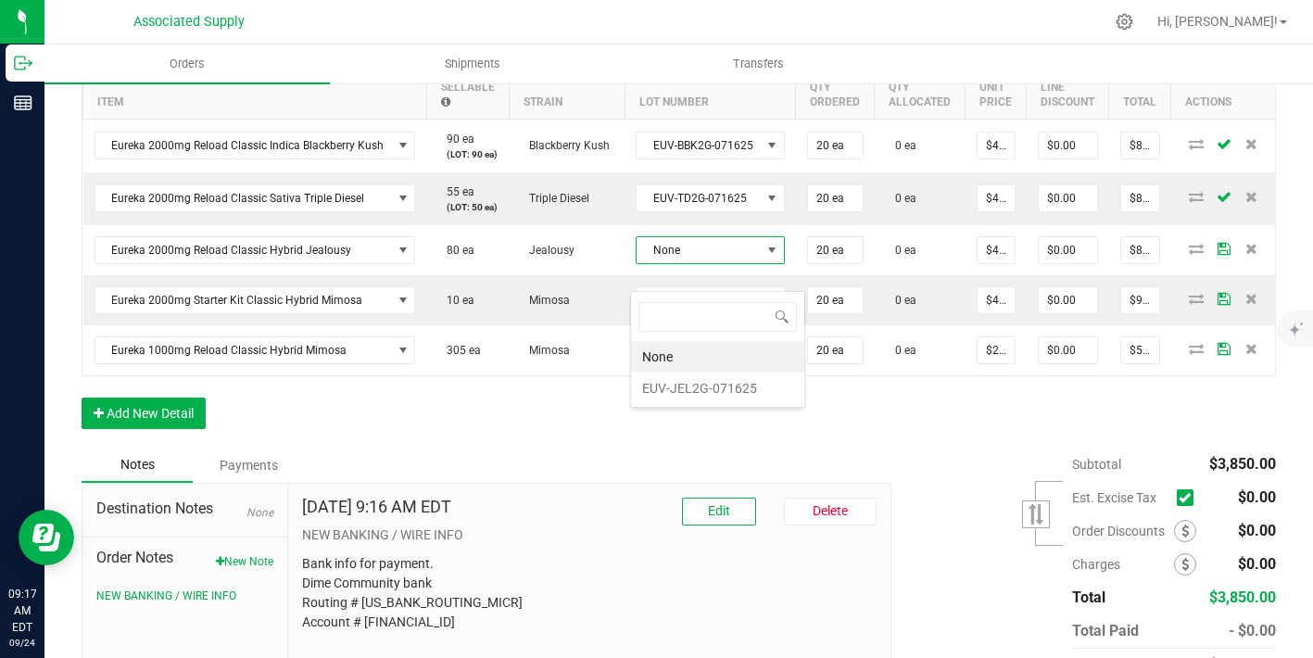
click at [704, 407] on div "None EUV-JEL2G-071625" at bounding box center [717, 349] width 175 height 117
click at [704, 388] on li "EUV-JEL2G-071625" at bounding box center [717, 389] width 173 height 32
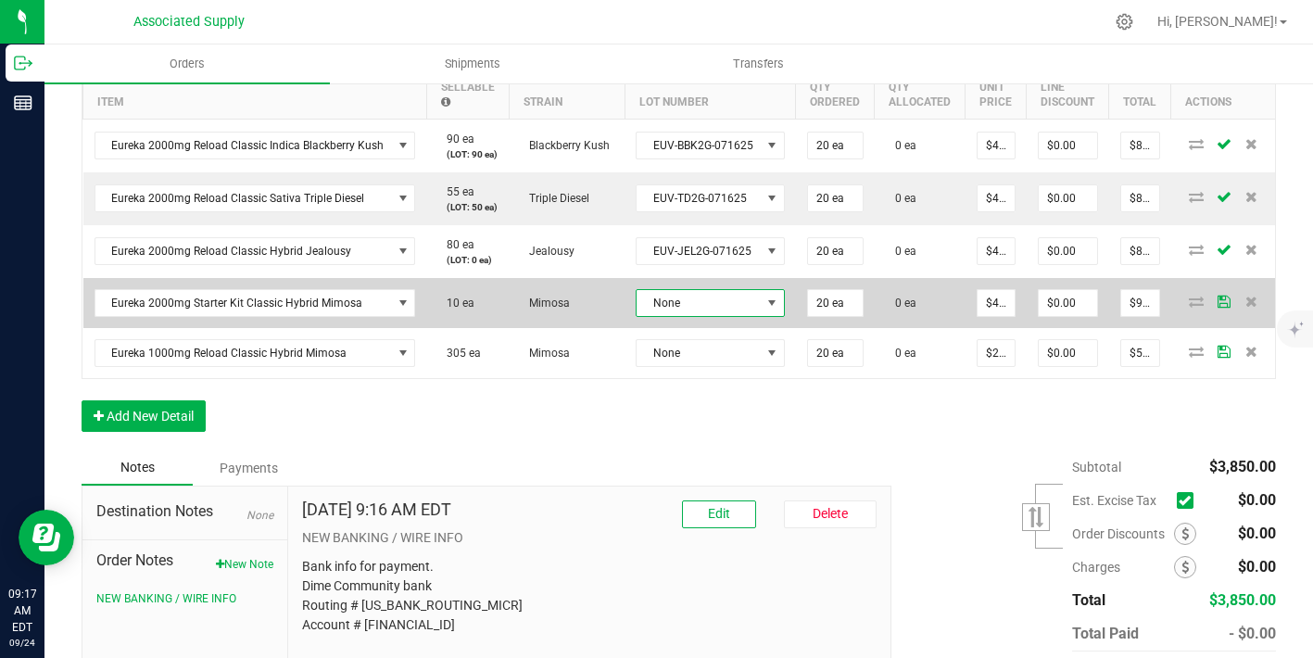
click at [705, 317] on span "None" at bounding box center [710, 303] width 149 height 28
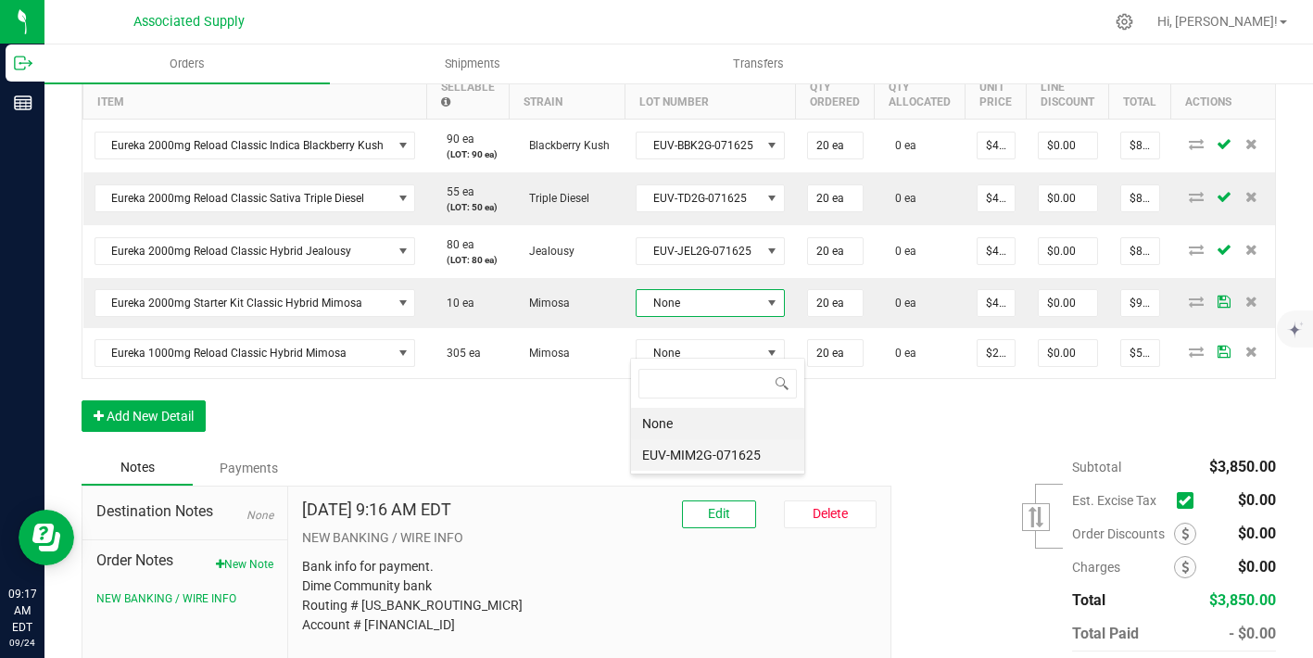
click at [707, 448] on li "EUV-MIM2G-071625" at bounding box center [717, 455] width 173 height 32
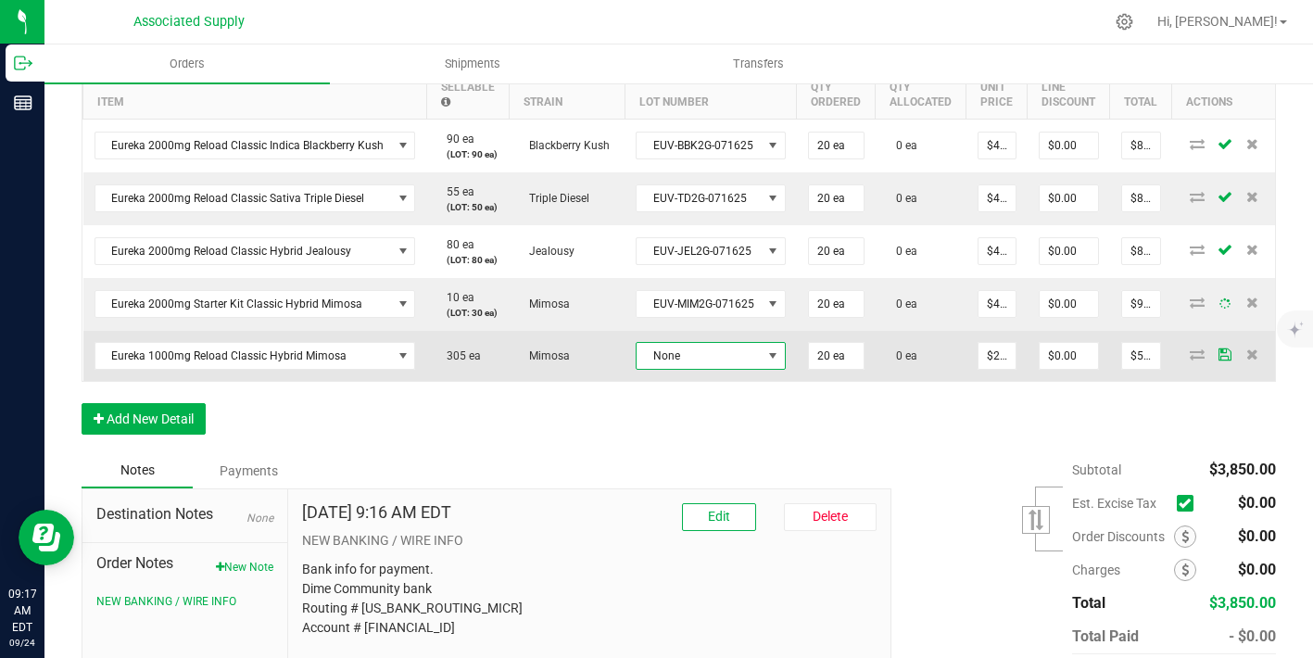
click at [718, 369] on span "None" at bounding box center [699, 356] width 125 height 26
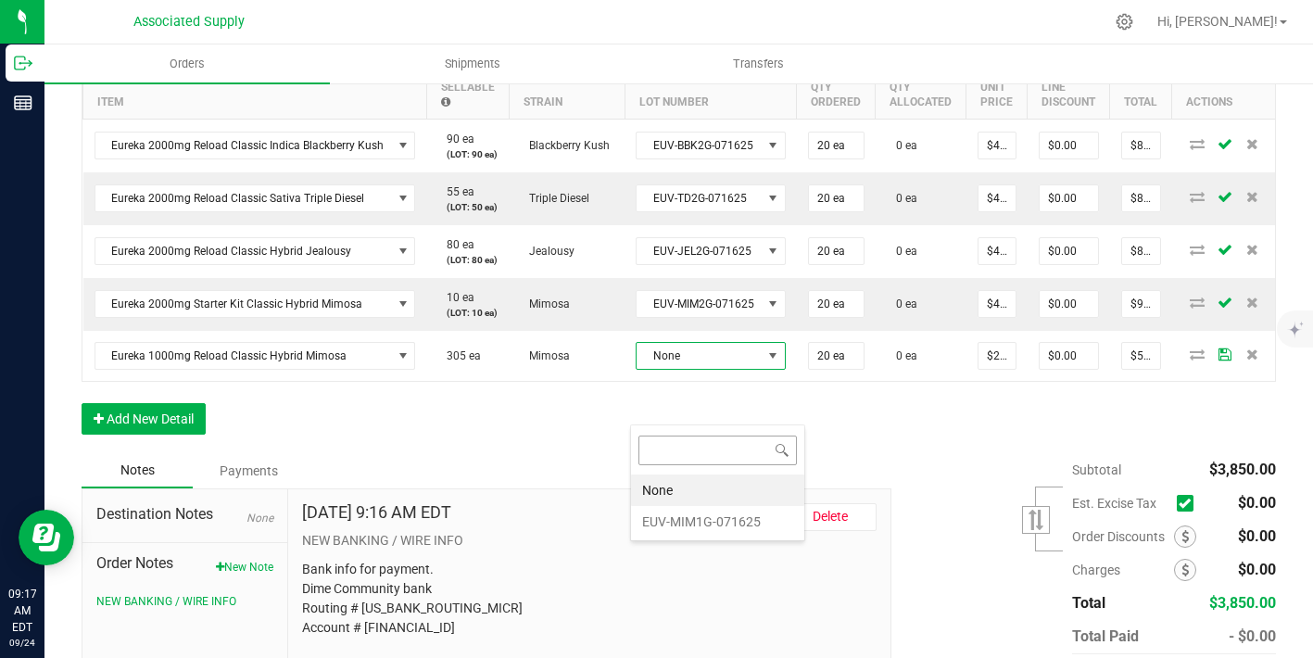
scroll to position [28, 148]
click at [718, 524] on li "EUV-MIM1G-071625" at bounding box center [717, 522] width 173 height 32
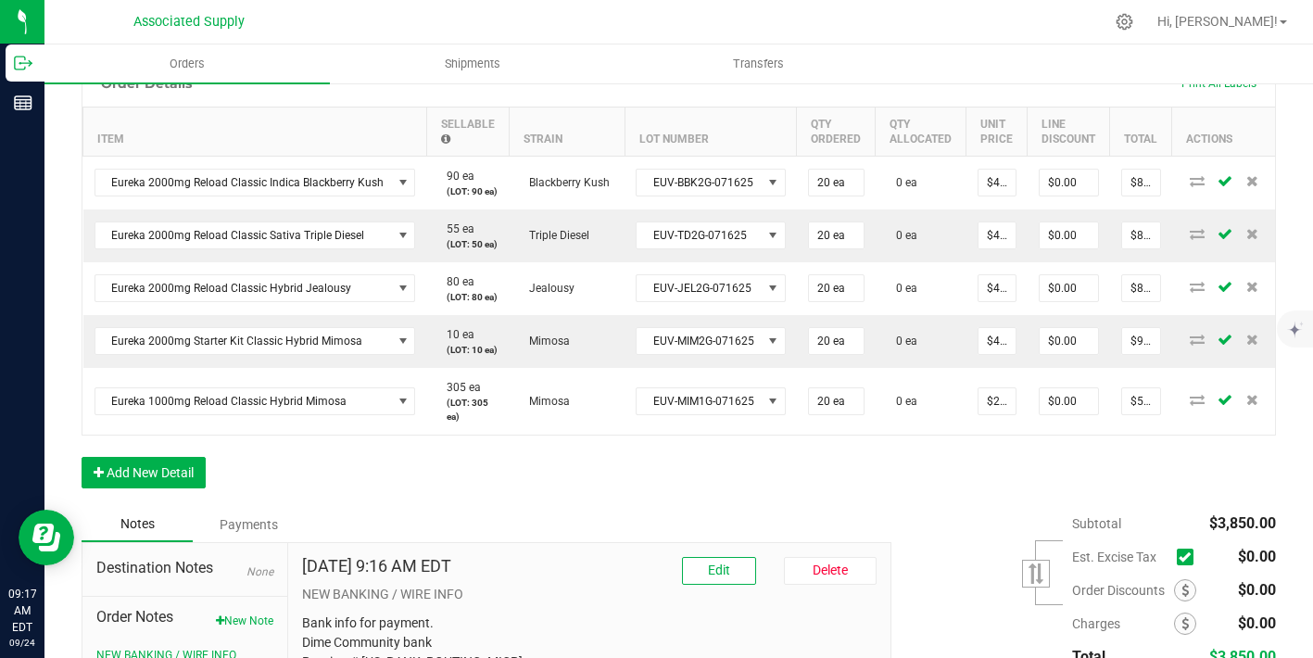
scroll to position [0, 0]
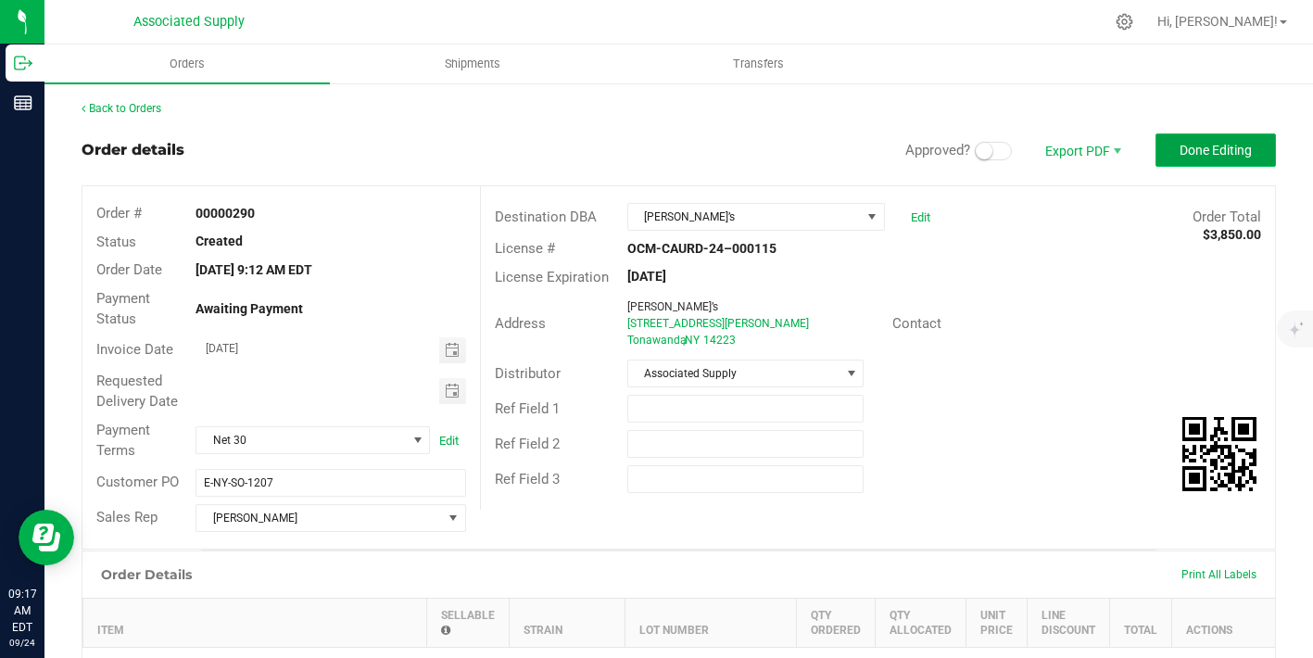
click at [1182, 146] on span "Done Editing" at bounding box center [1216, 150] width 72 height 15
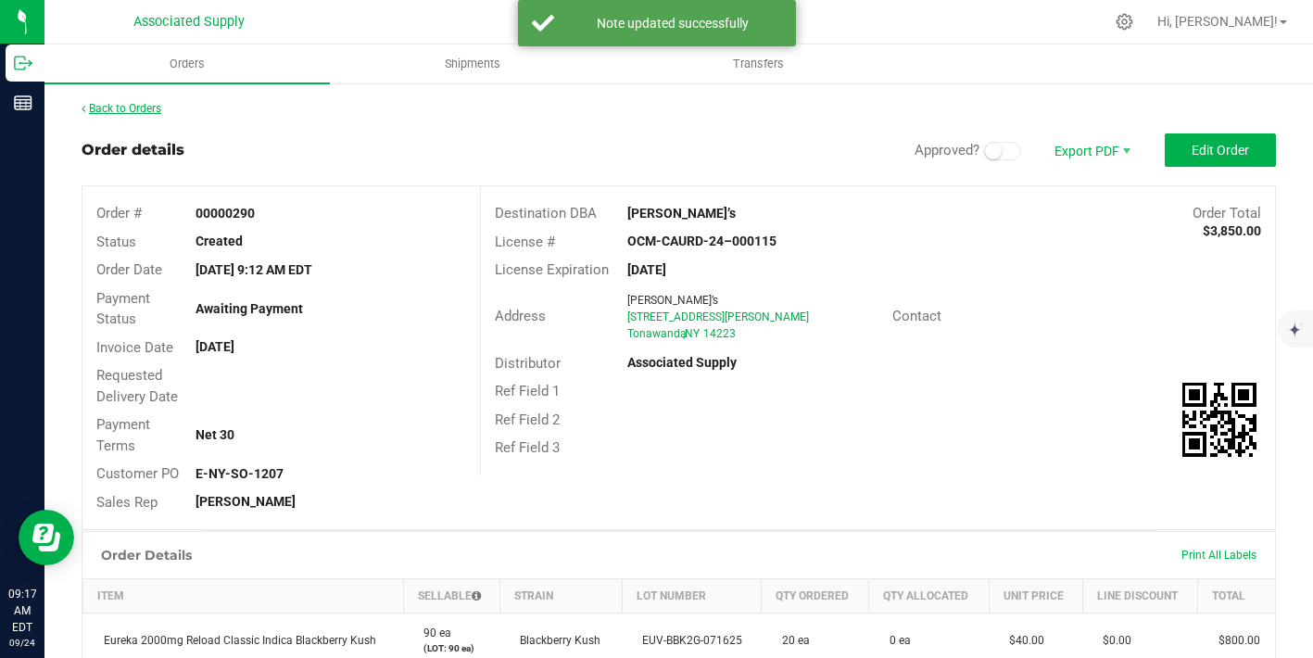
click at [149, 105] on link "Back to Orders" at bounding box center [122, 108] width 80 height 13
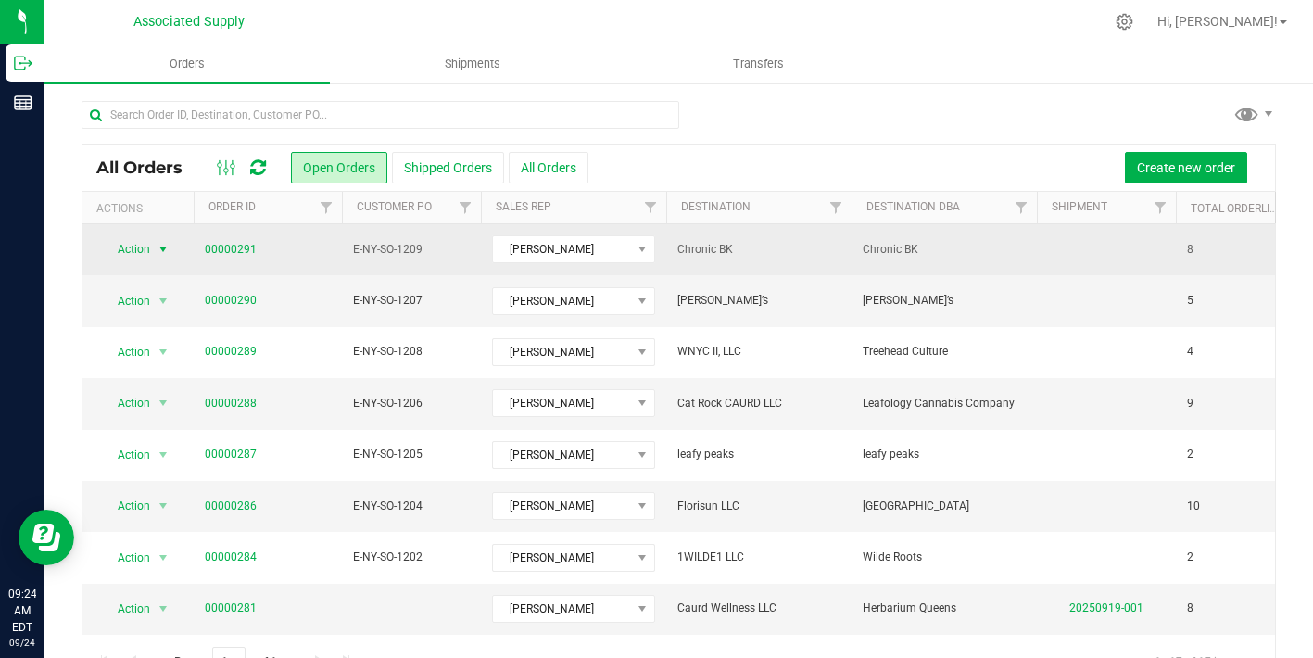
click at [161, 244] on span "select" at bounding box center [163, 249] width 15 height 15
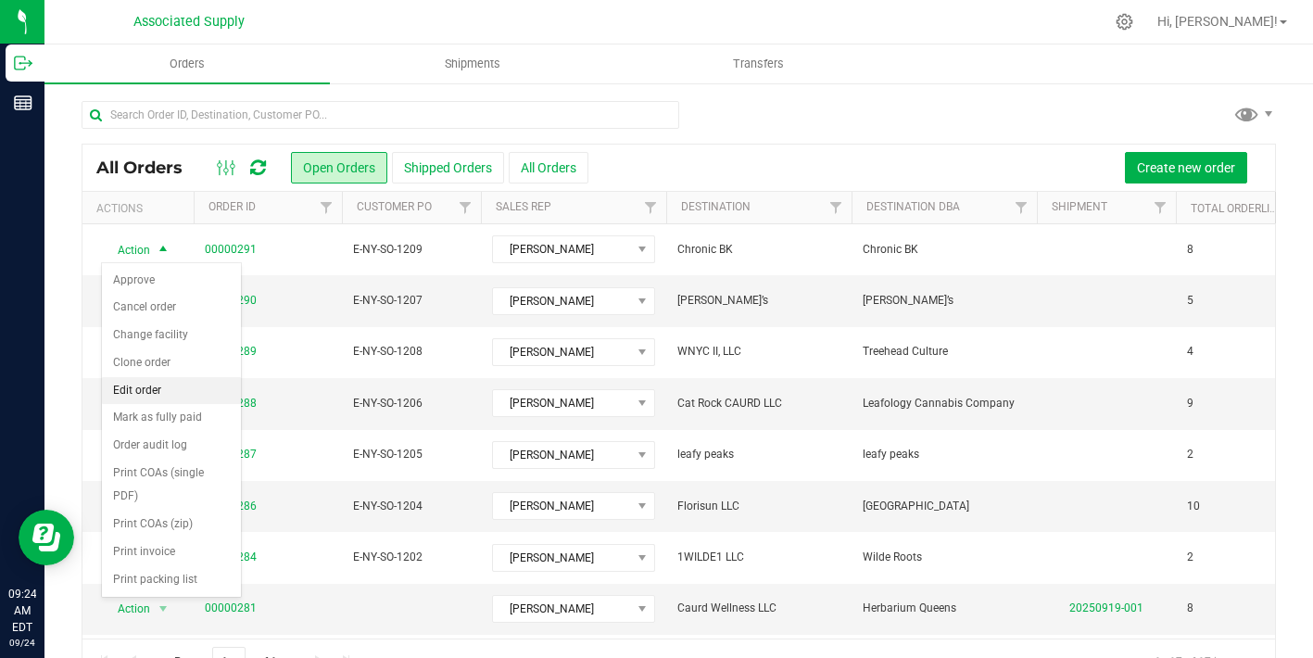
click at [172, 390] on li "Edit order" at bounding box center [171, 391] width 139 height 28
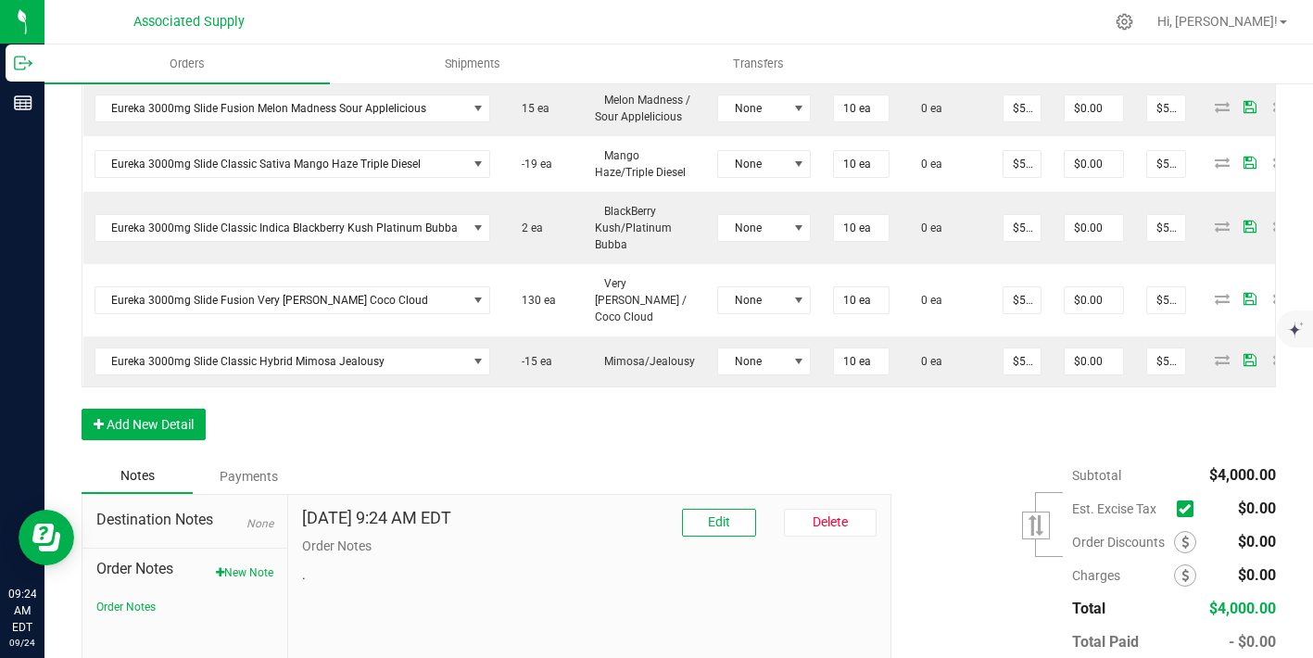
scroll to position [755, 0]
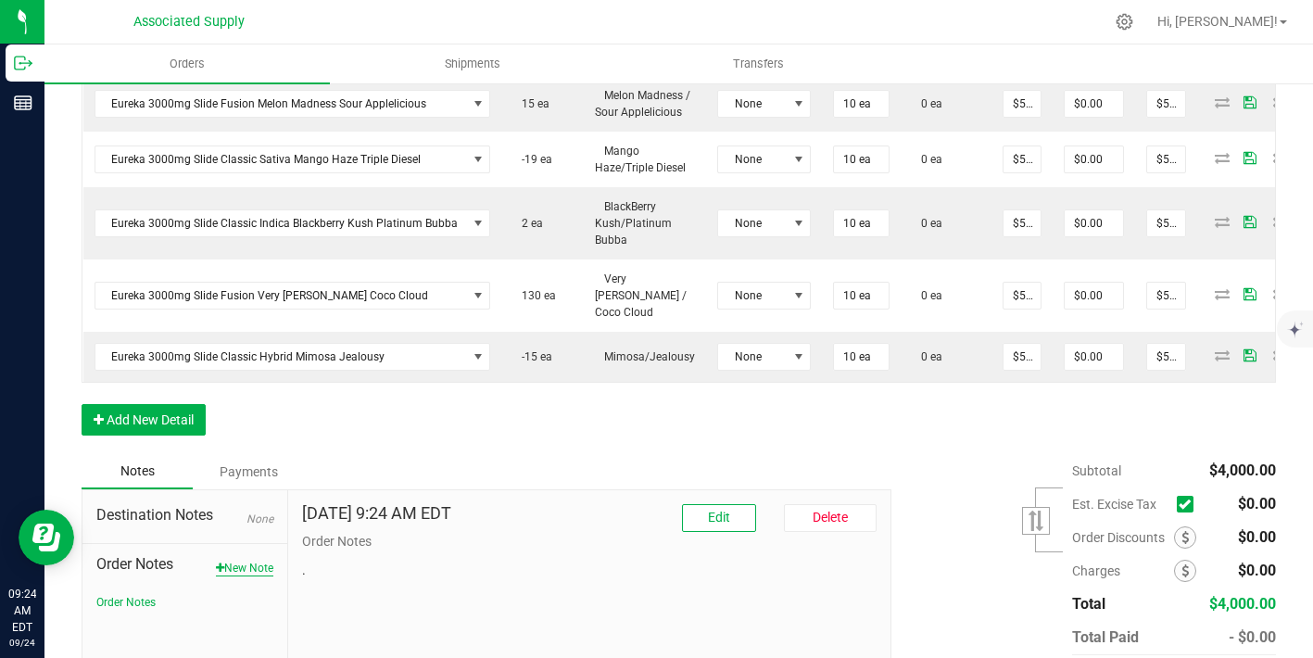
click at [264, 560] on button "New Note" at bounding box center [244, 568] width 57 height 17
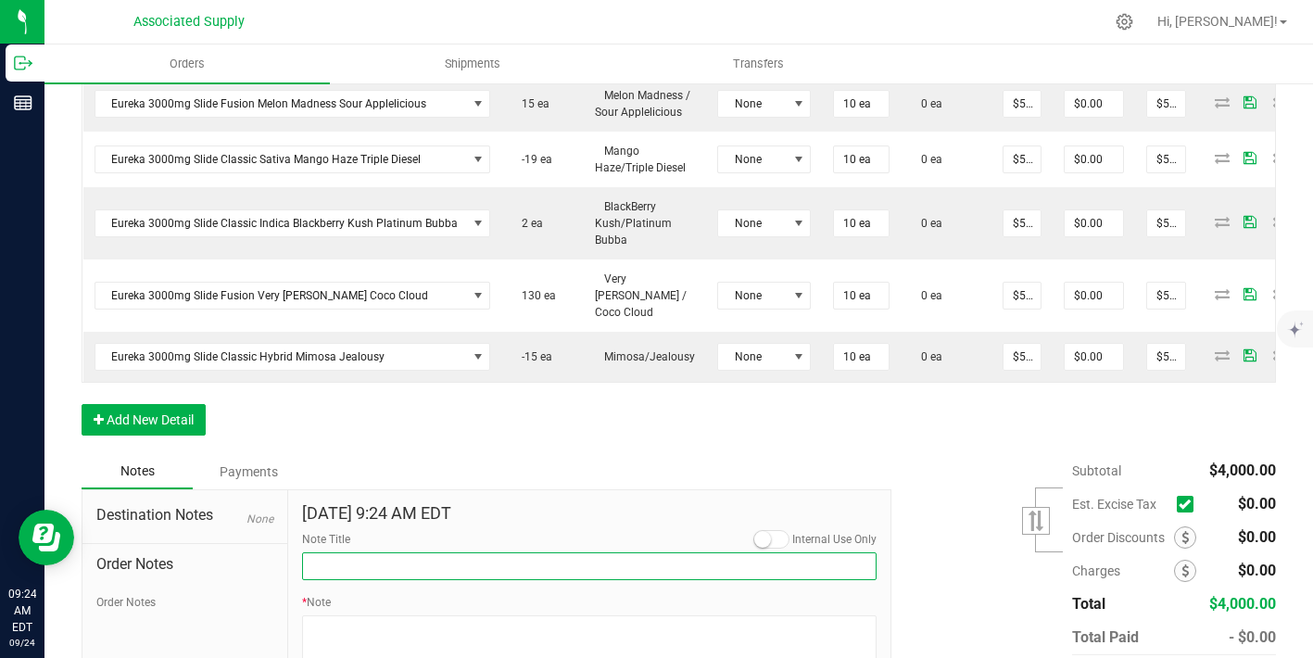
click at [337, 552] on input "Note Title" at bounding box center [589, 566] width 575 height 28
type input "NEW BANKING / WIRE INFO"
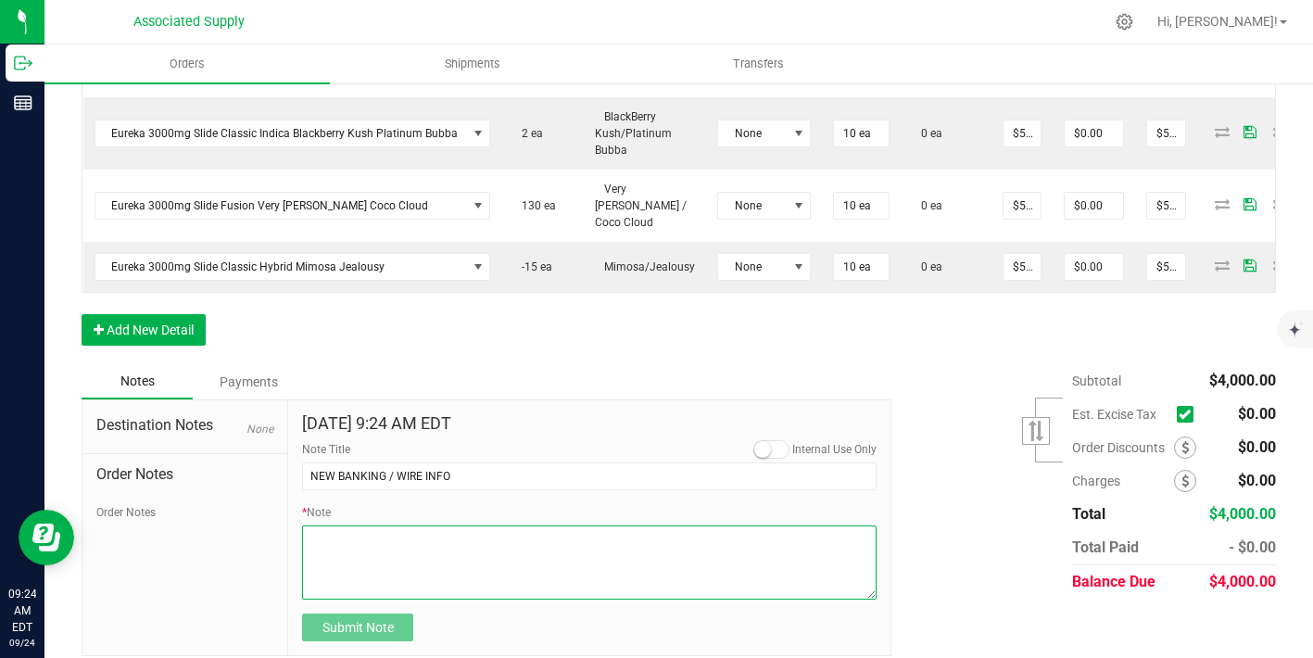
click at [352, 541] on textarea "* Note" at bounding box center [589, 563] width 575 height 74
paste textarea "Bank info for payment. Dime Community bank Routing # [US_BANK_ROUTING_MICR] Acc…"
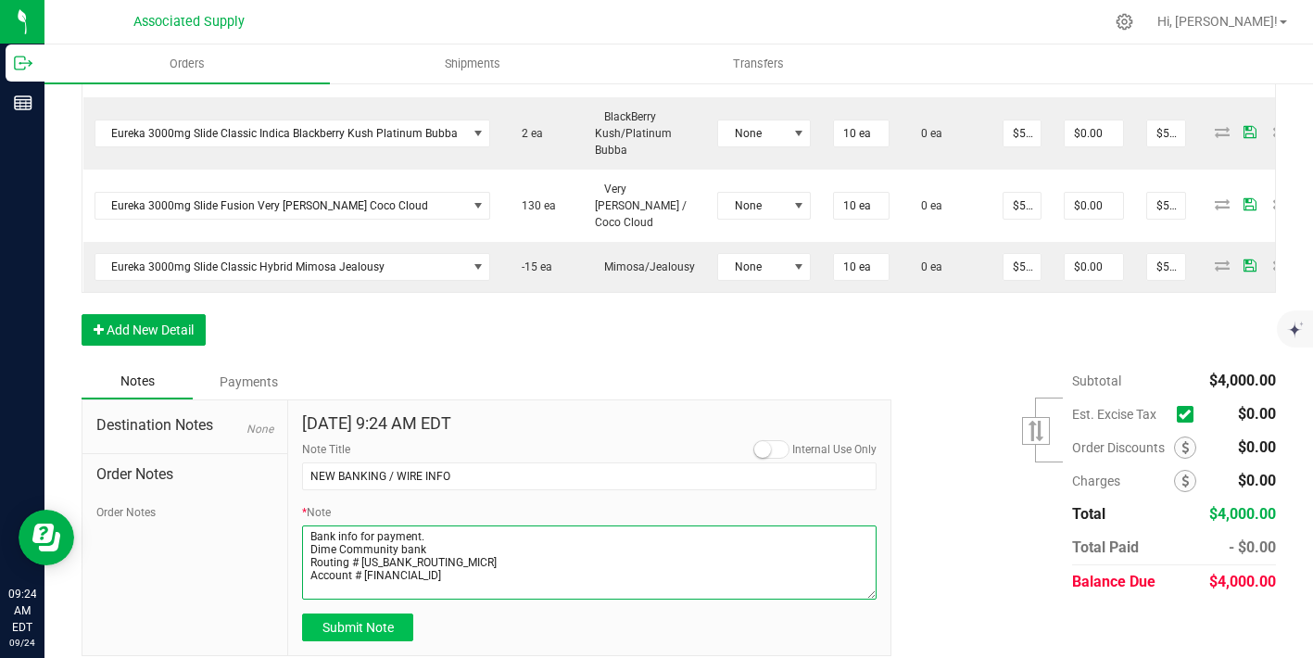
type textarea "Bank info for payment. Dime Community bank Routing # [US_BANK_ROUTING_MICR] Acc…"
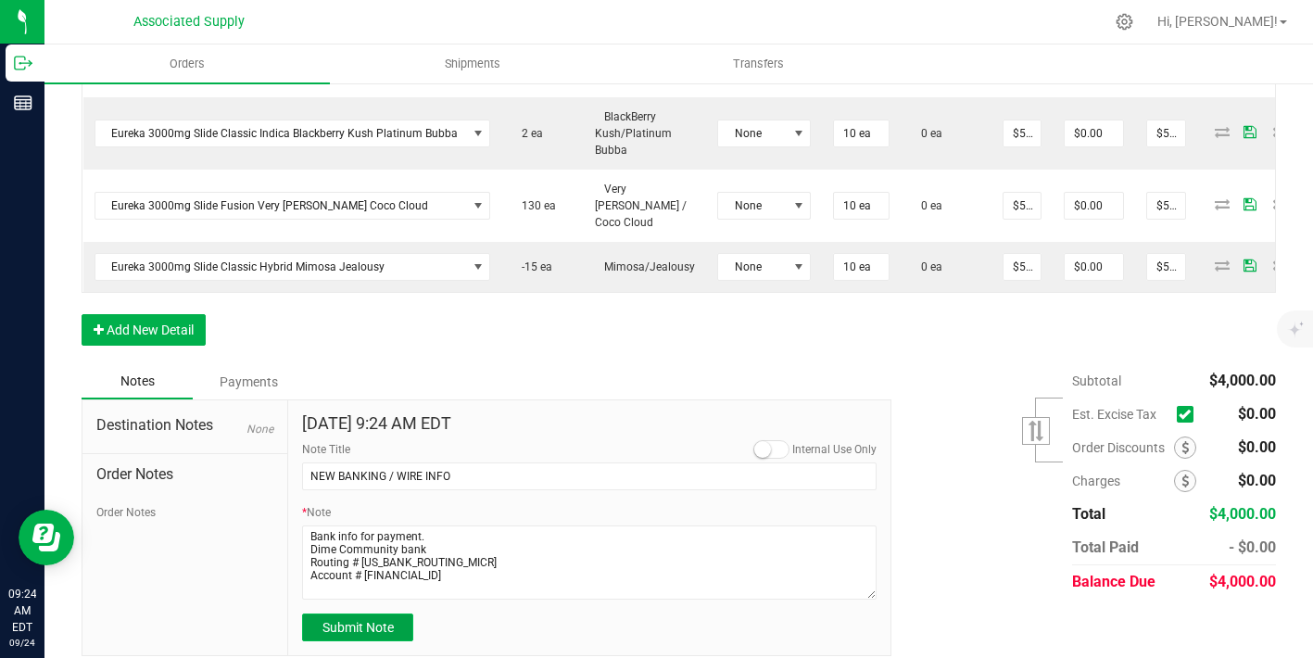
click at [359, 620] on span "Submit Note" at bounding box center [358, 627] width 71 height 15
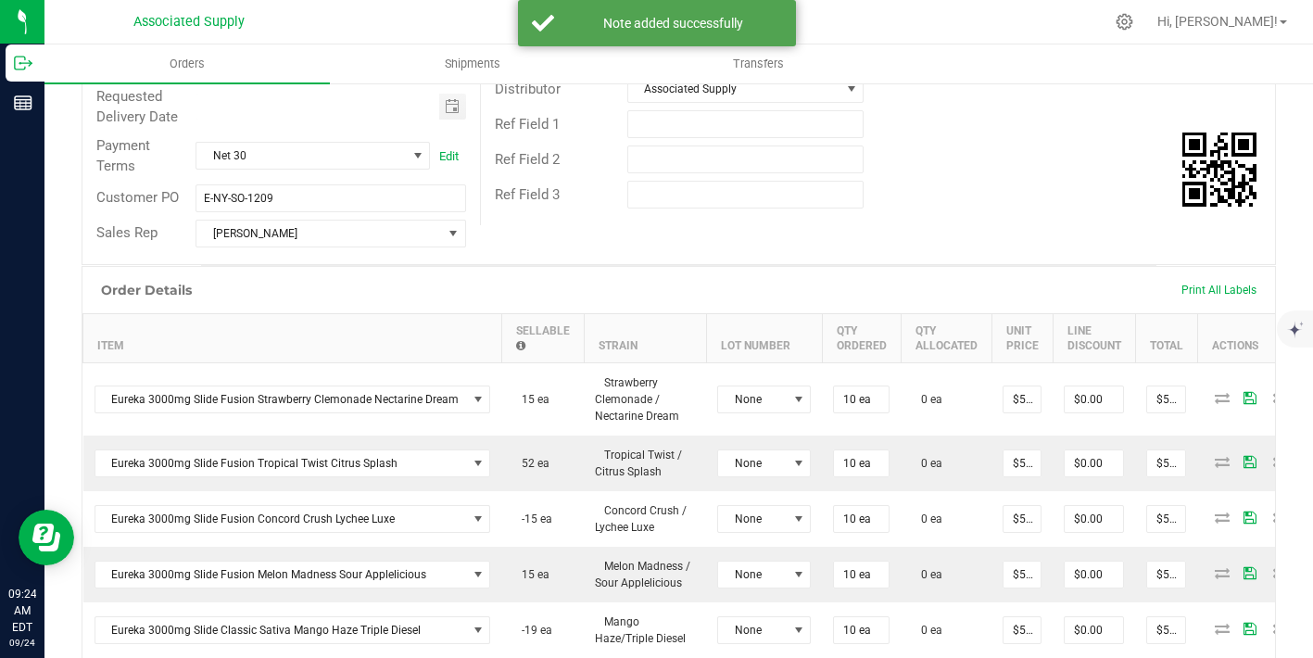
scroll to position [0, 0]
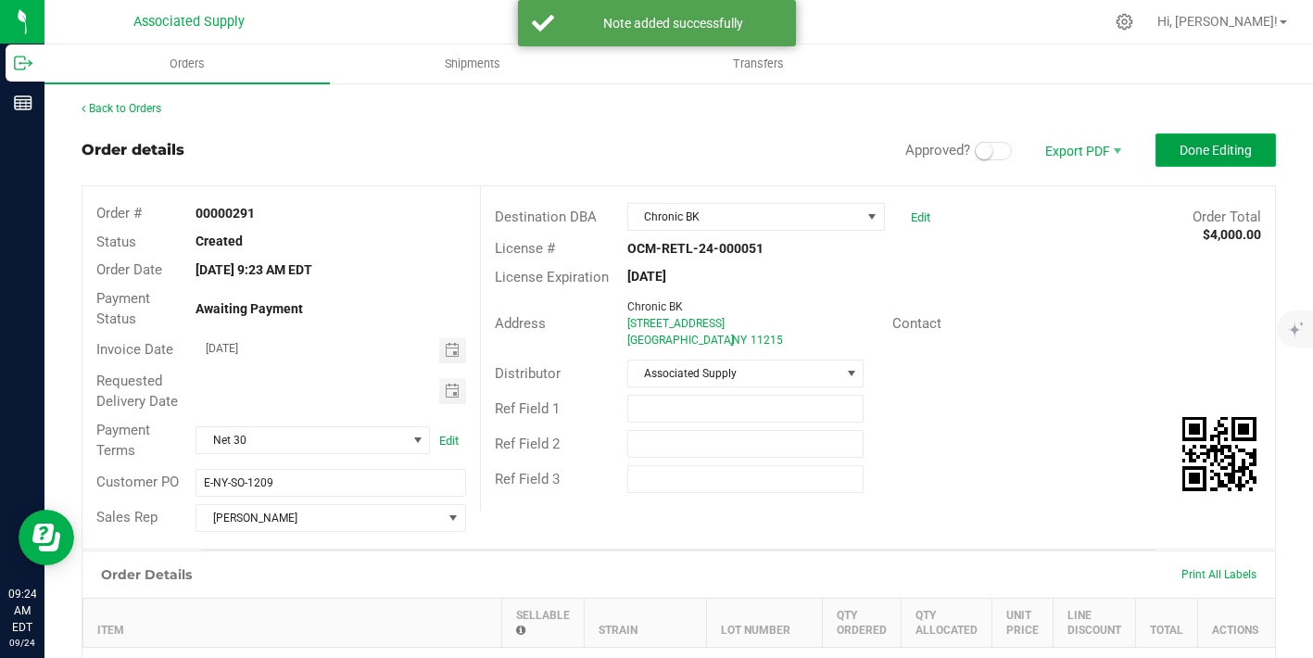
click at [1208, 164] on button "Done Editing" at bounding box center [1216, 149] width 121 height 33
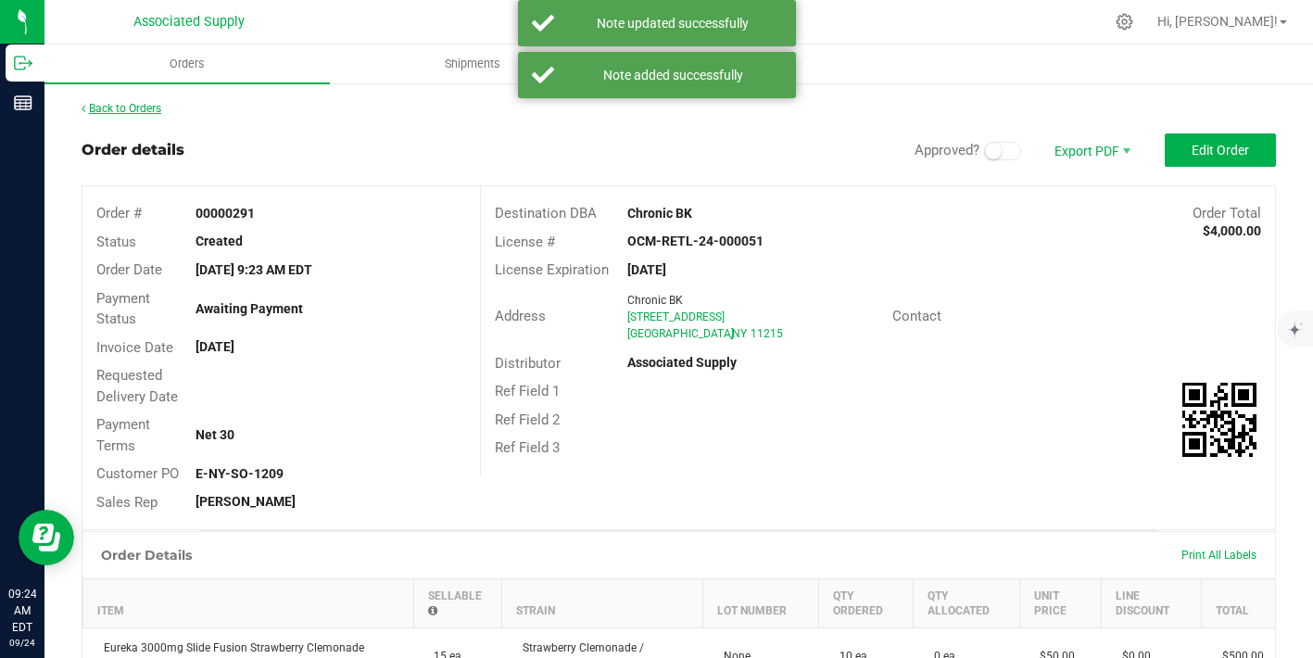
click at [121, 108] on link "Back to Orders" at bounding box center [122, 108] width 80 height 13
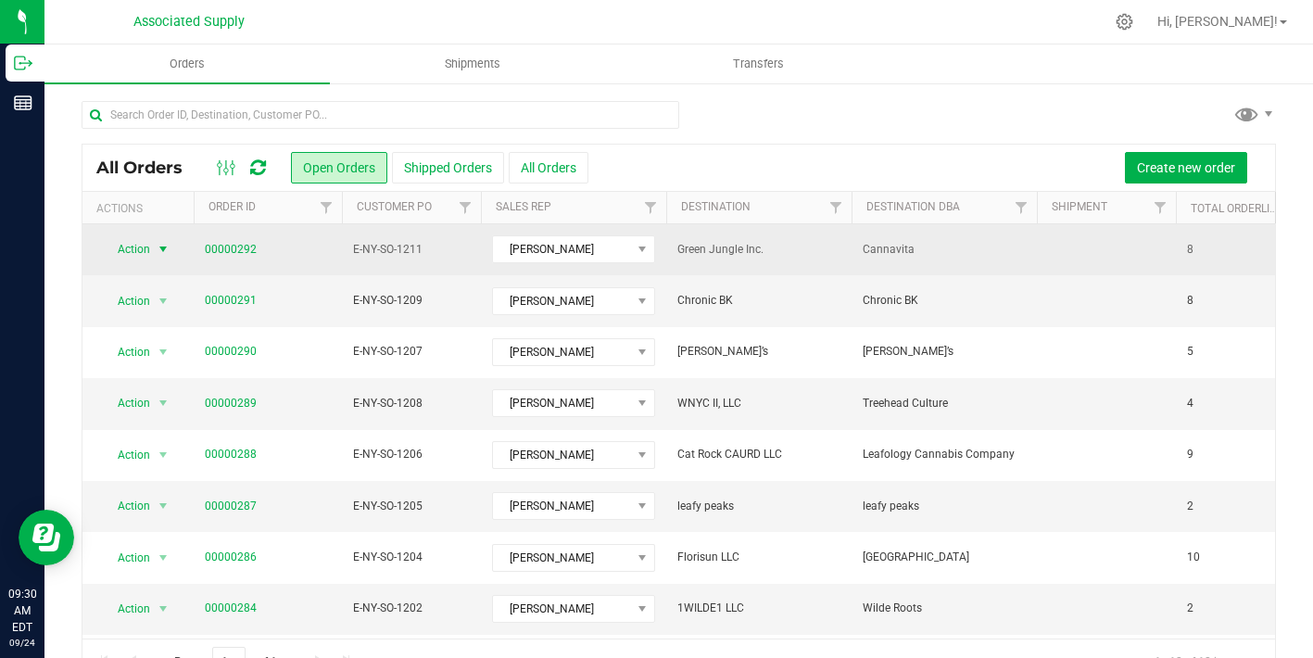
click at [160, 247] on span "select" at bounding box center [163, 249] width 15 height 15
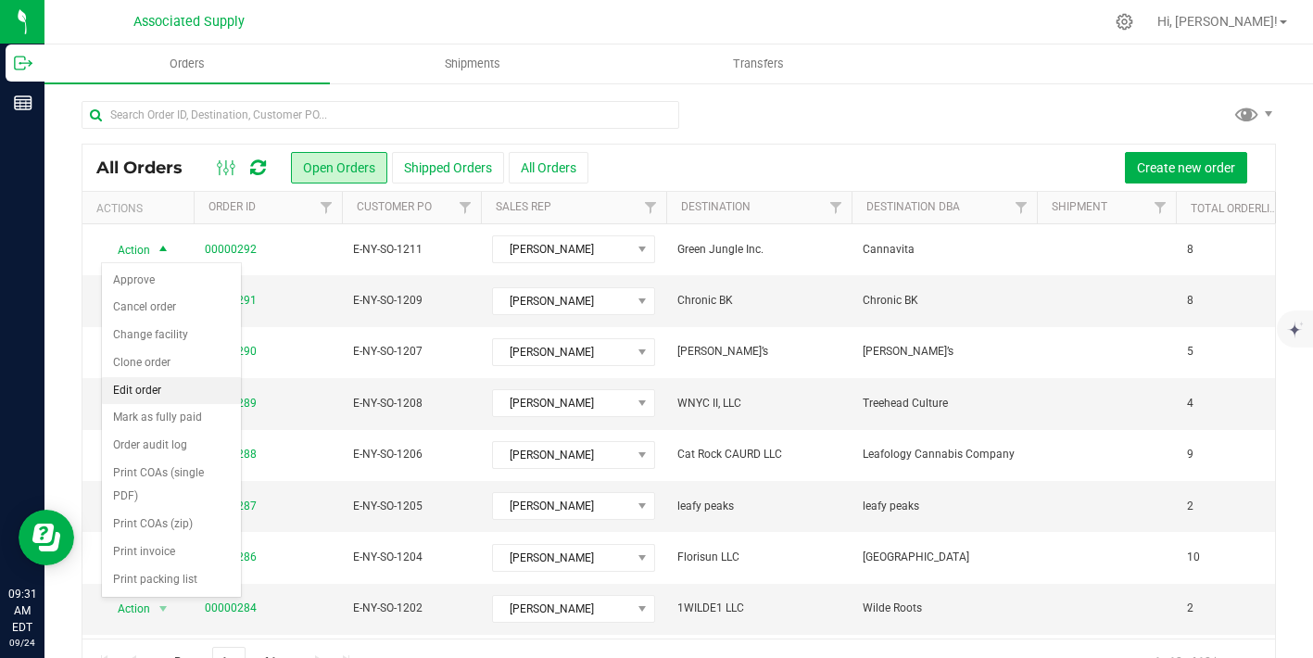
click at [165, 385] on li "Edit order" at bounding box center [171, 391] width 139 height 28
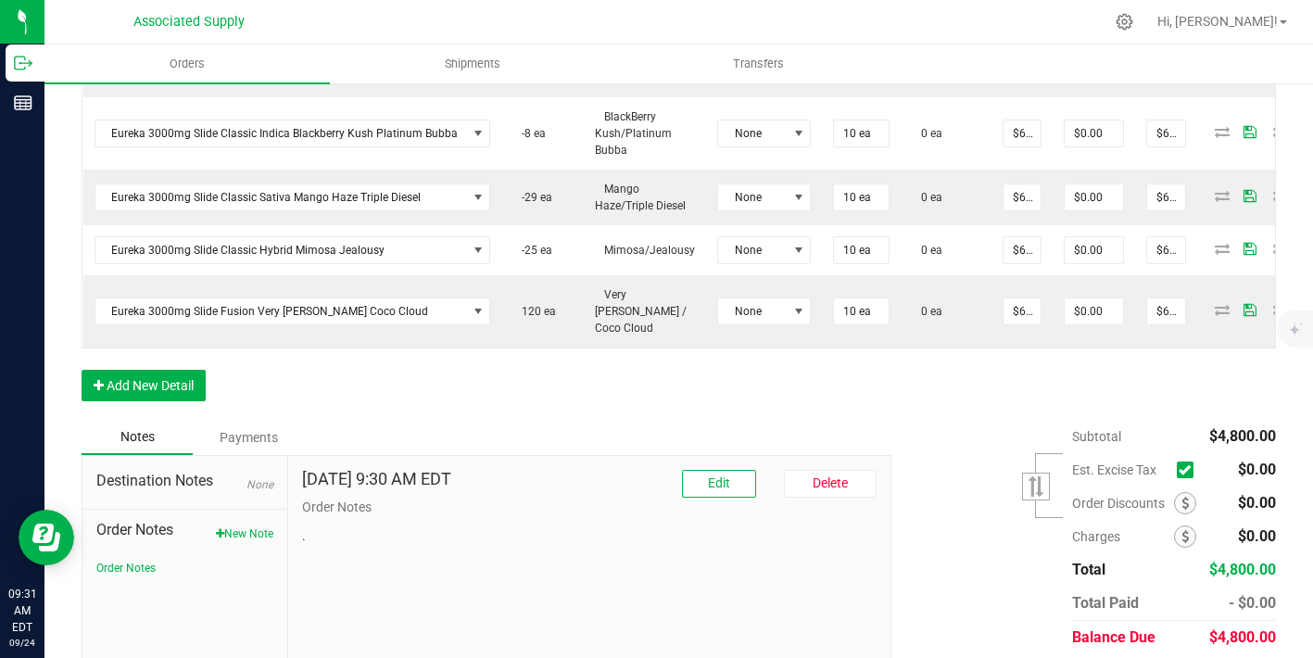
scroll to position [838, 0]
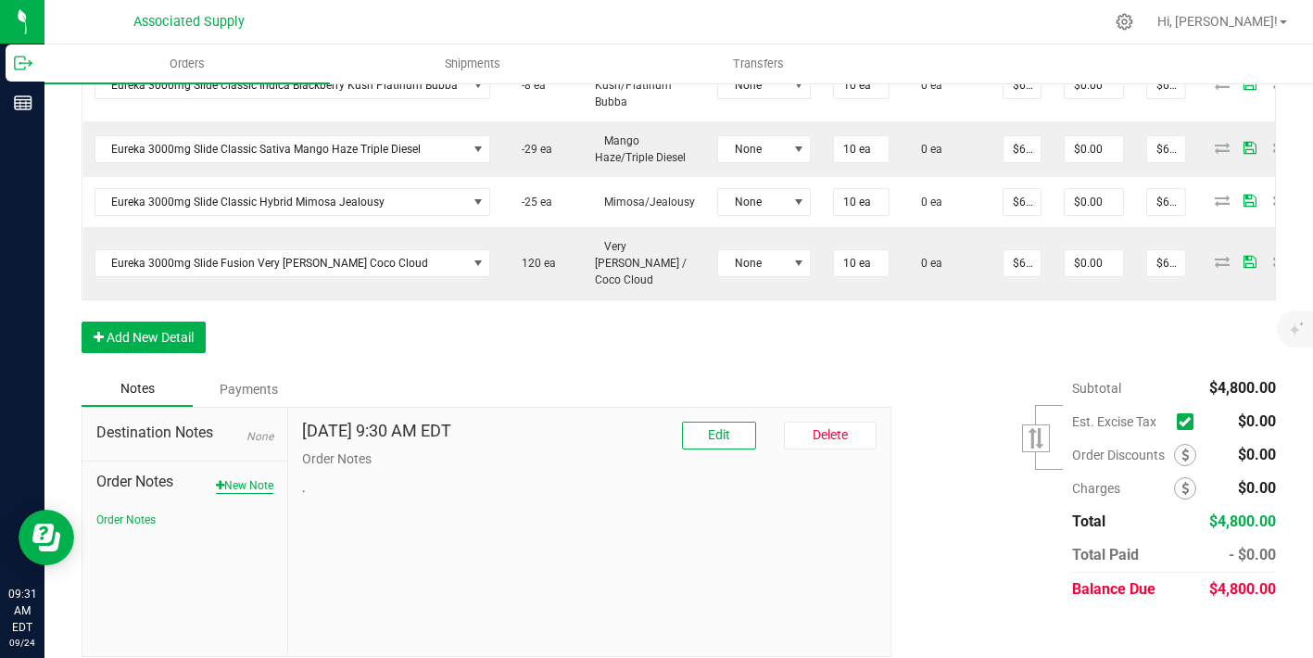
click at [260, 477] on button "New Note" at bounding box center [244, 485] width 57 height 17
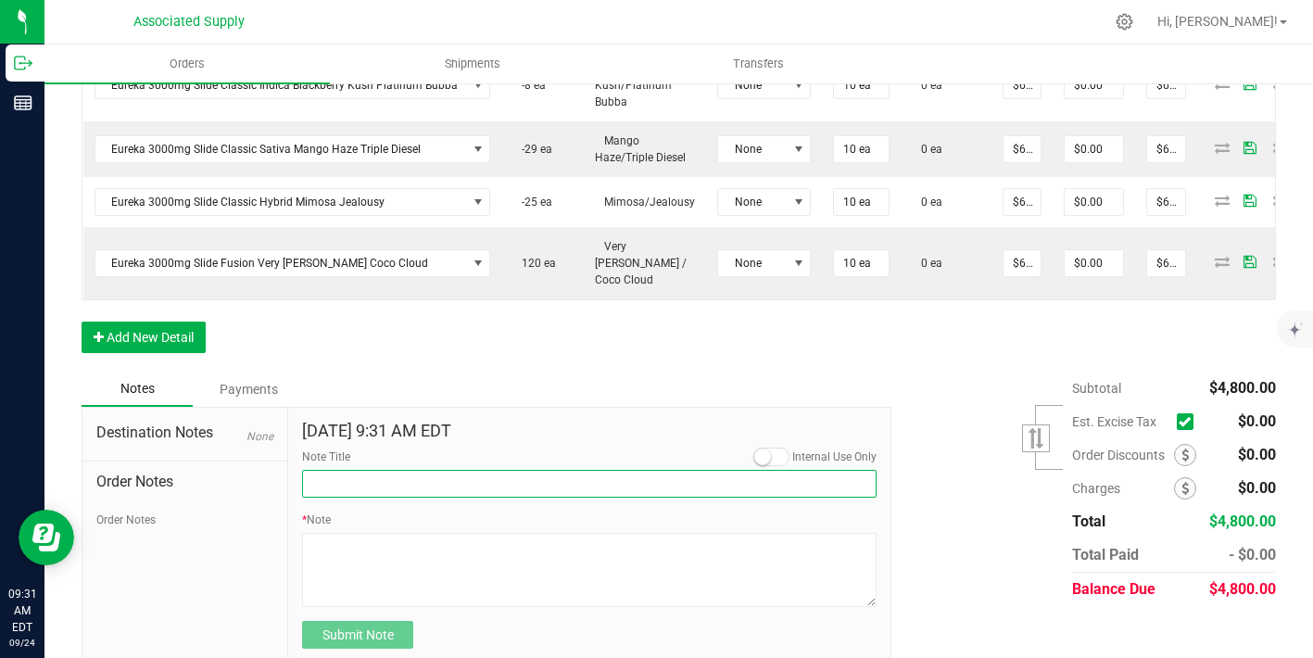
click at [350, 470] on input "Note Title" at bounding box center [589, 484] width 575 height 28
type input "NEW BANKING / WIRE INFO"
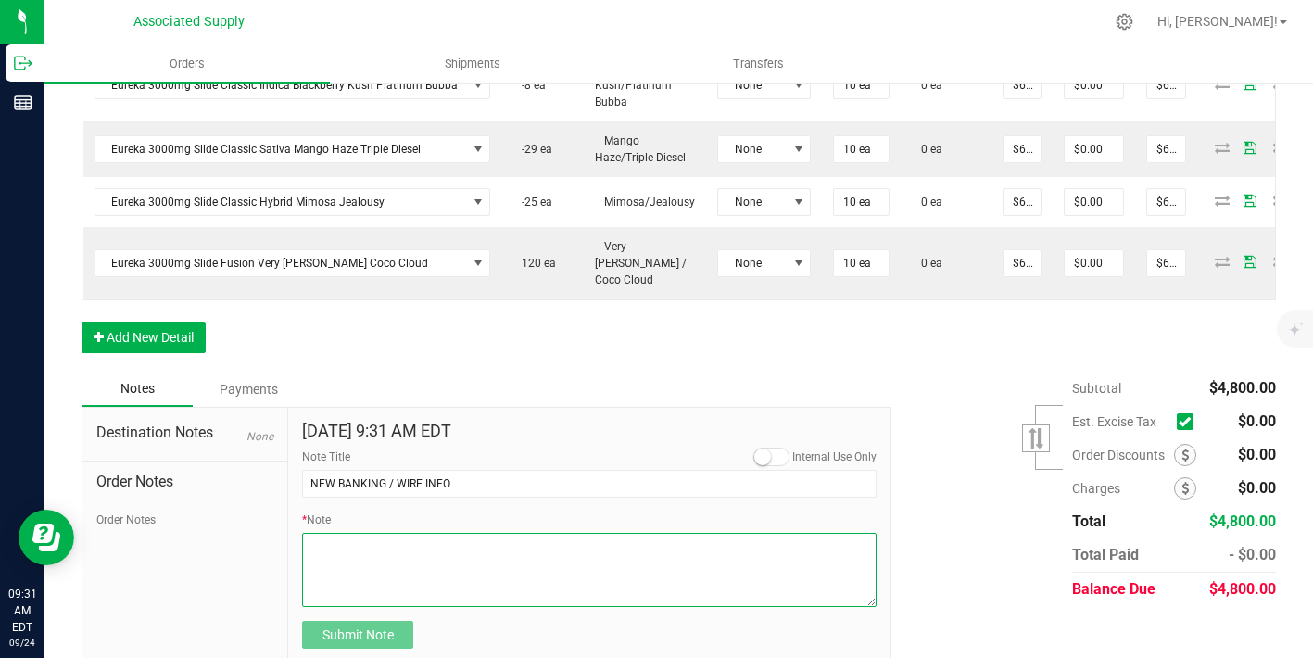
click at [401, 538] on textarea "* Note" at bounding box center [589, 570] width 575 height 74
paste textarea "Bank info for payment. Dime Community bank Routing # [US_BANK_ROUTING_MICR] Acc…"
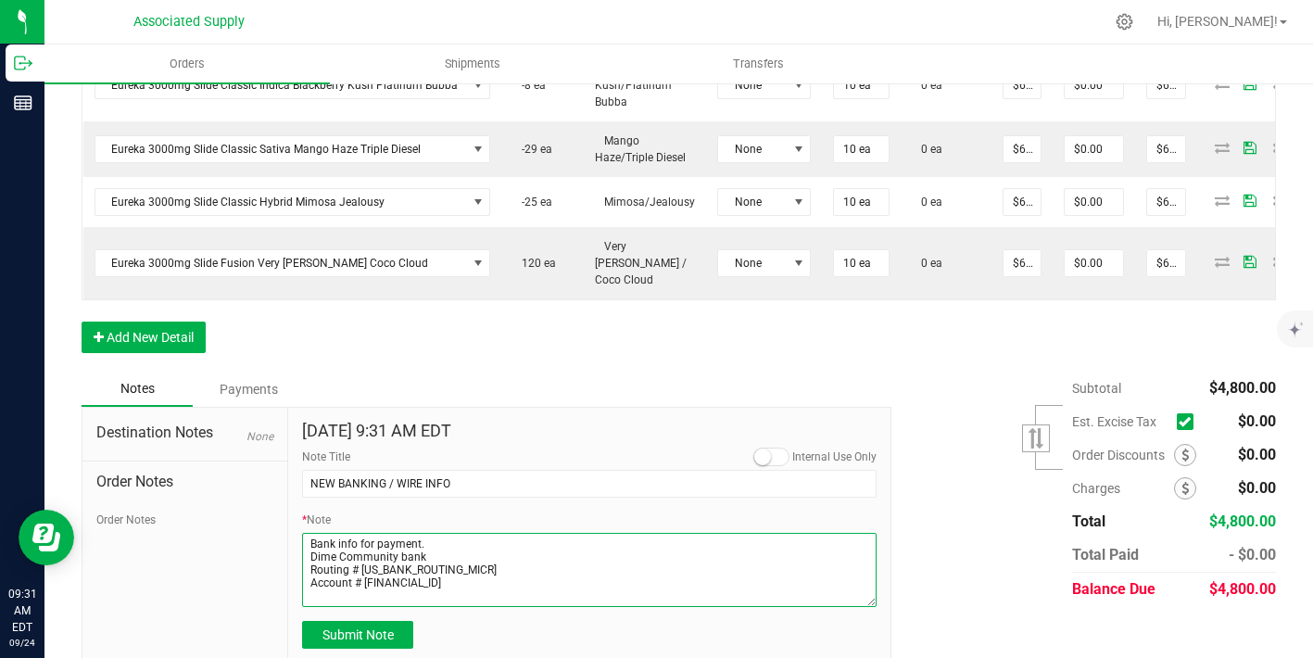
type textarea "Bank info for payment. Dime Community bank Routing # [US_BANK_ROUTING_MICR] Acc…"
click at [383, 632] on div "[DATE] 9:31 AM EDT Internal Use Only Note Title NEW BANKING / WIRE INFO * Note …" at bounding box center [589, 536] width 603 height 256
click at [385, 628] on span "Submit Note" at bounding box center [358, 635] width 71 height 15
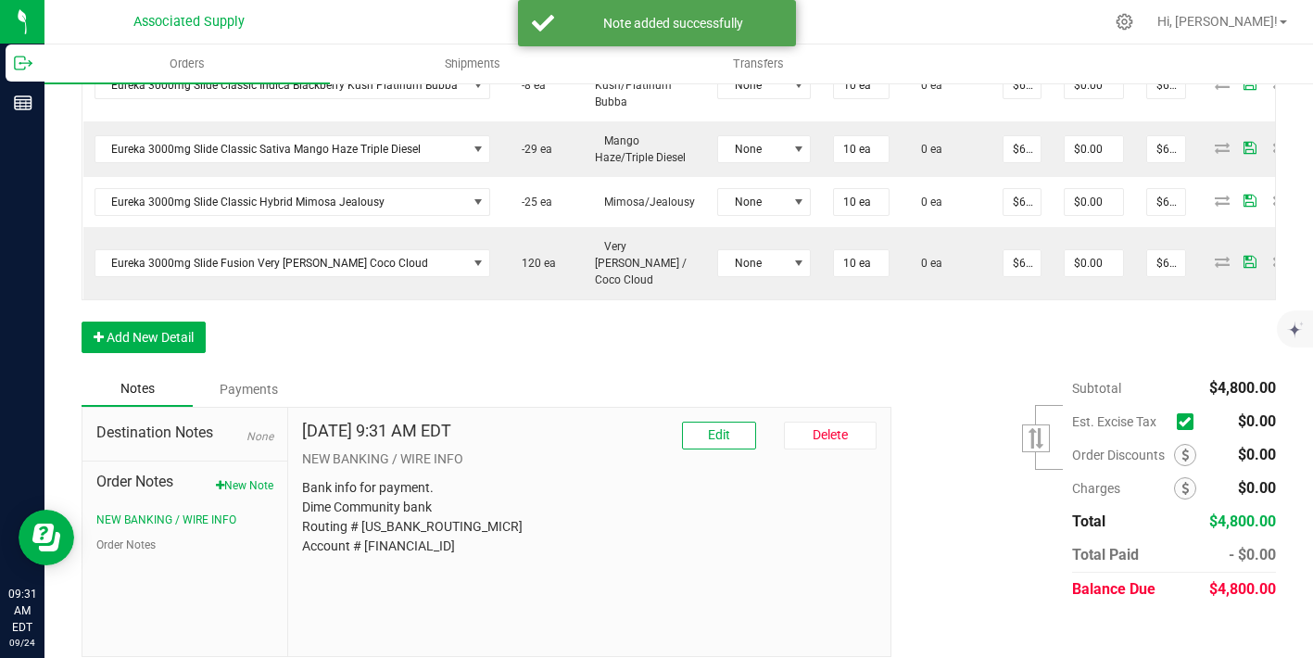
scroll to position [0, 0]
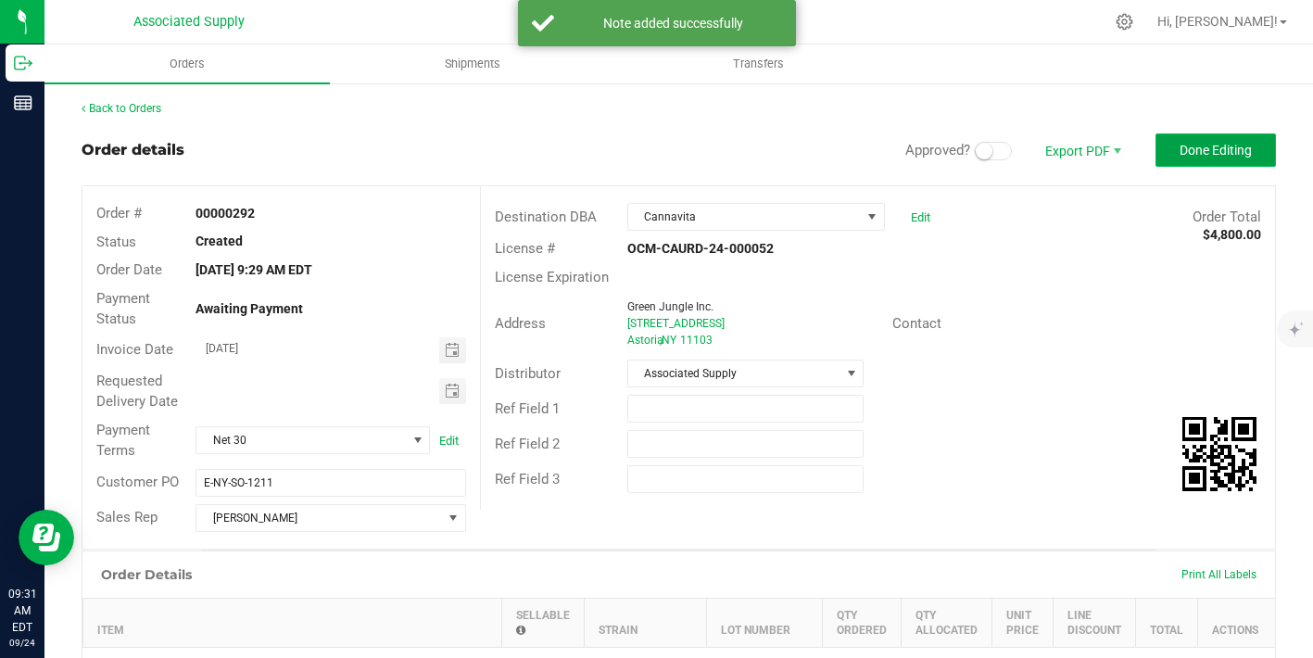
click at [1227, 147] on span "Done Editing" at bounding box center [1216, 150] width 72 height 15
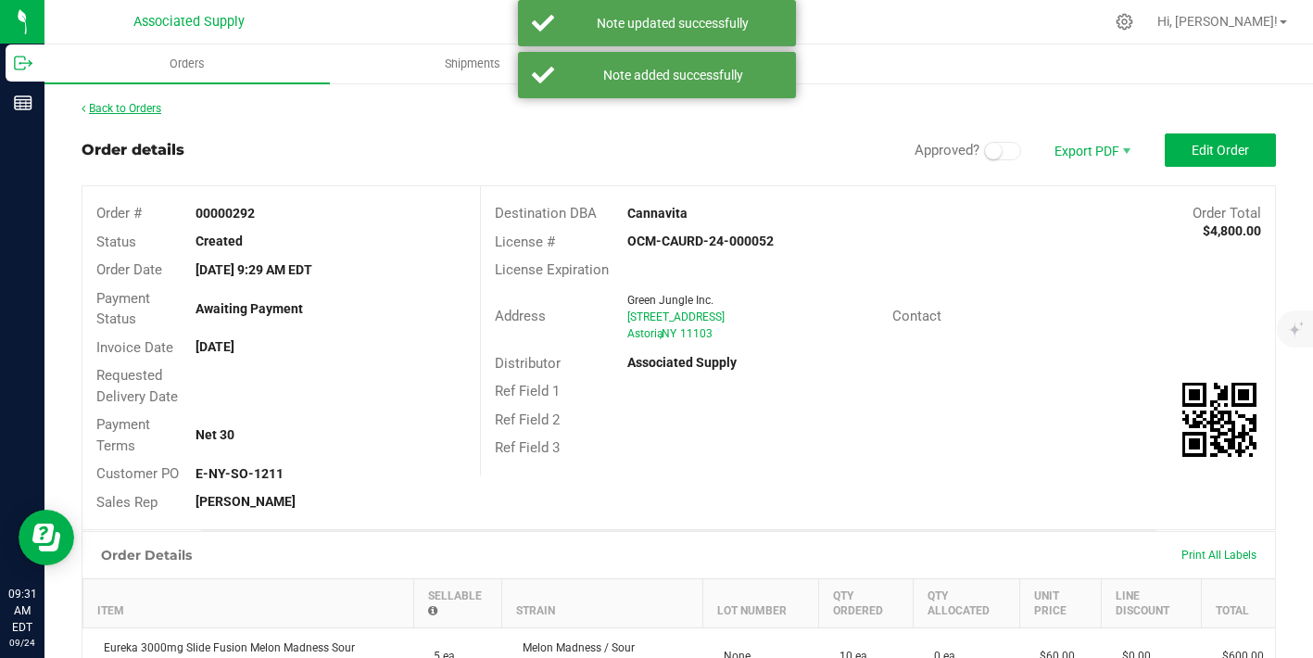
click at [147, 111] on link "Back to Orders" at bounding box center [122, 108] width 80 height 13
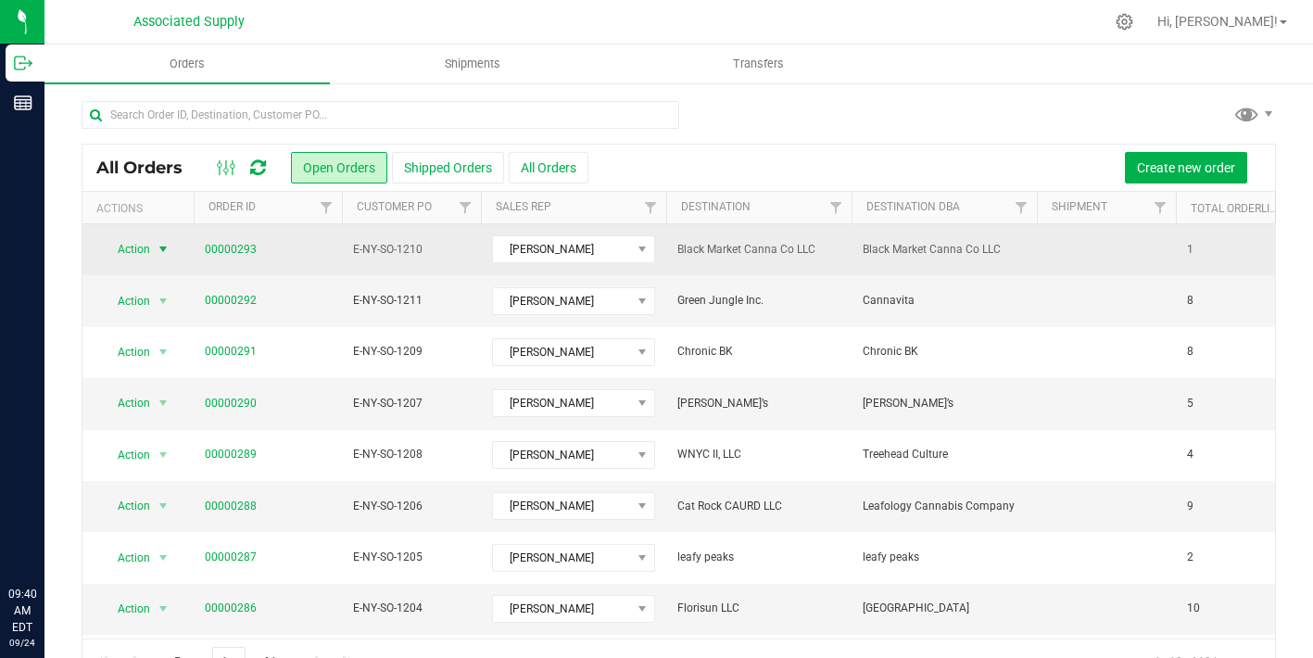
click at [166, 242] on span "select" at bounding box center [163, 249] width 15 height 15
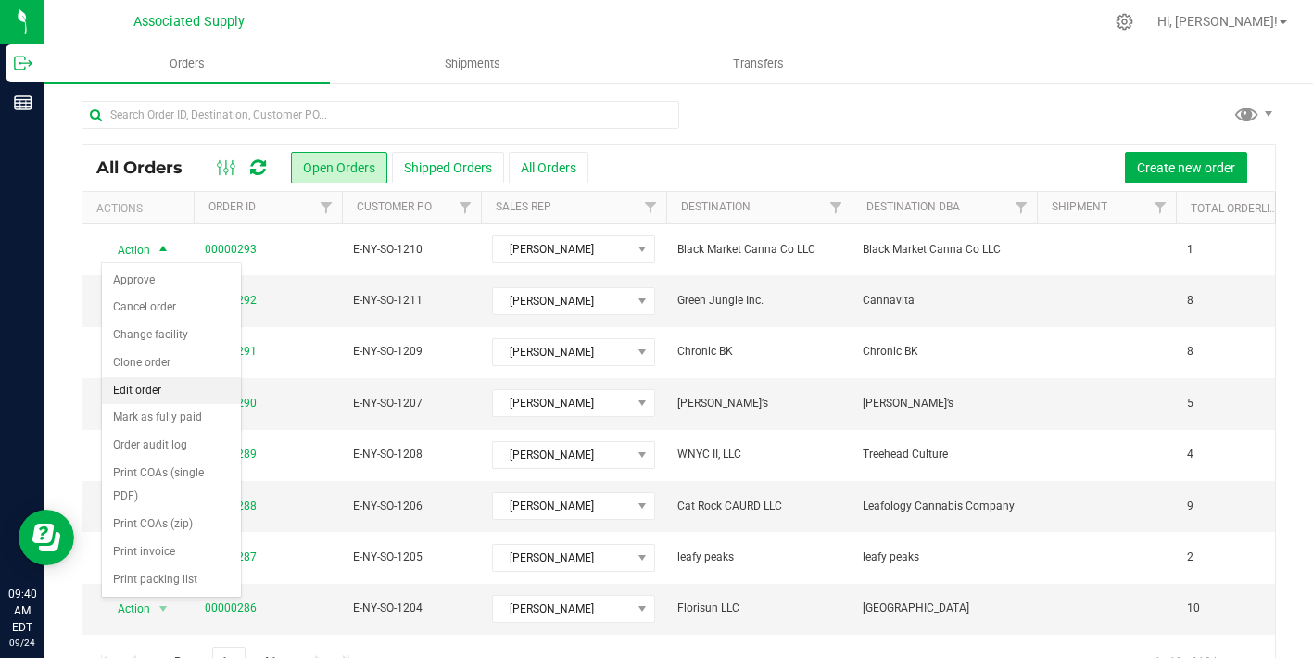
click at [166, 387] on li "Edit order" at bounding box center [171, 391] width 139 height 28
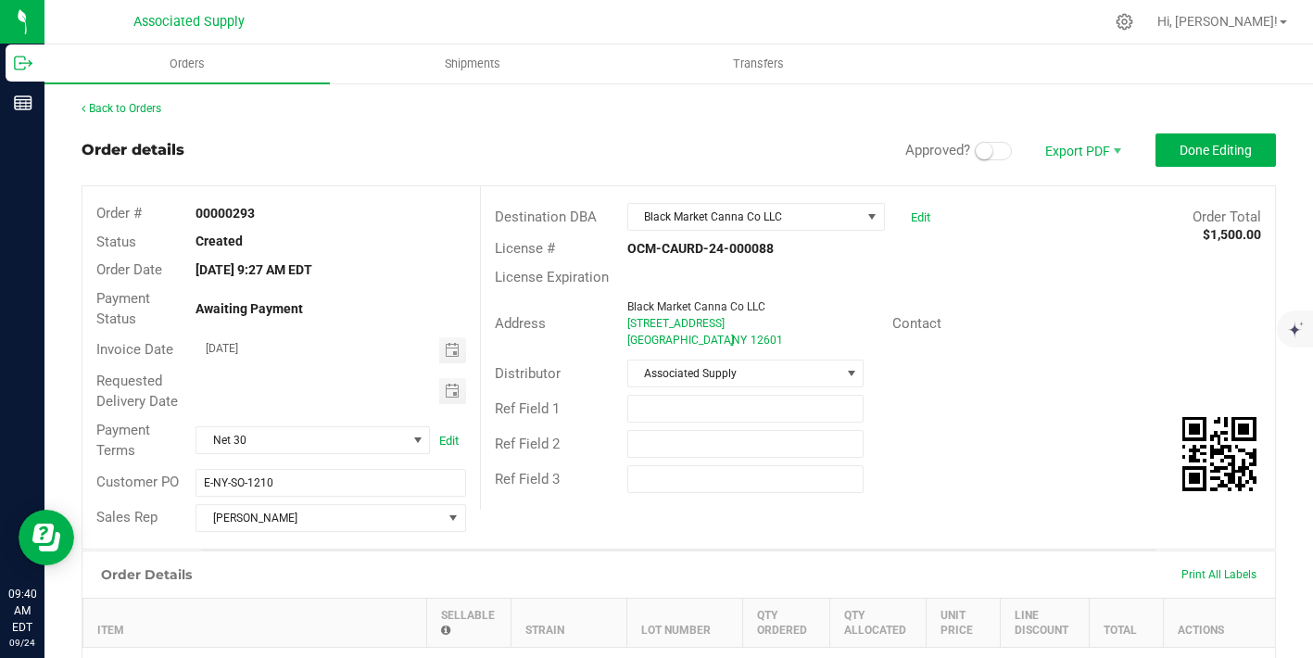
scroll to position [415, 0]
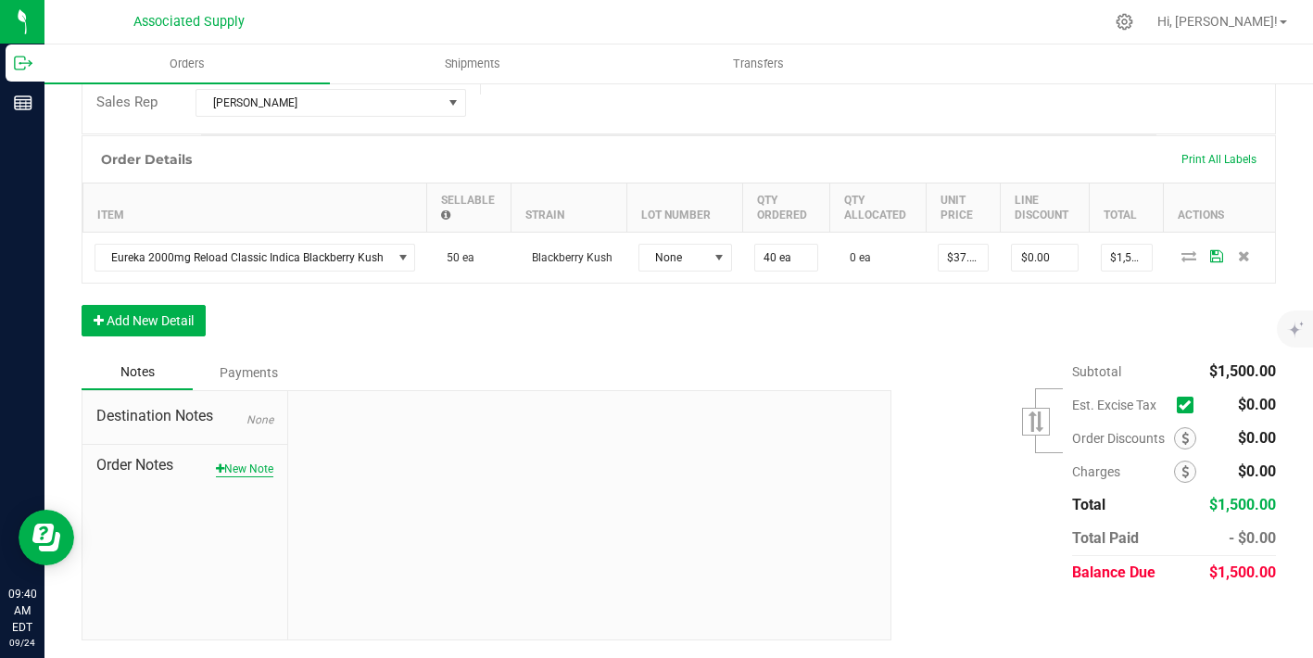
click at [251, 472] on button "New Note" at bounding box center [244, 469] width 57 height 17
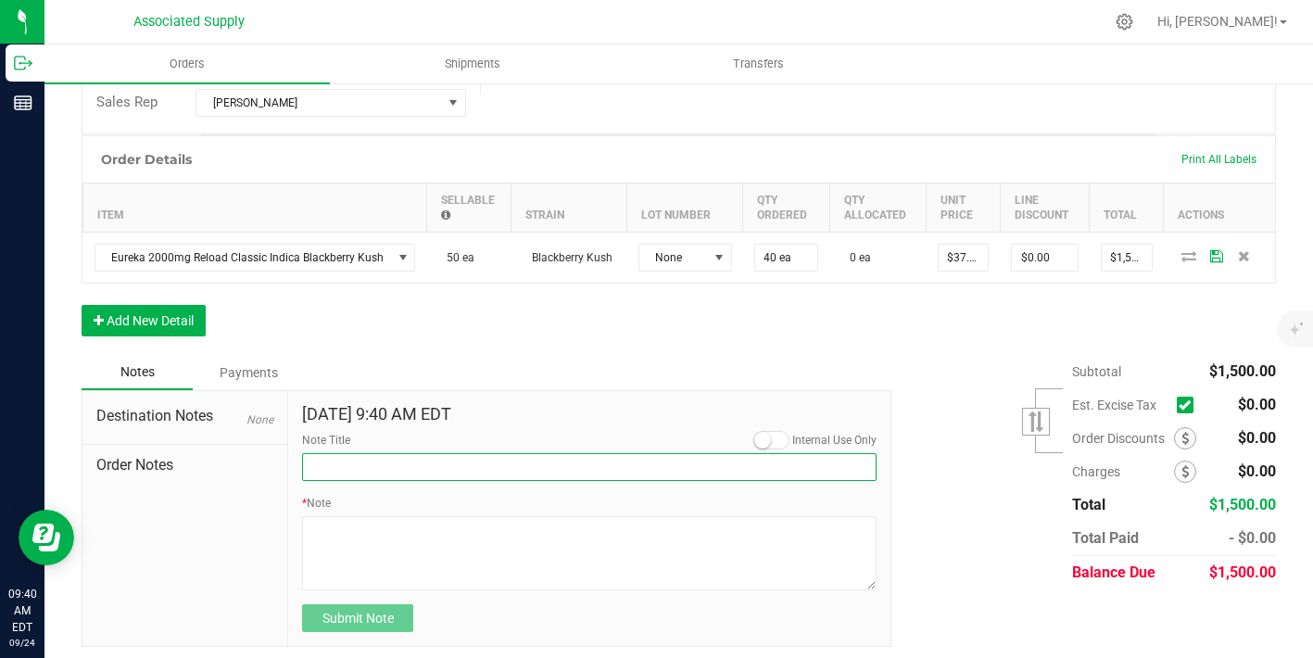
click at [368, 469] on input "Note Title" at bounding box center [589, 467] width 575 height 28
type input "NEW BANKING / WIRE INFO"
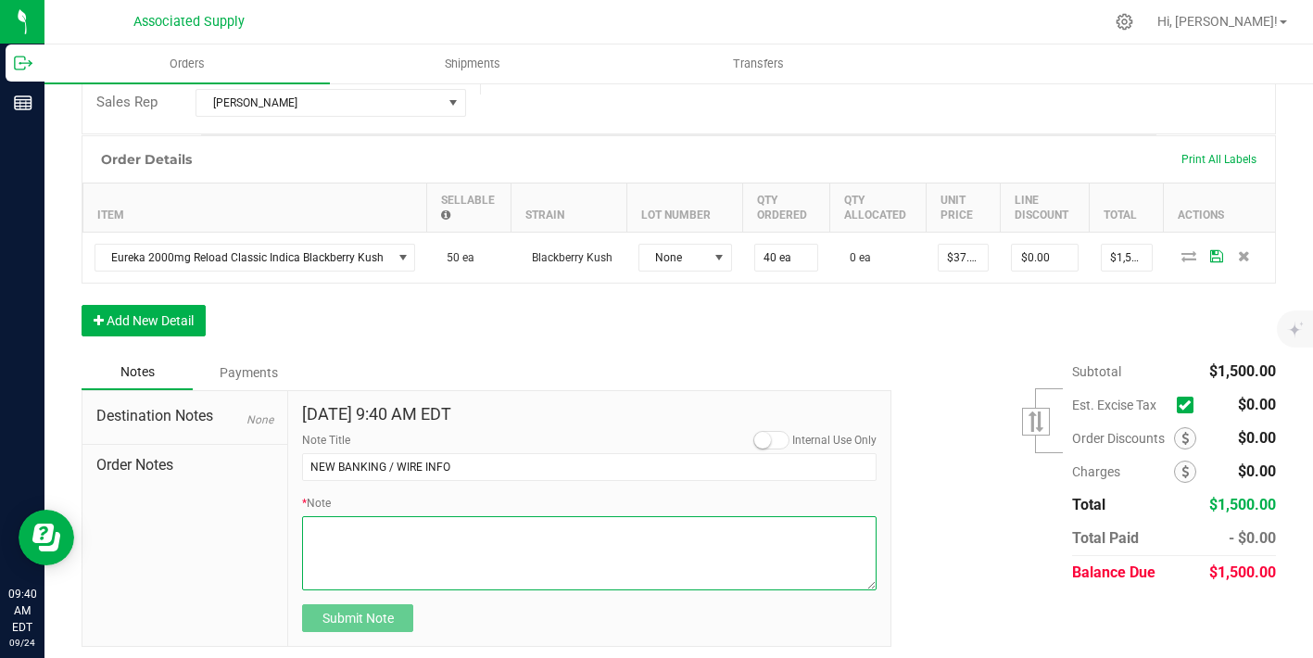
click at [409, 529] on textarea "* Note" at bounding box center [589, 553] width 575 height 74
paste textarea "Bank info for payment. Dime Community bank Routing # [US_BANK_ROUTING_MICR] Acc…"
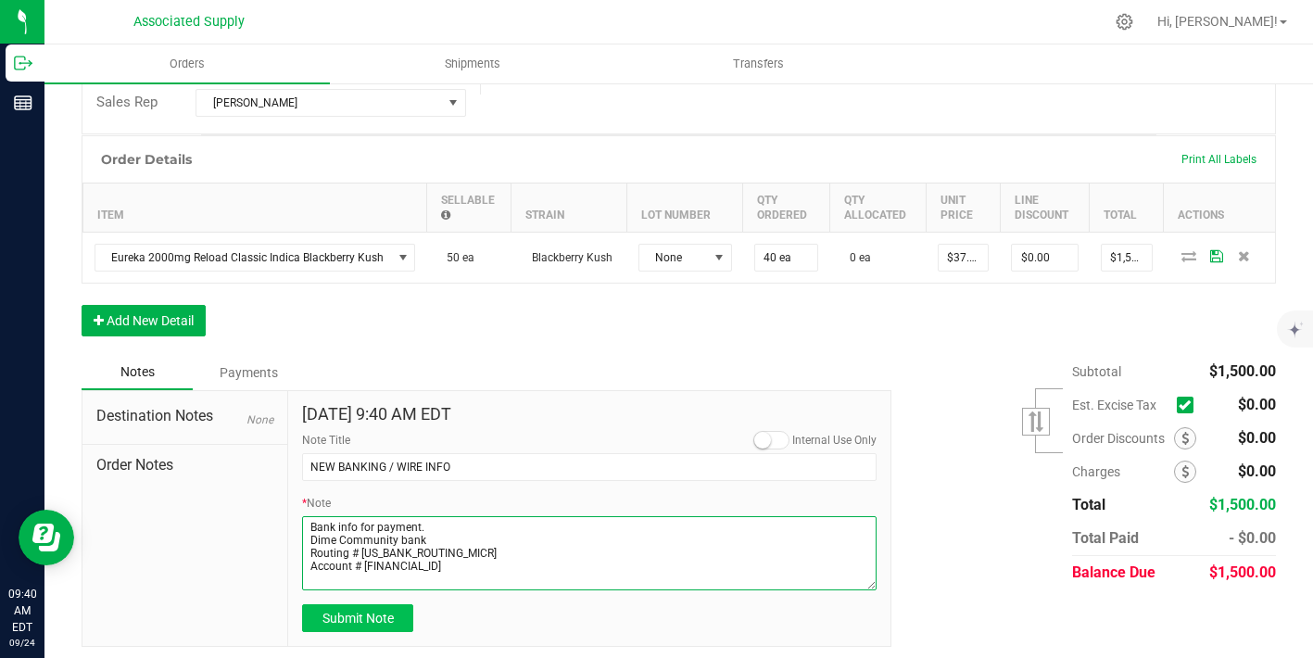
type textarea "Bank info for payment. Dime Community bank Routing # [US_BANK_ROUTING_MICR] Acc…"
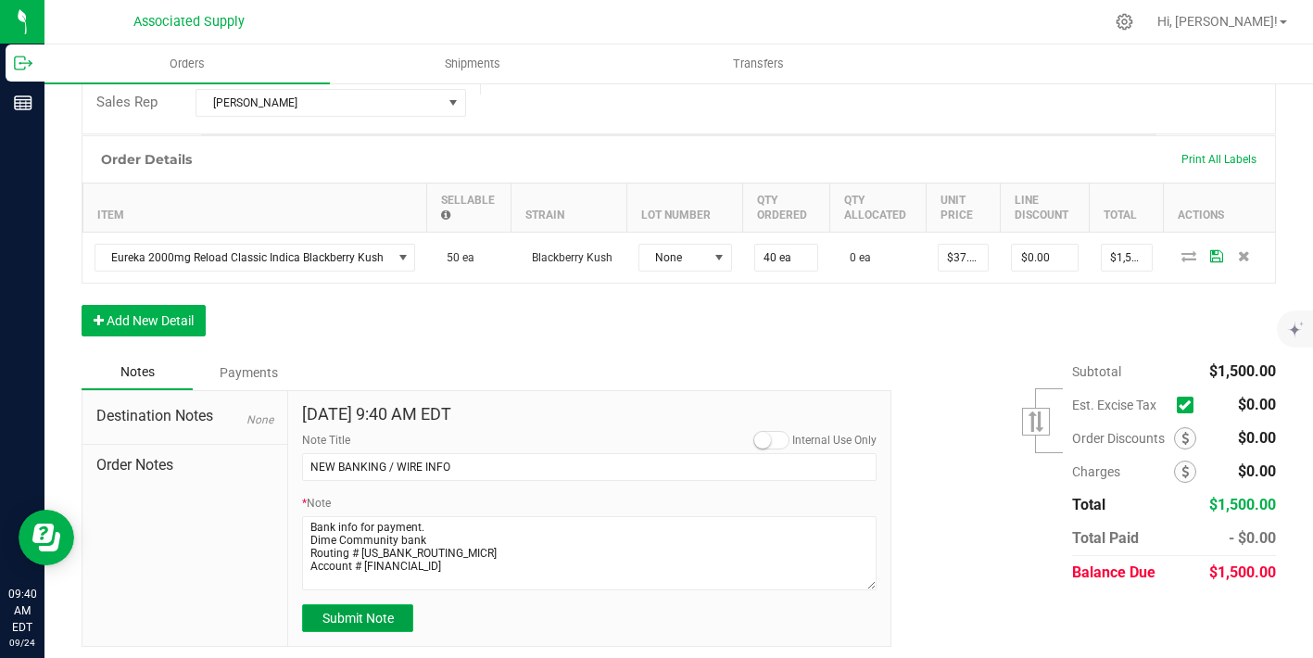
click at [391, 613] on span "Submit Note" at bounding box center [358, 618] width 71 height 15
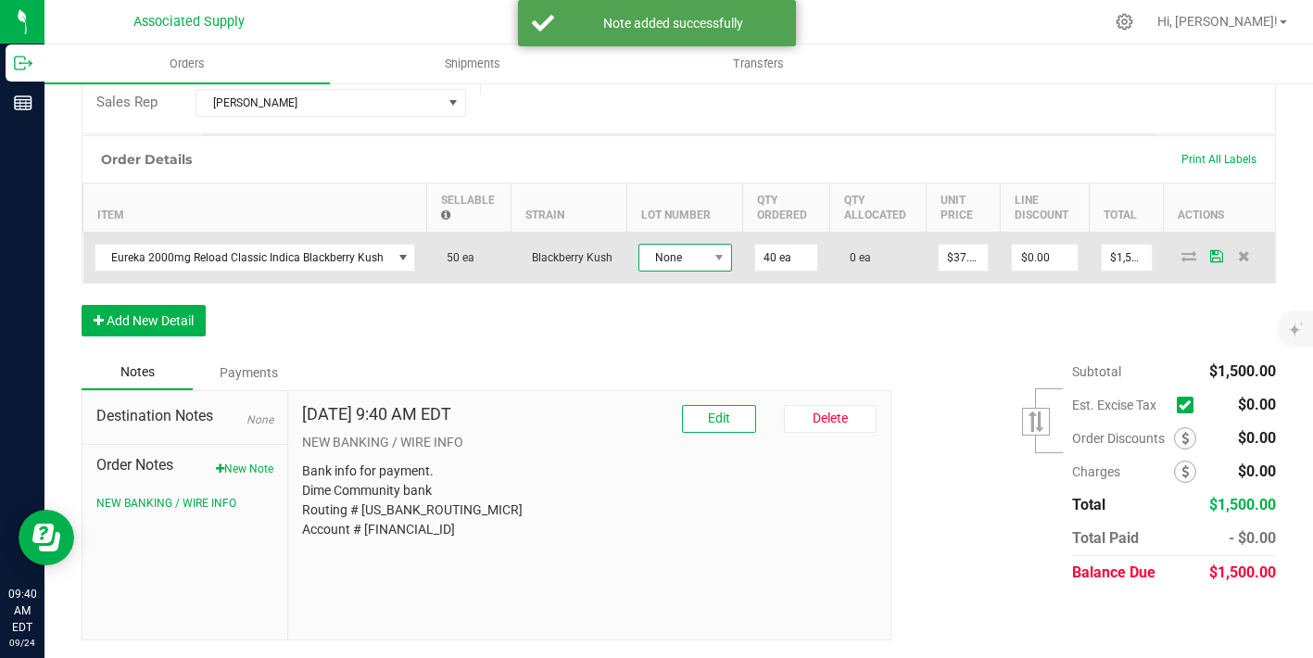
click at [695, 261] on span "None" at bounding box center [674, 258] width 69 height 26
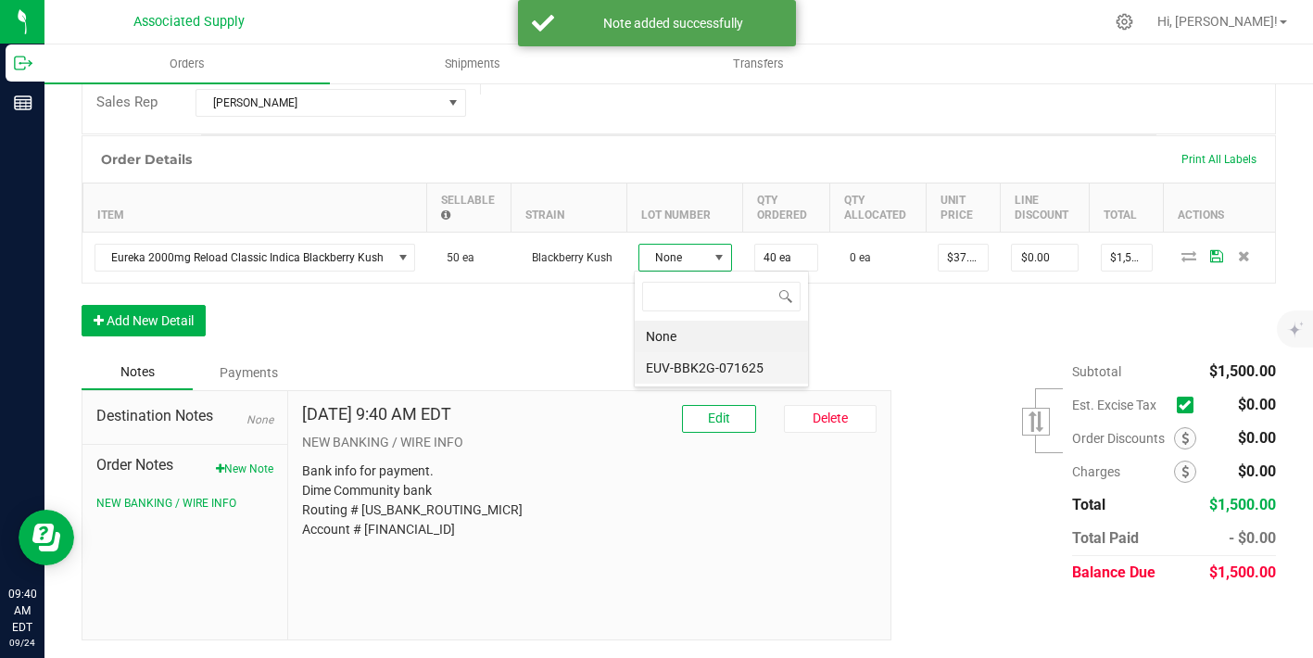
click at [701, 381] on li "EUV-BBK2G-071625" at bounding box center [721, 368] width 173 height 32
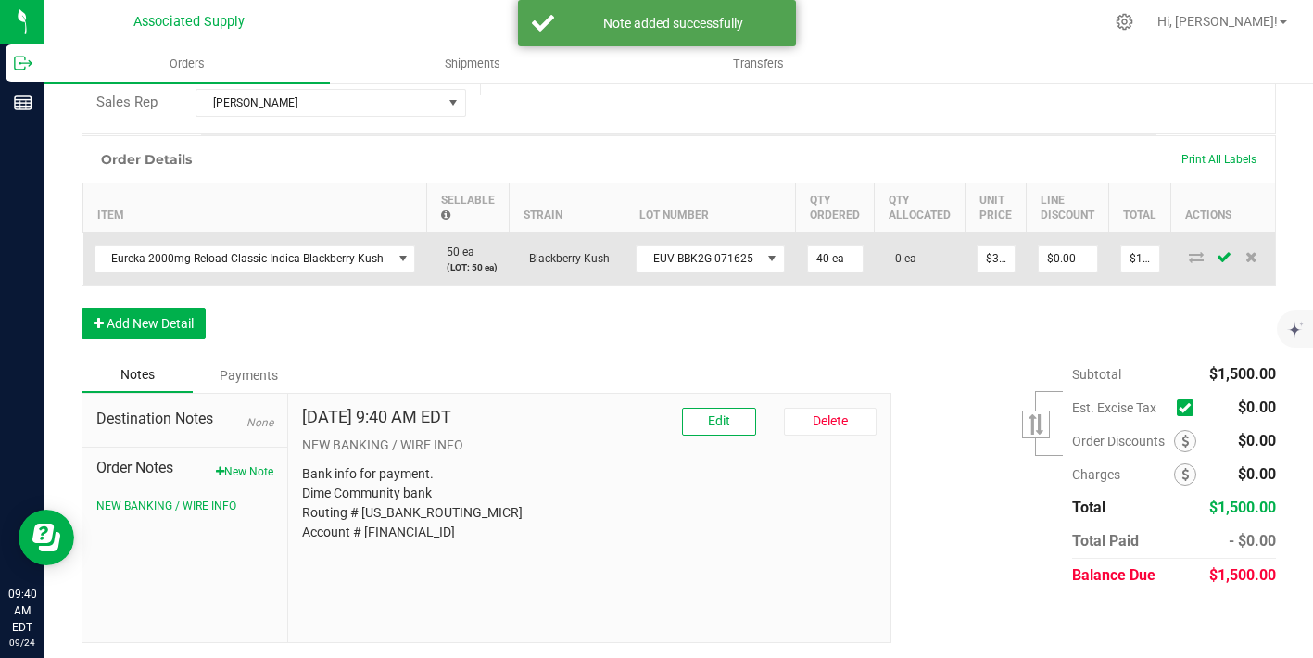
scroll to position [0, 0]
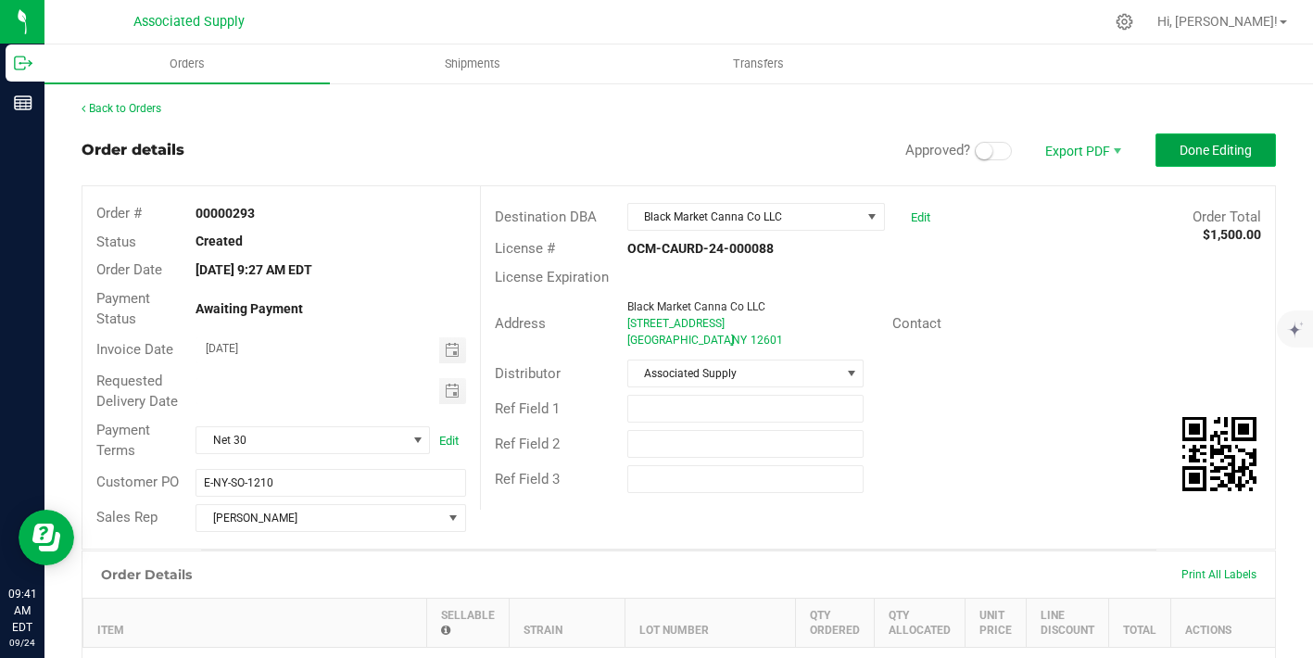
click at [1222, 143] on span "Done Editing" at bounding box center [1216, 150] width 72 height 15
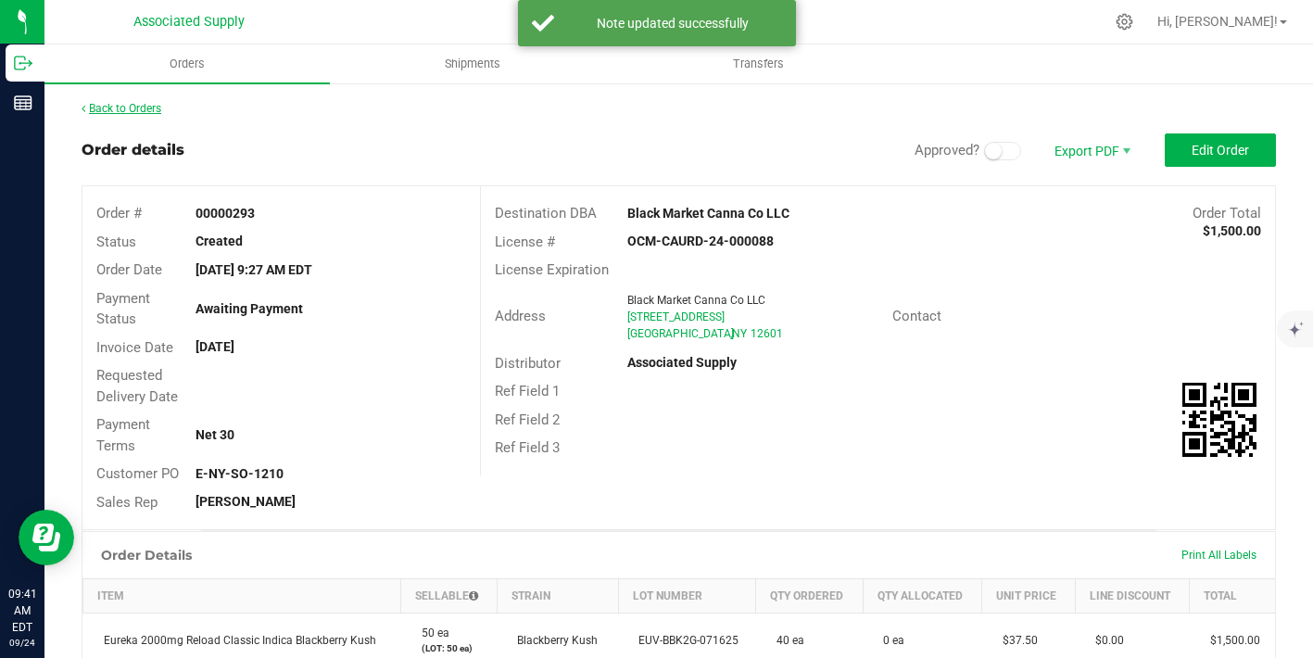
click at [131, 104] on link "Back to Orders" at bounding box center [122, 108] width 80 height 13
